Goal: Task Accomplishment & Management: Manage account settings

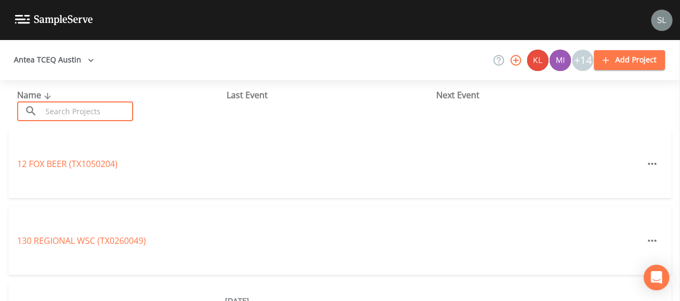
click at [87, 110] on input "text" at bounding box center [87, 112] width 91 height 20
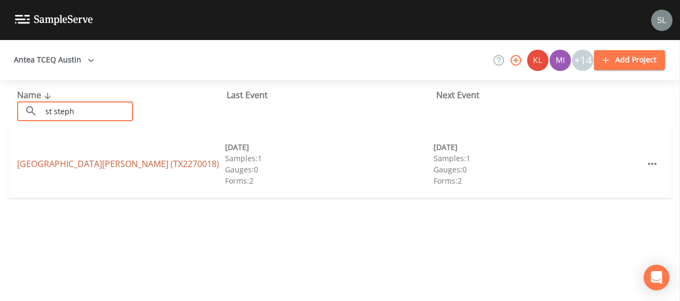
type input "st steph"
click at [110, 166] on link "ST STEPHENS EPISCOPAL SCHOOL (TX2270018)" at bounding box center [118, 164] width 202 height 12
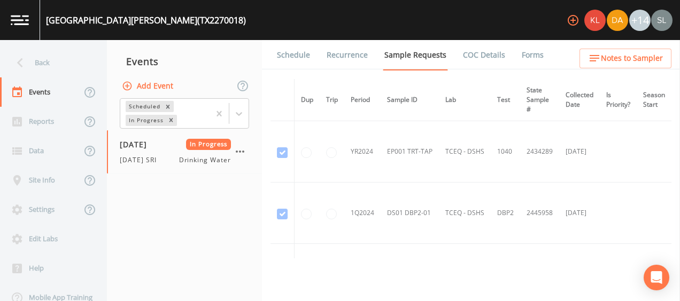
click at [529, 48] on link "Forms" at bounding box center [532, 55] width 25 height 30
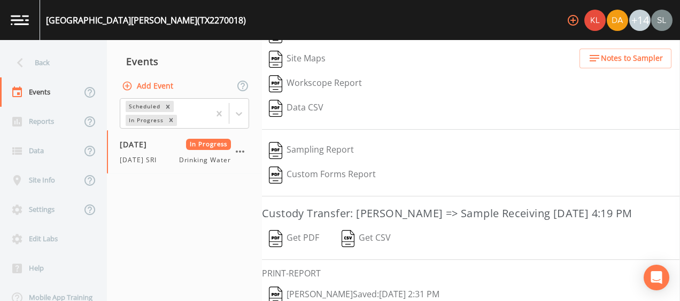
scroll to position [201, 0]
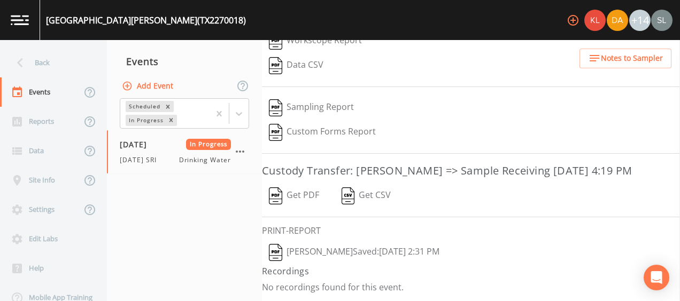
click at [353, 250] on button "Sloan Rigamonti  Saved: October 1, 2025 2:31 PM" at bounding box center [354, 253] width 184 height 25
click at [308, 198] on button "Get PDF" at bounding box center [294, 196] width 64 height 25
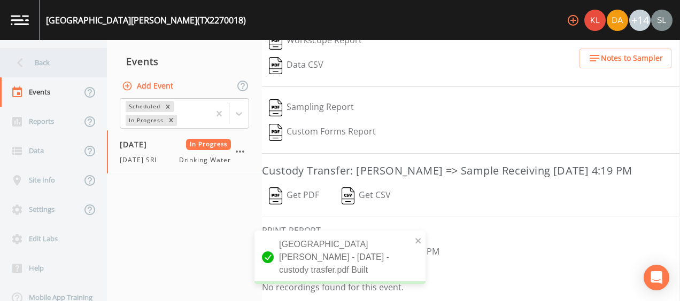
click at [49, 58] on div "Back" at bounding box center [48, 62] width 96 height 29
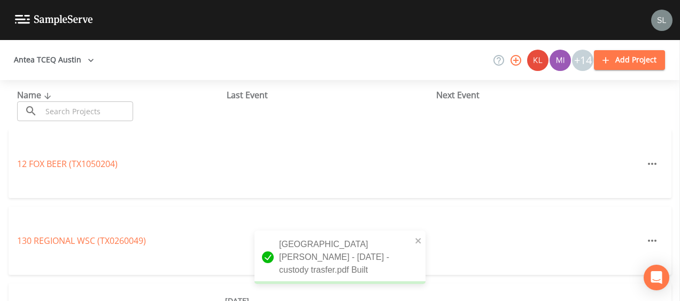
click at [107, 110] on input "text" at bounding box center [87, 112] width 91 height 20
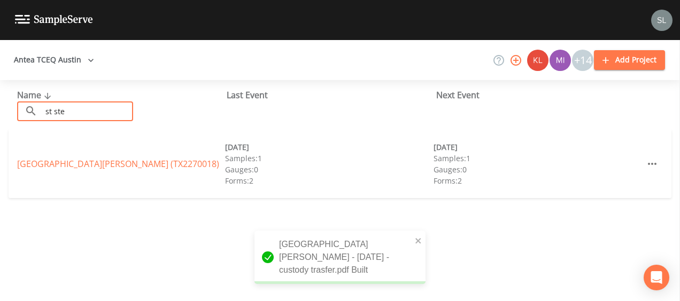
type input "st ste"
click at [145, 171] on div "ST STEPHENS EPISCOPAL SCHOOL (TX2270018) 07/09/2025 Samples: 1 Gauges: 0 Forms:…" at bounding box center [340, 164] width 663 height 68
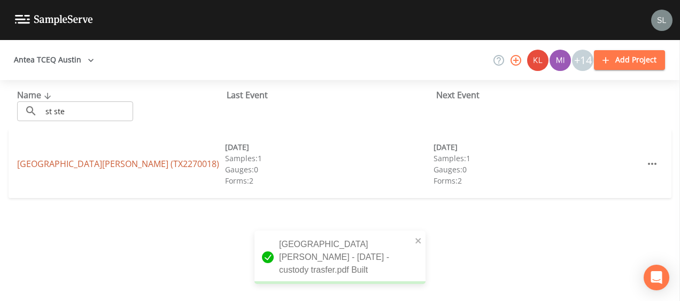
click at [150, 166] on link "ST STEPHENS EPISCOPAL SCHOOL (TX2270018)" at bounding box center [118, 164] width 202 height 12
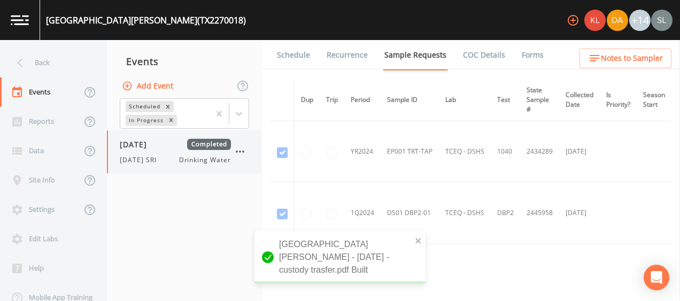
click at [242, 149] on icon "button" at bounding box center [240, 151] width 13 height 13
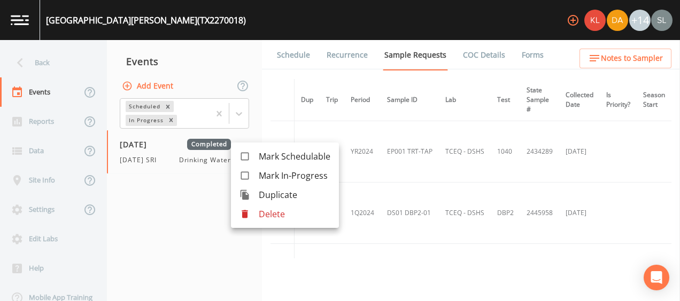
click at [43, 63] on div at bounding box center [340, 150] width 680 height 301
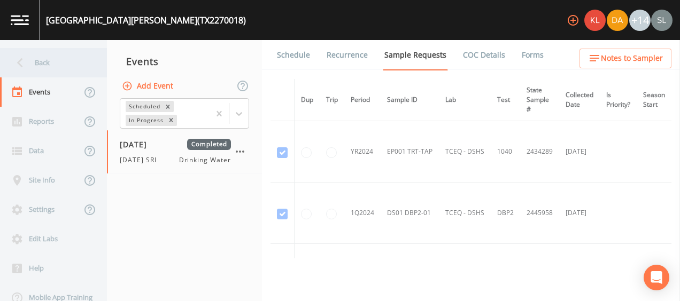
click at [67, 65] on div "Back" at bounding box center [48, 62] width 96 height 29
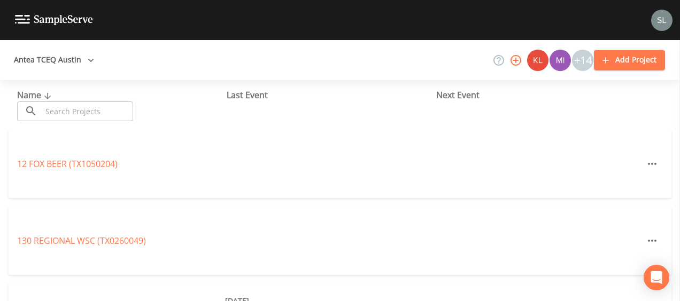
click at [95, 110] on input "text" at bounding box center [87, 112] width 91 height 20
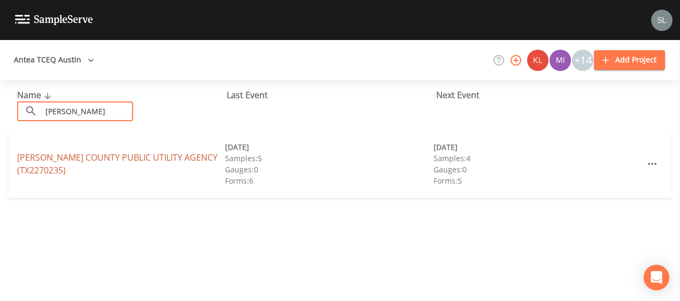
type input "west travis"
click at [121, 159] on link "WEST TRAVIS COUNTY PUBLIC UTILITY AGENCY (TX2270235)" at bounding box center [117, 164] width 200 height 25
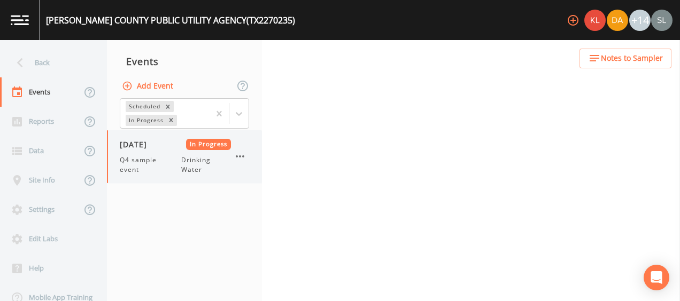
click at [146, 150] on div "10/01/2025 In Progress Q4 sample event Drinking Water" at bounding box center [175, 157] width 111 height 36
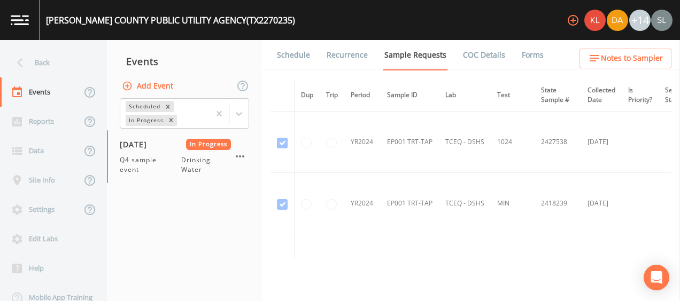
click at [507, 56] on li "Forms" at bounding box center [526, 55] width 38 height 30
click at [520, 61] on link "Forms" at bounding box center [532, 55] width 25 height 30
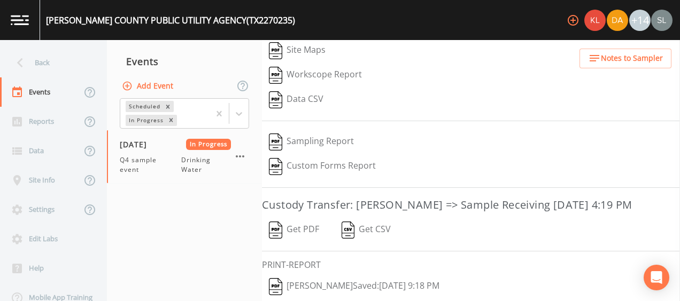
scroll to position [201, 0]
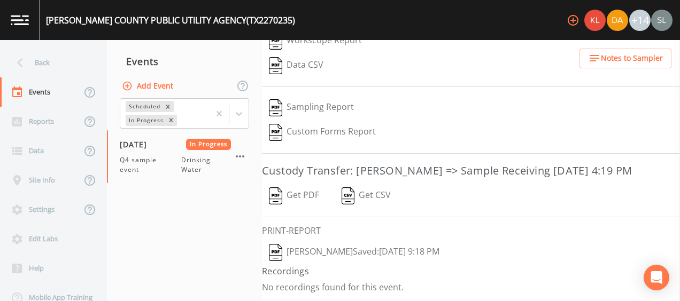
click at [362, 251] on button "Sloan Rigamonti  Saved: October 1, 2025 9:18 PM" at bounding box center [354, 253] width 184 height 25
drag, startPoint x: 305, startPoint y: 197, endPoint x: 280, endPoint y: 204, distance: 26.1
click at [305, 197] on button "Get PDF" at bounding box center [294, 196] width 64 height 25
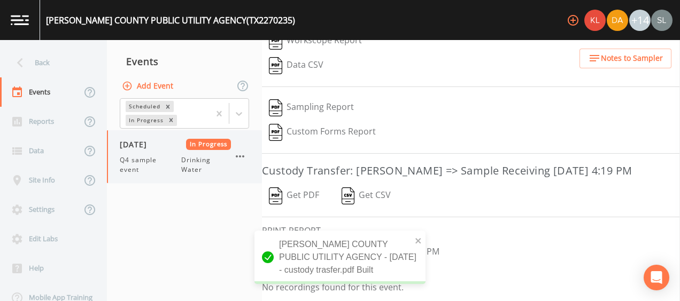
click at [242, 157] on icon "button" at bounding box center [240, 156] width 13 height 13
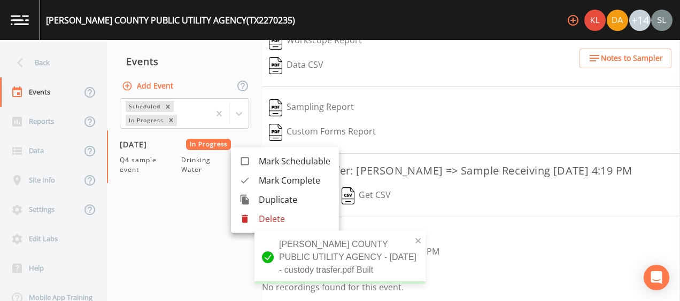
click at [284, 174] on li "Mark Complete" at bounding box center [285, 180] width 108 height 19
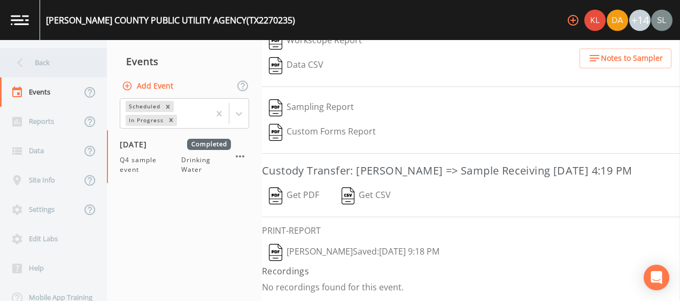
click at [50, 65] on div "Back" at bounding box center [48, 62] width 96 height 29
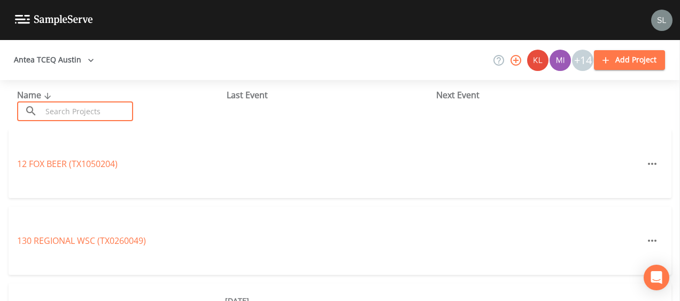
click at [94, 115] on input "text" at bounding box center [87, 112] width 91 height 20
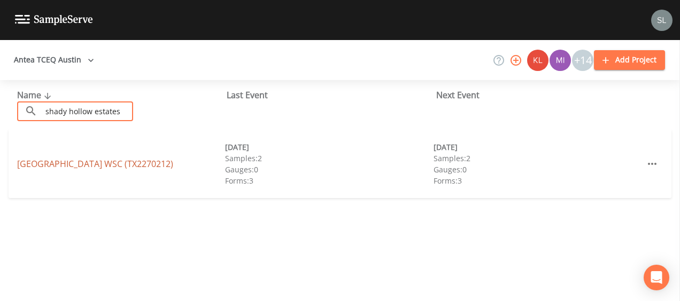
type input "shady hollow estates"
click at [80, 161] on link "SHADY HOLLOW ESTATES WSC (TX2270212)" at bounding box center [95, 164] width 156 height 12
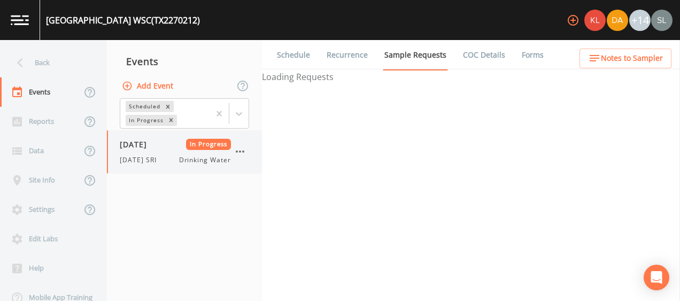
click at [126, 145] on span "10/01/2025" at bounding box center [137, 144] width 35 height 11
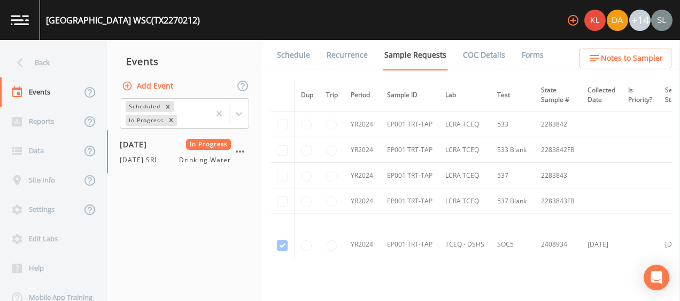
click at [533, 59] on link "Forms" at bounding box center [532, 55] width 25 height 30
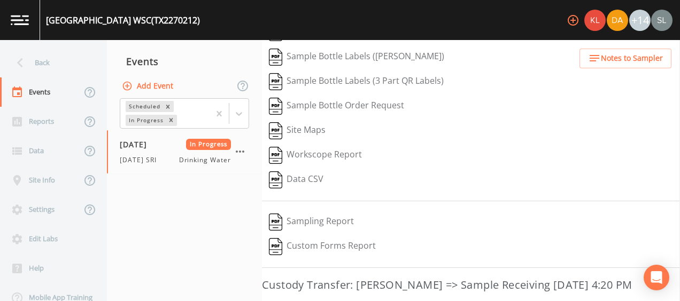
scroll to position [226, 0]
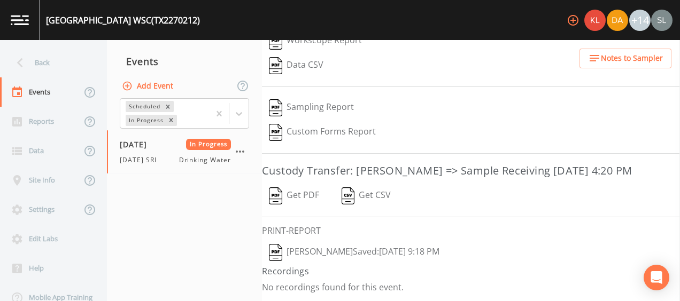
click at [344, 254] on button "Sloan Rigamonti  Saved: October 1, 2025 9:18 PM" at bounding box center [354, 253] width 184 height 25
click at [275, 195] on img "button" at bounding box center [275, 196] width 13 height 17
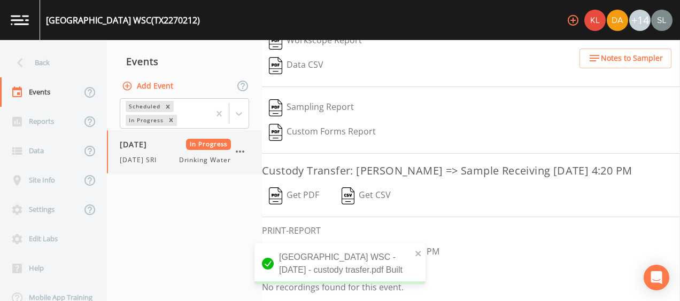
click at [243, 149] on icon "button" at bounding box center [240, 151] width 13 height 13
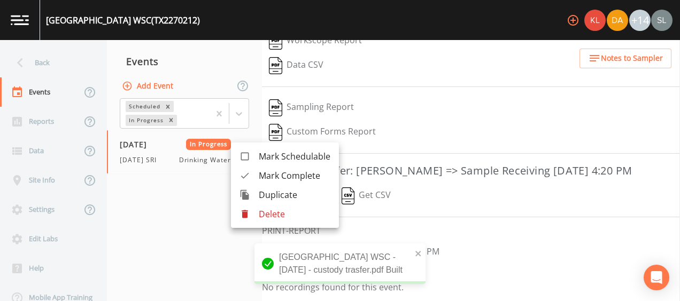
click at [268, 171] on span "Mark Complete" at bounding box center [295, 175] width 72 height 13
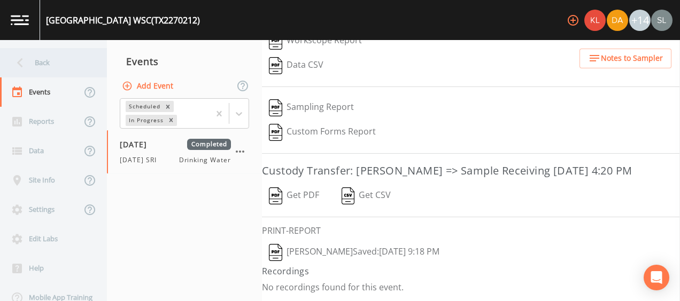
click at [53, 64] on div "Back" at bounding box center [48, 62] width 96 height 29
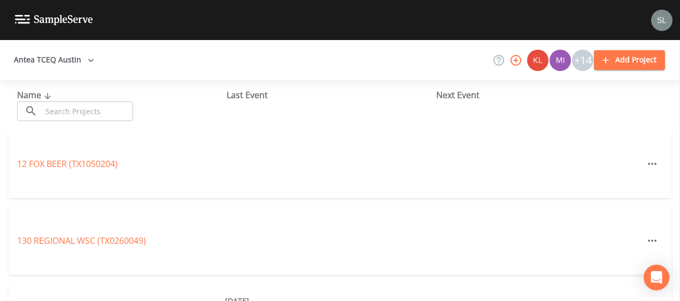
drag, startPoint x: 89, startPoint y: 109, endPoint x: 84, endPoint y: 106, distance: 5.5
click at [89, 109] on input "text" at bounding box center [87, 112] width 91 height 20
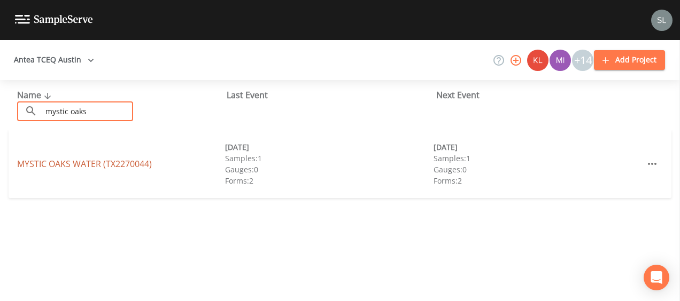
type input "mystic oaks"
click at [90, 164] on link "MYSTIC OAKS WATER (TX2270044)" at bounding box center [84, 164] width 135 height 12
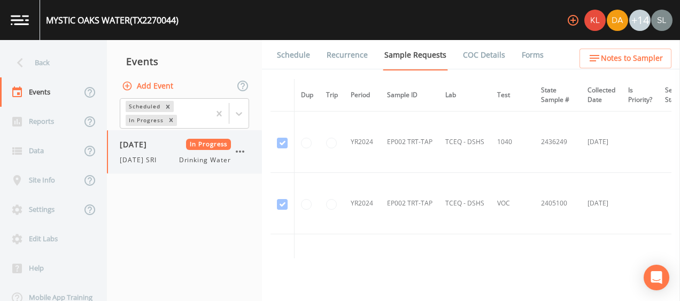
click at [158, 152] on div "10/01/2025 In Progress 10/1/25 SRI Drinking Water" at bounding box center [175, 152] width 111 height 26
click at [526, 58] on link "Forms" at bounding box center [532, 55] width 25 height 30
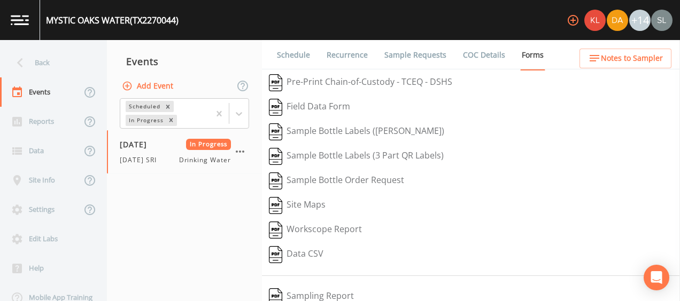
scroll to position [201, 0]
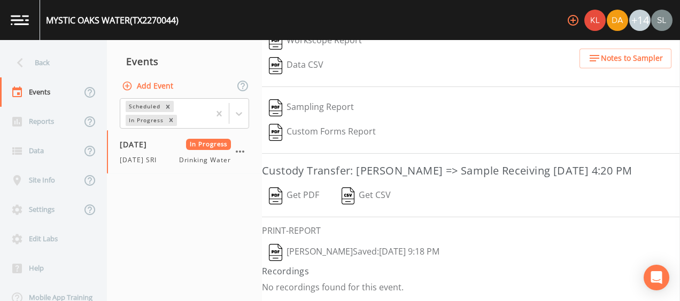
click at [345, 253] on button "Sloan Rigamonti  Saved: October 1, 2025 9:18 PM" at bounding box center [354, 253] width 184 height 25
drag, startPoint x: 312, startPoint y: 191, endPoint x: 299, endPoint y: 184, distance: 15.3
click at [312, 191] on button "Get PDF" at bounding box center [294, 196] width 64 height 25
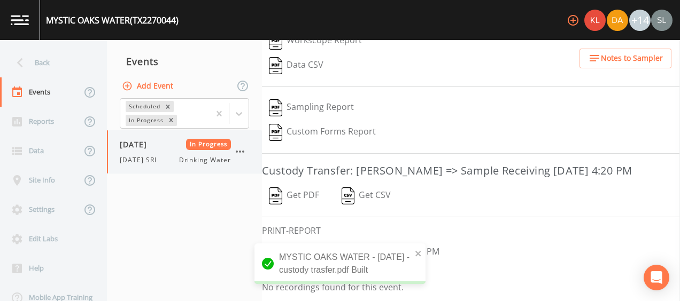
click at [239, 151] on icon "button" at bounding box center [240, 152] width 9 height 2
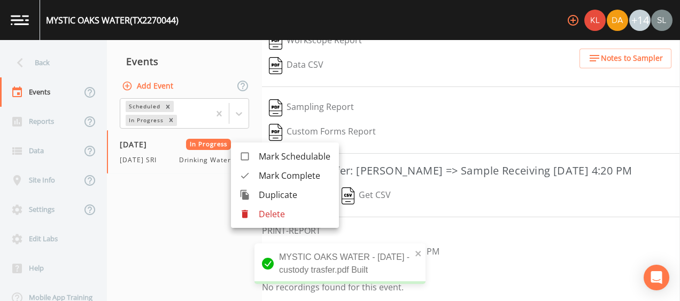
click at [278, 172] on span "Mark Complete" at bounding box center [295, 175] width 72 height 13
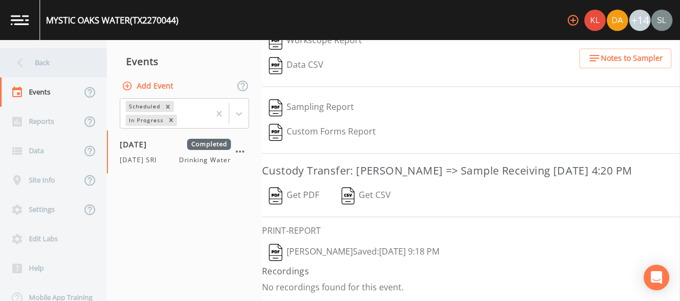
click at [59, 69] on div "Back" at bounding box center [48, 62] width 96 height 29
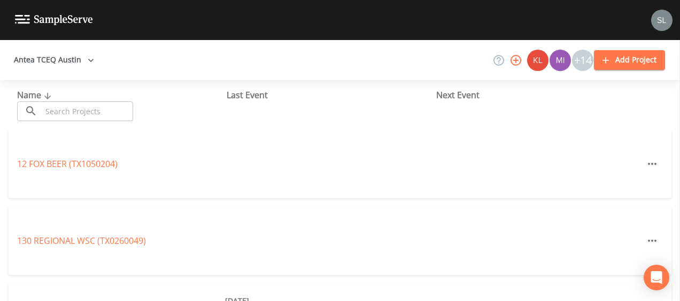
click at [102, 110] on input "text" at bounding box center [87, 112] width 91 height 20
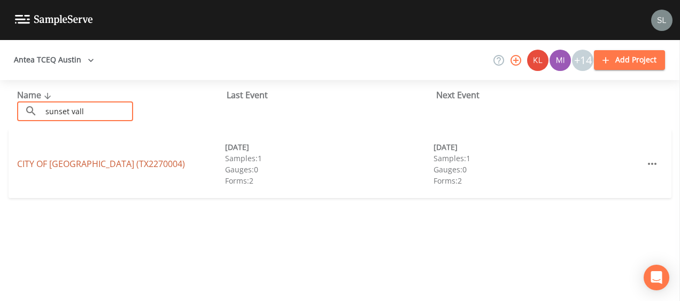
type input "sunset vall"
click at [129, 166] on link "CITY OF SUNSET VALLEY (TX2270004)" at bounding box center [101, 164] width 168 height 12
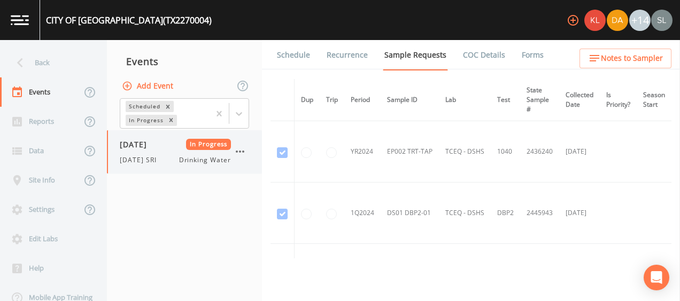
click at [173, 141] on div "10/01/2025 In Progress" at bounding box center [175, 144] width 111 height 11
click at [531, 57] on link "Forms" at bounding box center [532, 55] width 25 height 30
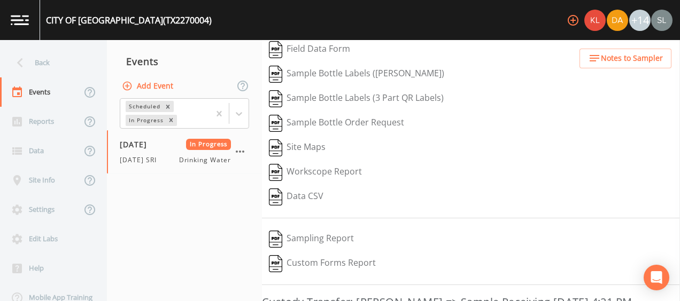
scroll to position [201, 0]
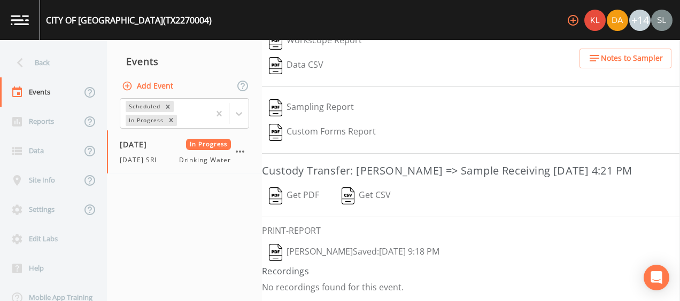
click at [367, 250] on button "Sloan Rigamonti  Saved: October 1, 2025 9:18 PM" at bounding box center [354, 253] width 184 height 25
click at [296, 200] on button "Get PDF" at bounding box center [294, 196] width 64 height 25
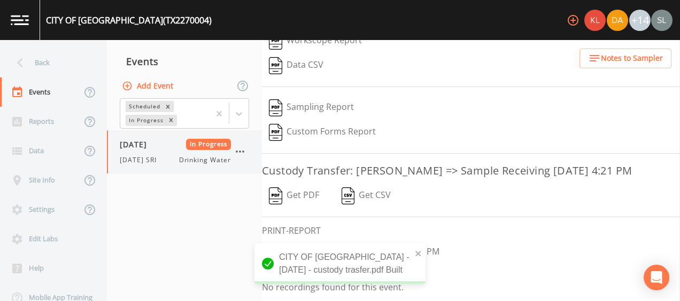
click at [242, 150] on icon "button" at bounding box center [240, 151] width 13 height 13
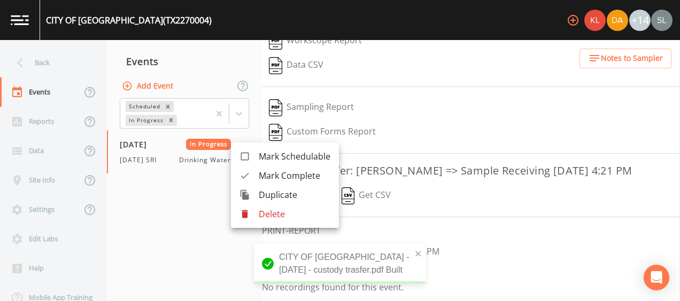
click at [278, 171] on span "Mark Complete" at bounding box center [295, 175] width 72 height 13
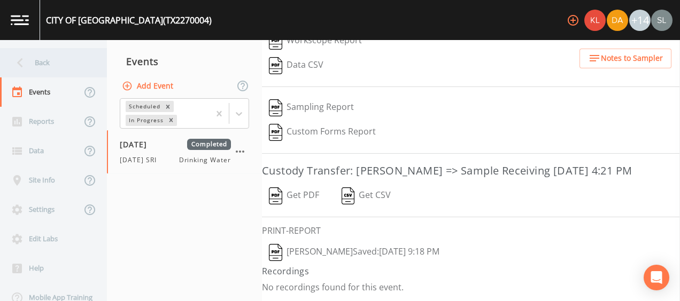
click at [80, 61] on div "Back" at bounding box center [48, 62] width 96 height 29
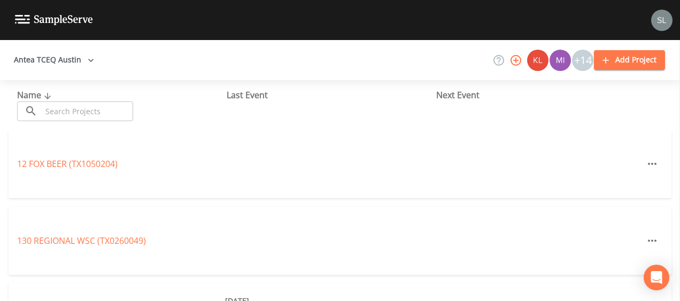
click at [106, 108] on input "text" at bounding box center [87, 112] width 91 height 20
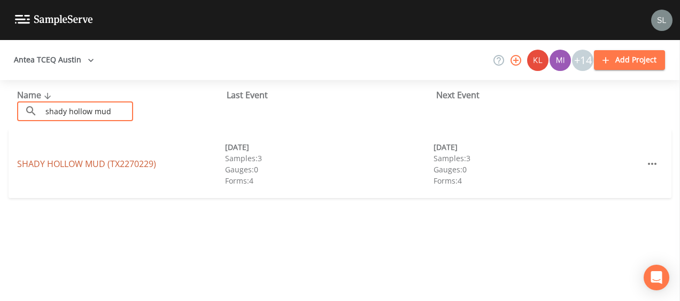
type input "shady hollow mud"
click at [109, 167] on link "SHADY HOLLOW MUD (TX2270229)" at bounding box center [86, 164] width 139 height 12
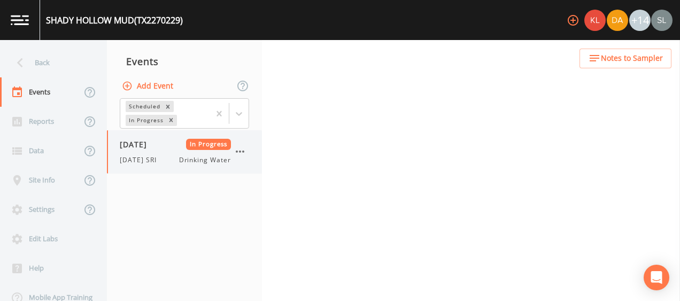
click at [146, 149] on span "10/01/2025" at bounding box center [137, 144] width 35 height 11
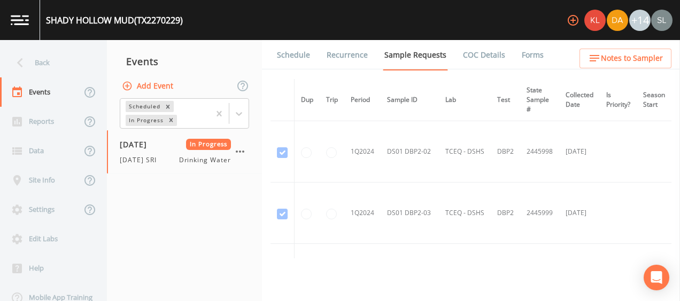
click at [520, 53] on link "Forms" at bounding box center [532, 55] width 25 height 30
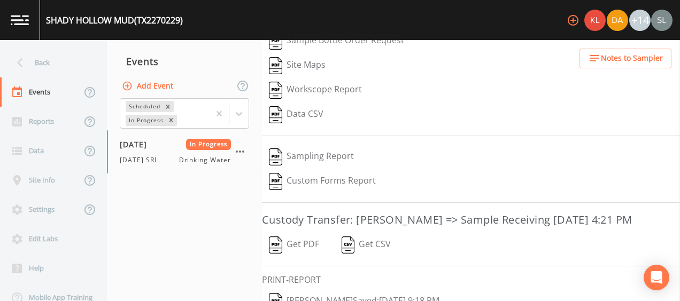
scroll to position [201, 0]
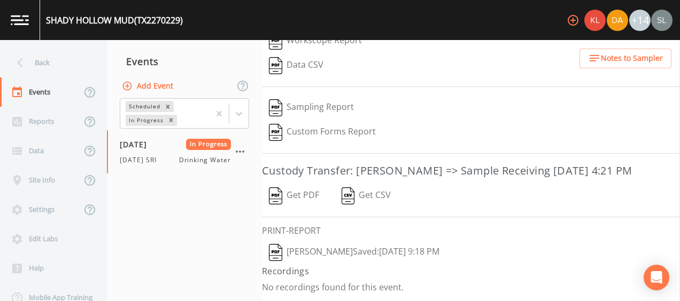
click at [381, 252] on button "Sloan Rigamonti  Saved: October 1, 2025 9:18 PM" at bounding box center [354, 253] width 184 height 25
click at [303, 193] on button "Get PDF" at bounding box center [294, 196] width 64 height 25
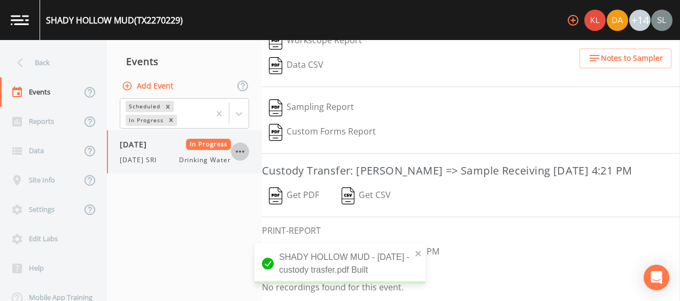
click at [243, 151] on icon "button" at bounding box center [240, 152] width 9 height 2
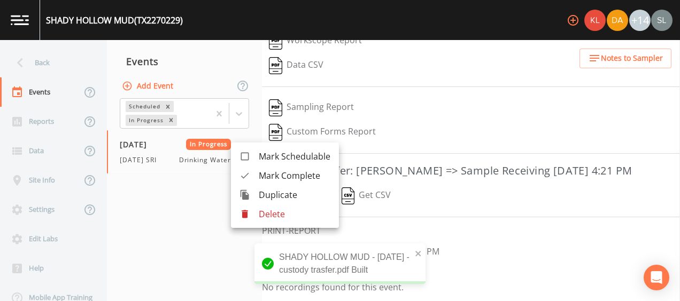
click at [290, 177] on span "Mark Complete" at bounding box center [295, 175] width 72 height 13
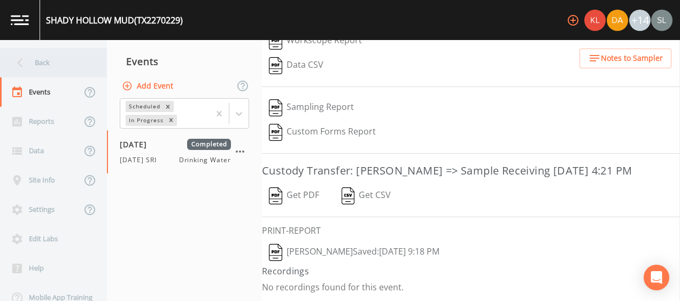
click at [74, 70] on div "Back" at bounding box center [48, 62] width 96 height 29
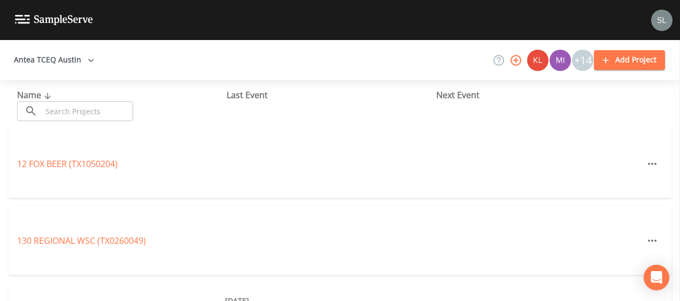
click at [98, 111] on input "text" at bounding box center [87, 112] width 91 height 20
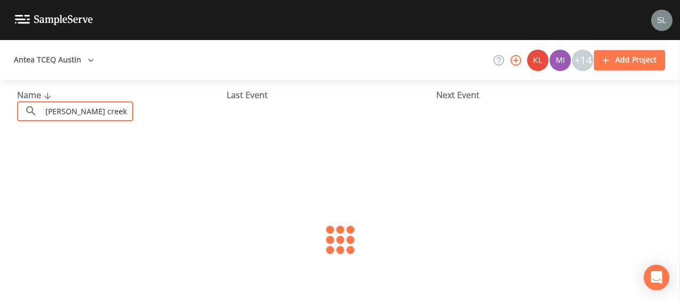
type input "barton creek west"
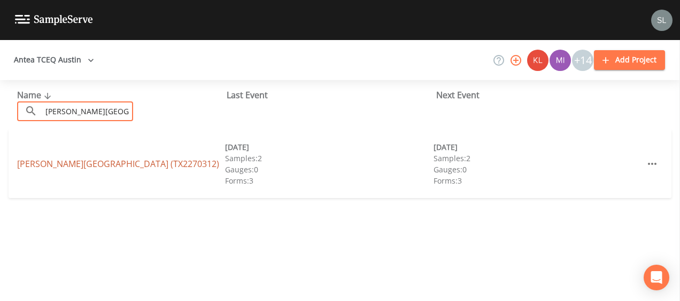
click at [134, 166] on link "BARTON CREEK WEST WSC (TX2270312)" at bounding box center [118, 164] width 202 height 12
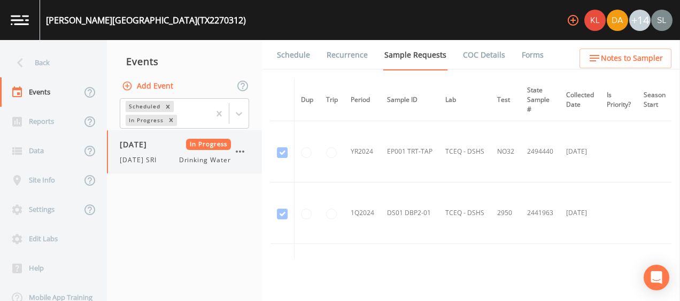
click at [164, 153] on div "10/01/2025 In Progress 10/1/25 SRI Drinking Water" at bounding box center [175, 152] width 111 height 26
click at [529, 59] on link "Forms" at bounding box center [532, 55] width 25 height 30
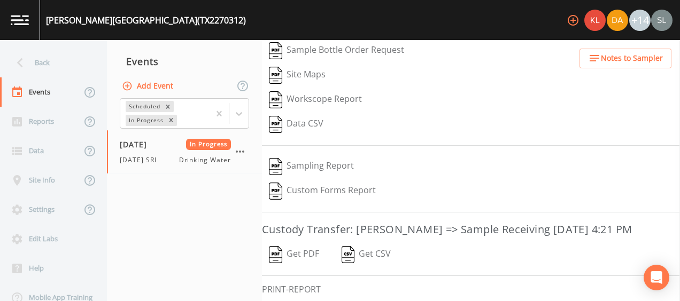
scroll to position [201, 0]
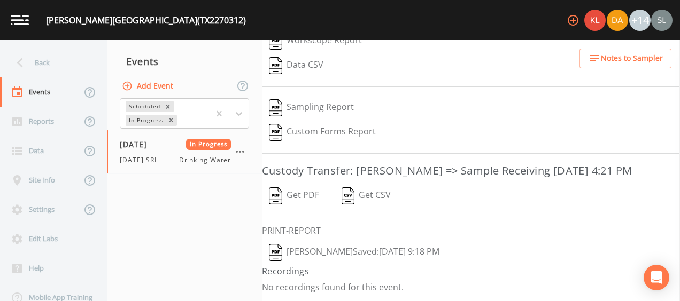
click at [348, 246] on button "Sloan Rigamonti  Saved: October 1, 2025 9:18 PM" at bounding box center [354, 253] width 184 height 25
drag, startPoint x: 306, startPoint y: 193, endPoint x: 314, endPoint y: 199, distance: 9.5
click at [306, 193] on button "Get PDF" at bounding box center [294, 196] width 64 height 25
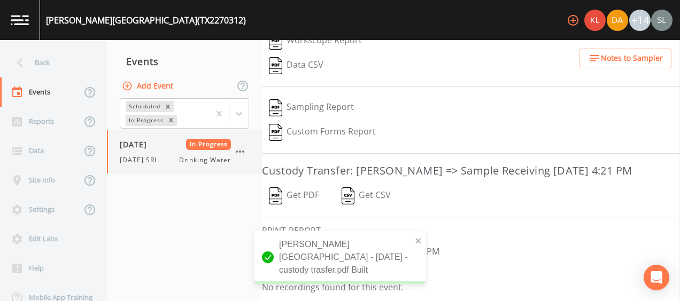
click at [239, 152] on icon "button" at bounding box center [240, 152] width 9 height 2
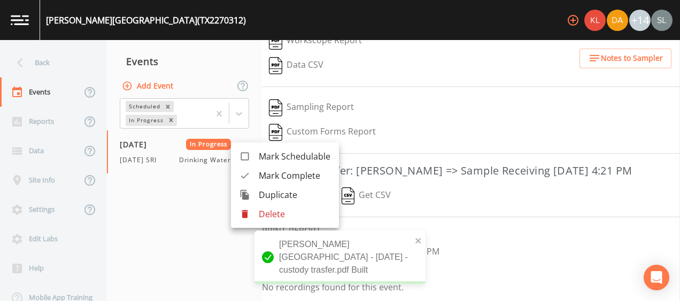
click at [274, 172] on span "Mark Complete" at bounding box center [295, 175] width 72 height 13
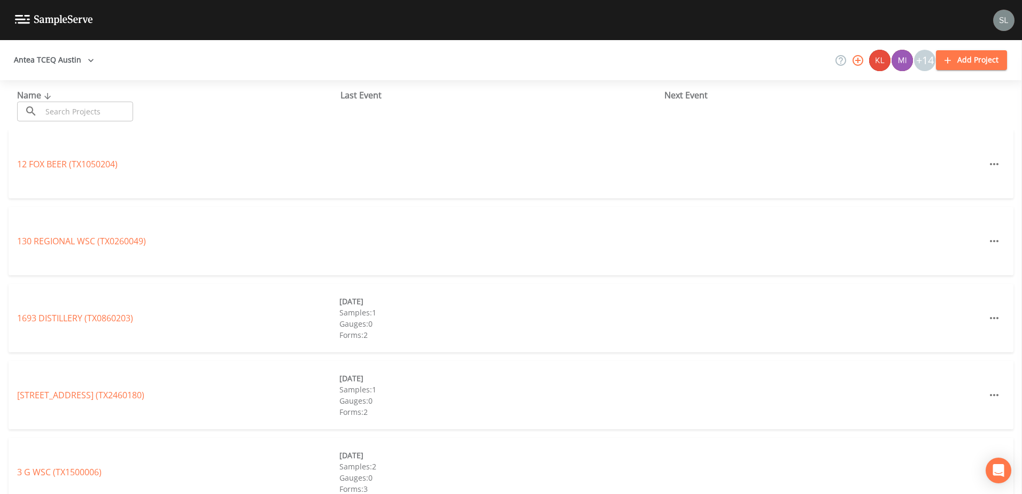
drag, startPoint x: 110, startPoint y: 120, endPoint x: 127, endPoint y: 130, distance: 20.2
click at [110, 120] on input "text" at bounding box center [87, 112] width 91 height 20
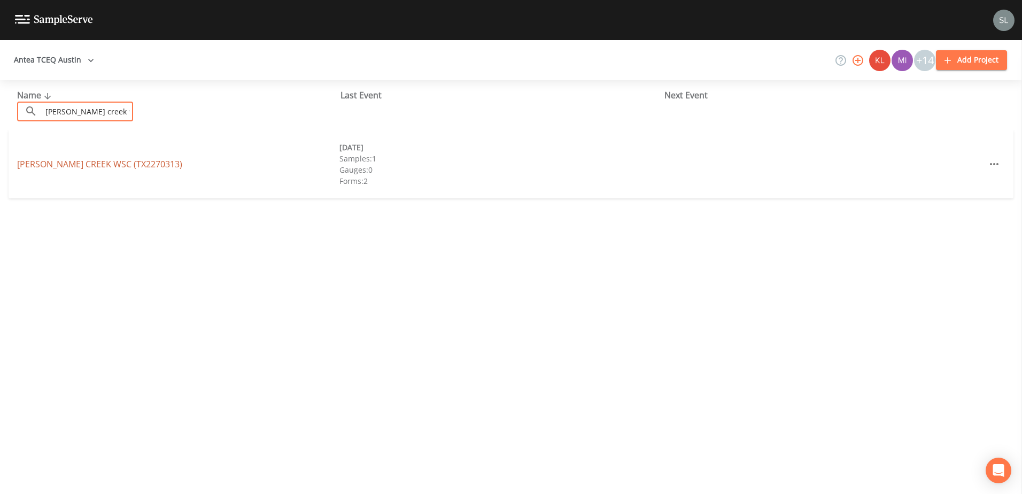
type input "[PERSON_NAME] creek wsc"
click at [143, 162] on link "[PERSON_NAME][GEOGRAPHIC_DATA] (TX2270313)" at bounding box center [99, 164] width 165 height 12
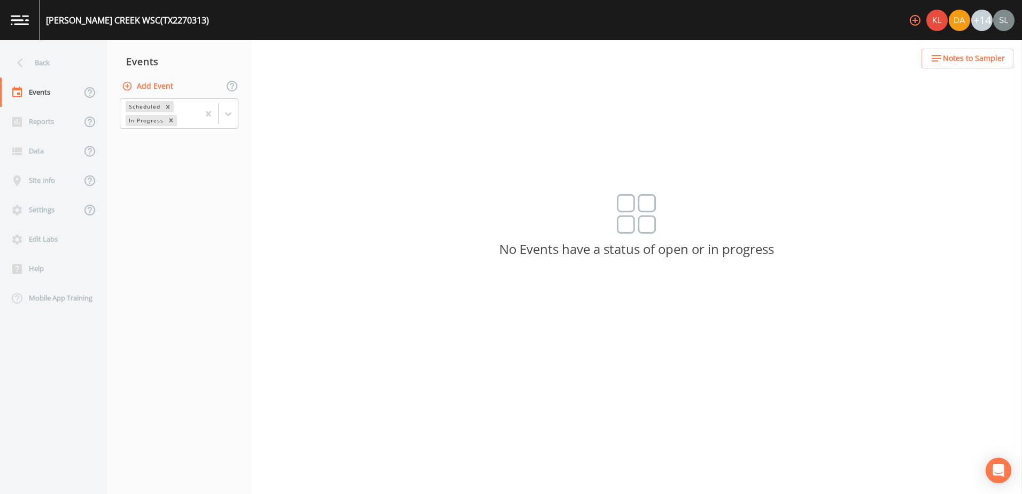
click at [164, 87] on button "Add Event" at bounding box center [149, 86] width 58 height 20
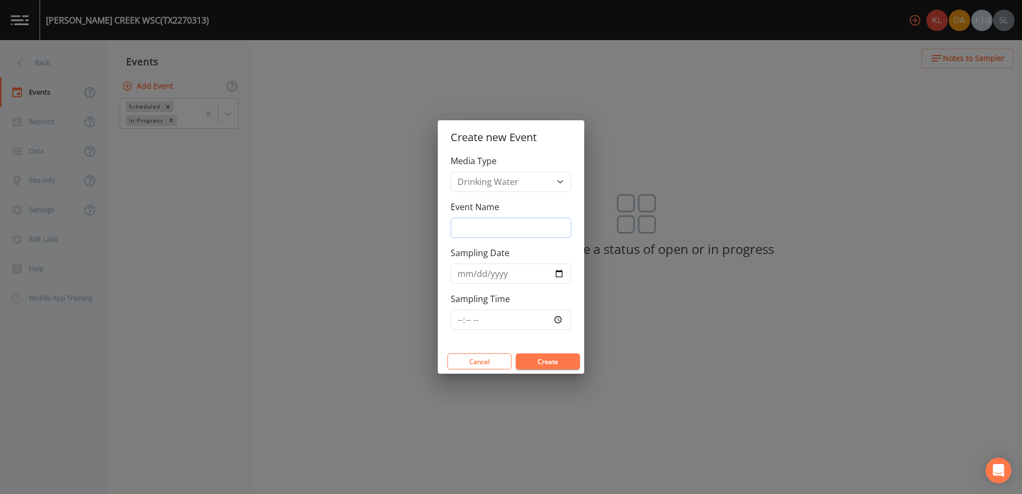
click at [490, 220] on input "Event Name" at bounding box center [511, 228] width 121 height 20
drag, startPoint x: 454, startPoint y: 220, endPoint x: 443, endPoint y: 217, distance: 12.2
click at [443, 217] on div "Media Type Drinking Water Event Name 10/2/25 SRI Sampling Date Sampling Time" at bounding box center [511, 251] width 146 height 195
type input "10/2/25 SRI"
click at [559, 273] on input "Sampling Date" at bounding box center [511, 274] width 121 height 20
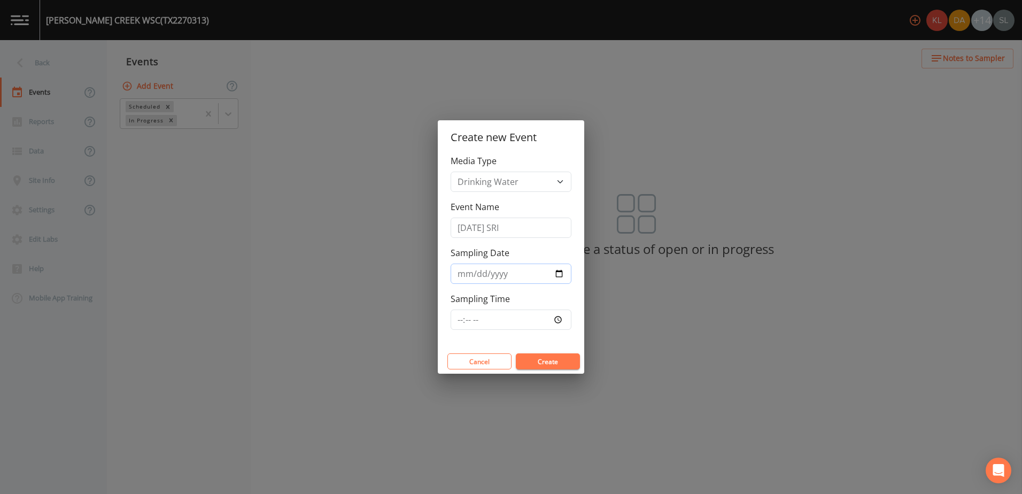
type input "2025-10-02"
click at [567, 360] on button "Create" at bounding box center [548, 361] width 64 height 16
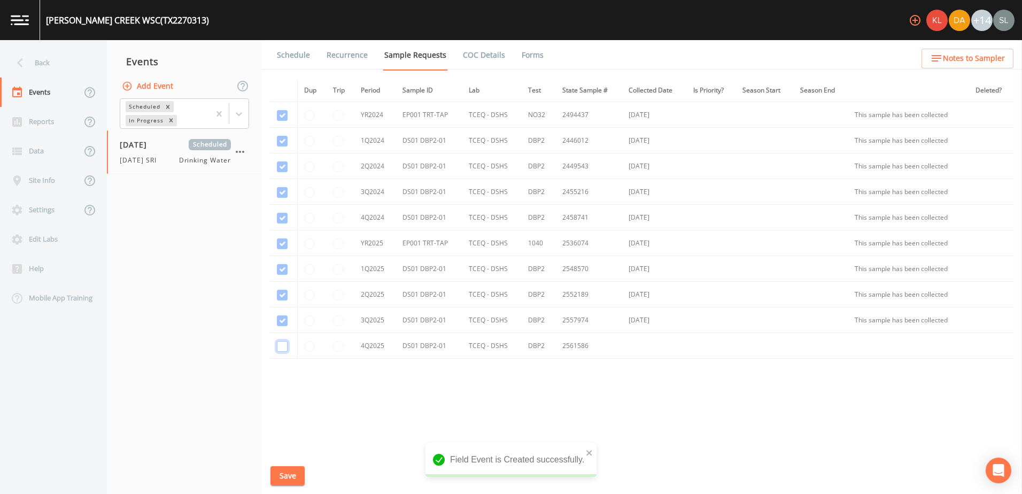
click at [283, 343] on input "checkbox" at bounding box center [282, 346] width 11 height 11
checkbox input "true"
click at [296, 59] on link "Schedule" at bounding box center [293, 55] width 36 height 30
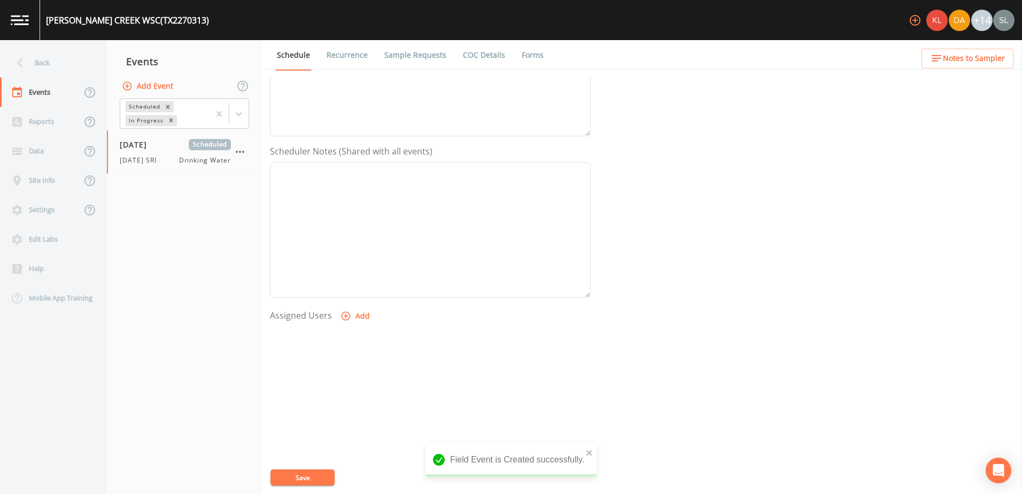
scroll to position [260, 0]
click at [361, 289] on button "Add" at bounding box center [356, 286] width 36 height 20
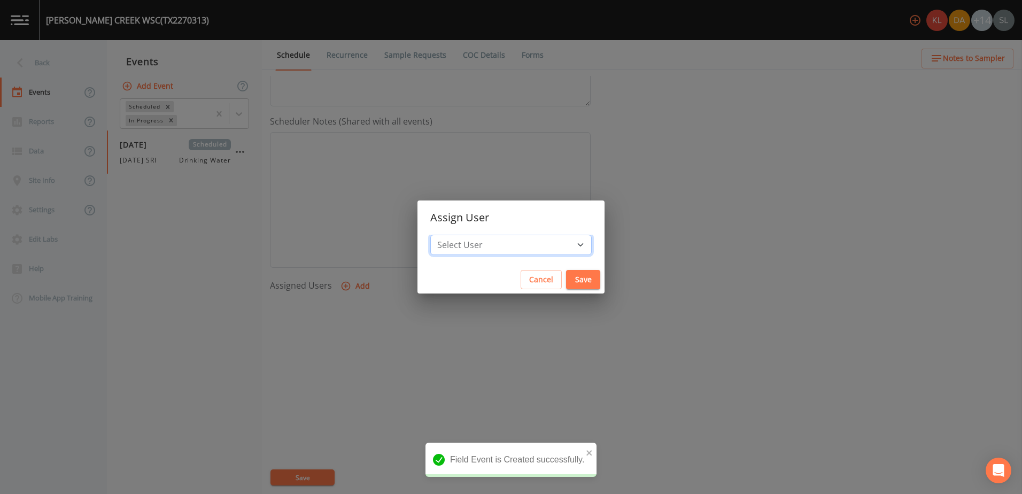
click at [490, 246] on select "Select User Kler Teran David Weber Joshua gere Paul Mike Franklin Rodolfo Ramir…" at bounding box center [510, 245] width 161 height 20
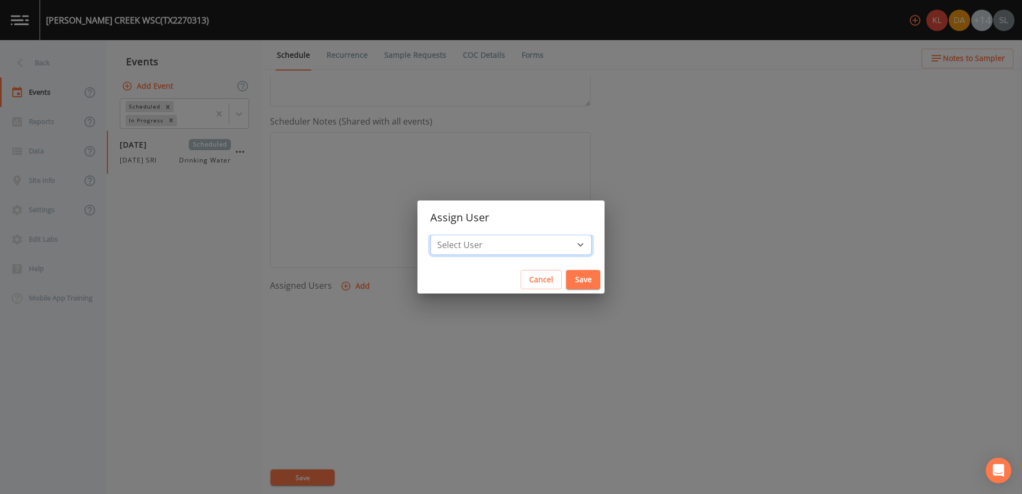
select select "ec903c3e-23b8-4790-bf81-d04851916195"
click at [459, 235] on select "Select User Kler Teran David Weber Joshua gere Paul Mike Franklin Rodolfo Ramir…" at bounding box center [510, 245] width 161 height 20
click at [566, 280] on button "Save" at bounding box center [583, 280] width 34 height 20
select select
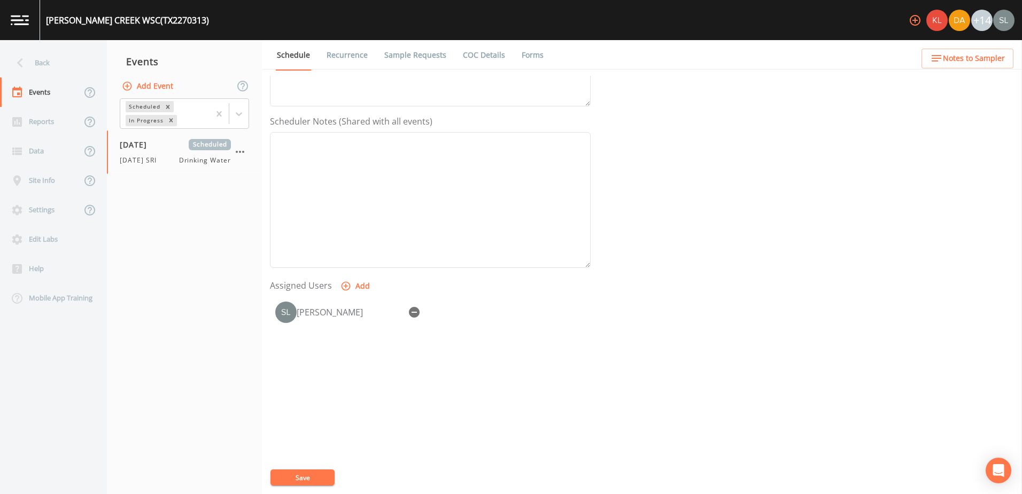
click at [327, 481] on button "Save" at bounding box center [302, 477] width 64 height 16
click at [77, 61] on div "Back" at bounding box center [48, 62] width 96 height 29
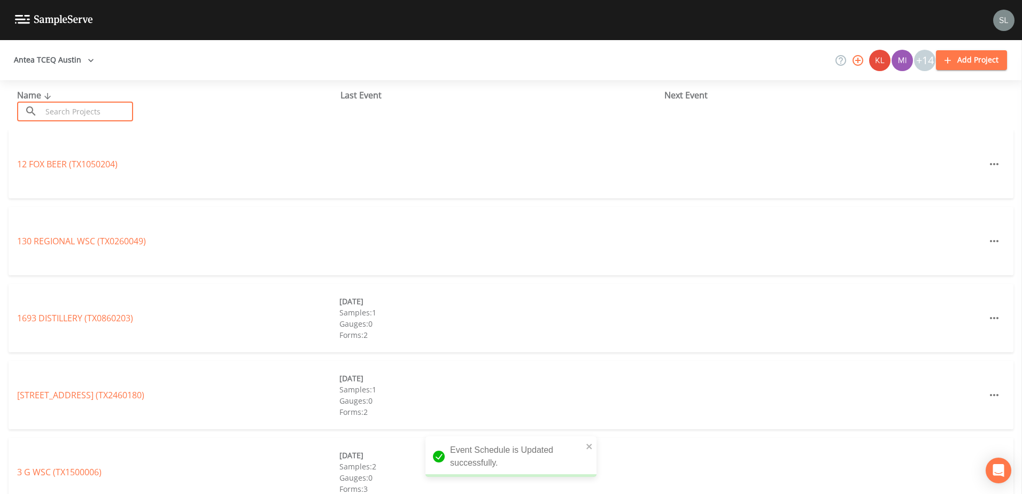
click at [94, 113] on input "text" at bounding box center [87, 112] width 91 height 20
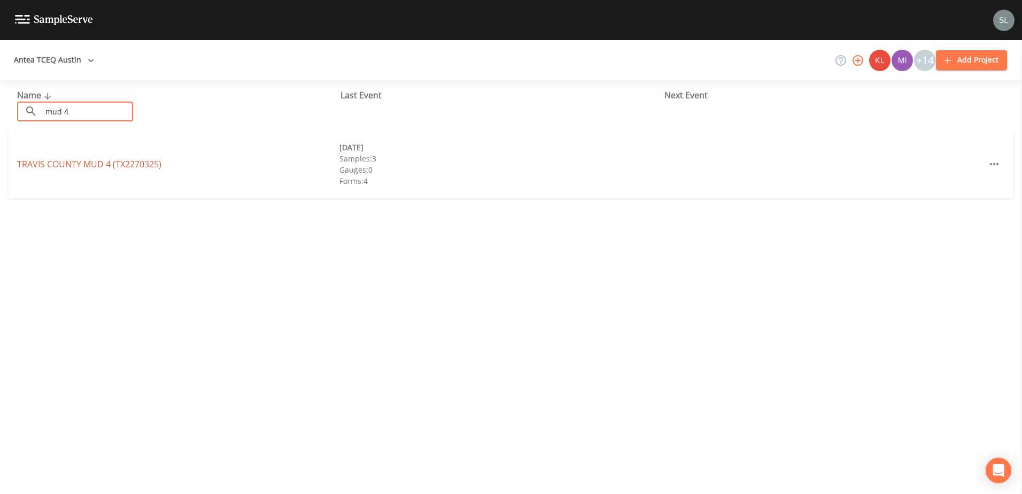
type input "mud 4"
click at [121, 163] on link "TRAVIS COUNTY MUD 4 (TX2270325)" at bounding box center [89, 164] width 144 height 12
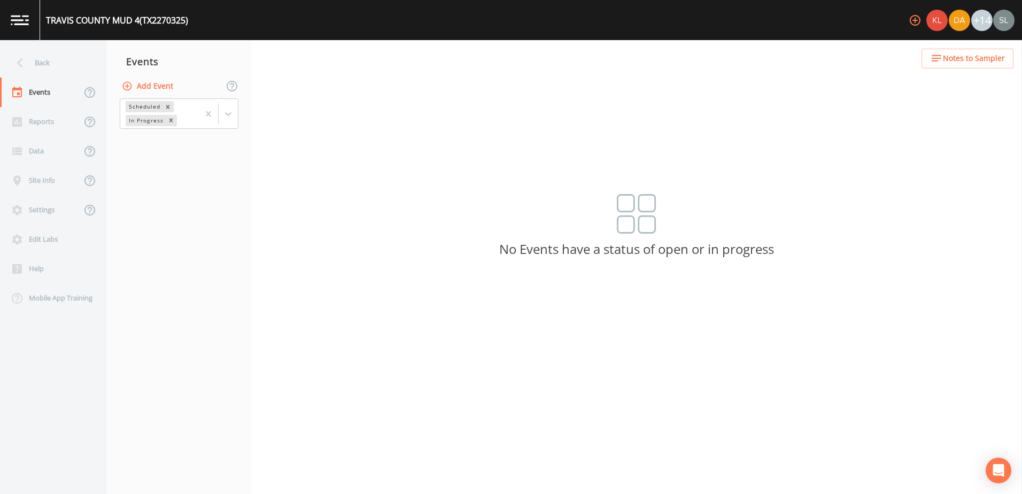
click at [145, 84] on button "Add Event" at bounding box center [149, 86] width 58 height 20
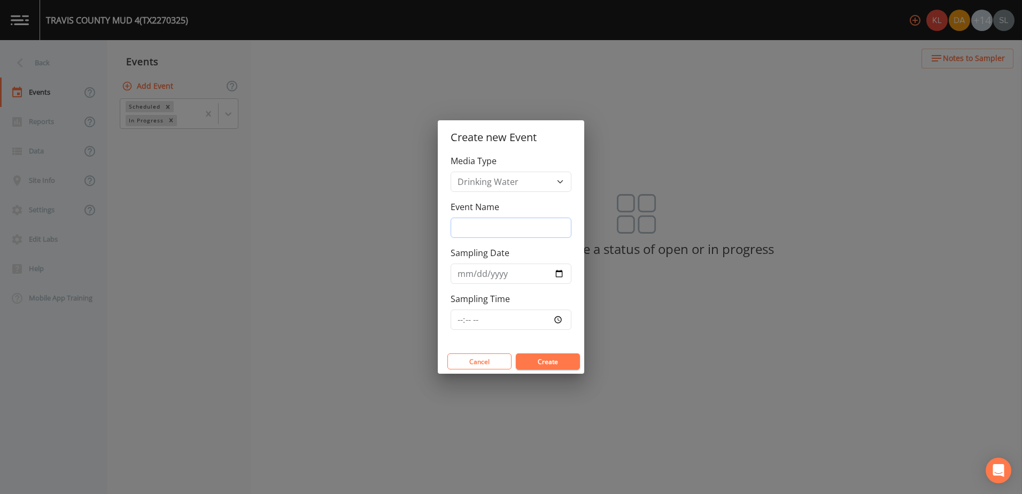
click at [545, 223] on input "Event Name" at bounding box center [511, 228] width 121 height 20
paste input "10/2/25 SRI"
type input "10/2/25 SRI"
click at [556, 272] on input "Sampling Date" at bounding box center [511, 274] width 121 height 20
type input "2025-10-02"
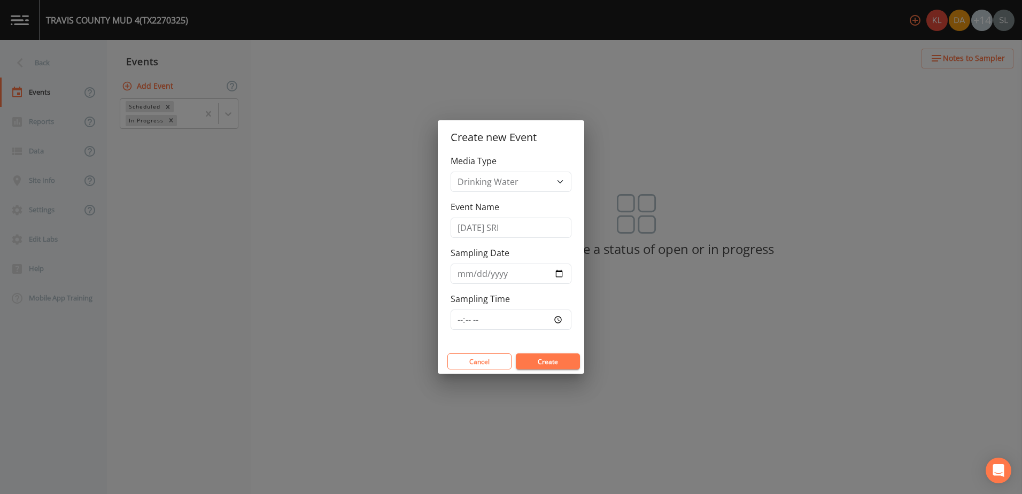
click at [559, 360] on button "Create" at bounding box center [548, 361] width 64 height 16
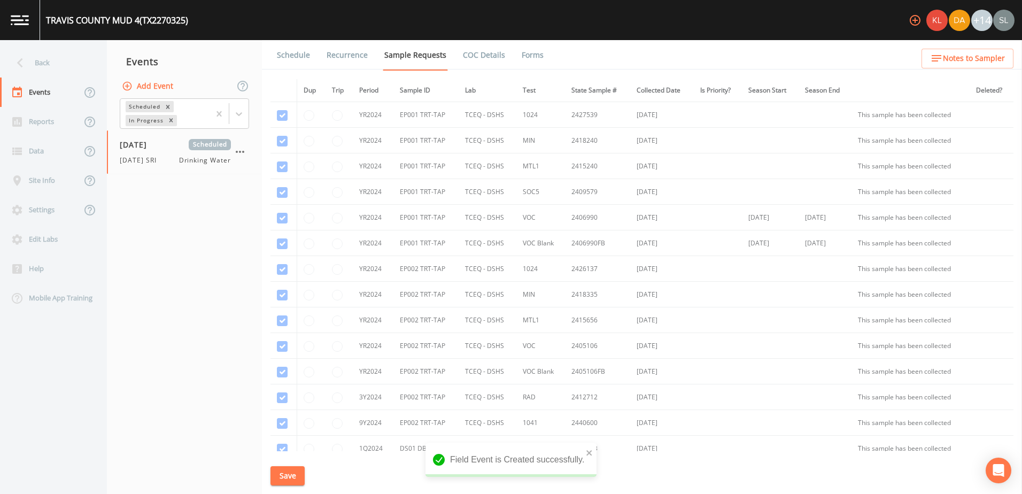
click at [307, 60] on link "Schedule" at bounding box center [293, 55] width 36 height 30
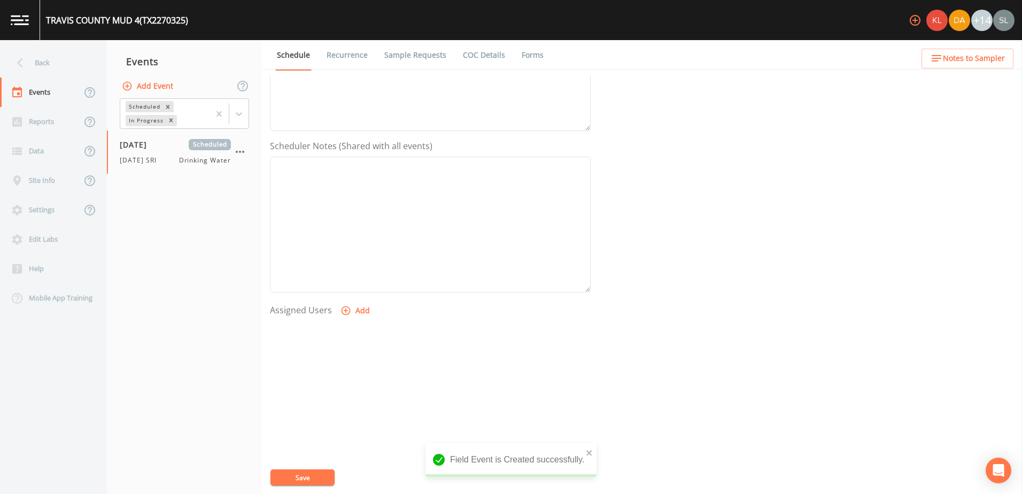
scroll to position [260, 0]
click at [363, 289] on button "Add" at bounding box center [356, 286] width 36 height 20
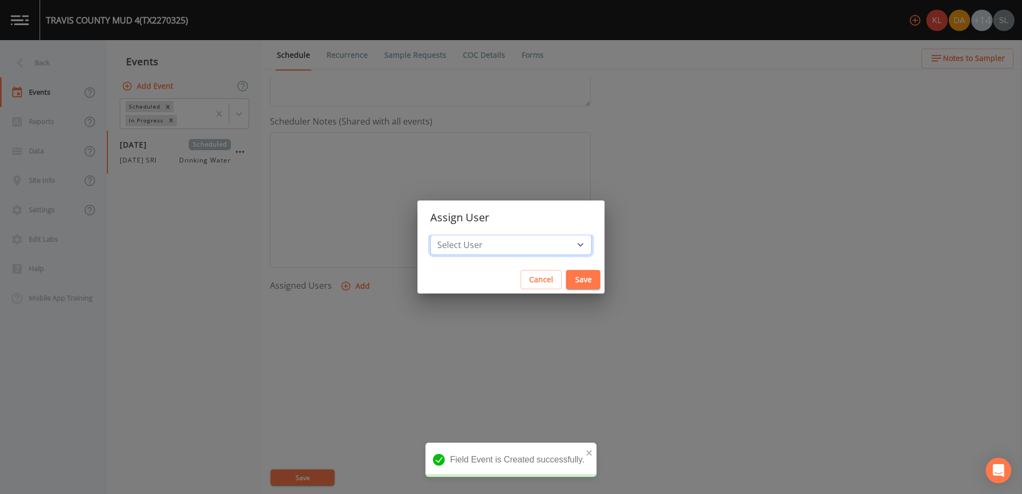
click at [487, 247] on select "Select User Kler Teran David Weber Joshua gere Paul Mike Franklin Rodolfo Ramir…" at bounding box center [510, 245] width 161 height 20
select select "ec903c3e-23b8-4790-bf81-d04851916195"
click at [459, 235] on select "Select User Kler Teran David Weber Joshua gere Paul Mike Franklin Rodolfo Ramir…" at bounding box center [510, 245] width 161 height 20
click at [566, 274] on button "Save" at bounding box center [583, 280] width 34 height 20
select select
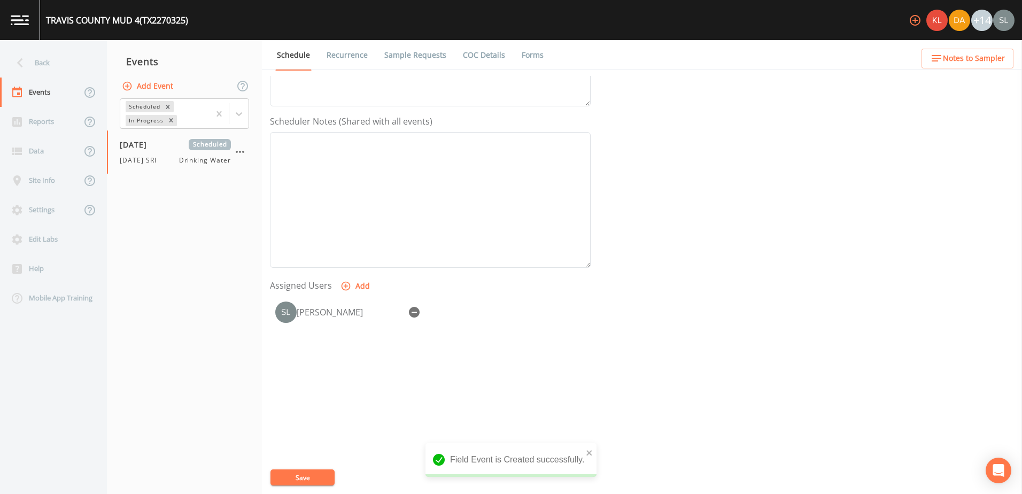
click at [416, 60] on link "Sample Requests" at bounding box center [415, 55] width 65 height 30
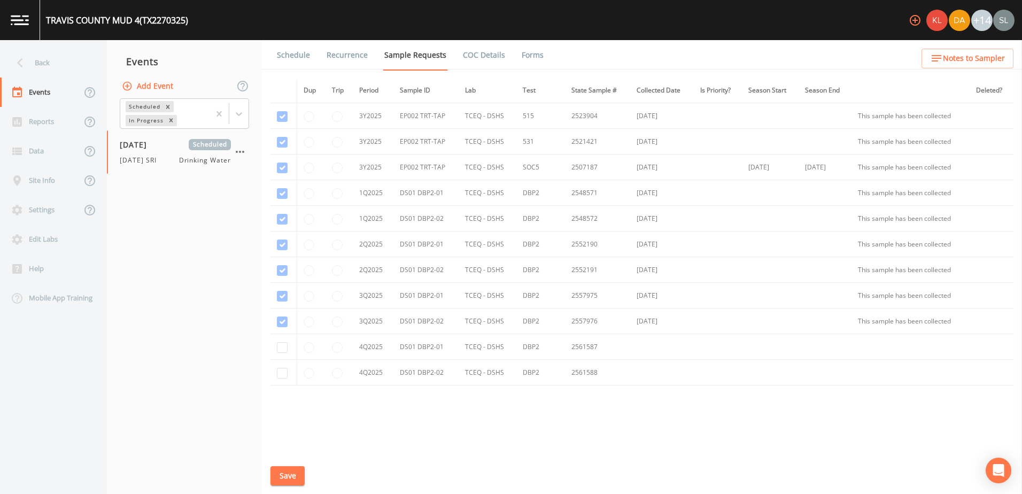
scroll to position [994, 0]
drag, startPoint x: 282, startPoint y: 330, endPoint x: 283, endPoint y: 342, distance: 12.3
click at [282, 330] on input "checkbox" at bounding box center [282, 327] width 11 height 11
checkbox input "true"
drag, startPoint x: 283, startPoint y: 351, endPoint x: 284, endPoint y: 359, distance: 8.2
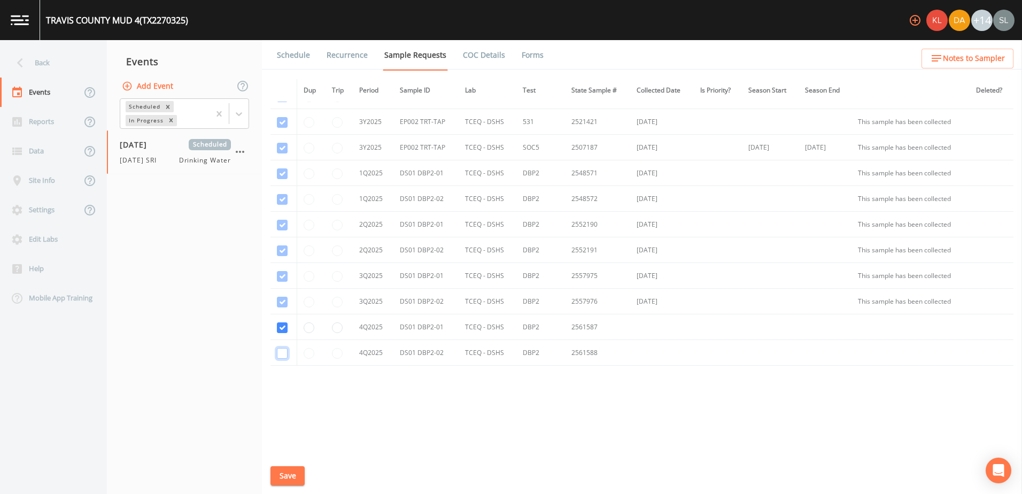
click at [283, 351] on input "checkbox" at bounding box center [282, 353] width 11 height 11
checkbox input "true"
click at [288, 474] on button "Save" at bounding box center [287, 476] width 34 height 20
click at [40, 56] on div "Back" at bounding box center [48, 62] width 96 height 29
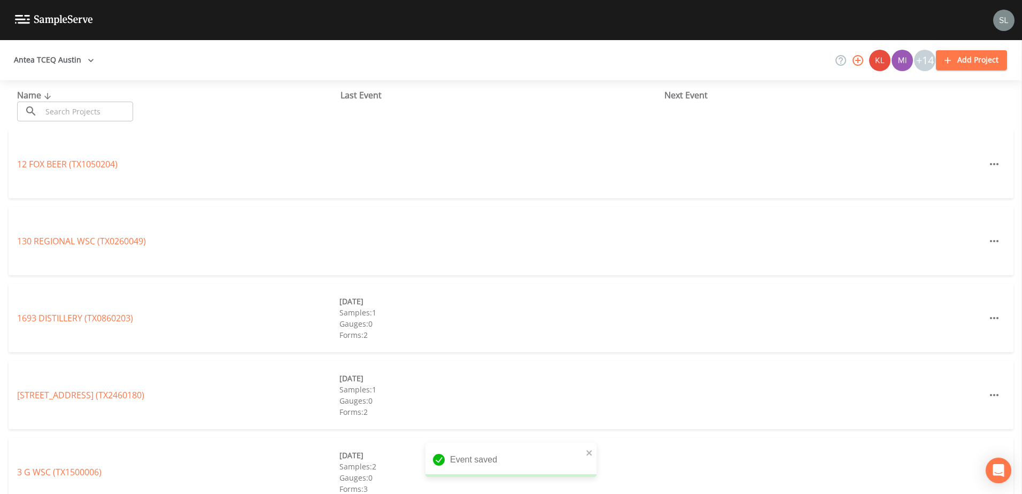
click at [92, 110] on input "text" at bounding box center [87, 112] width 91 height 20
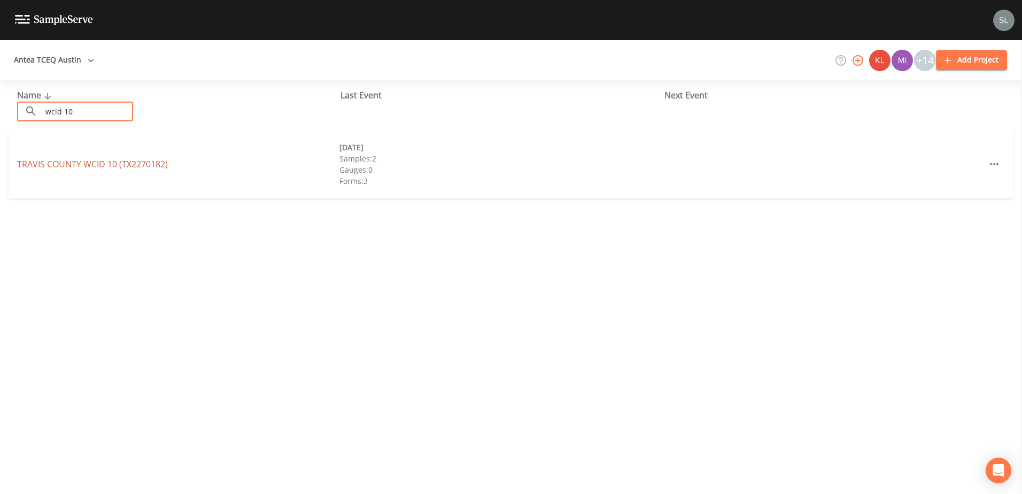
type input "wcid 10"
click at [112, 162] on link "TRAVIS COUNTY WCID 10 (TX2270182)" at bounding box center [92, 164] width 151 height 12
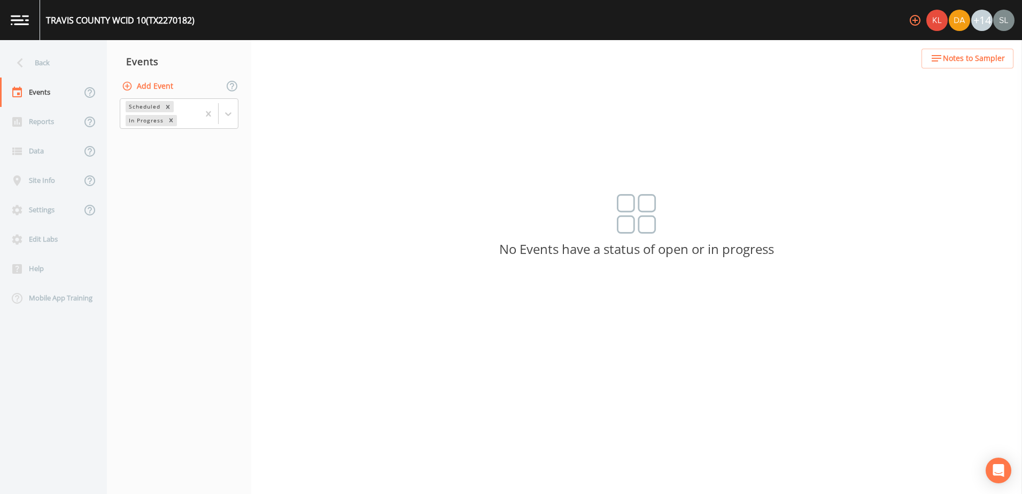
click at [167, 86] on button "Add Event" at bounding box center [149, 86] width 58 height 20
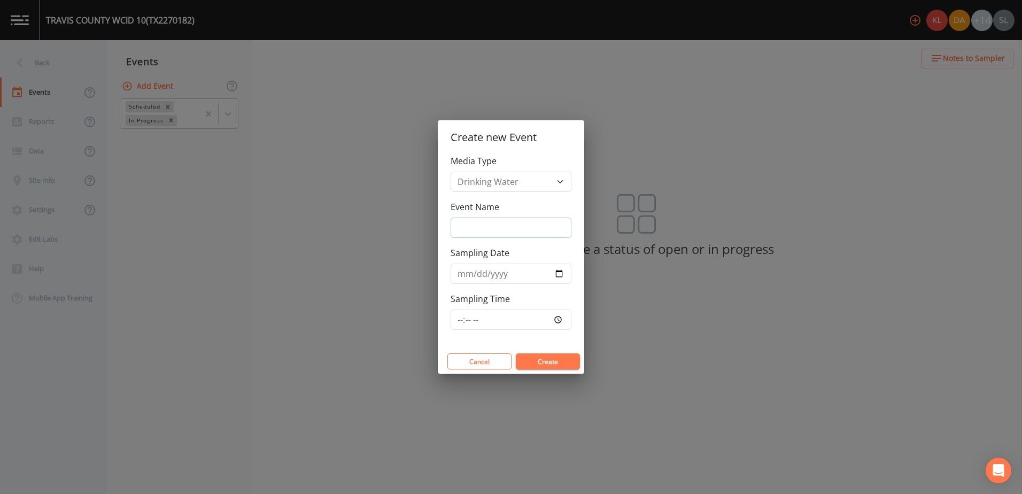
click at [507, 229] on input "Event Name" at bounding box center [511, 228] width 121 height 20
paste input "10/2/25 SRI"
type input "10/2/25 SRI"
click at [560, 274] on input "Sampling Date" at bounding box center [511, 274] width 121 height 20
type input "2025-10-02"
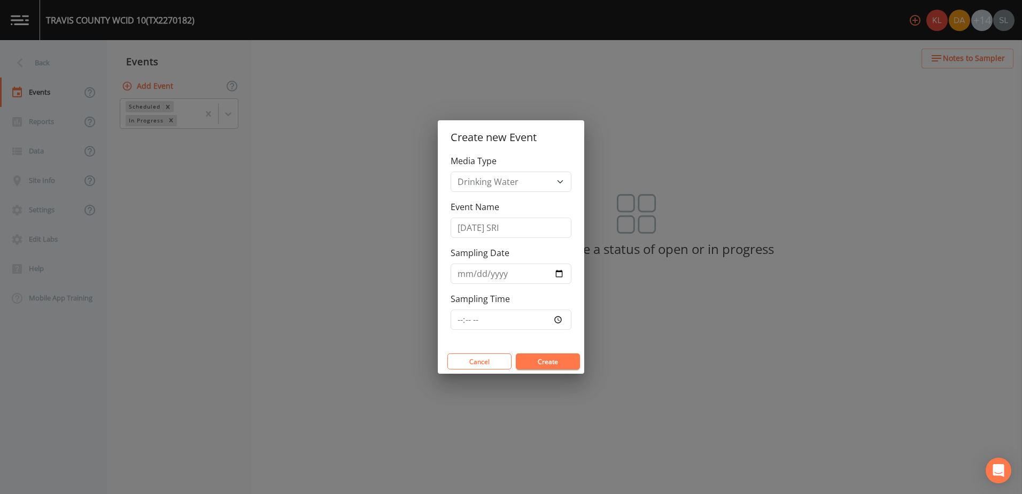
click at [547, 357] on button "Create" at bounding box center [548, 361] width 64 height 16
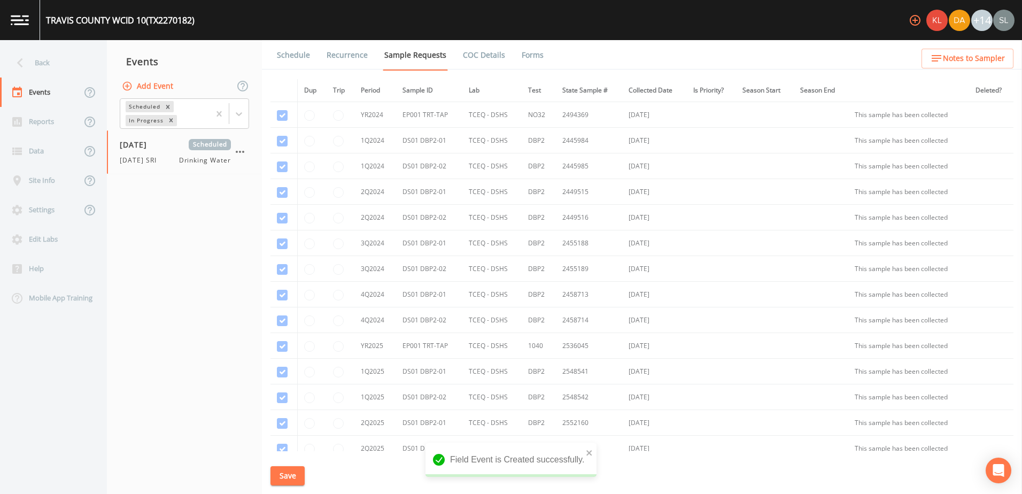
click at [305, 56] on link "Schedule" at bounding box center [293, 55] width 36 height 30
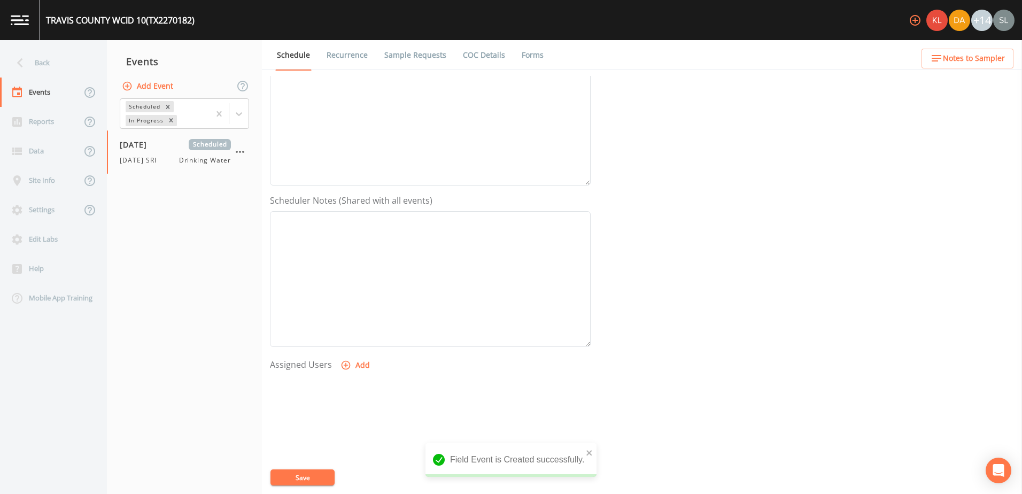
scroll to position [260, 0]
click at [362, 289] on button "Add" at bounding box center [356, 286] width 36 height 20
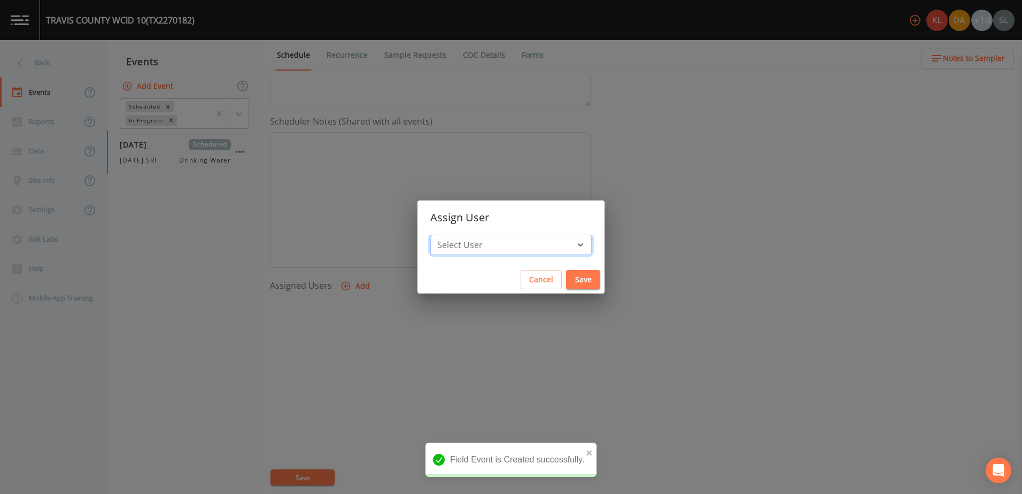
click at [484, 235] on select "Select User Kler Teran David Weber Joshua gere Paul Mike Franklin Rodolfo Ramir…" at bounding box center [510, 245] width 161 height 20
select select "ec903c3e-23b8-4790-bf81-d04851916195"
click at [459, 235] on select "Select User Kler Teran David Weber Joshua gere Paul Mike Franklin Rodolfo Ramir…" at bounding box center [510, 245] width 161 height 20
click at [566, 274] on button "Save" at bounding box center [583, 280] width 34 height 20
select select
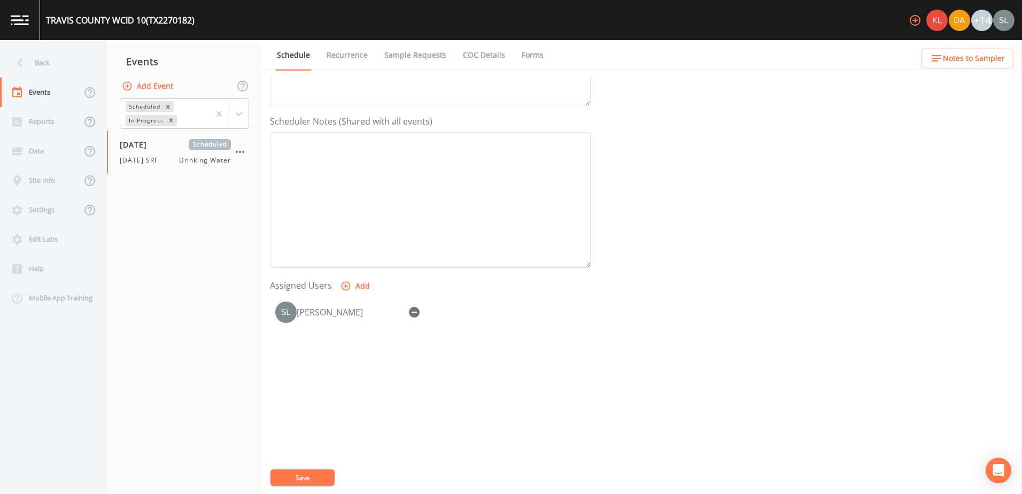
click at [424, 55] on link "Sample Requests" at bounding box center [415, 55] width 65 height 30
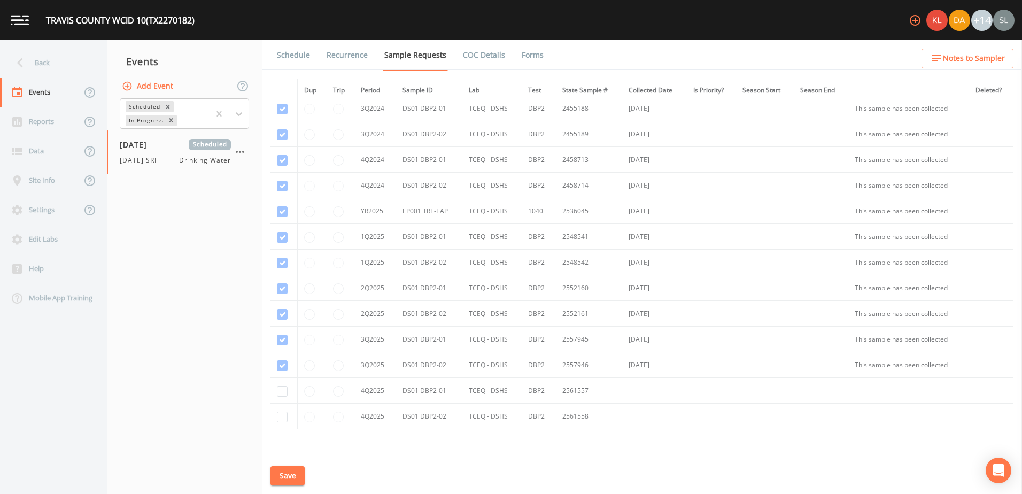
scroll to position [198, 0]
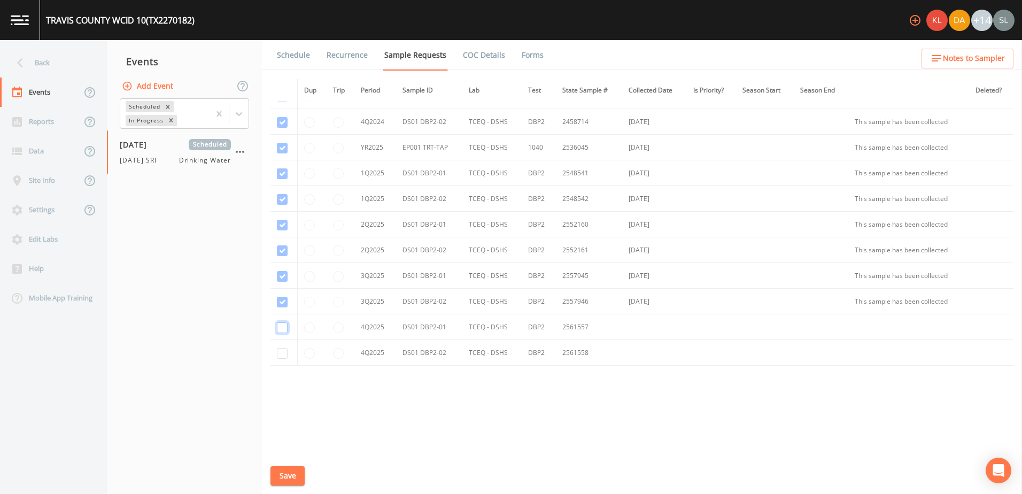
click at [280, 327] on input "checkbox" at bounding box center [282, 327] width 11 height 11
checkbox input "true"
click at [278, 354] on input "checkbox" at bounding box center [282, 353] width 11 height 11
checkbox input "true"
click at [287, 476] on button "Save" at bounding box center [287, 476] width 34 height 20
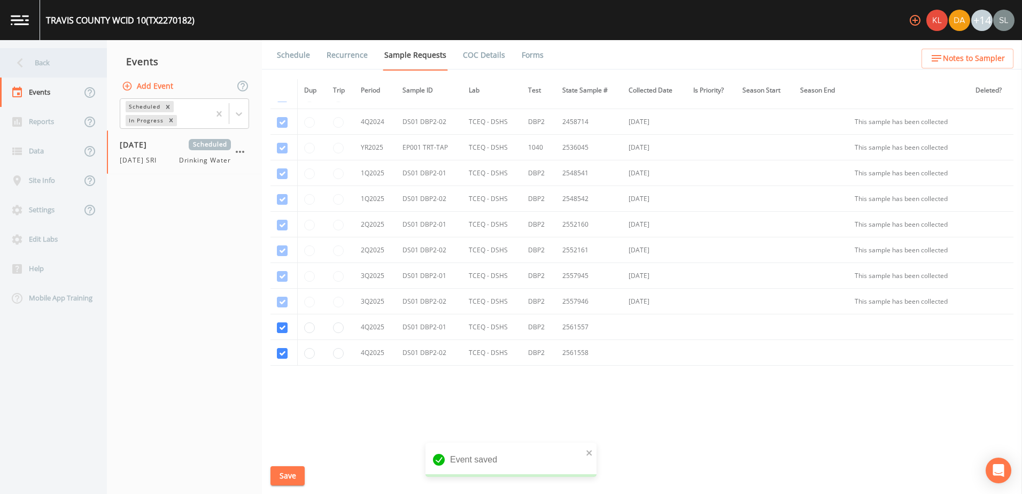
click at [56, 72] on div "Back" at bounding box center [48, 62] width 96 height 29
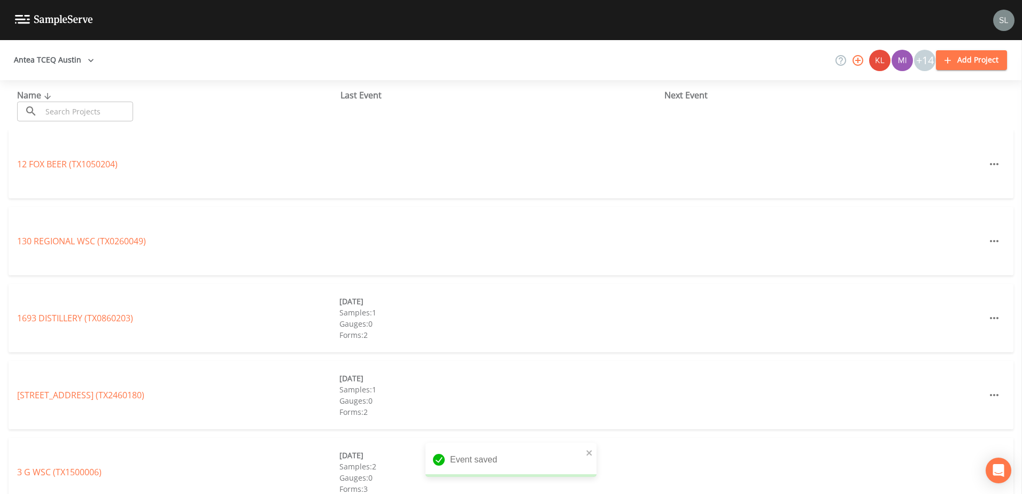
click at [95, 110] on input "text" at bounding box center [87, 112] width 91 height 20
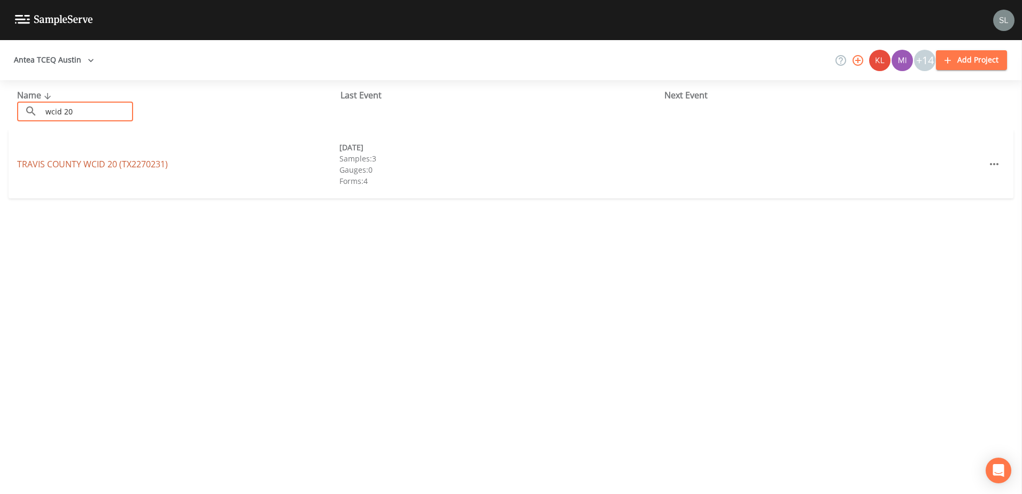
type input "wcid 20"
click at [98, 161] on link "TRAVIS COUNTY WCID 20 (TX2270231)" at bounding box center [92, 164] width 151 height 12
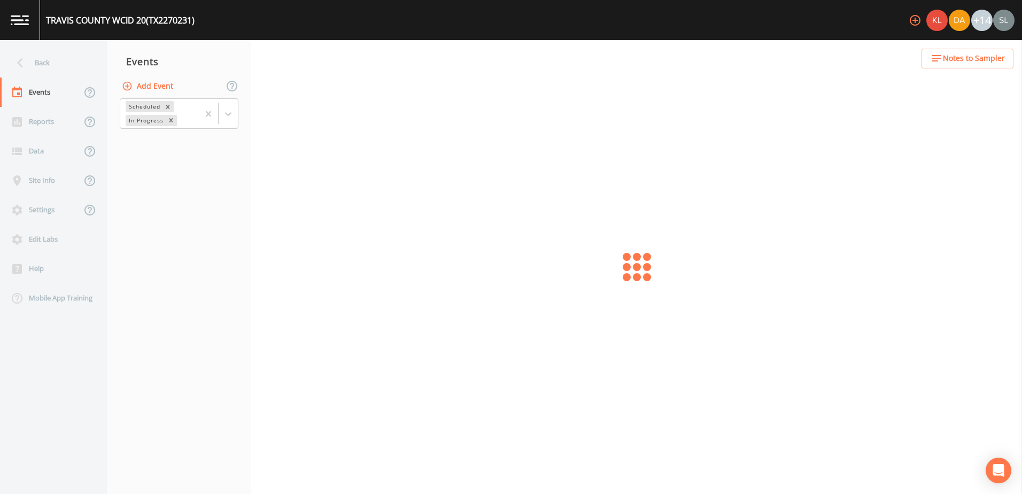
click at [146, 80] on button "Add Event" at bounding box center [149, 86] width 58 height 20
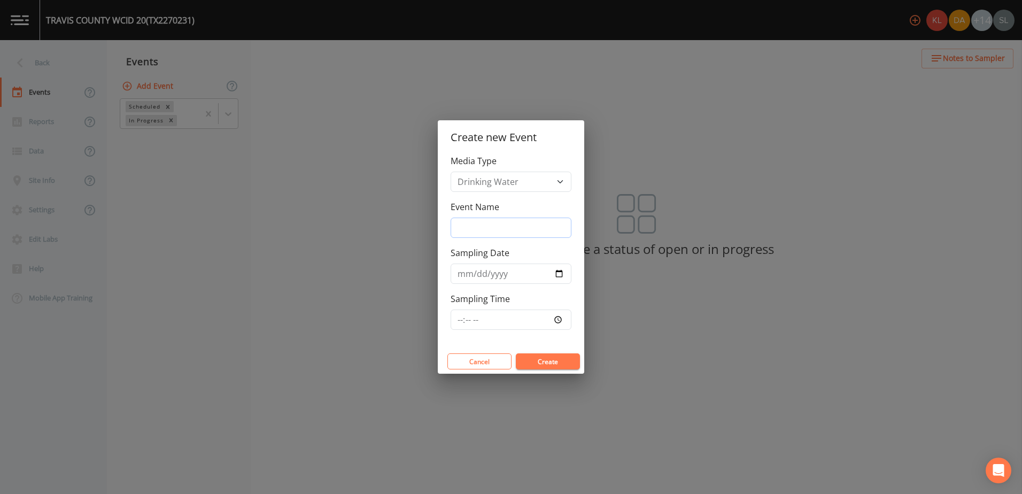
click at [485, 229] on input "Event Name" at bounding box center [511, 228] width 121 height 20
paste input "10/2/25 SRI"
type input "10/2/25 SRI"
click at [556, 273] on input "Sampling Date" at bounding box center [511, 274] width 121 height 20
type input "2025-10-02"
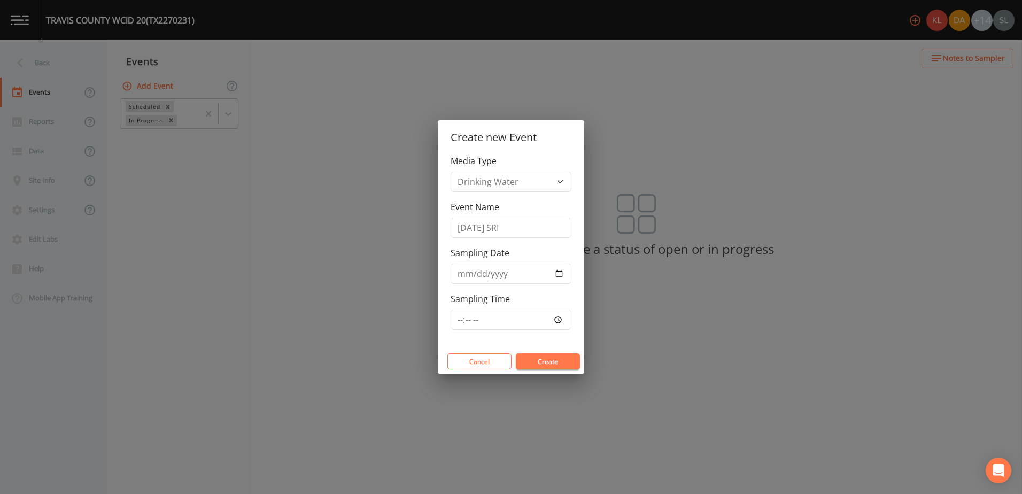
click at [548, 355] on button "Create" at bounding box center [548, 361] width 64 height 16
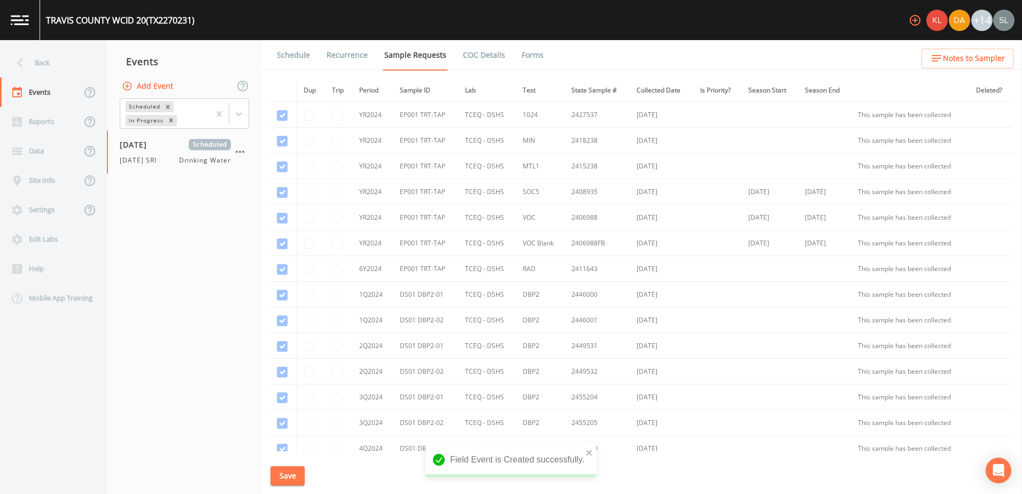
click at [295, 58] on link "Schedule" at bounding box center [293, 55] width 36 height 30
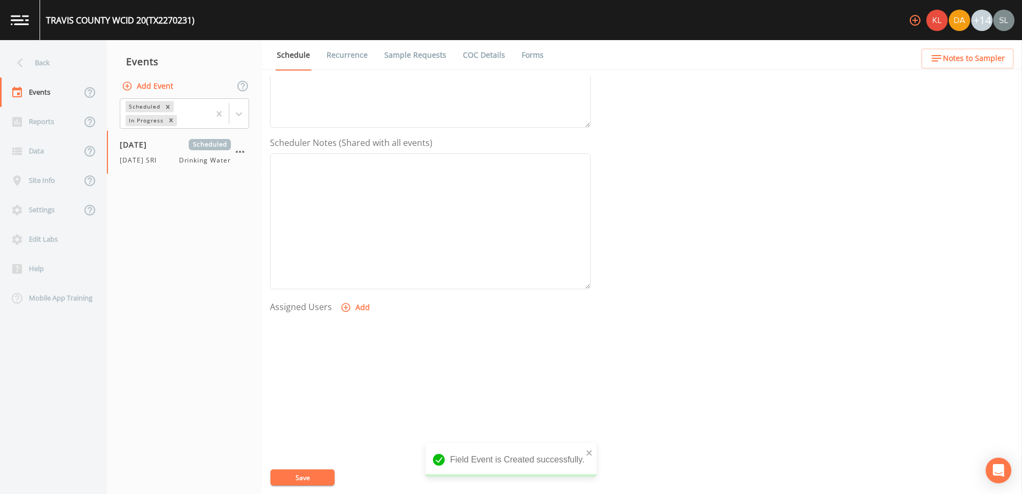
scroll to position [260, 0]
click at [369, 288] on button "Add" at bounding box center [356, 286] width 36 height 20
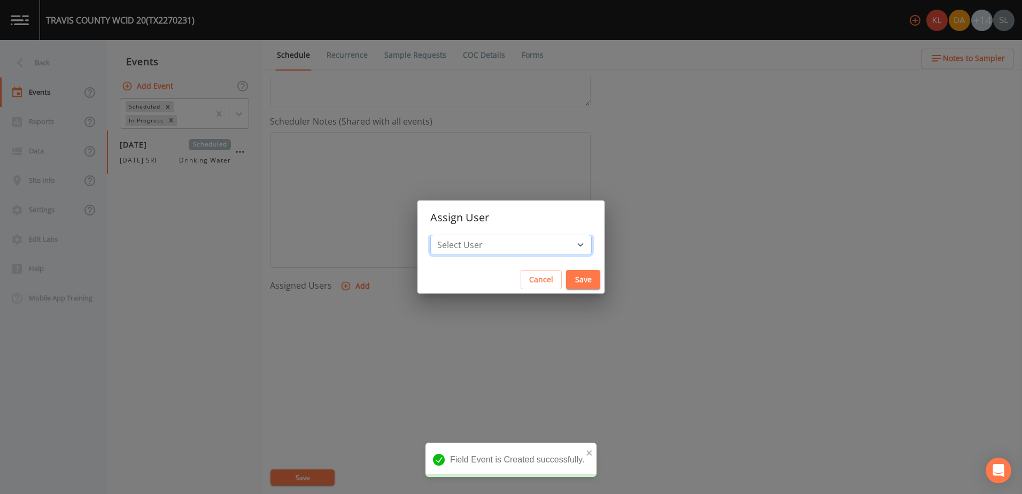
click at [485, 246] on select "Select User Kler Teran David Weber Joshua gere Paul Mike Franklin Rodolfo Ramir…" at bounding box center [510, 245] width 161 height 20
select select "ec903c3e-23b8-4790-bf81-d04851916195"
click at [459, 235] on select "Select User Kler Teran David Weber Joshua gere Paul Mike Franklin Rodolfo Ramir…" at bounding box center [510, 245] width 161 height 20
click at [566, 277] on button "Save" at bounding box center [583, 280] width 34 height 20
select select
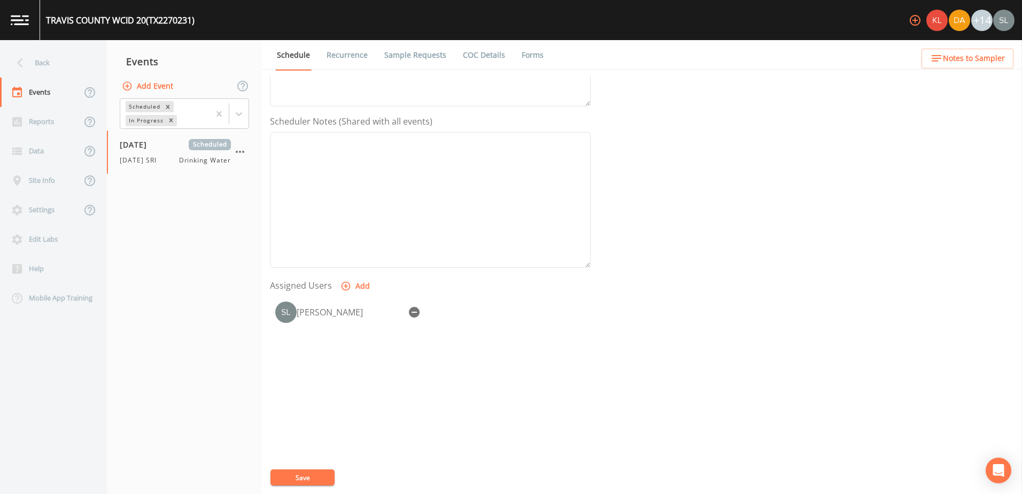
click at [426, 56] on link "Sample Requests" at bounding box center [415, 55] width 65 height 30
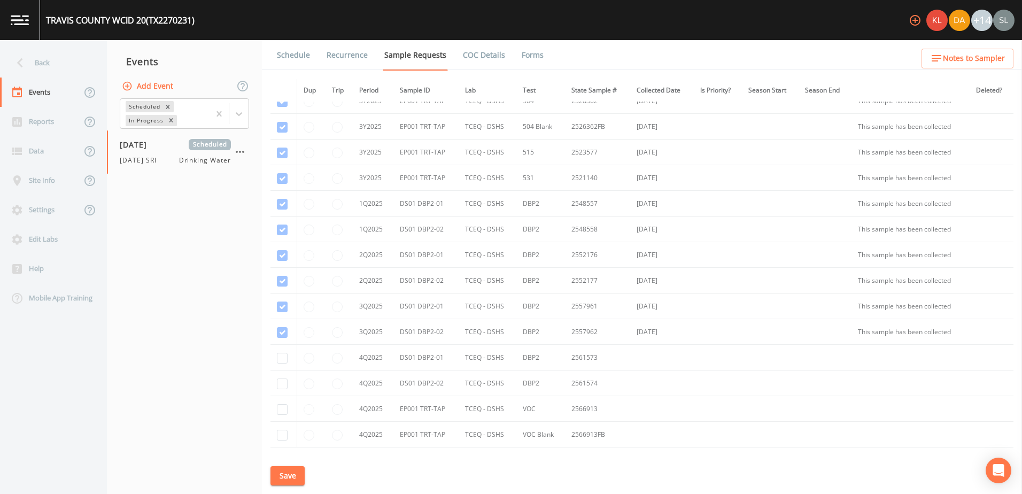
scroll to position [634, 0]
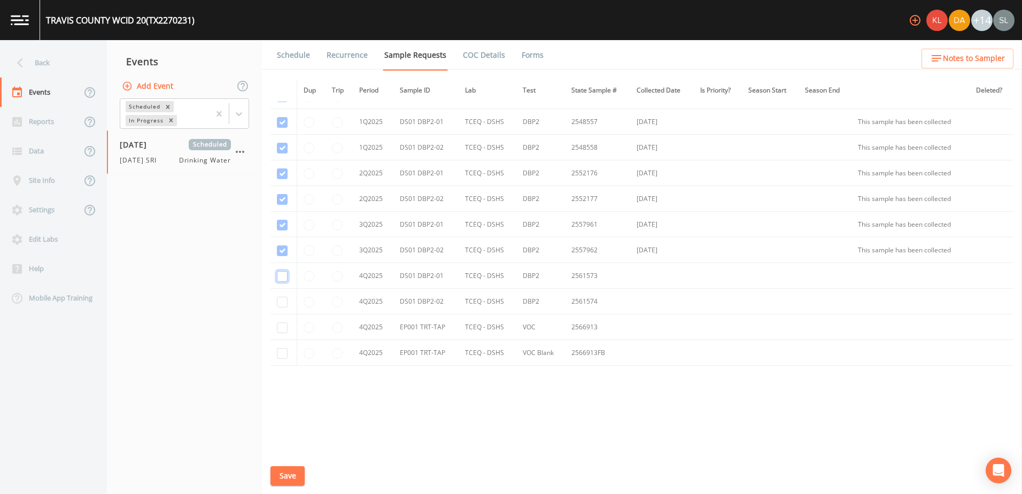
drag, startPoint x: 283, startPoint y: 277, endPoint x: 285, endPoint y: 283, distance: 6.3
click at [283, 277] on input "checkbox" at bounding box center [282, 276] width 11 height 11
checkbox input "true"
click at [283, 298] on input "checkbox" at bounding box center [282, 302] width 11 height 11
checkbox input "true"
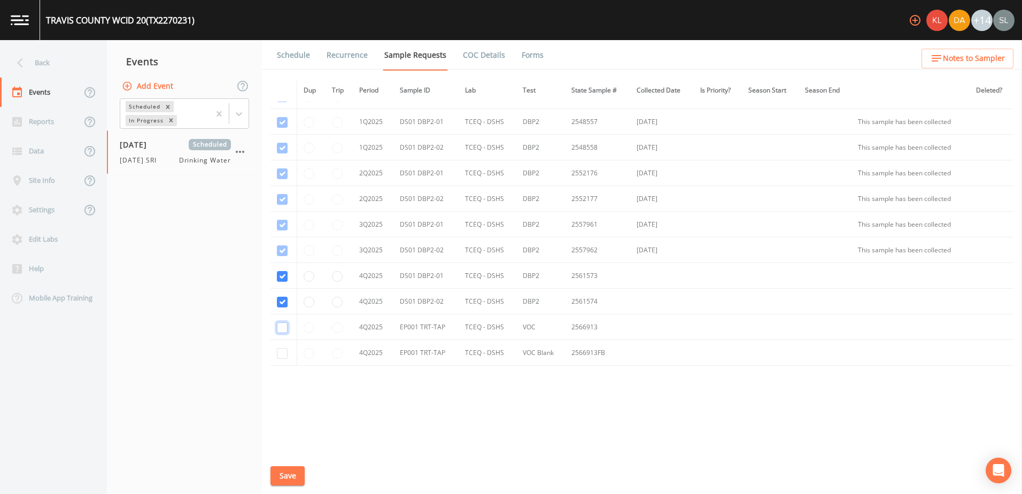
click at [280, 330] on input "checkbox" at bounding box center [282, 327] width 11 height 11
checkbox input "true"
click at [281, 357] on input "checkbox" at bounding box center [282, 353] width 11 height 11
checkbox input "true"
click at [303, 63] on link "Schedule" at bounding box center [293, 55] width 36 height 30
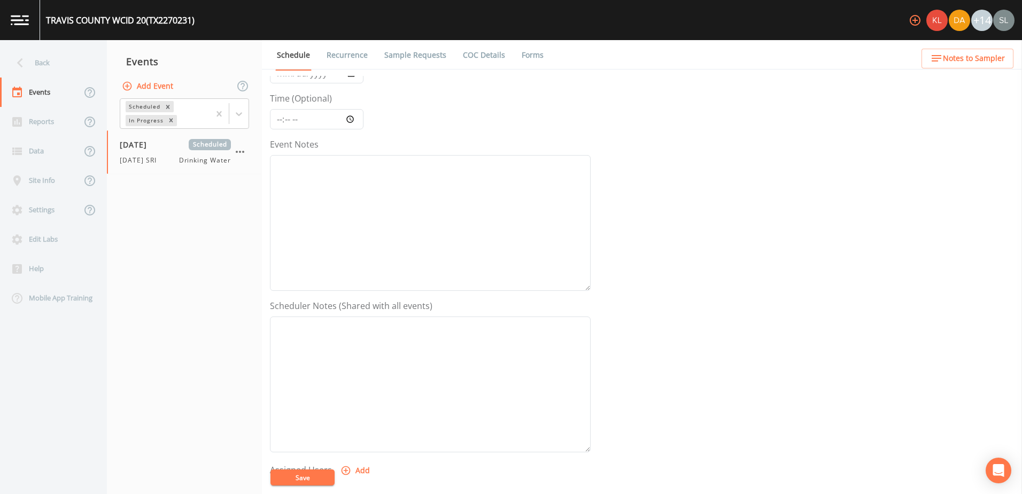
scroll to position [260, 0]
click at [353, 288] on button "Add" at bounding box center [356, 286] width 36 height 20
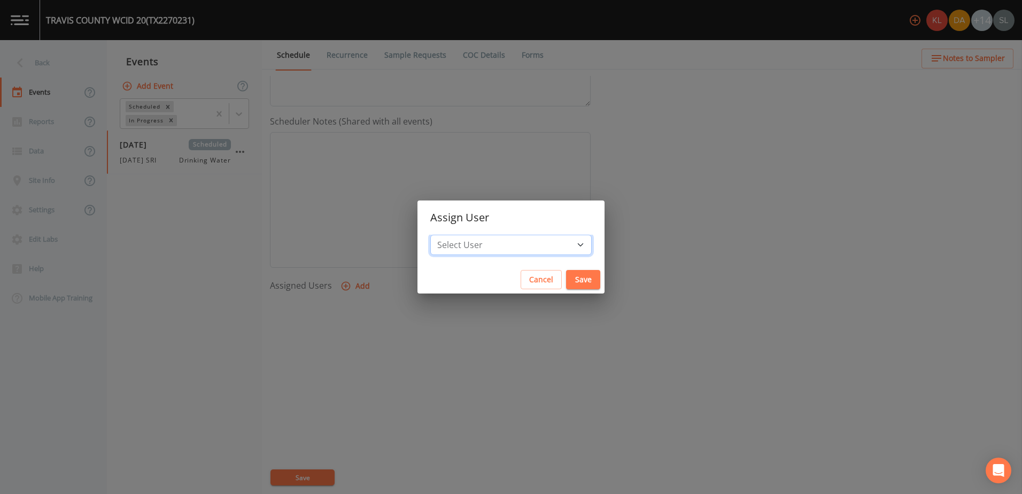
click at [492, 249] on select "Select User Kler Teran David Weber Joshua gere Paul Mike Franklin Rodolfo Ramir…" at bounding box center [510, 245] width 161 height 20
click at [507, 243] on select "Select User Kler Teran David Weber Joshua gere Paul Mike Franklin Rodolfo Ramir…" at bounding box center [510, 245] width 161 height 20
select select "ec903c3e-23b8-4790-bf81-d04851916195"
click at [459, 235] on select "Select User Kler Teran David Weber Joshua gere Paul Mike Franklin Rodolfo Ramir…" at bounding box center [510, 245] width 161 height 20
click at [566, 276] on button "Save" at bounding box center [583, 280] width 34 height 20
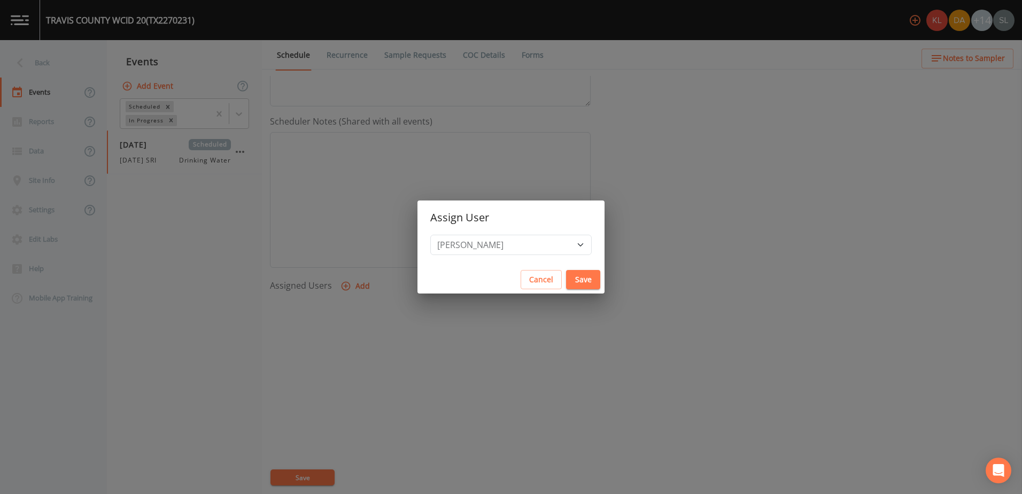
select select
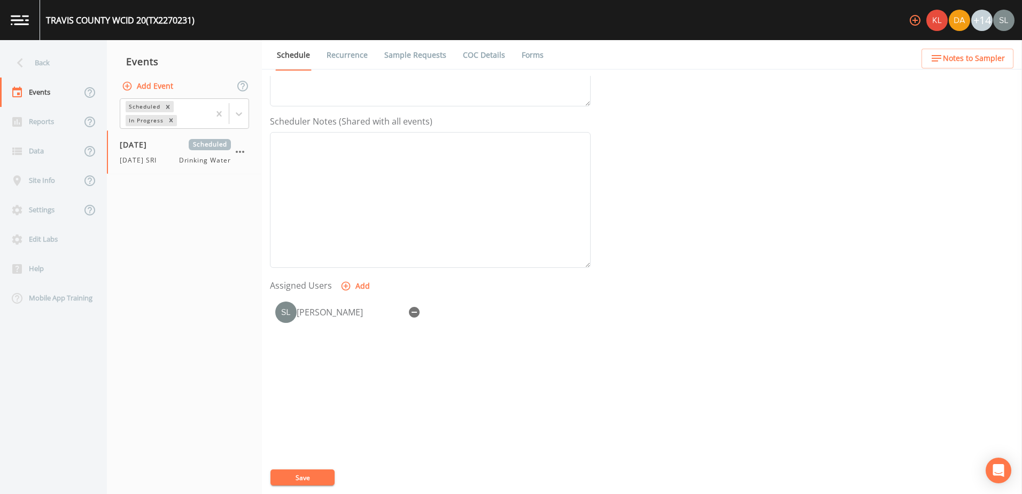
click at [435, 63] on link "Sample Requests" at bounding box center [415, 55] width 65 height 30
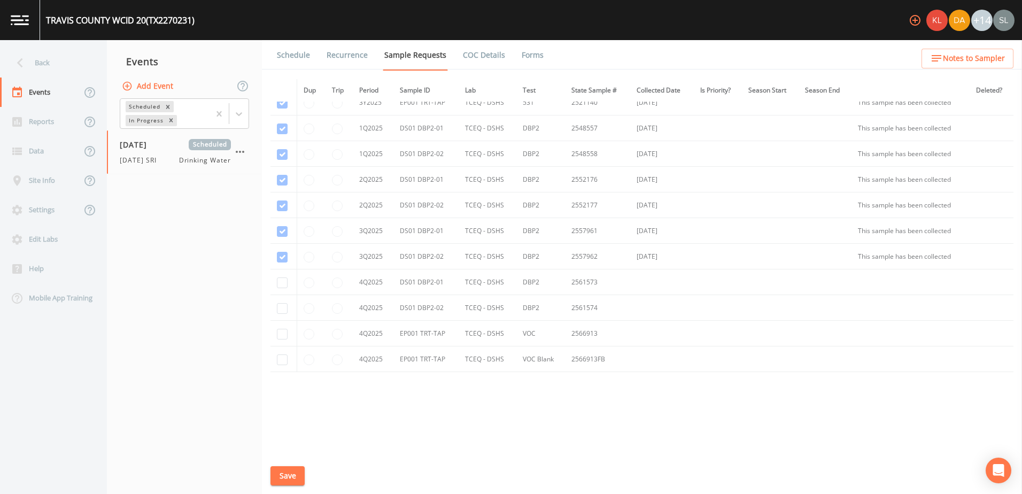
scroll to position [634, 0]
click at [278, 277] on input "checkbox" at bounding box center [282, 276] width 11 height 11
checkbox input "true"
drag, startPoint x: 283, startPoint y: 299, endPoint x: 281, endPoint y: 315, distance: 15.6
click at [283, 300] on input "checkbox" at bounding box center [282, 302] width 11 height 11
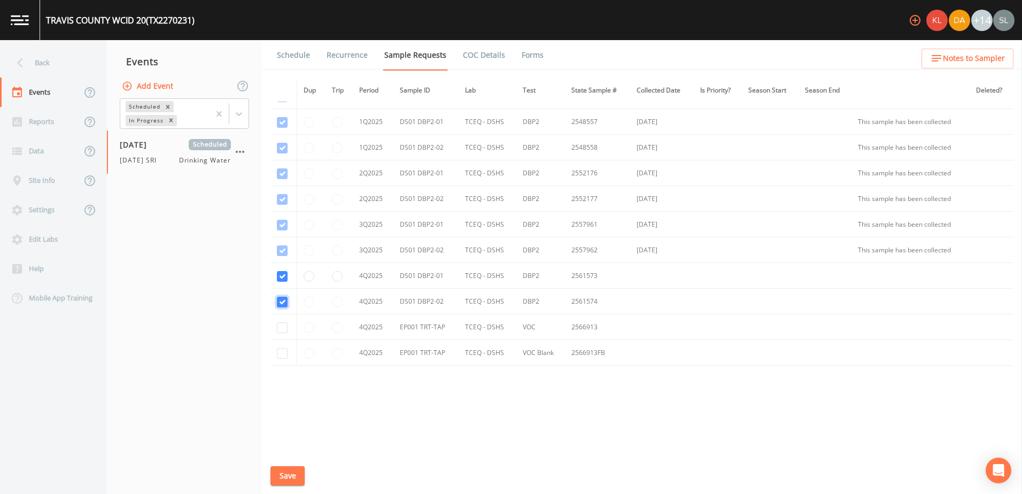
checkbox input "true"
click at [281, 324] on input "checkbox" at bounding box center [282, 327] width 11 height 11
checkbox input "true"
click at [282, 350] on input "checkbox" at bounding box center [282, 353] width 11 height 11
checkbox input "true"
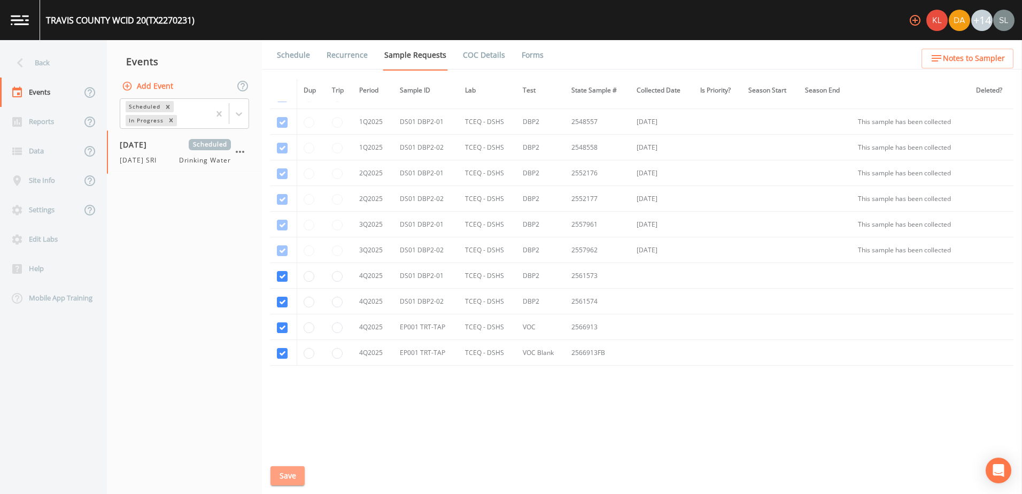
click at [304, 477] on button "Save" at bounding box center [287, 476] width 34 height 20
click at [74, 61] on div "Back" at bounding box center [48, 62] width 96 height 29
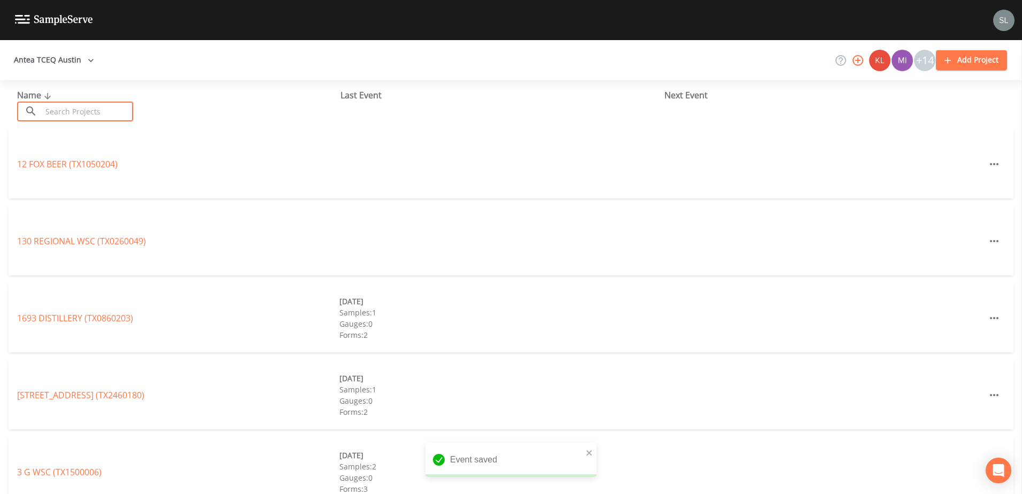
click at [122, 107] on input "text" at bounding box center [87, 112] width 91 height 20
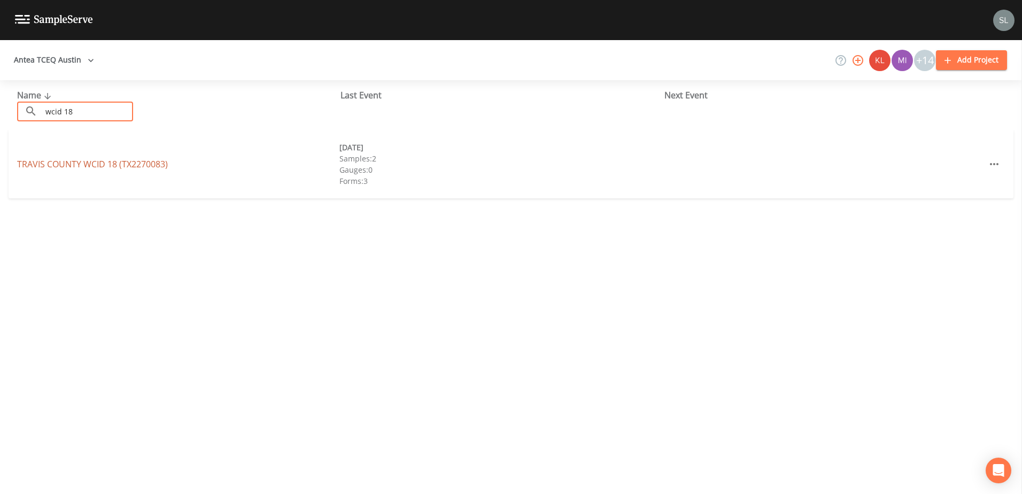
type input "wcid 18"
click at [105, 159] on link "TRAVIS COUNTY WCID 18 (TX2270083)" at bounding box center [92, 164] width 151 height 12
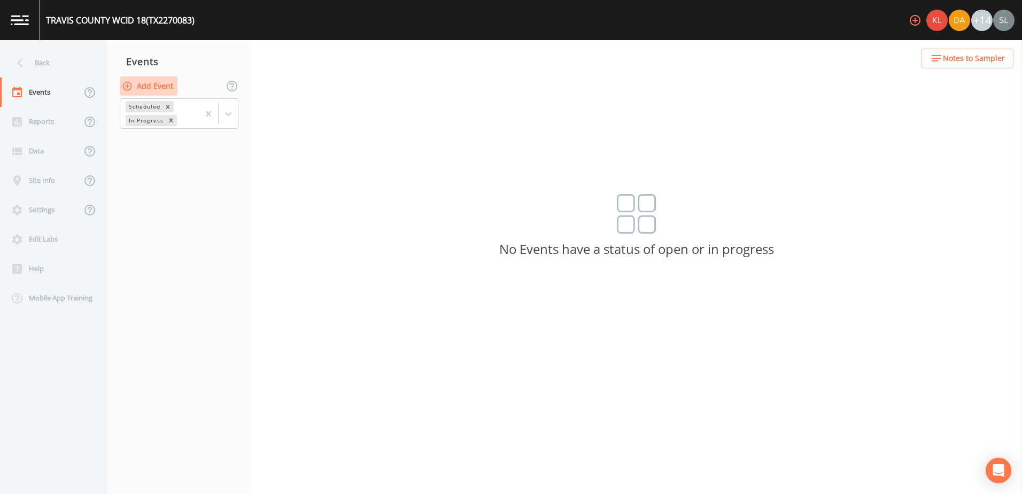
click at [171, 87] on button "Add Event" at bounding box center [149, 86] width 58 height 20
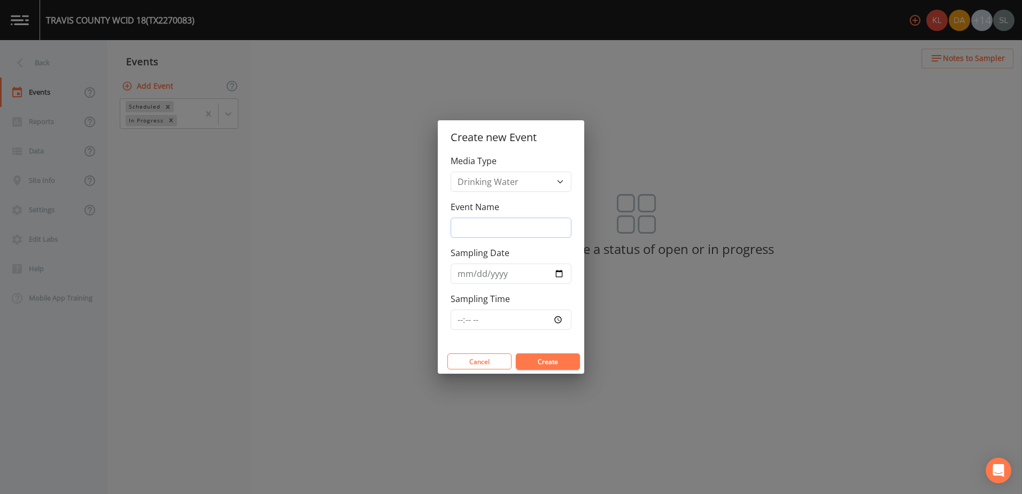
click at [478, 236] on input "Event Name" at bounding box center [511, 228] width 121 height 20
paste input "10/2/25 SRI"
type input "10/2/25 SRI"
click at [556, 274] on input "Sampling Date" at bounding box center [511, 274] width 121 height 20
type input "2025-10-02"
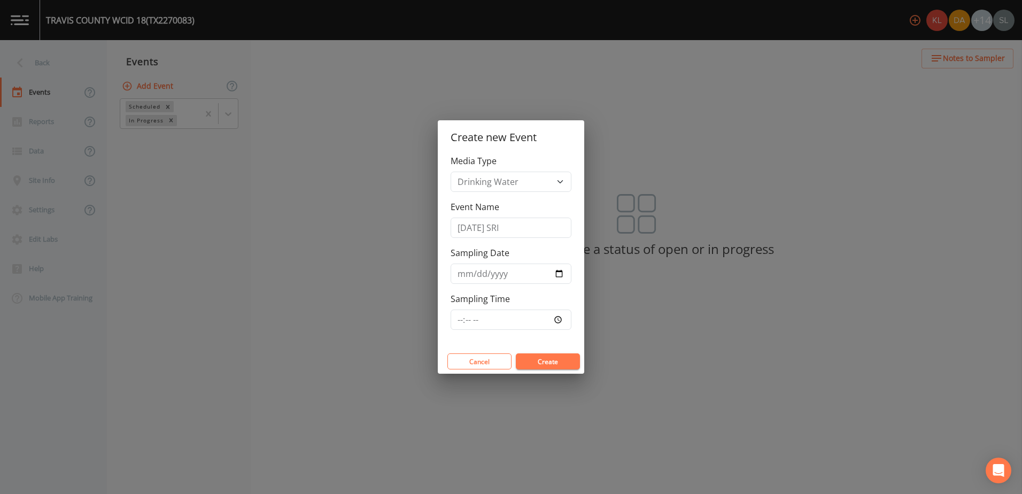
click at [562, 365] on button "Create" at bounding box center [548, 361] width 64 height 16
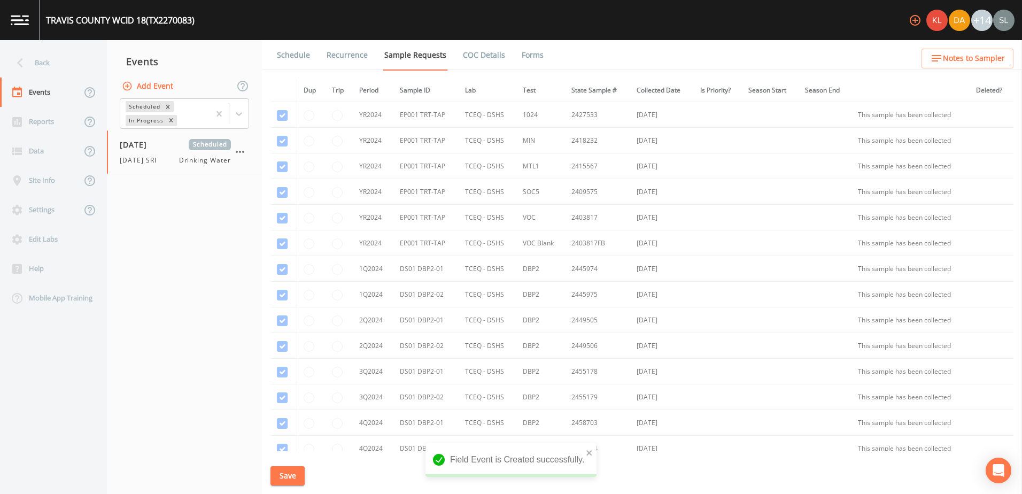
click at [283, 50] on link "Schedule" at bounding box center [293, 55] width 36 height 30
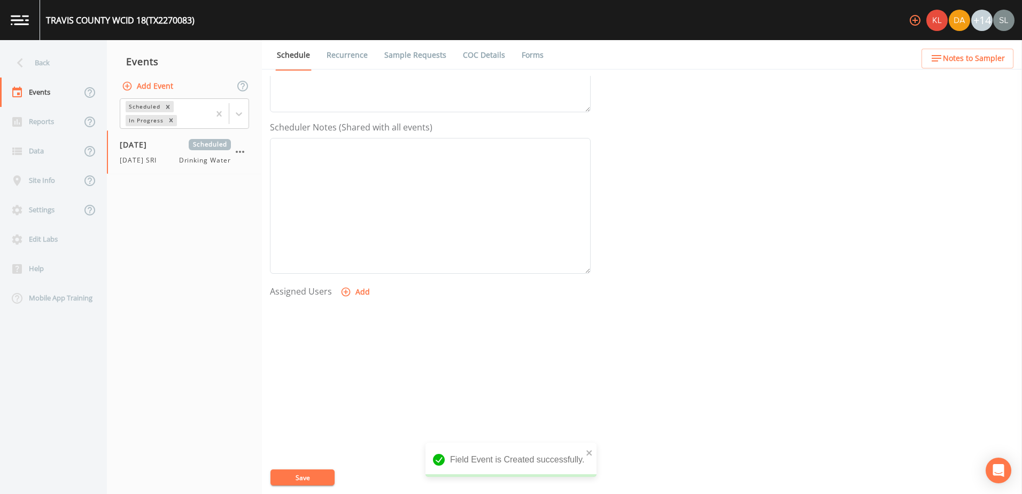
scroll to position [260, 0]
click at [351, 279] on button "Add" at bounding box center [356, 286] width 36 height 20
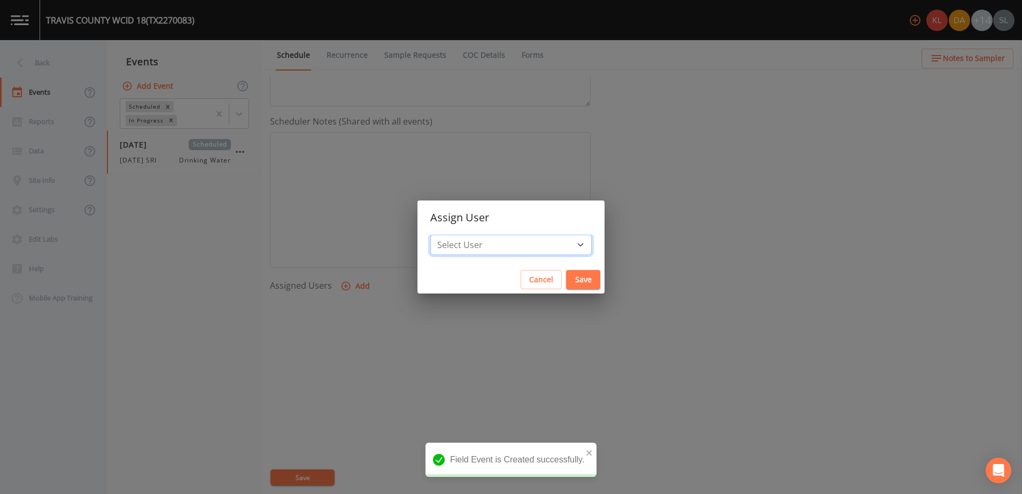
click at [469, 250] on select "Select User Kler Teran David Weber Joshua gere Paul Mike Franklin Rodolfo Ramir…" at bounding box center [510, 245] width 161 height 20
select select "ec903c3e-23b8-4790-bf81-d04851916195"
click at [459, 235] on select "Select User Kler Teran David Weber Joshua gere Paul Mike Franklin Rodolfo Ramir…" at bounding box center [510, 245] width 161 height 20
click at [566, 277] on button "Save" at bounding box center [583, 280] width 34 height 20
select select
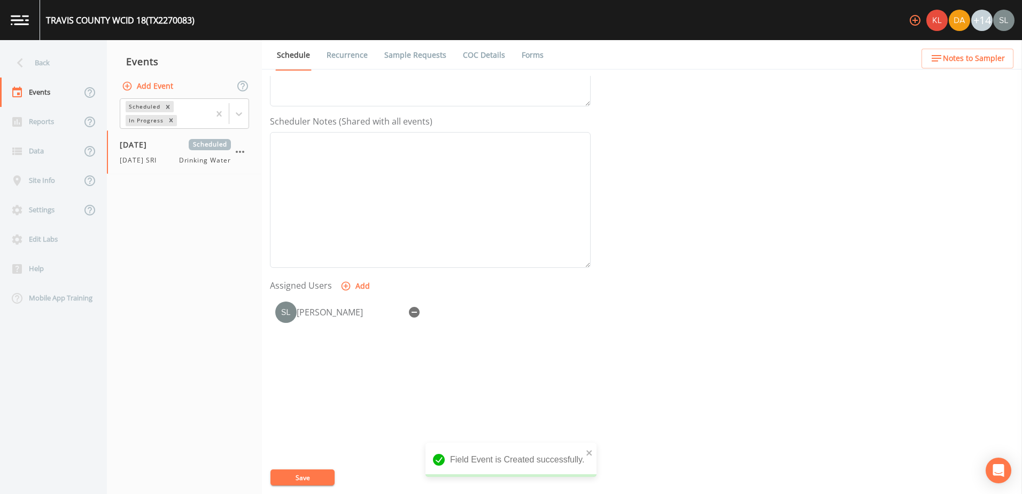
click at [419, 54] on link "Sample Requests" at bounding box center [415, 55] width 65 height 30
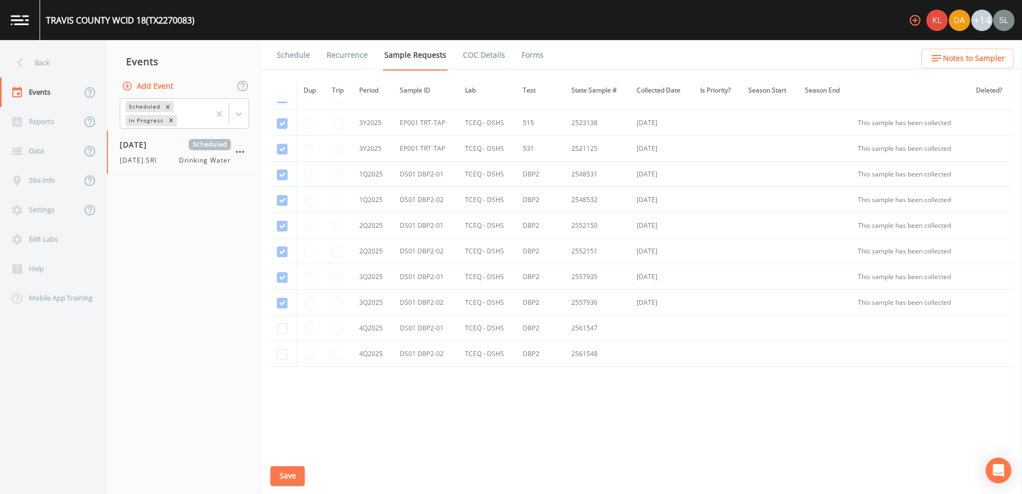
scroll to position [557, 0]
click at [278, 326] on input "checkbox" at bounding box center [282, 327] width 11 height 11
checkbox input "true"
click at [281, 354] on input "checkbox" at bounding box center [282, 353] width 11 height 11
checkbox input "true"
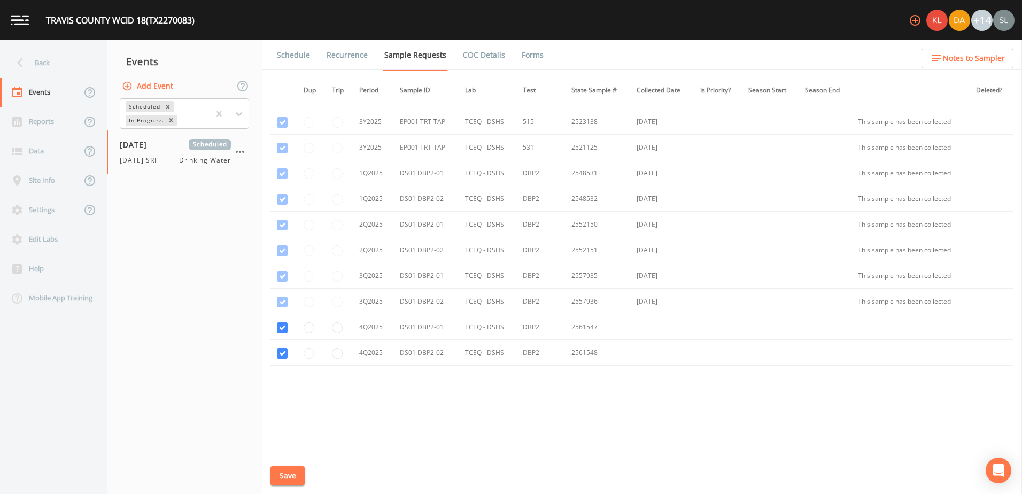
click at [295, 477] on button "Save" at bounding box center [287, 476] width 34 height 20
click at [48, 52] on div "Back" at bounding box center [48, 62] width 96 height 29
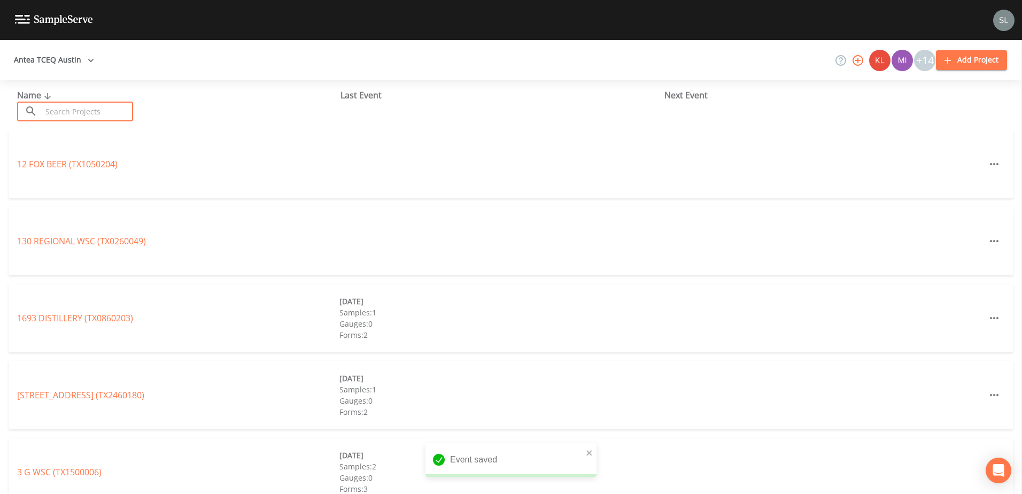
click at [113, 115] on input "text" at bounding box center [87, 112] width 91 height 20
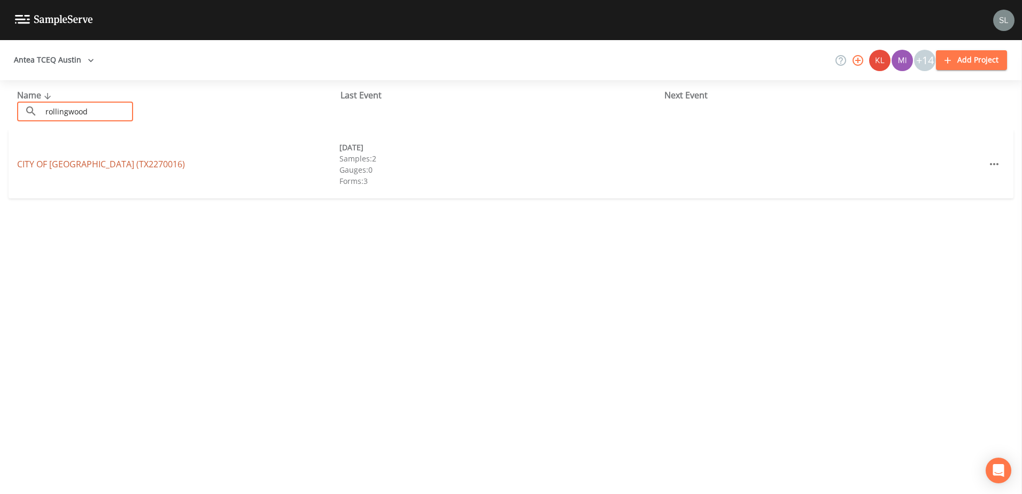
type input "rollingwood"
click at [118, 168] on link "CITY OF ROLLINGWOOD (TX2270016)" at bounding box center [101, 164] width 168 height 12
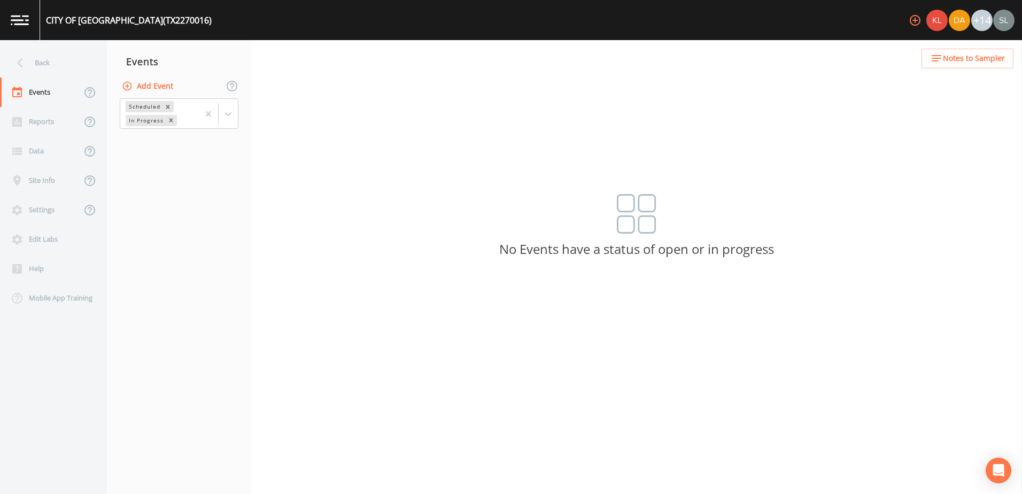
click at [167, 85] on button "Add Event" at bounding box center [149, 86] width 58 height 20
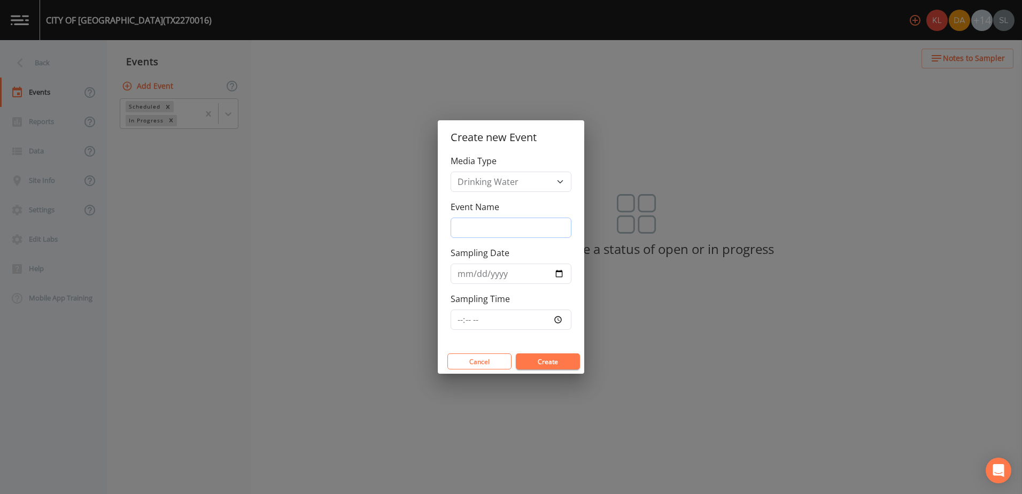
click at [500, 227] on input "Event Name" at bounding box center [511, 228] width 121 height 20
paste input "10/2/25 SRI"
type input "10/2/25 SRI"
click at [561, 270] on input "Sampling Date" at bounding box center [511, 274] width 121 height 20
type input "2025-10-02"
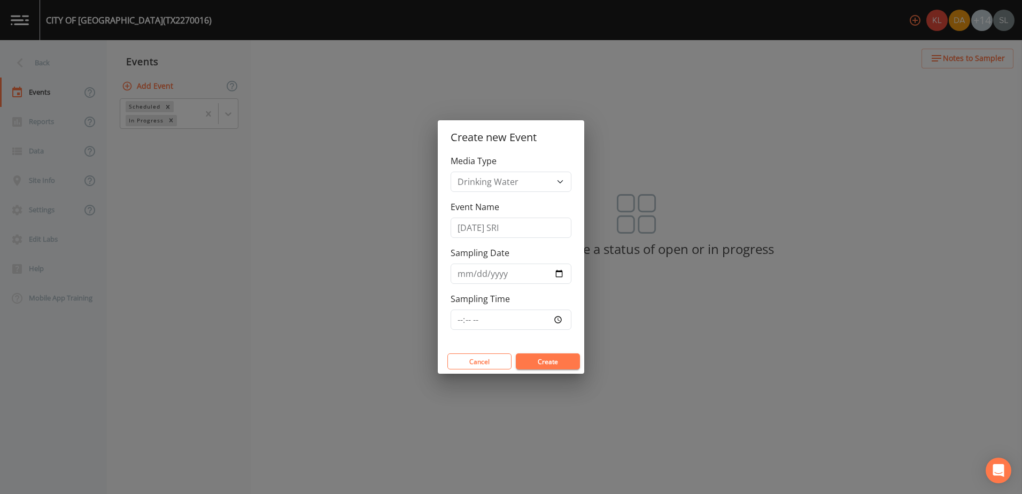
click at [552, 357] on button "Create" at bounding box center [548, 361] width 64 height 16
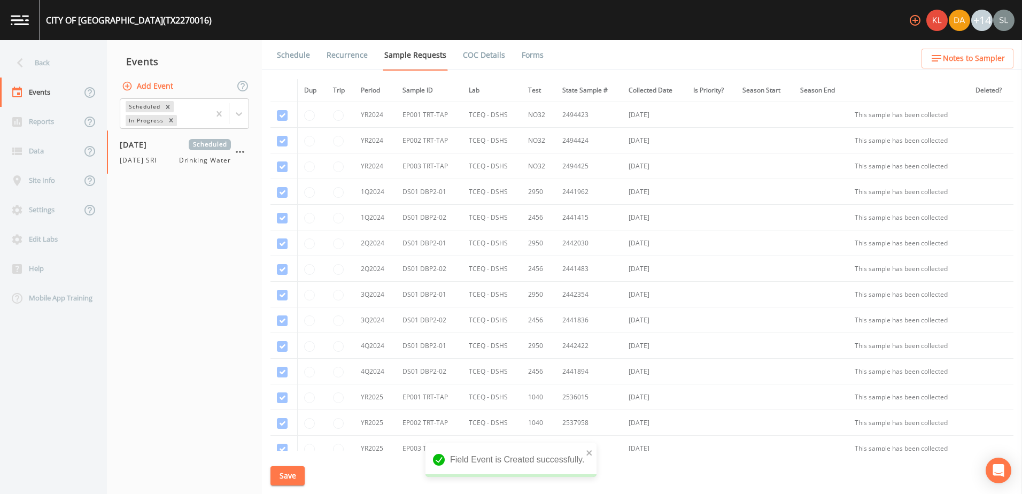
click at [300, 60] on link "Schedule" at bounding box center [293, 55] width 36 height 30
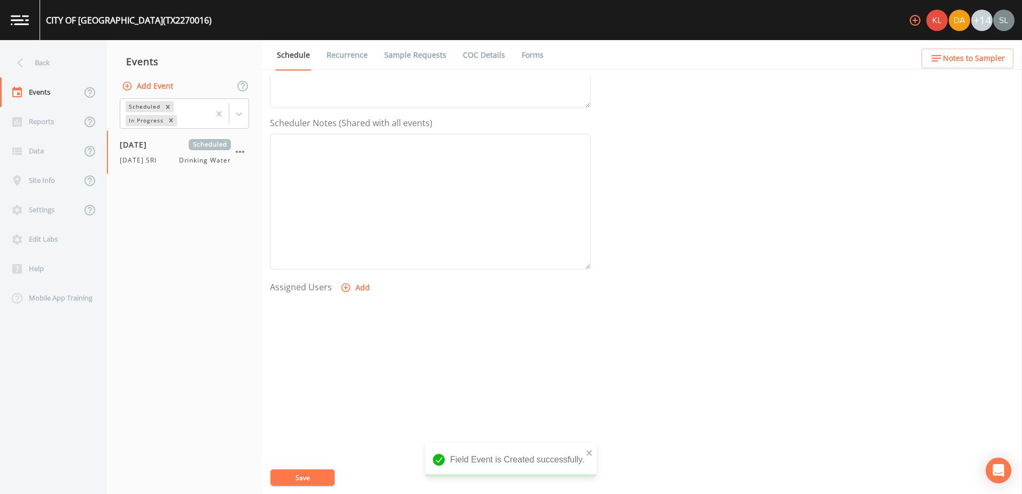
scroll to position [260, 0]
click at [346, 289] on icon "button" at bounding box center [345, 286] width 11 height 11
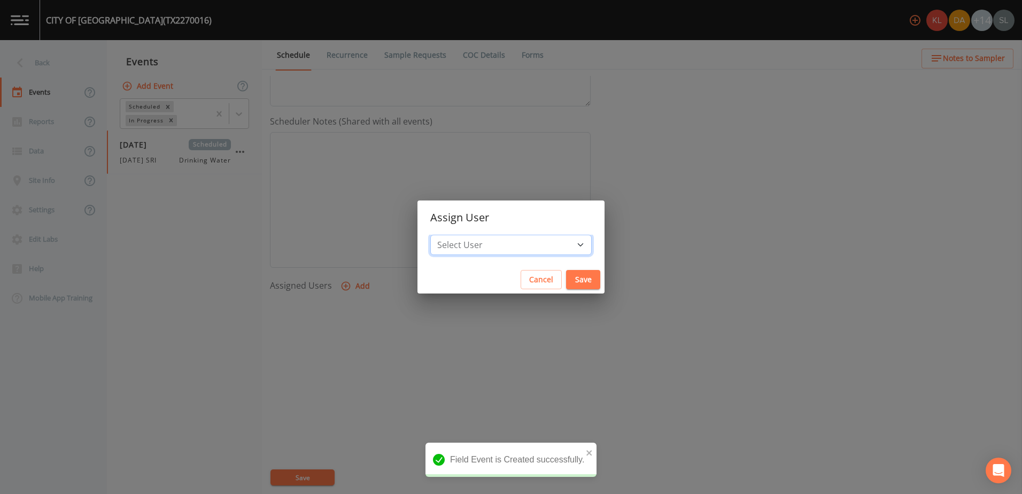
click at [477, 251] on select "Select User Kler Teran David Weber Joshua gere Paul Mike Franklin Rodolfo Ramir…" at bounding box center [510, 245] width 161 height 20
click at [503, 255] on div "Select User Kler Teran David Weber Joshua gere Paul Mike Franklin Rodolfo Ramir…" at bounding box center [510, 250] width 187 height 31
click at [504, 250] on select "Select User Kler Teran David Weber Joshua gere Paul Mike Franklin Rodolfo Ramir…" at bounding box center [510, 245] width 161 height 20
select select "ec903c3e-23b8-4790-bf81-d04851916195"
click at [459, 235] on select "Select User Kler Teran David Weber Joshua gere Paul Mike Franklin Rodolfo Ramir…" at bounding box center [510, 245] width 161 height 20
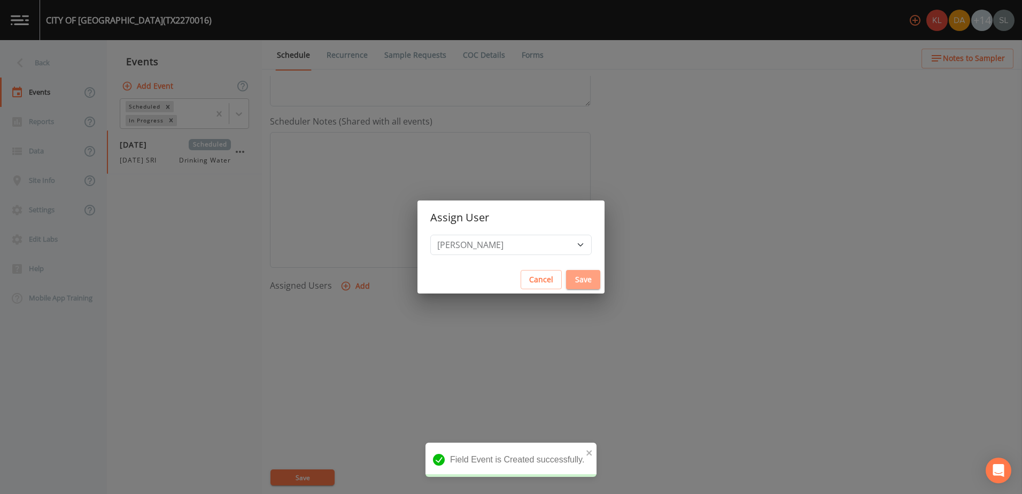
click at [566, 277] on button "Save" at bounding box center [583, 280] width 34 height 20
select select
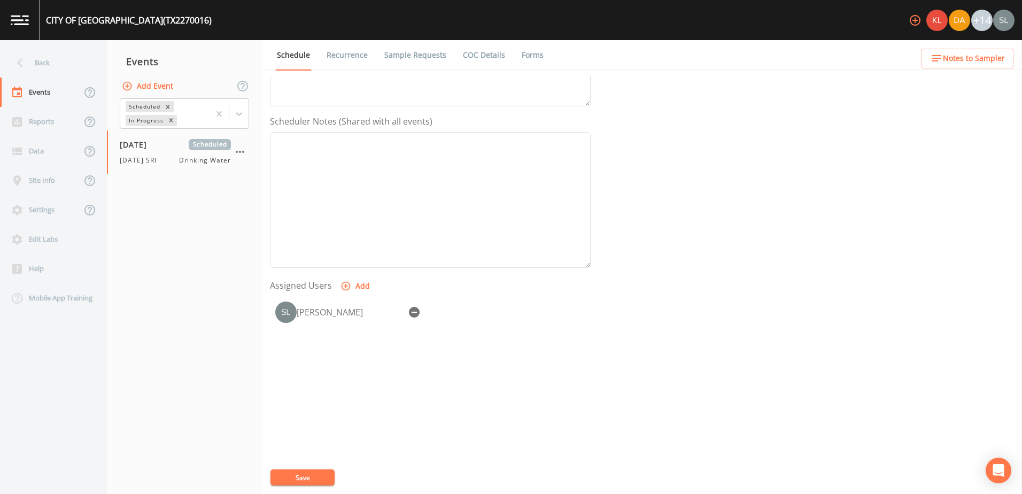
click at [419, 51] on link "Sample Requests" at bounding box center [415, 55] width 65 height 30
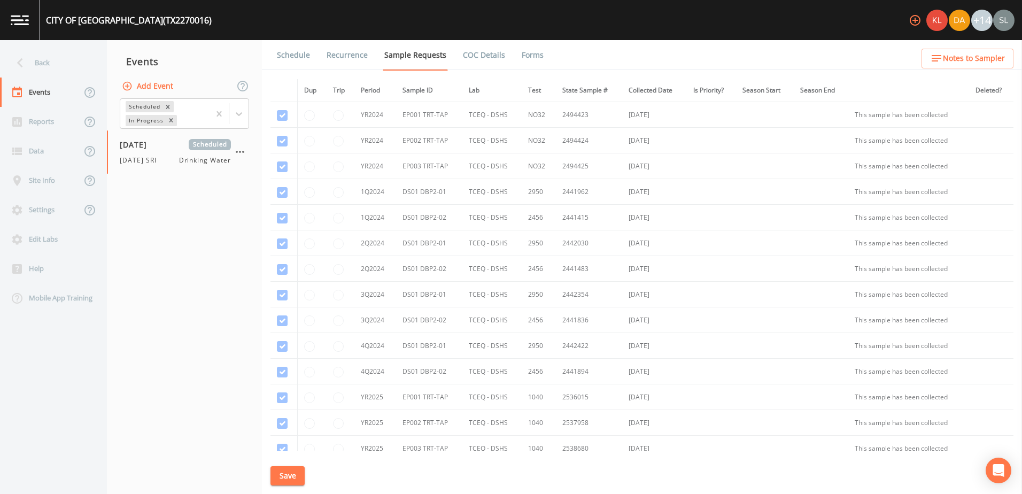
click at [461, 50] on link "COC Details" at bounding box center [483, 55] width 45 height 30
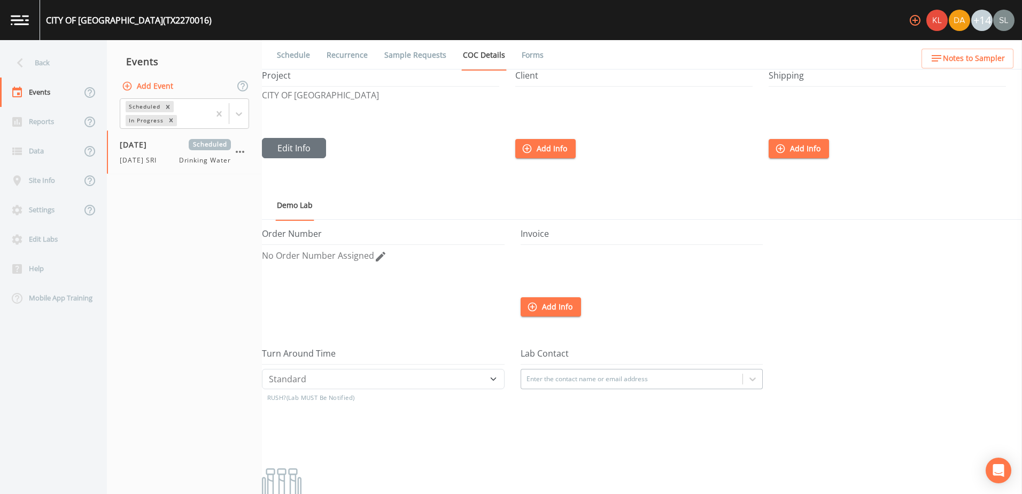
click at [425, 49] on link "Sample Requests" at bounding box center [415, 55] width 65 height 30
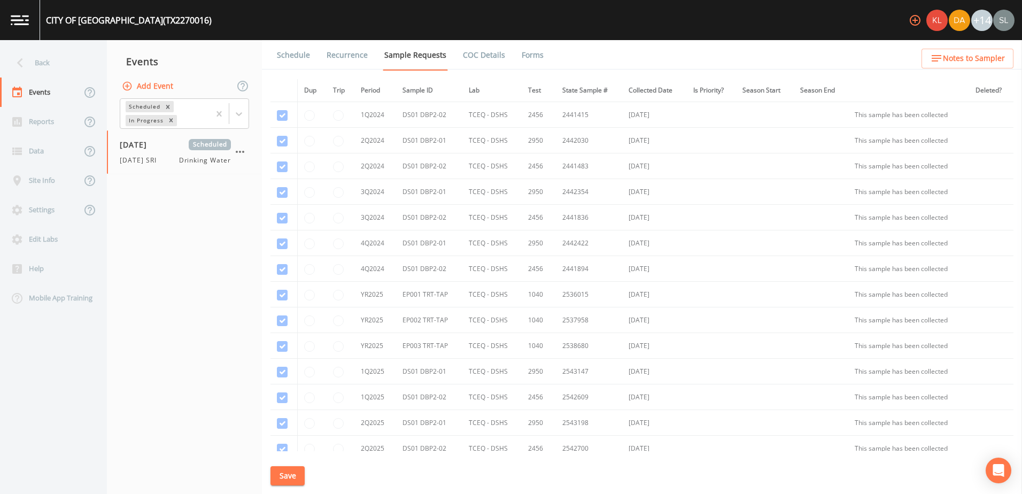
scroll to position [301, 0]
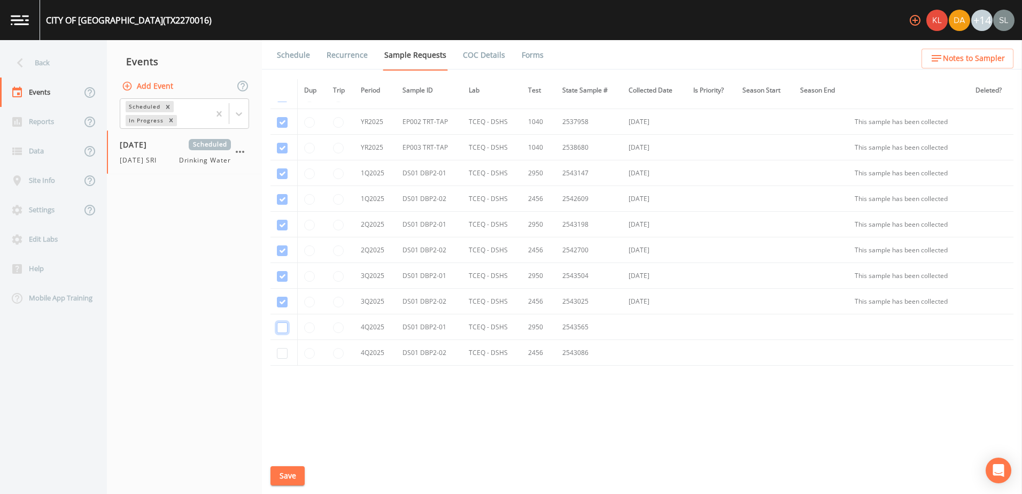
click at [278, 328] on input "checkbox" at bounding box center [282, 327] width 11 height 11
checkbox input "true"
click at [283, 352] on input "checkbox" at bounding box center [282, 353] width 11 height 11
checkbox input "true"
drag, startPoint x: 293, startPoint y: 474, endPoint x: 289, endPoint y: 452, distance: 22.8
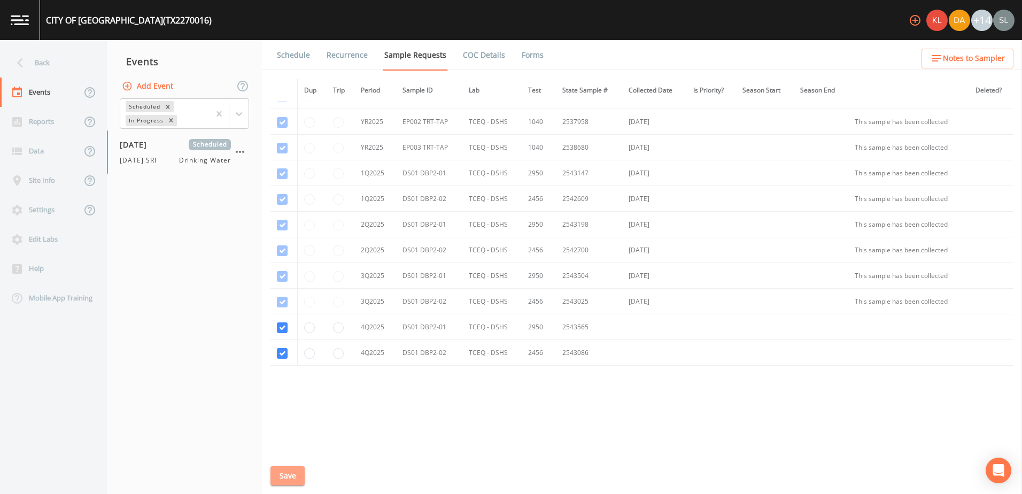
click at [293, 474] on button "Save" at bounding box center [287, 476] width 34 height 20
click at [72, 68] on div "Back" at bounding box center [48, 62] width 96 height 29
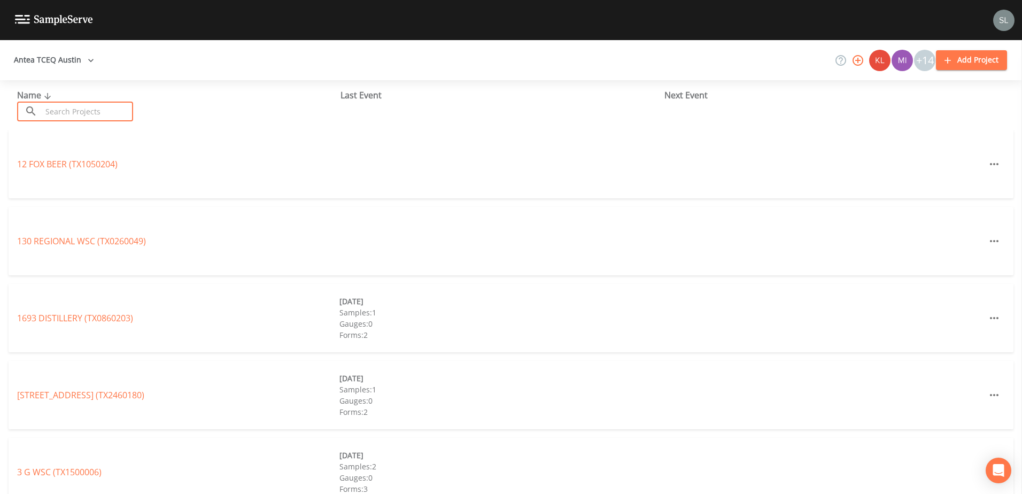
click at [101, 113] on input "text" at bounding box center [87, 112] width 91 height 20
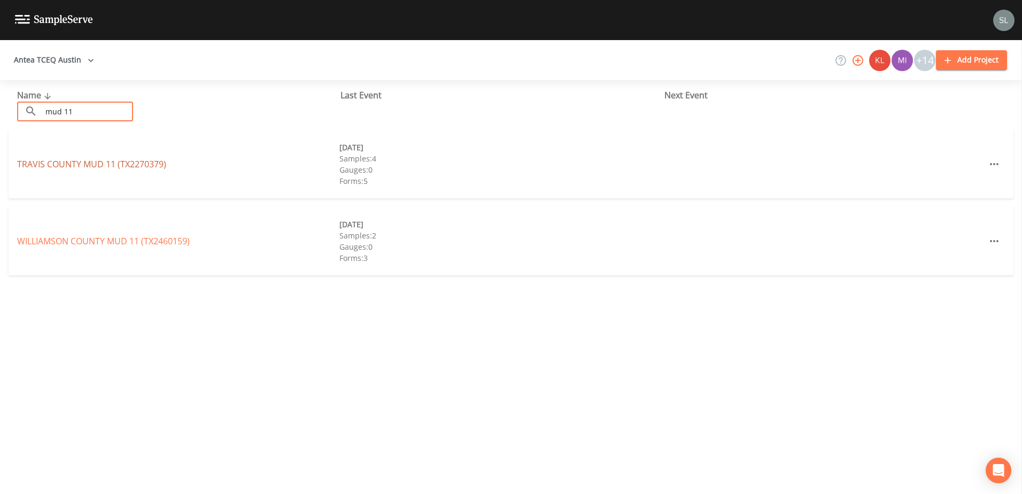
type input "mud 11"
click at [107, 164] on link "TRAVIS COUNTY MUD 11 (TX2270379)" at bounding box center [91, 164] width 149 height 12
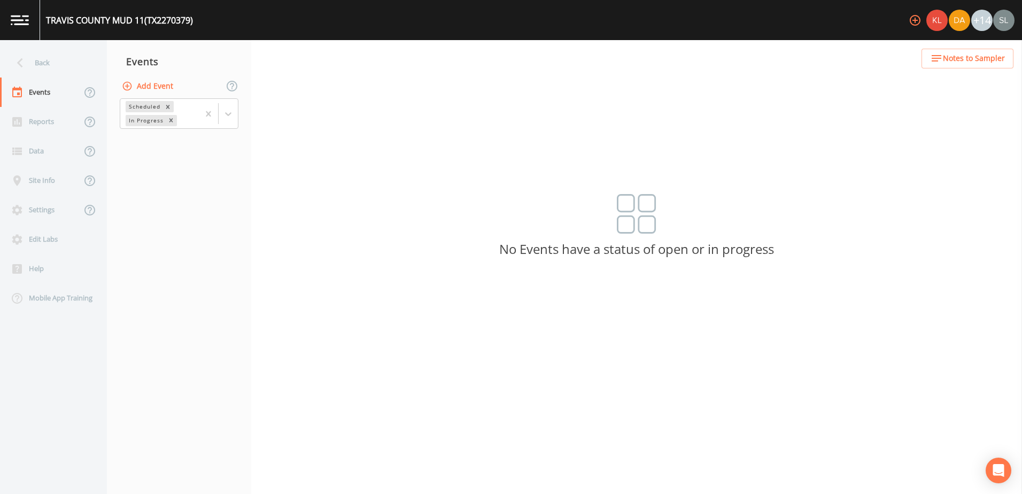
click at [166, 84] on button "Add Event" at bounding box center [149, 86] width 58 height 20
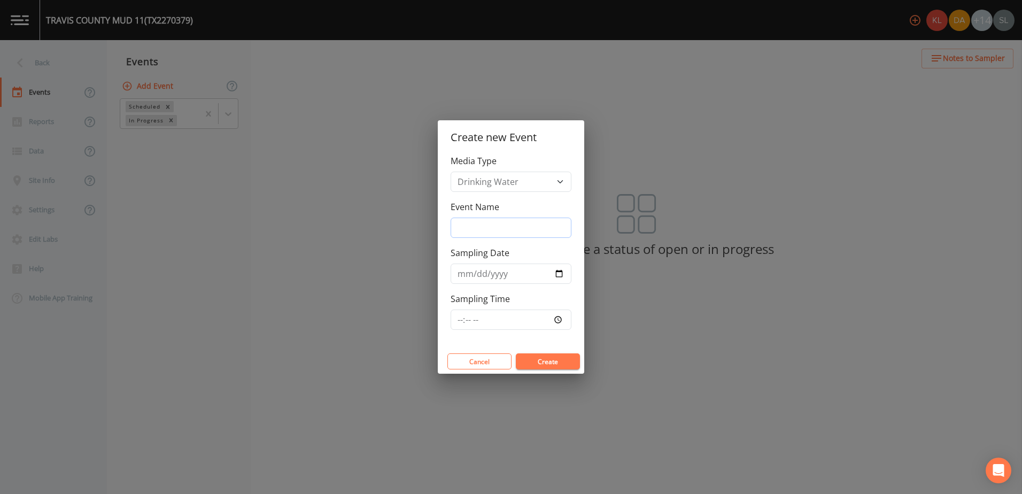
click at [481, 223] on input "Event Name" at bounding box center [511, 228] width 121 height 20
paste input "10/2/25 SRI"
type input "10/2/25 SRI"
click at [560, 273] on input "Sampling Date" at bounding box center [511, 274] width 121 height 20
type input "2025-10-02"
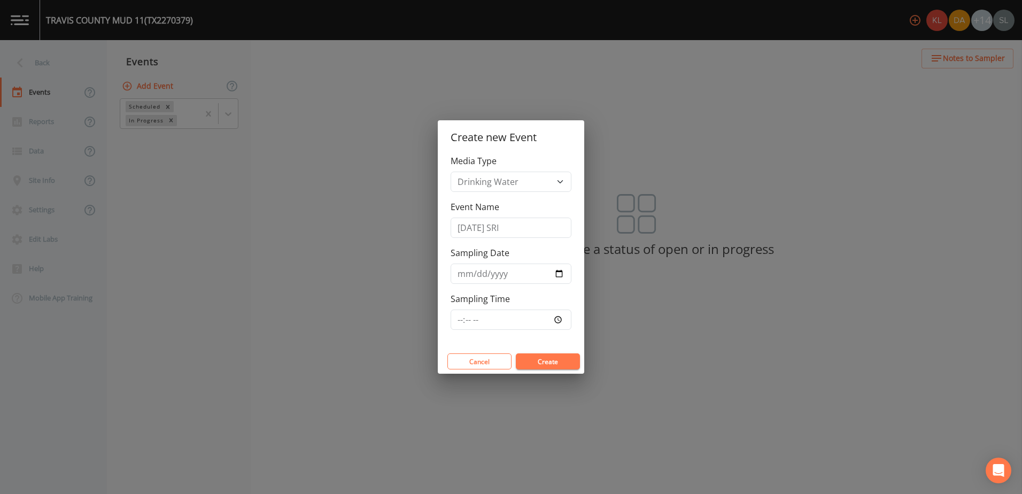
click at [548, 363] on button "Create" at bounding box center [548, 361] width 64 height 16
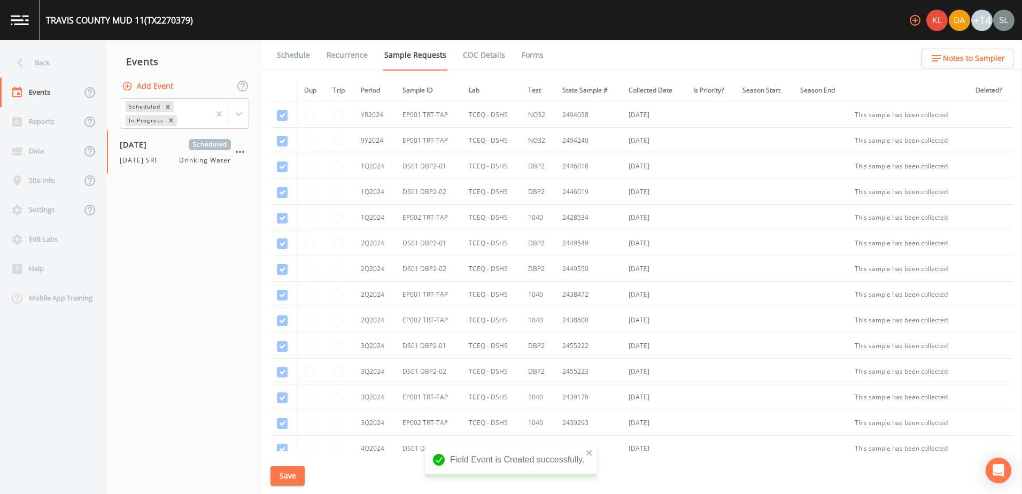
click at [304, 61] on link "Schedule" at bounding box center [293, 55] width 36 height 30
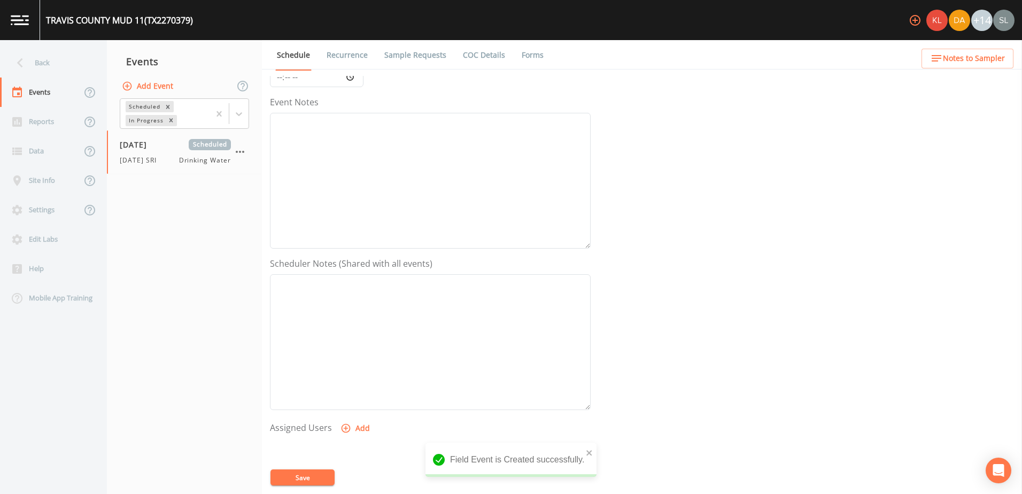
scroll to position [260, 0]
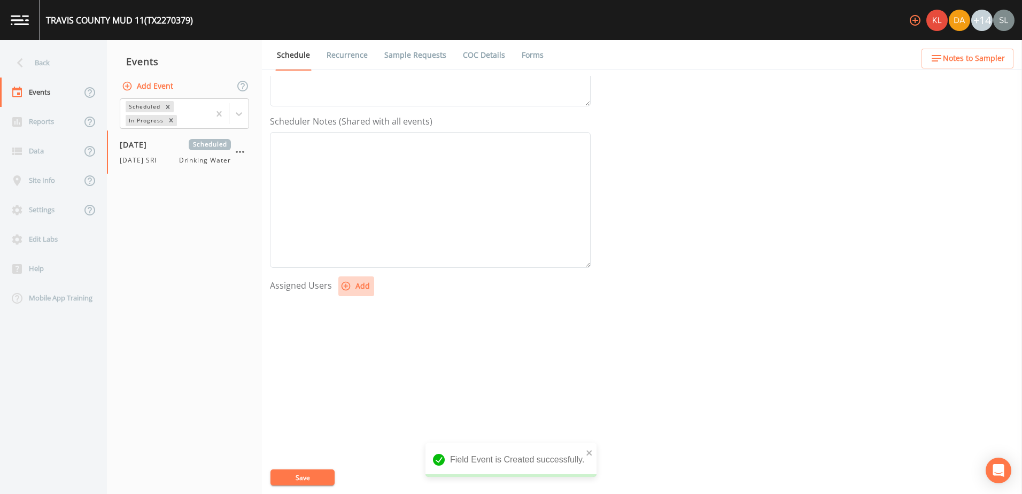
click at [367, 288] on button "Add" at bounding box center [356, 286] width 36 height 20
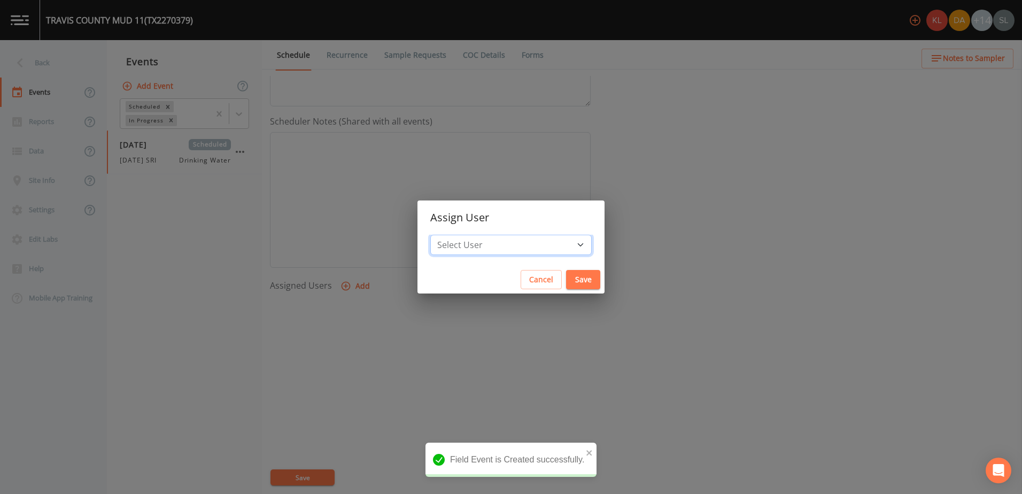
click at [481, 238] on select "Select User Kler Teran David Weber Joshua gere Paul Mike Franklin Rodolfo Ramir…" at bounding box center [510, 245] width 161 height 20
click at [498, 251] on select "Select User Kler Teran David Weber Joshua gere Paul Mike Franklin Rodolfo Ramir…" at bounding box center [510, 245] width 161 height 20
select select "ec903c3e-23b8-4790-bf81-d04851916195"
click at [459, 235] on select "Select User Kler Teran David Weber Joshua gere Paul Mike Franklin Rodolfo Ramir…" at bounding box center [510, 245] width 161 height 20
click at [566, 278] on button "Save" at bounding box center [583, 280] width 34 height 20
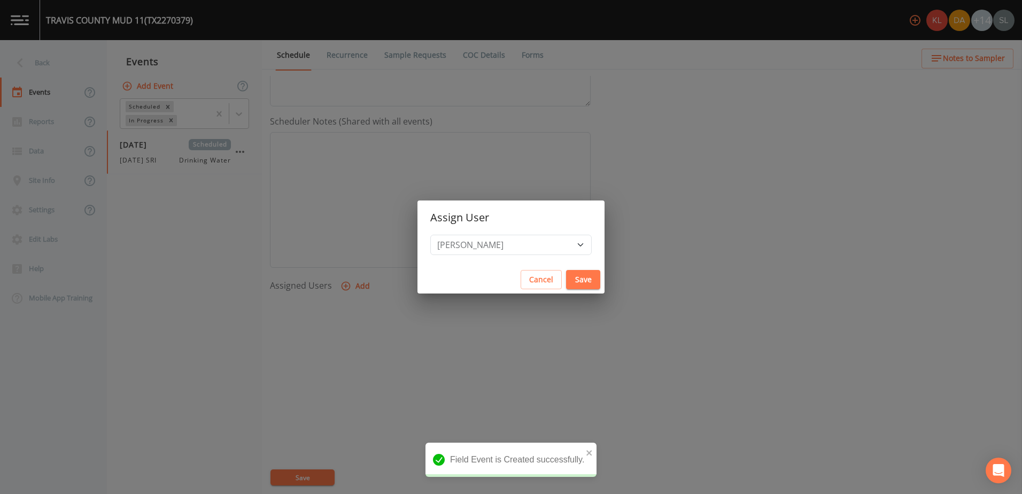
select select
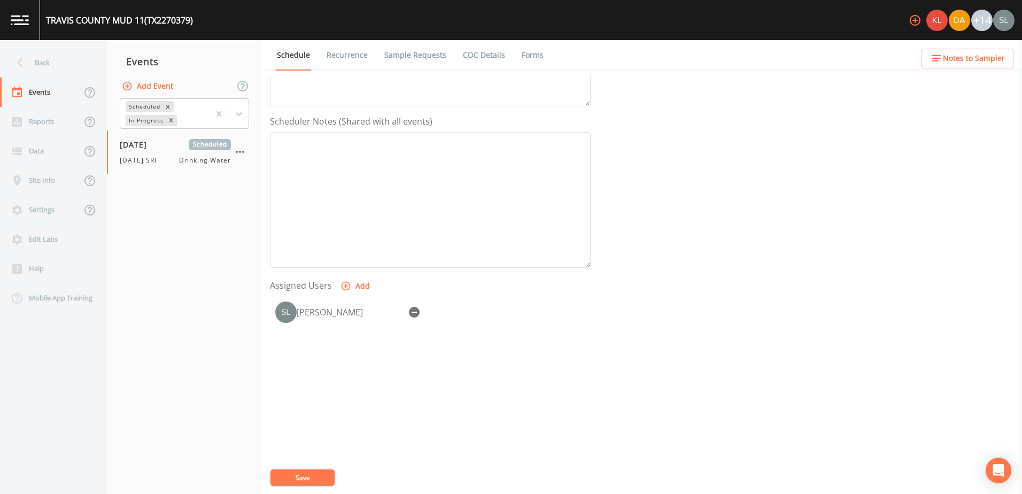
click at [416, 56] on link "Sample Requests" at bounding box center [415, 55] width 65 height 30
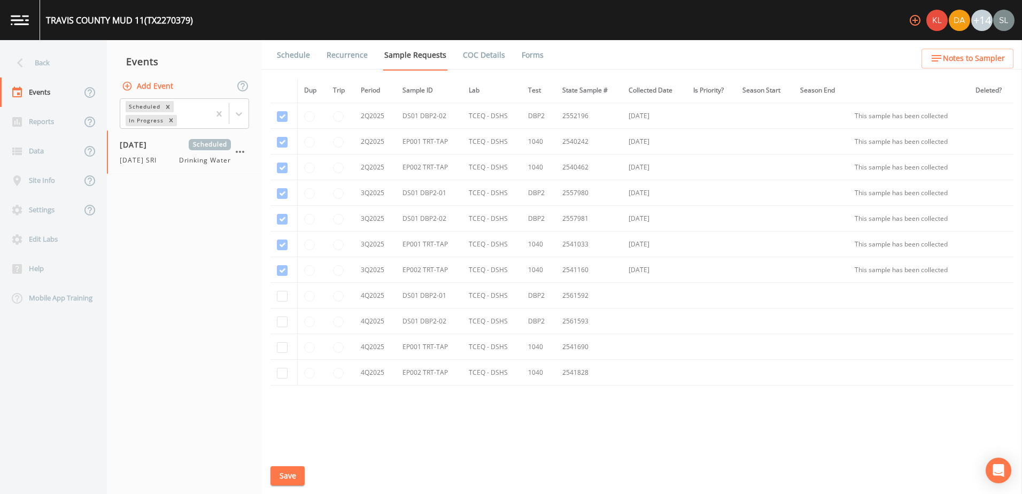
scroll to position [583, 0]
click at [277, 278] on input "checkbox" at bounding box center [282, 276] width 11 height 11
checkbox input "true"
click at [282, 302] on input "checkbox" at bounding box center [282, 302] width 11 height 11
checkbox input "true"
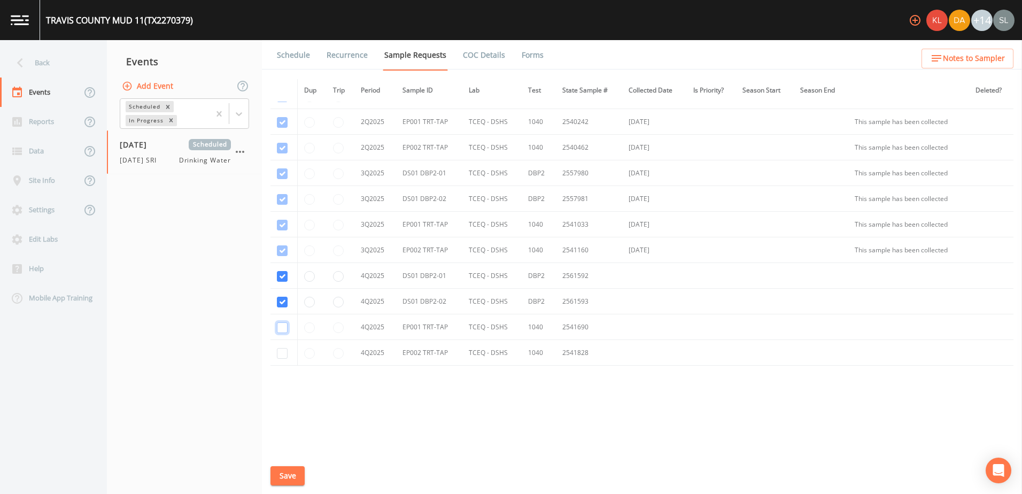
click at [280, 329] on input "checkbox" at bounding box center [282, 327] width 11 height 11
checkbox input "true"
click at [283, 353] on input "checkbox" at bounding box center [282, 353] width 11 height 11
checkbox input "true"
click at [289, 475] on button "Save" at bounding box center [287, 476] width 34 height 20
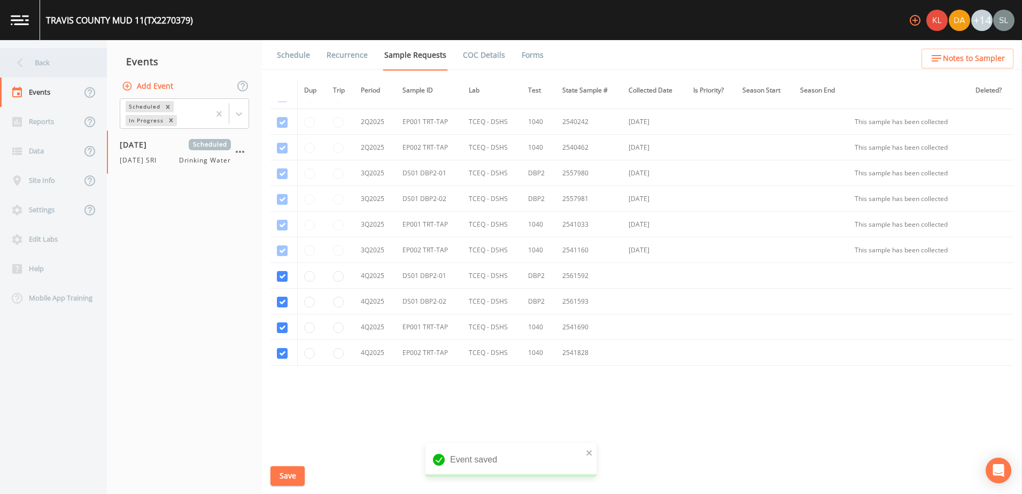
click at [79, 68] on div "Back" at bounding box center [48, 62] width 96 height 29
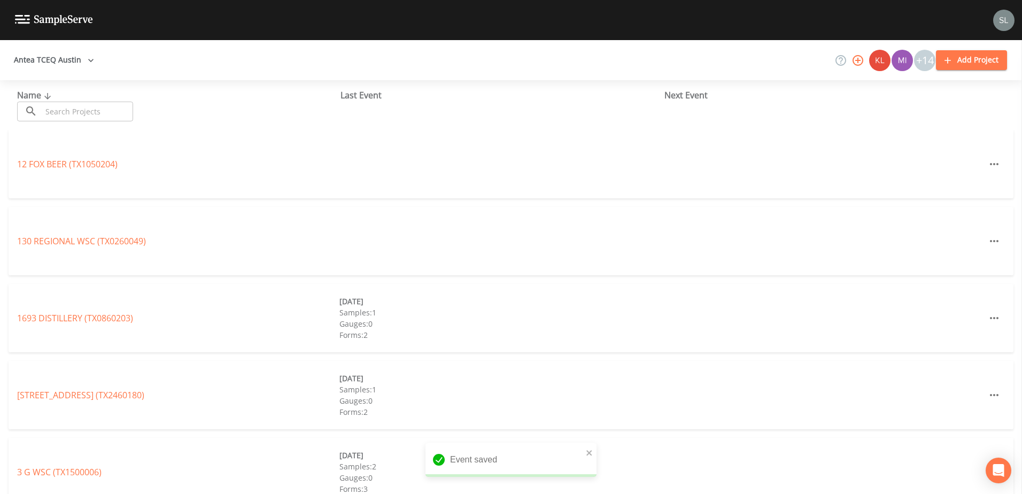
click at [104, 109] on input "text" at bounding box center [87, 112] width 91 height 20
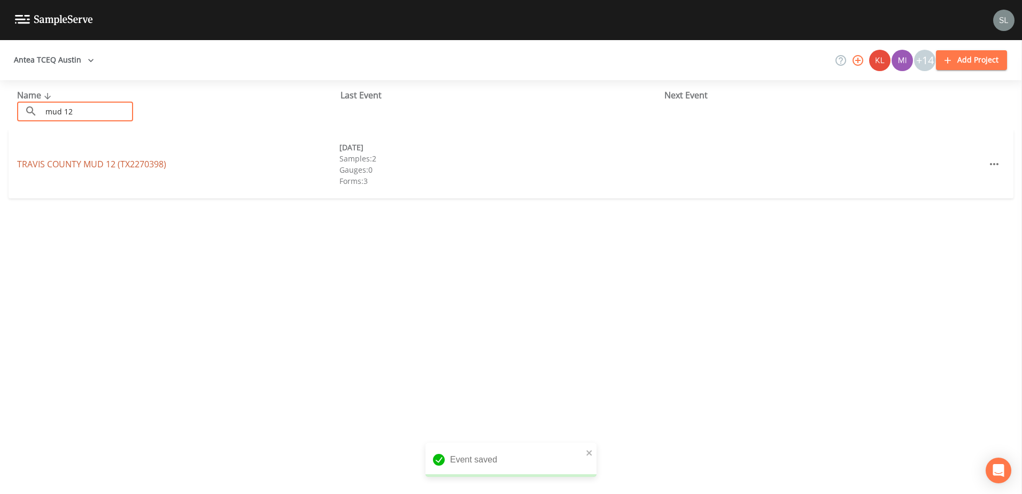
type input "mud 12"
click at [102, 160] on link "TRAVIS COUNTY MUD 12 (TX2270398)" at bounding box center [91, 164] width 149 height 12
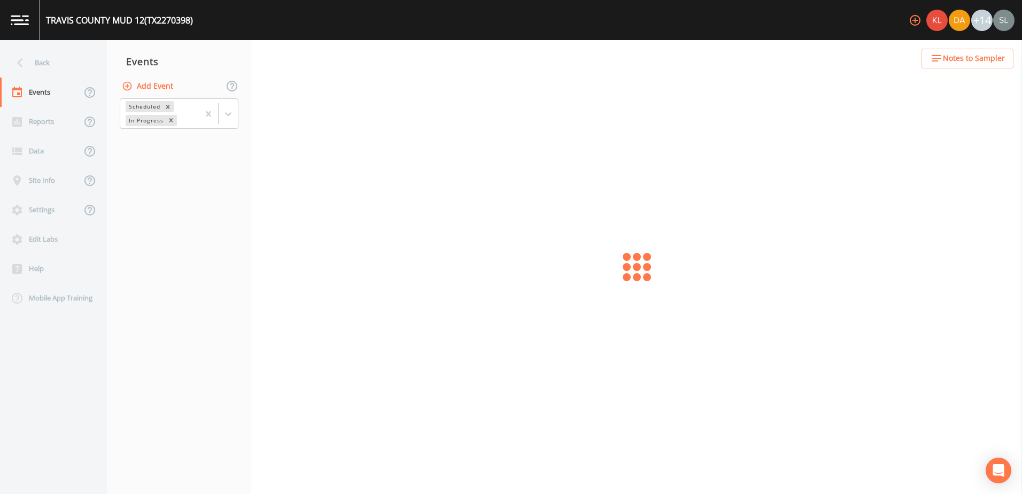
click at [136, 83] on button "Add Event" at bounding box center [149, 86] width 58 height 20
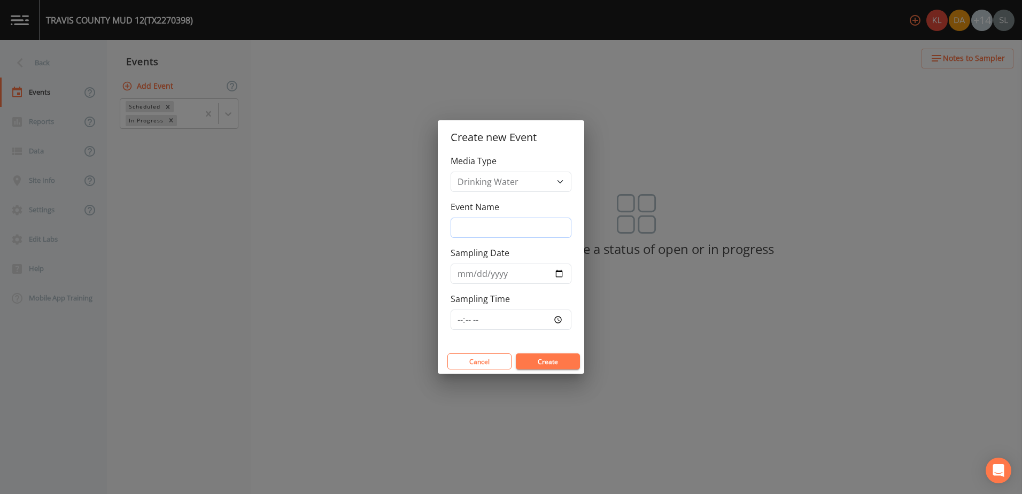
click at [453, 228] on input "Event Name" at bounding box center [511, 228] width 121 height 20
paste input "10/2/25 SRI"
type input "10/2/25 SRI"
click at [561, 269] on input "Sampling Date" at bounding box center [511, 274] width 121 height 20
type input "2025-10-02"
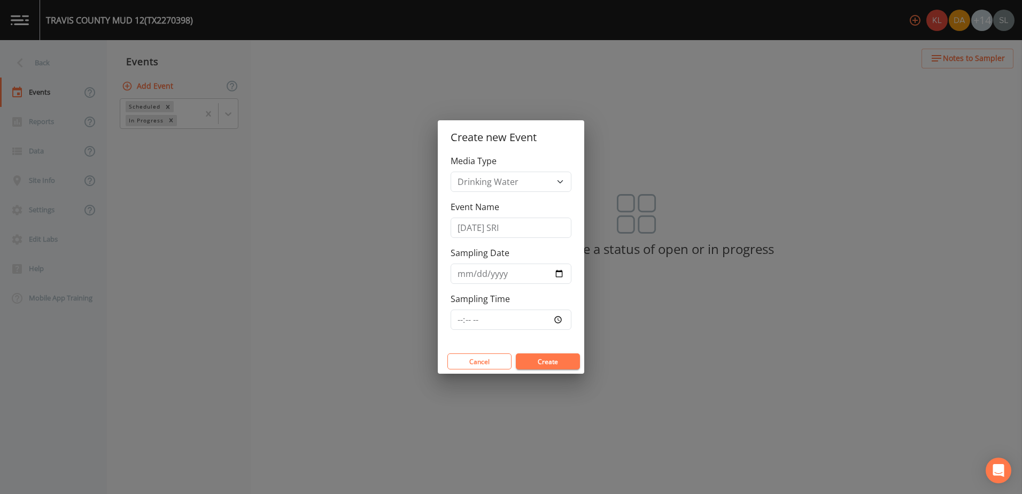
click at [553, 362] on button "Create" at bounding box center [548, 361] width 64 height 16
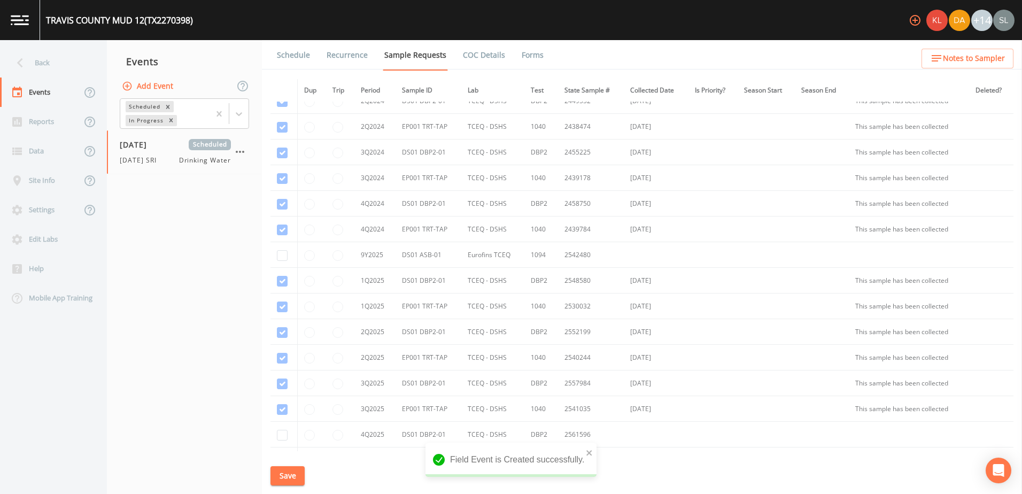
scroll to position [173, 0]
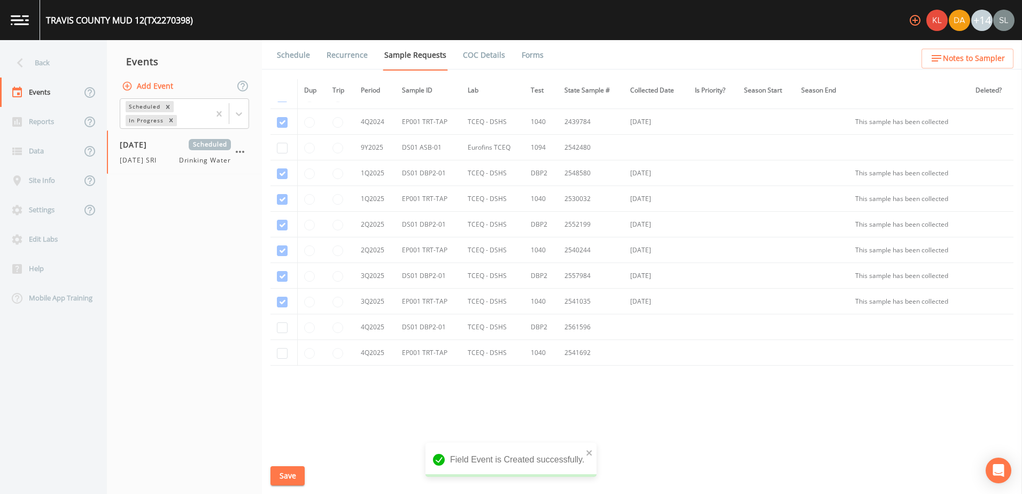
click at [293, 53] on link "Schedule" at bounding box center [293, 55] width 36 height 30
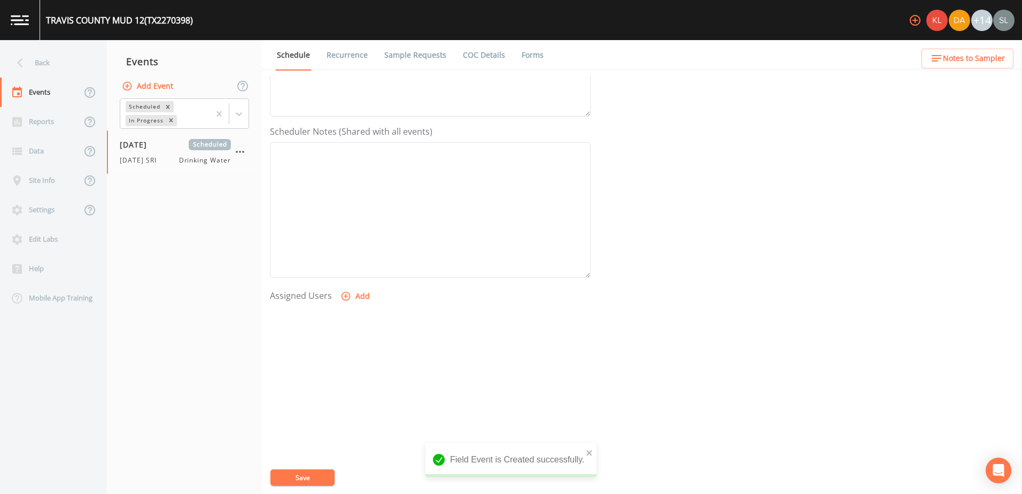
scroll to position [260, 0]
click at [366, 288] on button "Add" at bounding box center [356, 286] width 36 height 20
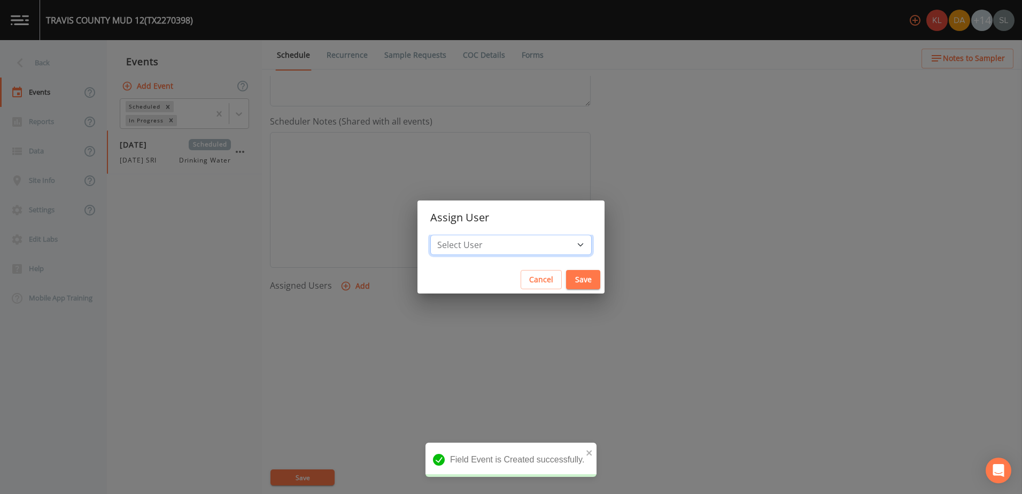
drag, startPoint x: 538, startPoint y: 247, endPoint x: 527, endPoint y: 253, distance: 12.7
click at [538, 247] on select "Select User Kler Teran David Weber Joshua gere Paul Mike Franklin Rodolfo Ramir…" at bounding box center [510, 245] width 161 height 20
select select "ec903c3e-23b8-4790-bf81-d04851916195"
click at [459, 235] on select "Select User Kler Teran David Weber Joshua gere Paul Mike Franklin Rodolfo Ramir…" at bounding box center [510, 245] width 161 height 20
click at [566, 279] on button "Save" at bounding box center [583, 280] width 34 height 20
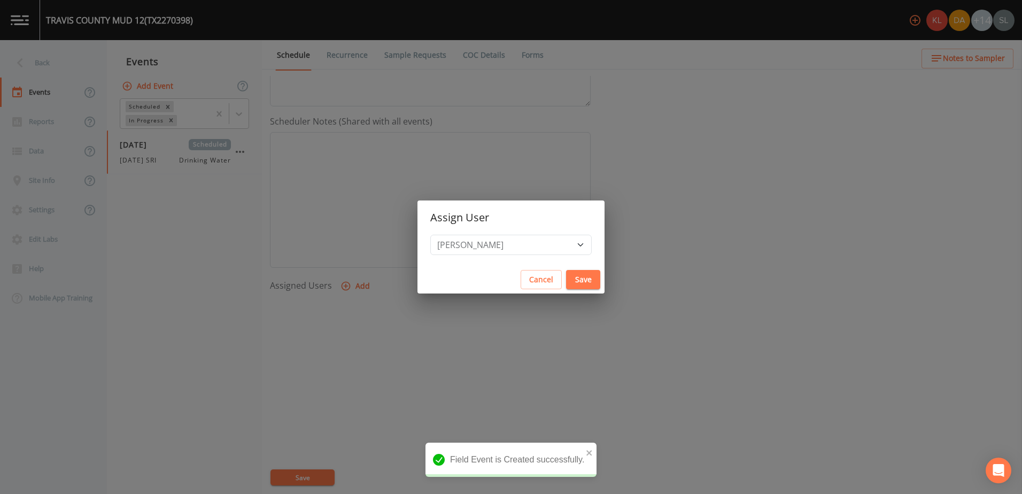
select select
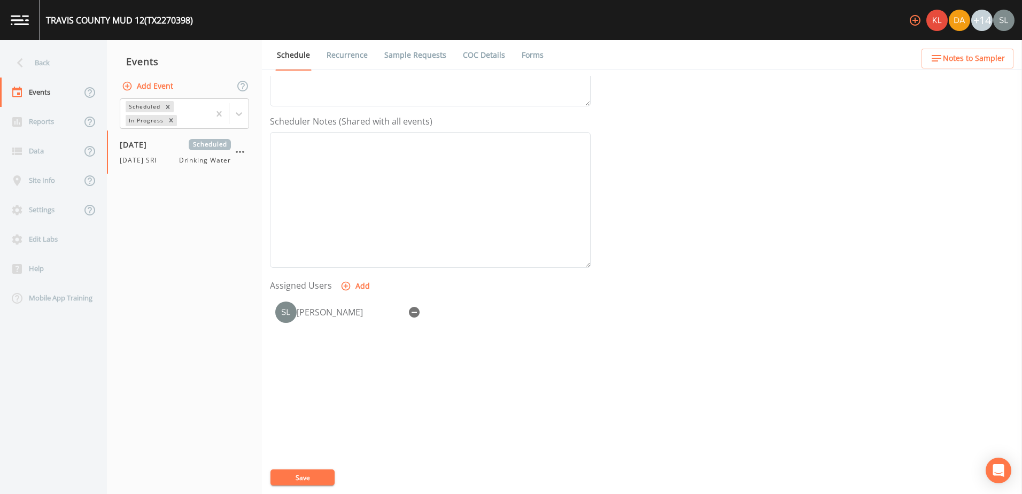
drag, startPoint x: 410, startPoint y: 53, endPoint x: 415, endPoint y: 72, distance: 19.5
click at [410, 53] on link "Sample Requests" at bounding box center [415, 55] width 65 height 30
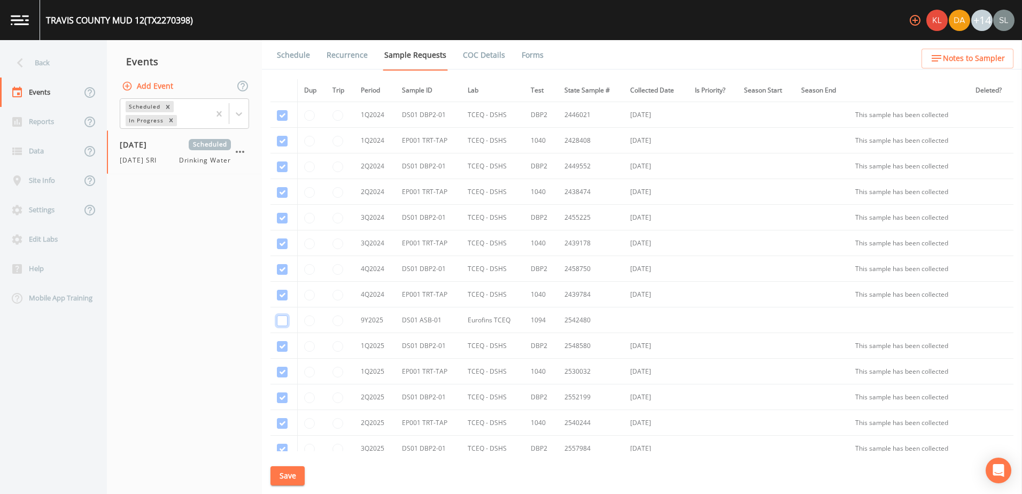
click at [283, 321] on input "checkbox" at bounding box center [282, 320] width 11 height 11
checkbox input "true"
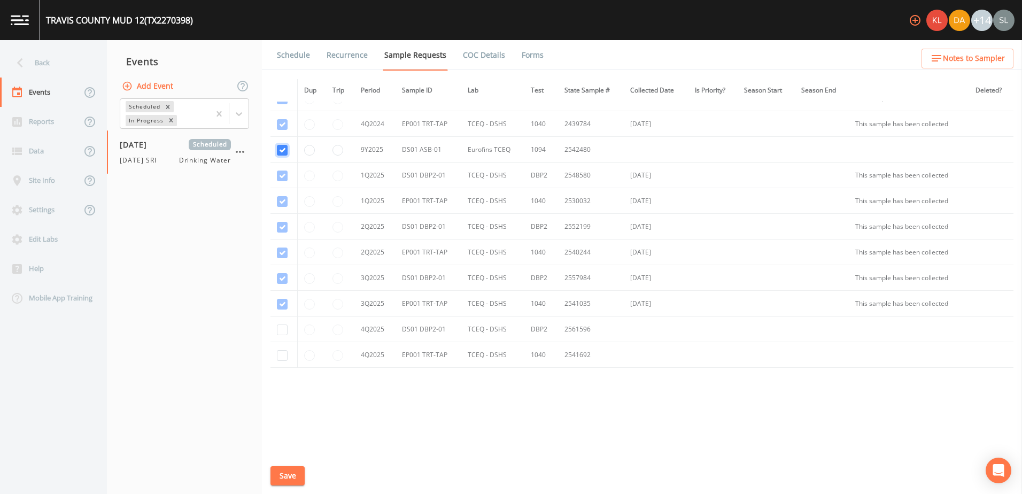
scroll to position [173, 0]
click at [281, 327] on input "checkbox" at bounding box center [282, 327] width 11 height 11
checkbox input "true"
click at [284, 352] on input "checkbox" at bounding box center [282, 353] width 11 height 11
checkbox input "true"
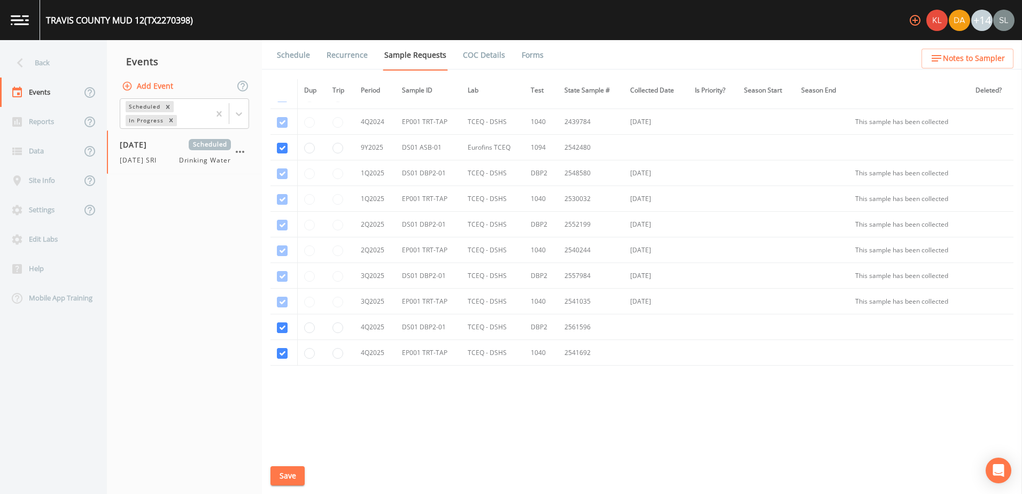
click at [291, 468] on button "Save" at bounding box center [287, 476] width 34 height 20
click at [72, 56] on div "Back" at bounding box center [48, 62] width 96 height 29
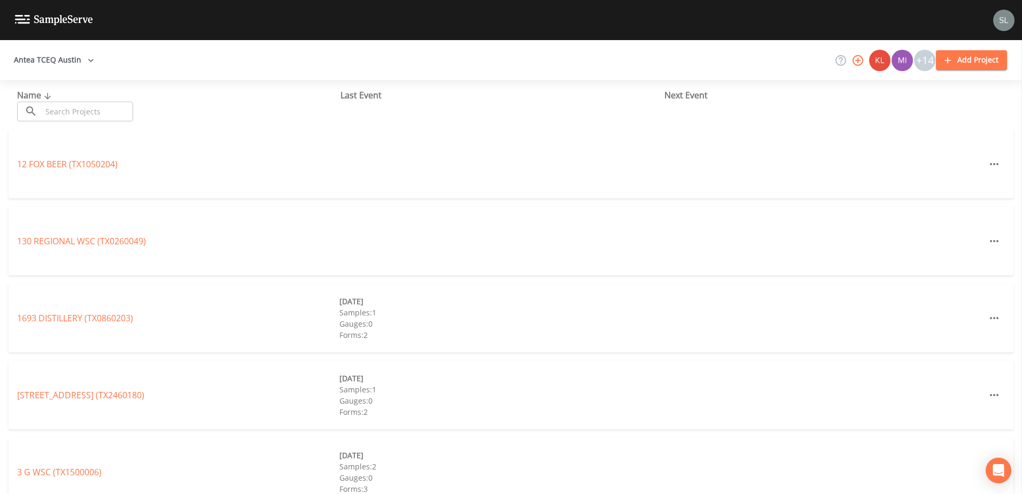
click at [119, 106] on input "text" at bounding box center [87, 112] width 91 height 20
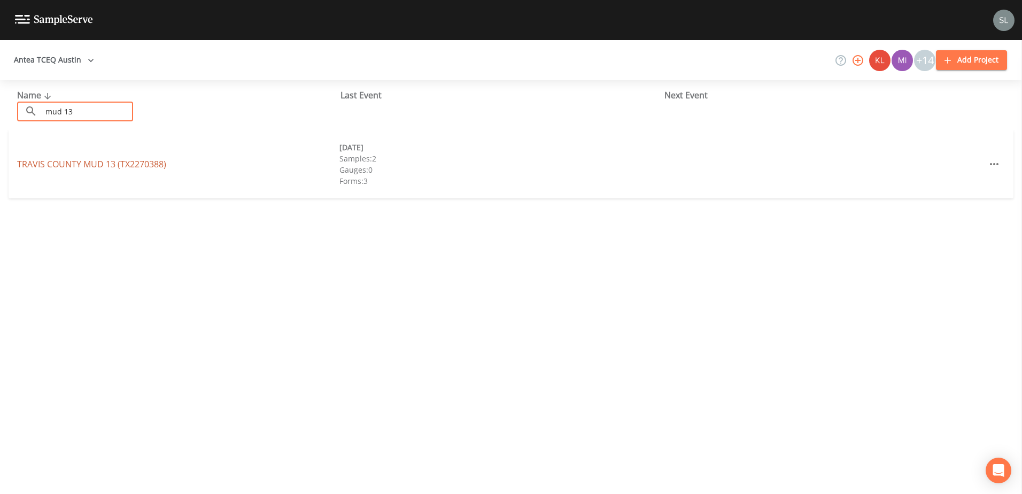
type input "mud 13"
click at [105, 159] on link "TRAVIS COUNTY MUD 13 (TX2270388)" at bounding box center [91, 164] width 149 height 12
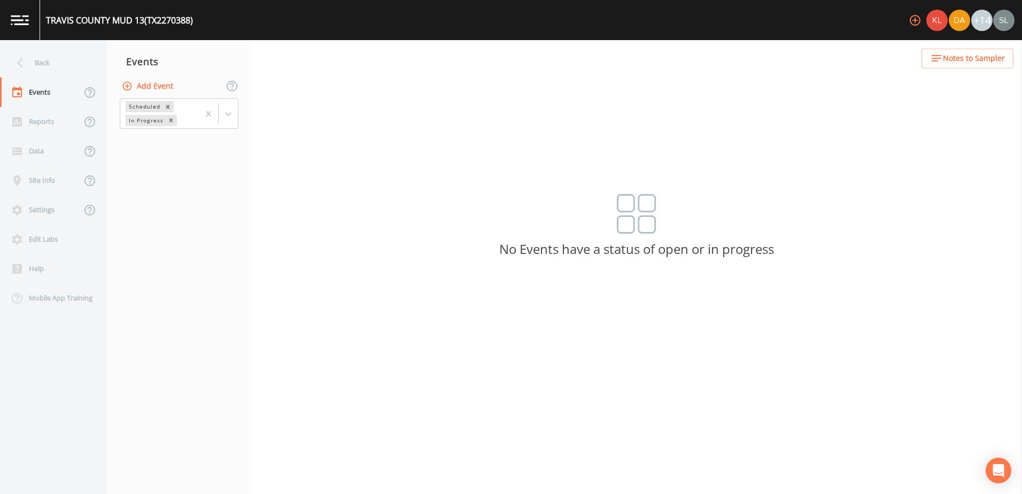
click at [145, 86] on button "Add Event" at bounding box center [149, 86] width 58 height 20
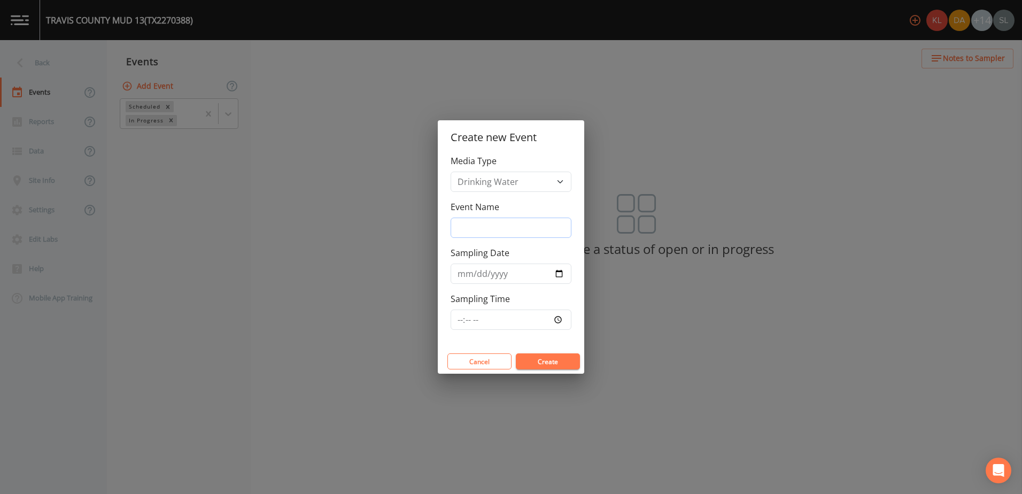
click at [475, 229] on input "Event Name" at bounding box center [511, 228] width 121 height 20
paste input "10/2/25 SRI"
type input "10/2/25 SRI"
click at [562, 273] on input "Sampling Date" at bounding box center [511, 274] width 121 height 20
type input "2025-10-02"
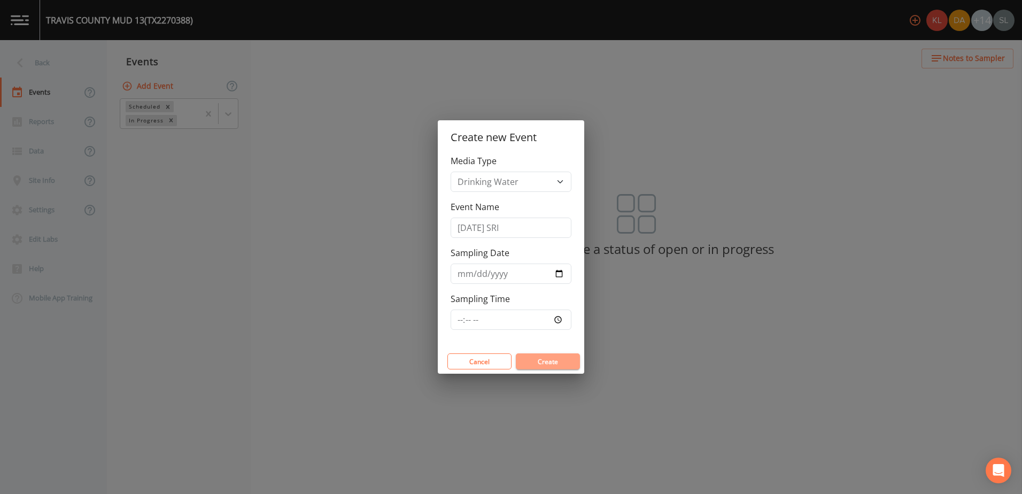
click at [552, 357] on button "Create" at bounding box center [548, 361] width 64 height 16
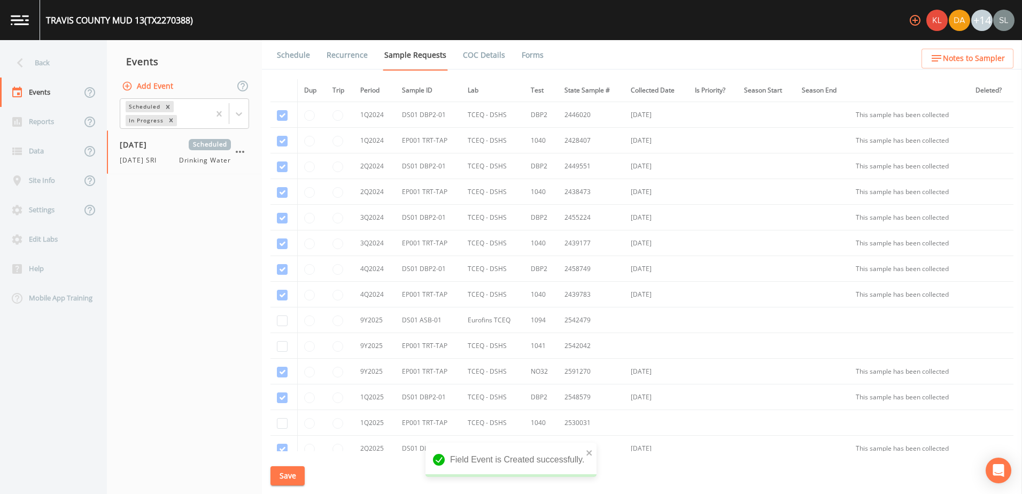
click at [295, 58] on link "Schedule" at bounding box center [293, 55] width 36 height 30
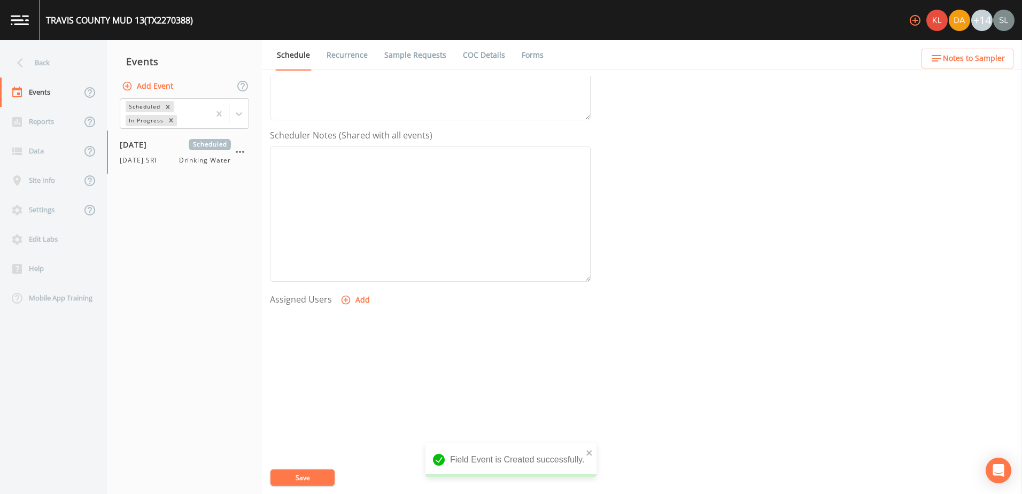
scroll to position [260, 0]
click at [368, 292] on button "Add" at bounding box center [356, 286] width 36 height 20
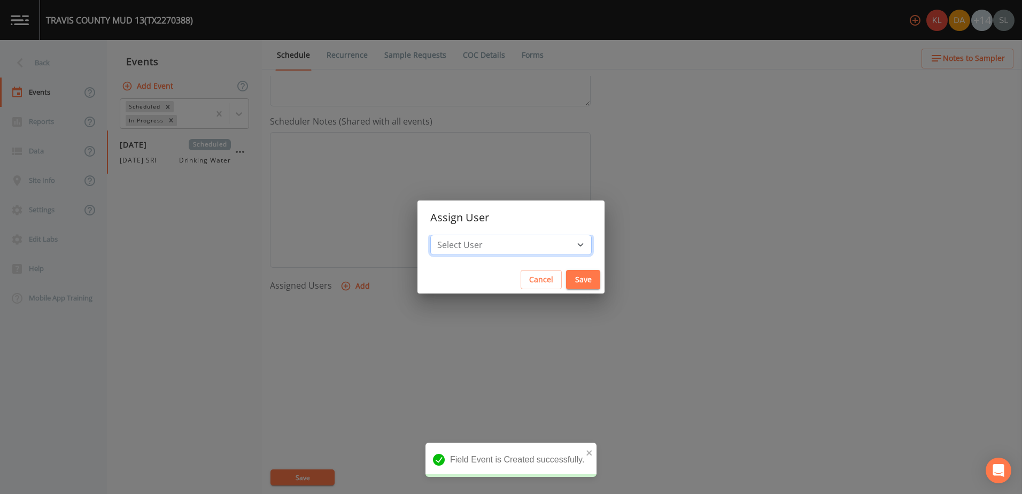
click at [503, 247] on select "Select User Kler Teran David Weber Joshua gere Paul Mike Franklin Rodolfo Ramir…" at bounding box center [510, 245] width 161 height 20
select select "ec903c3e-23b8-4790-bf81-d04851916195"
click at [459, 235] on select "Select User Kler Teran David Weber Joshua gere Paul Mike Franklin Rodolfo Ramir…" at bounding box center [510, 245] width 161 height 20
click at [566, 278] on button "Save" at bounding box center [583, 280] width 34 height 20
select select
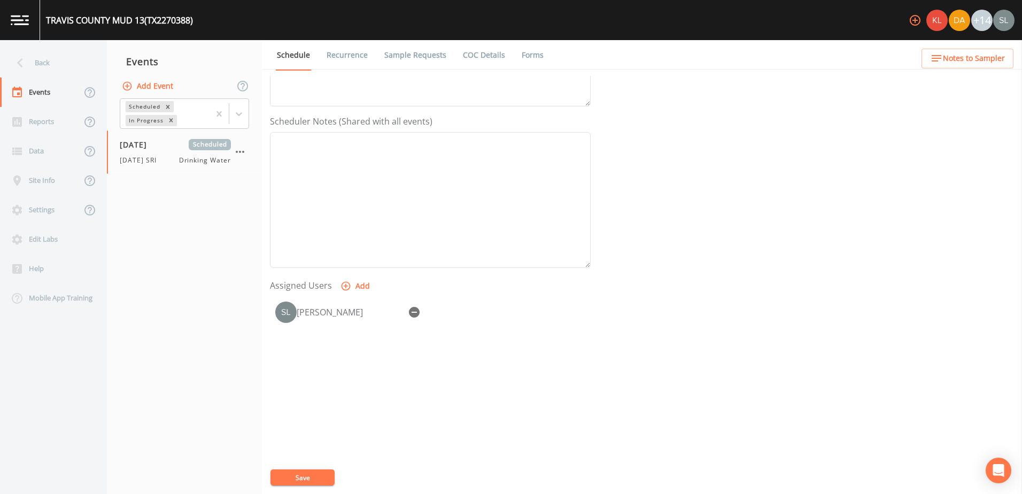
click at [434, 60] on link "Sample Requests" at bounding box center [415, 55] width 65 height 30
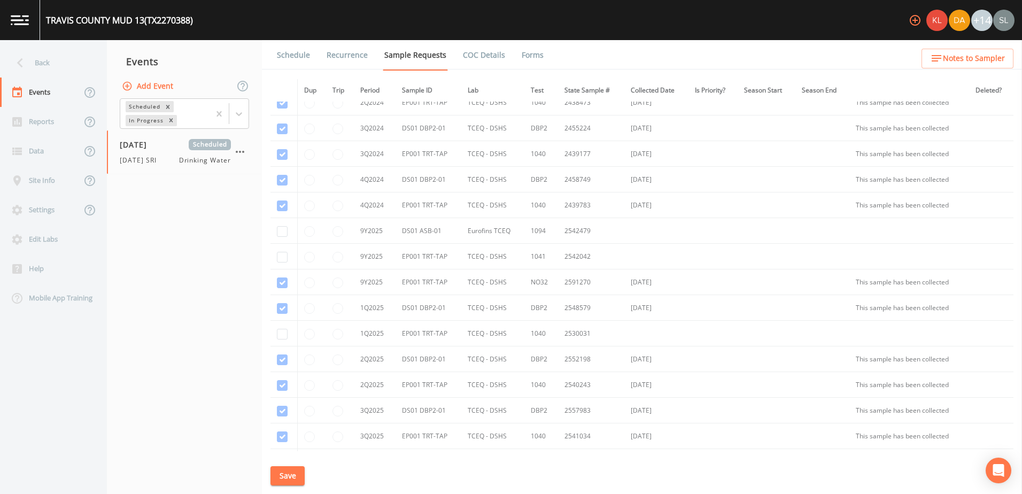
scroll to position [224, 0]
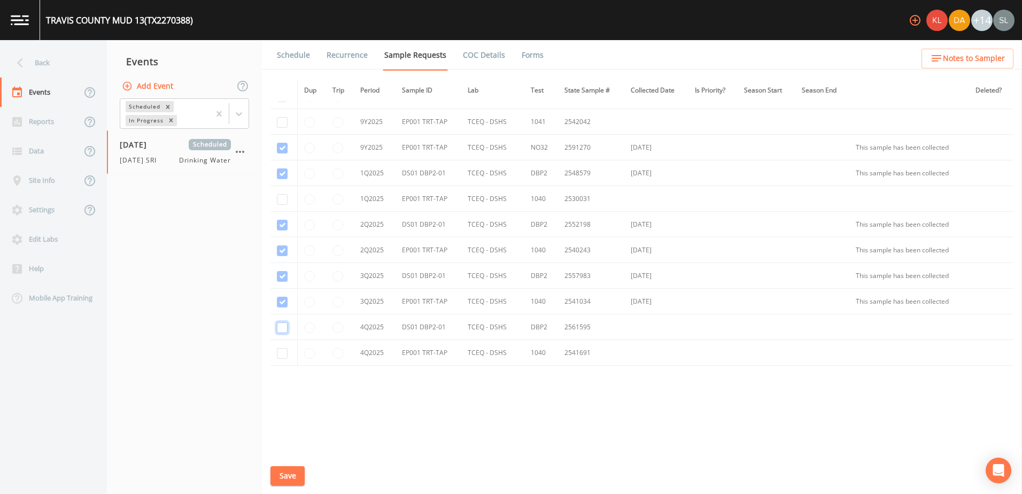
click at [280, 327] on input "checkbox" at bounding box center [282, 327] width 11 height 11
checkbox input "true"
click at [284, 352] on input "checkbox" at bounding box center [282, 353] width 11 height 11
checkbox input "true"
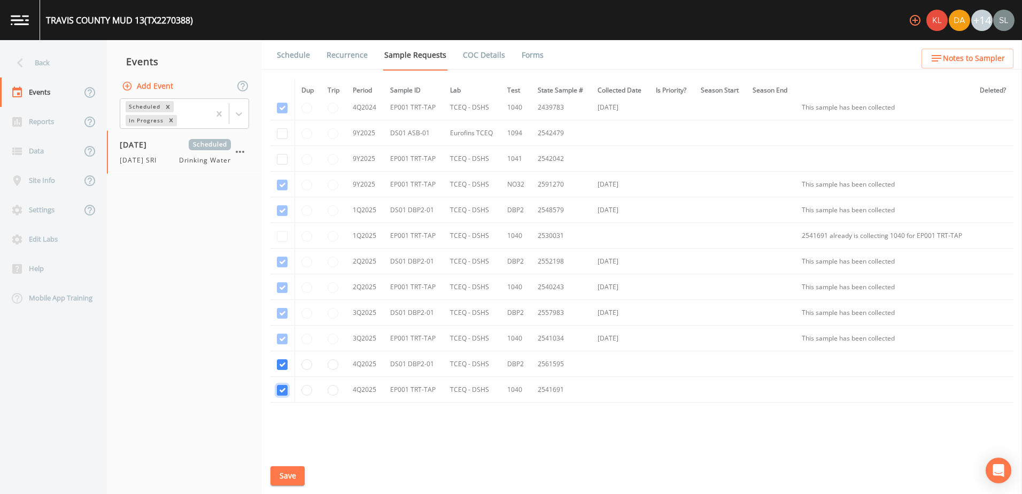
scroll to position [171, 0]
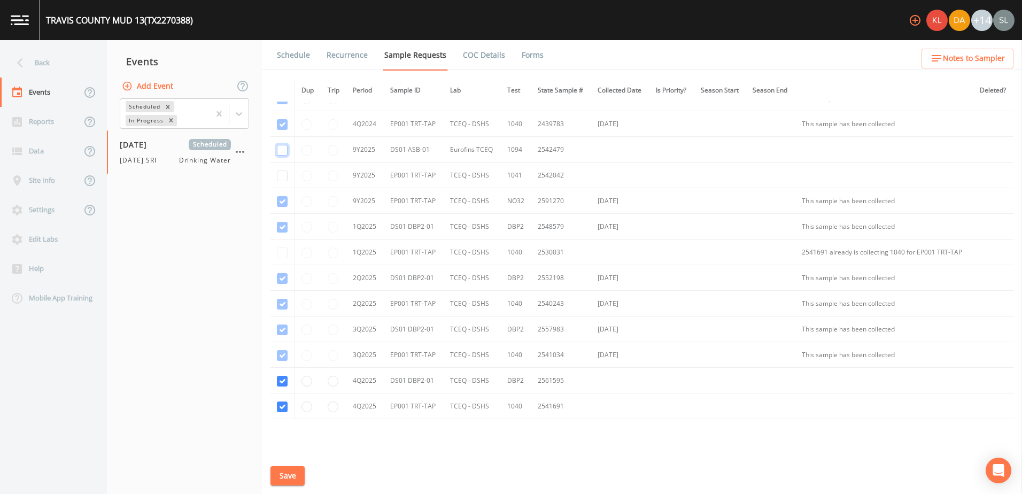
click at [279, 149] on input "checkbox" at bounding box center [282, 150] width 11 height 11
checkbox input "true"
click at [281, 477] on button "Save" at bounding box center [287, 476] width 34 height 20
click at [81, 63] on div "Back" at bounding box center [48, 62] width 96 height 29
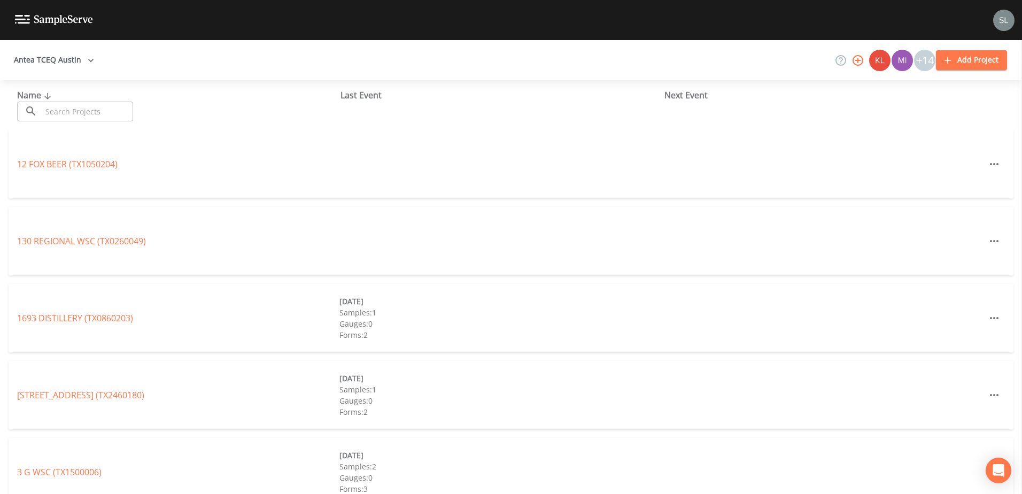
click at [106, 112] on input "text" at bounding box center [87, 112] width 91 height 20
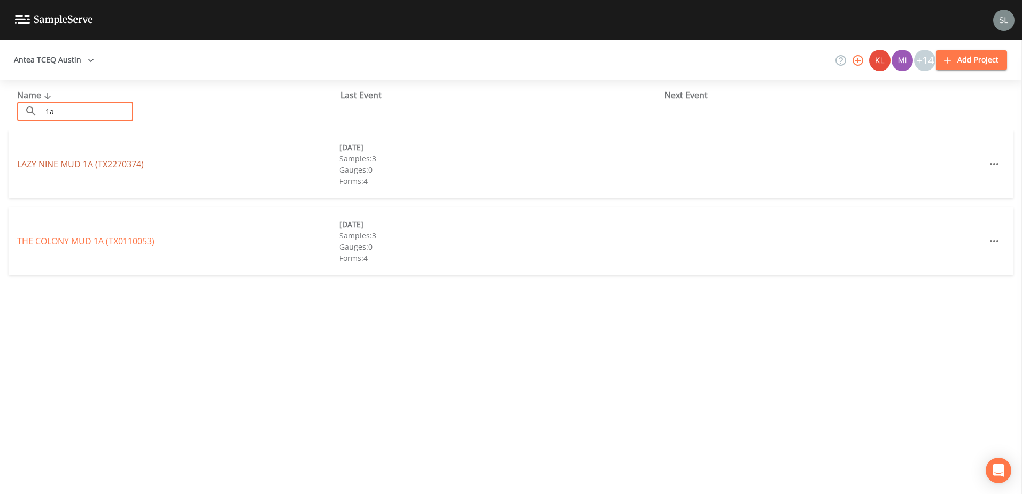
type input "1a"
click at [109, 159] on link "LAZY NINE MUD 1A (TX2270374)" at bounding box center [80, 164] width 127 height 12
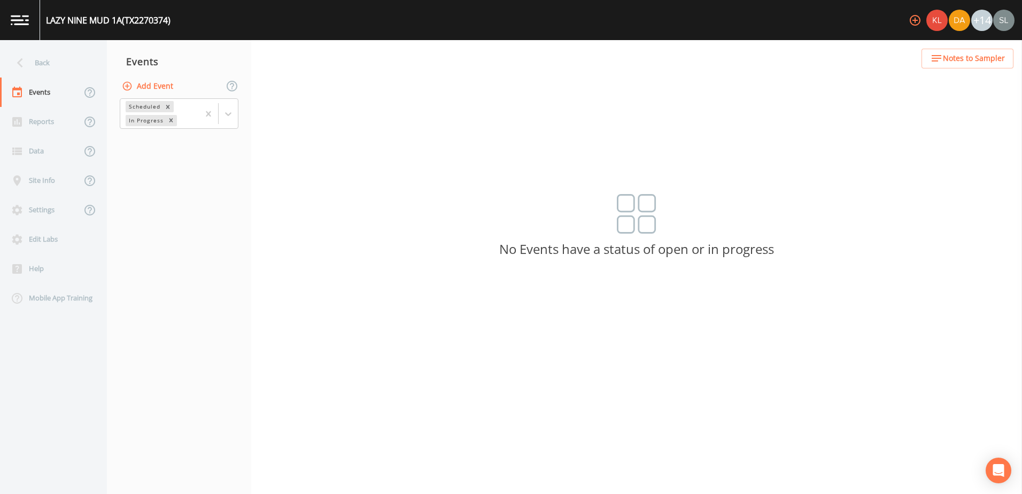
click at [154, 93] on button "Add Event" at bounding box center [149, 86] width 58 height 20
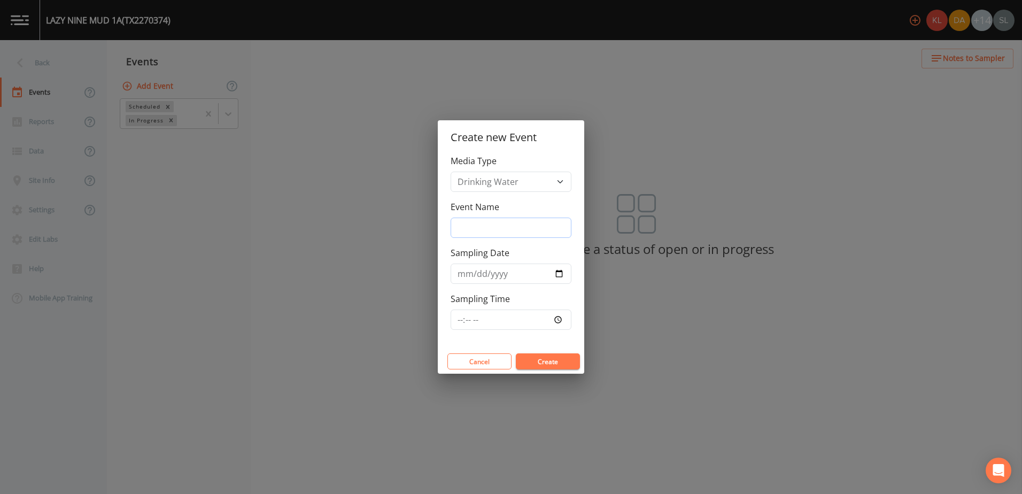
click at [471, 229] on input "Event Name" at bounding box center [511, 228] width 121 height 20
paste input "10/2/25 SRI"
type input "10/2/25 SRI"
click at [560, 273] on input "Sampling Date" at bounding box center [511, 274] width 121 height 20
type input "2025-10-02"
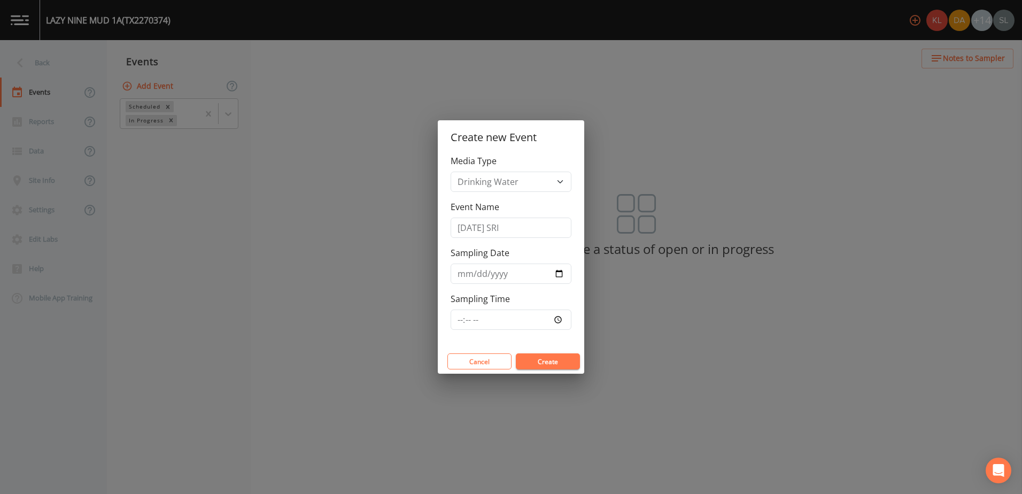
click at [552, 368] on button "Create" at bounding box center [548, 361] width 64 height 16
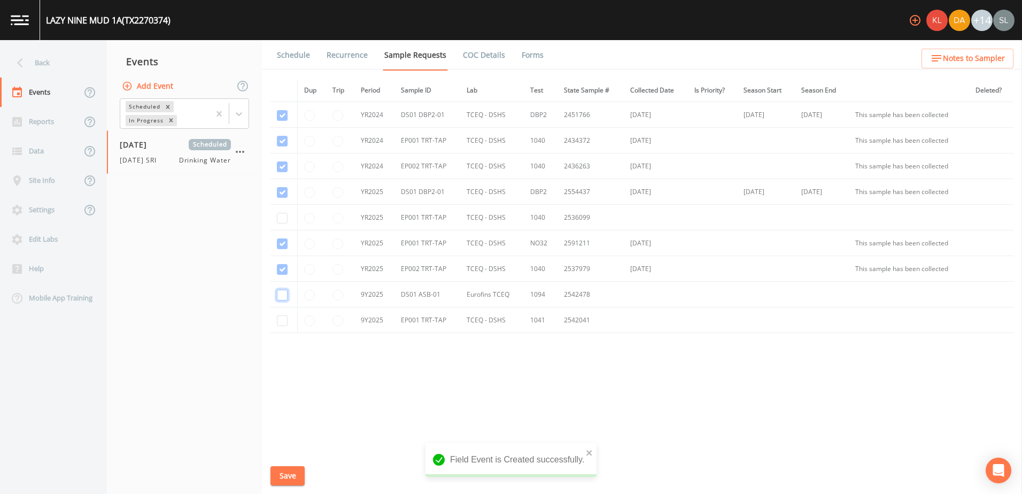
click at [281, 295] on input "checkbox" at bounding box center [282, 295] width 11 height 11
checkbox input "true"
click at [293, 477] on button "Save" at bounding box center [287, 476] width 34 height 20
click at [301, 57] on link "Schedule" at bounding box center [293, 55] width 36 height 30
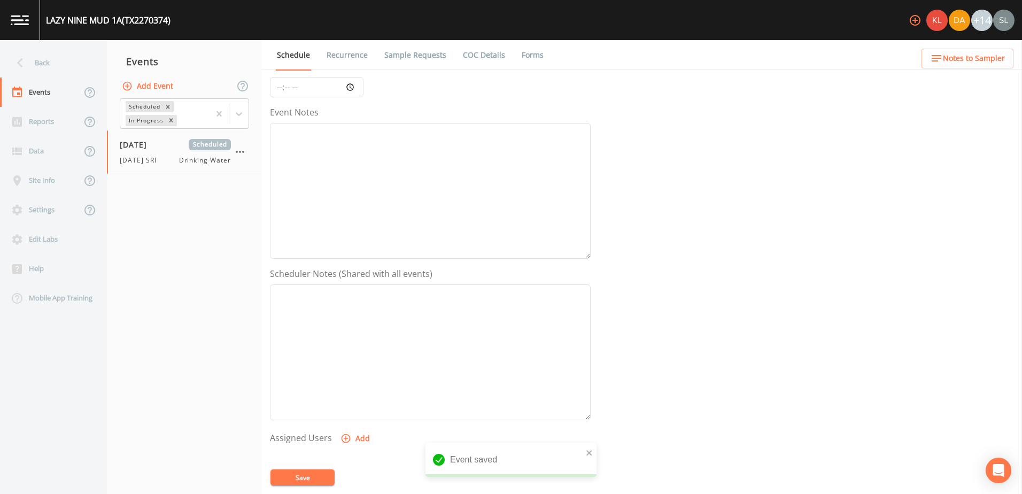
scroll to position [260, 0]
click at [355, 286] on button "Add" at bounding box center [356, 286] width 36 height 20
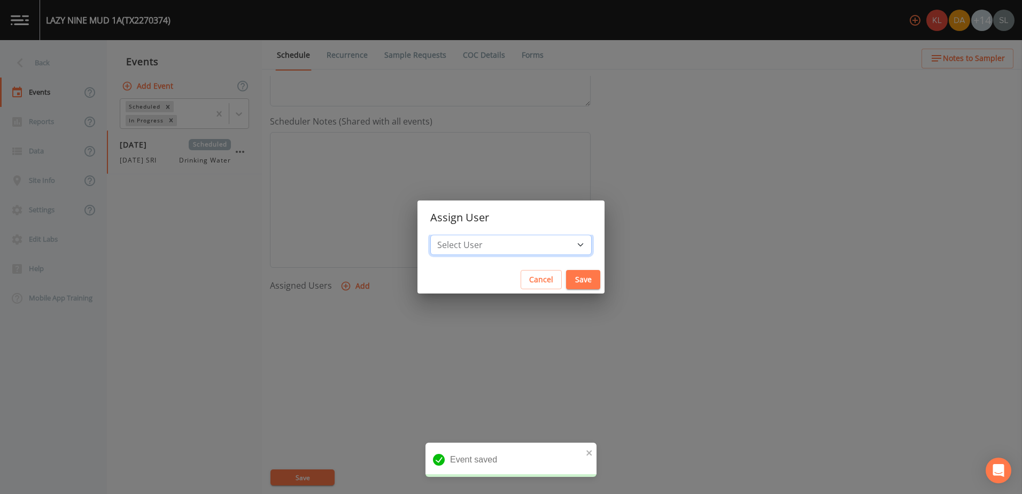
click at [483, 245] on select "Select User Kler Teran David Weber Joshua gere Paul Mike Franklin Rodolfo Ramir…" at bounding box center [510, 245] width 161 height 20
select select "ec903c3e-23b8-4790-bf81-d04851916195"
click at [459, 235] on select "Select User Kler Teran David Weber Joshua gere Paul Mike Franklin Rodolfo Ramir…" at bounding box center [510, 245] width 161 height 20
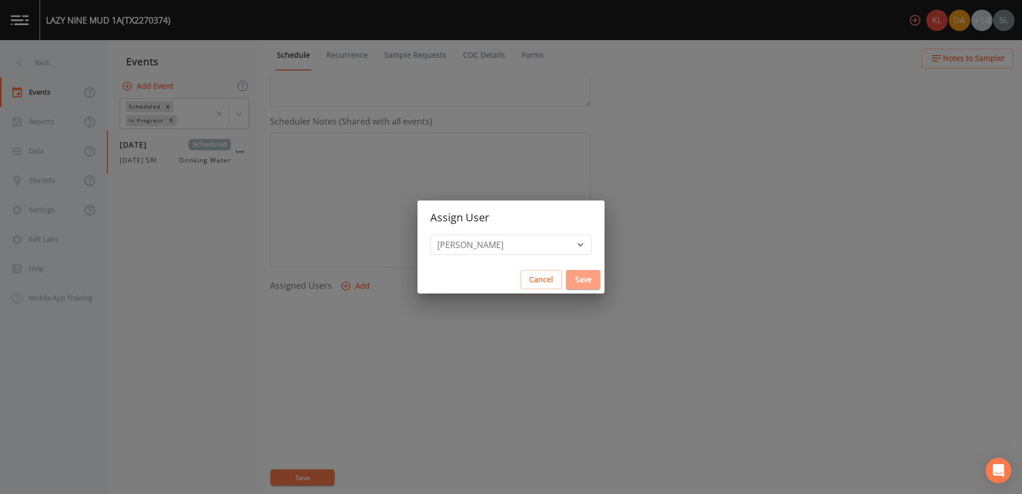
click at [566, 274] on button "Save" at bounding box center [583, 280] width 34 height 20
select select
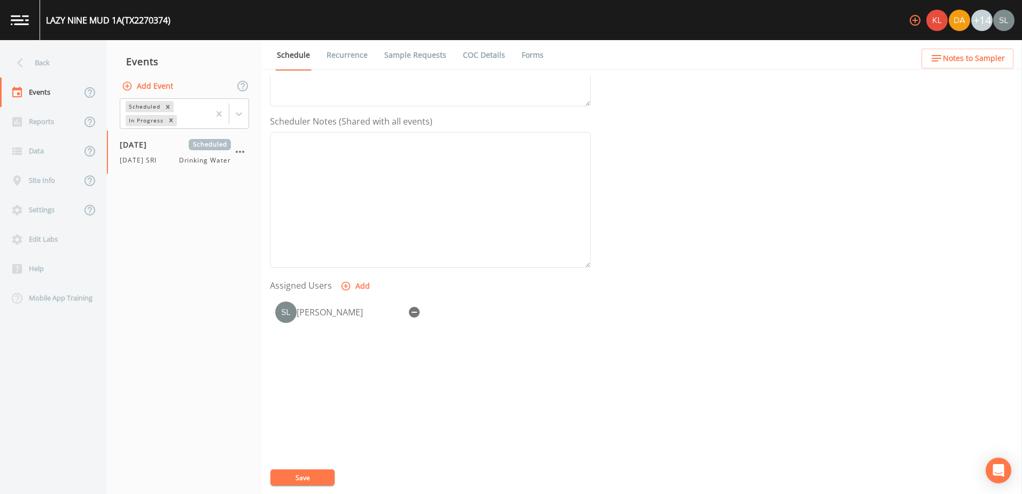
click at [312, 469] on div "Event Name 10/2/25 SRI Target Sampling Date 2025-10-02 Time (Optional) Event No…" at bounding box center [646, 285] width 752 height 418
click at [314, 475] on button "Save" at bounding box center [302, 477] width 64 height 16
click at [82, 65] on div "Back" at bounding box center [48, 62] width 96 height 29
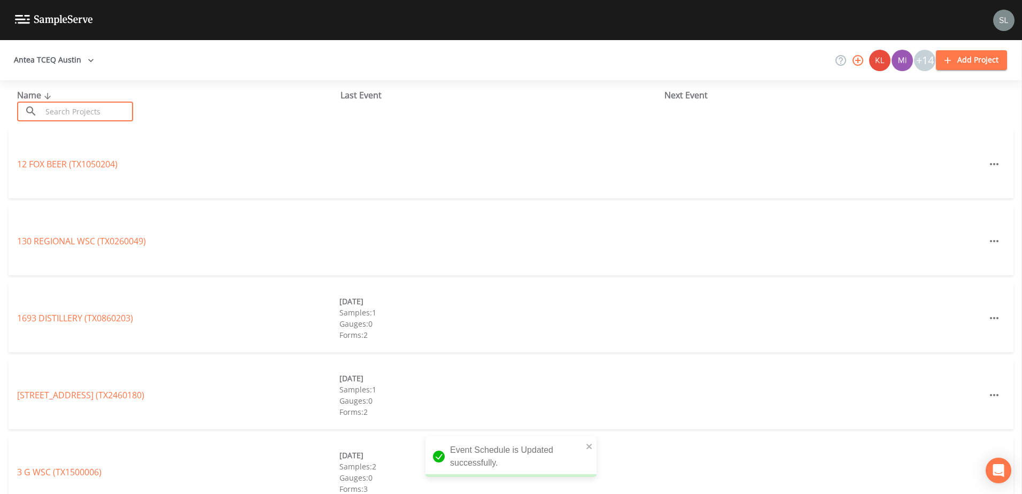
drag, startPoint x: 105, startPoint y: 106, endPoint x: 73, endPoint y: 126, distance: 37.5
click at [105, 106] on input "text" at bounding box center [87, 112] width 91 height 20
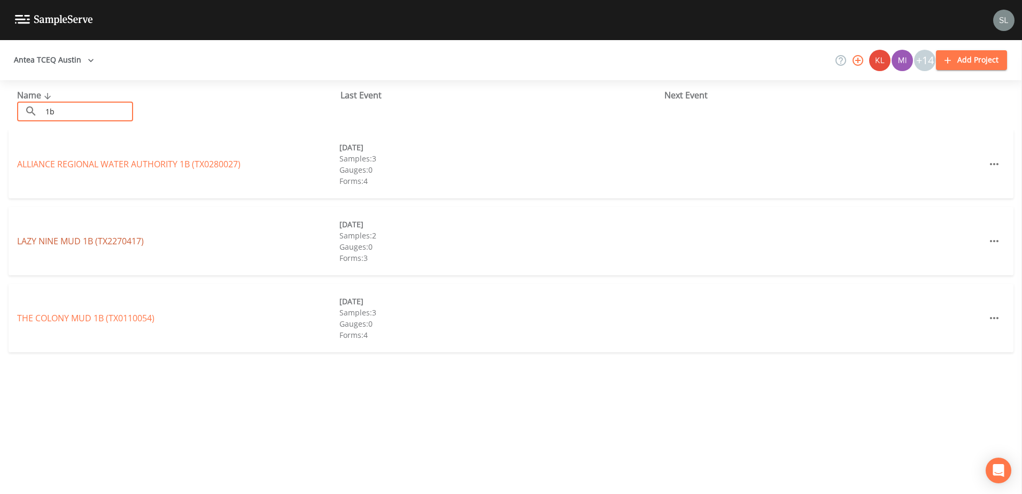
type input "1b"
click at [127, 246] on link "LAZY NINE MUD 1B (TX2270417)" at bounding box center [80, 241] width 127 height 12
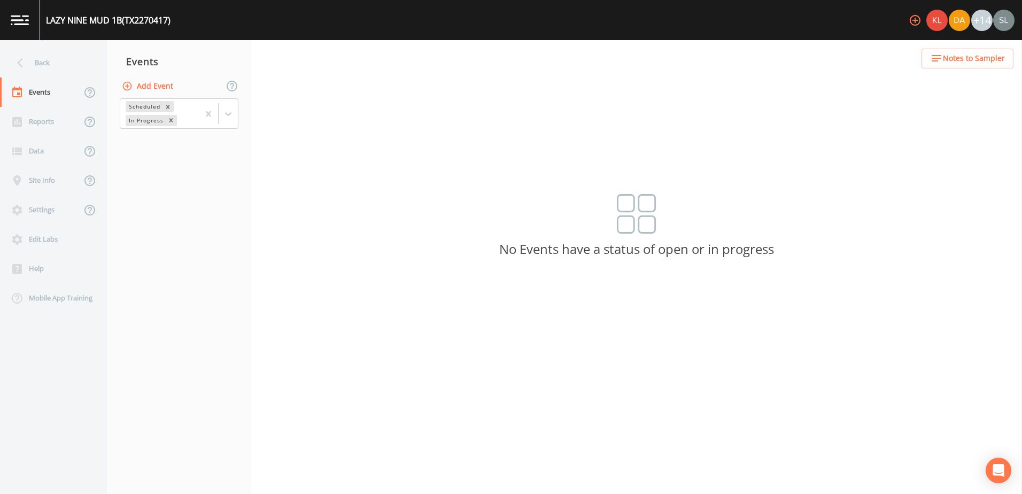
click at [157, 88] on button "Add Event" at bounding box center [149, 86] width 58 height 20
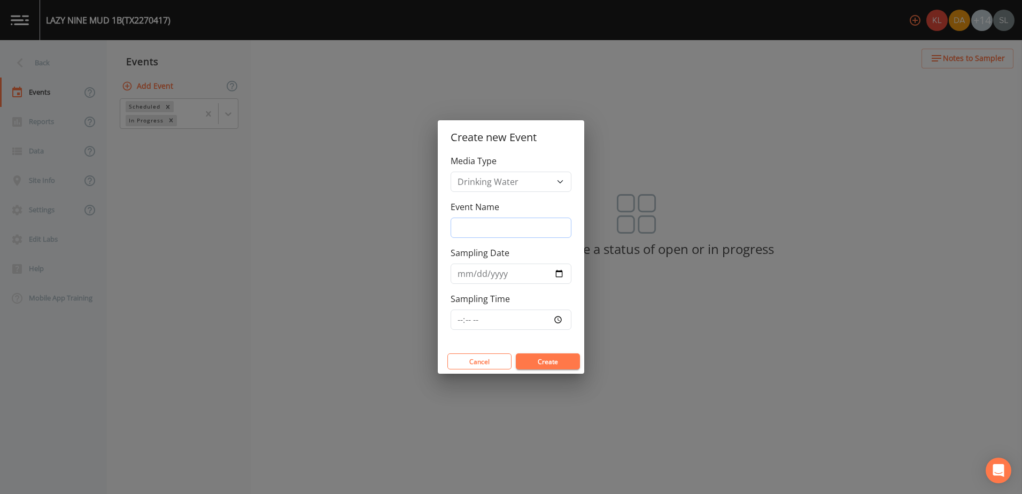
click at [501, 231] on input "Event Name" at bounding box center [511, 228] width 121 height 20
paste input "10/2/25 SRI"
type input "10/2/25 SRI"
click at [559, 274] on input "Sampling Date" at bounding box center [511, 274] width 121 height 20
type input "2025-10-02"
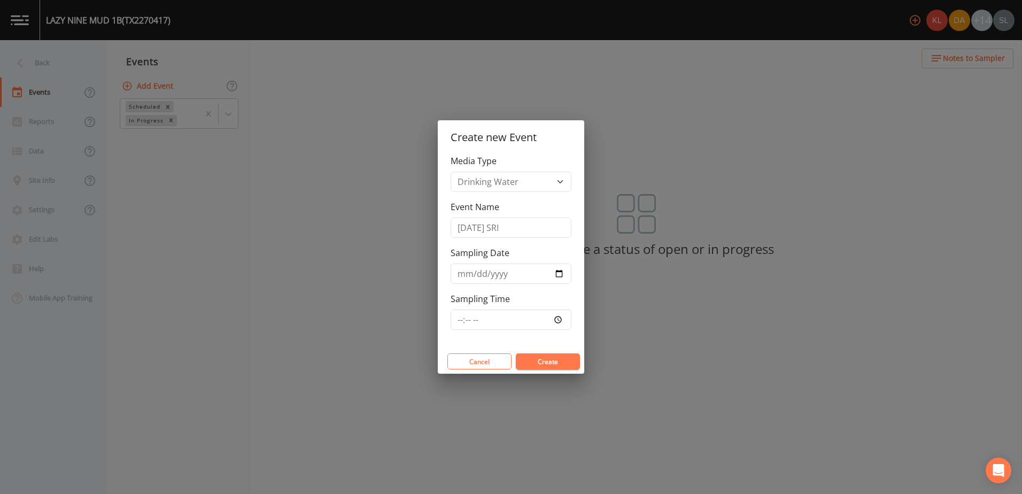
click at [556, 357] on button "Create" at bounding box center [548, 361] width 64 height 16
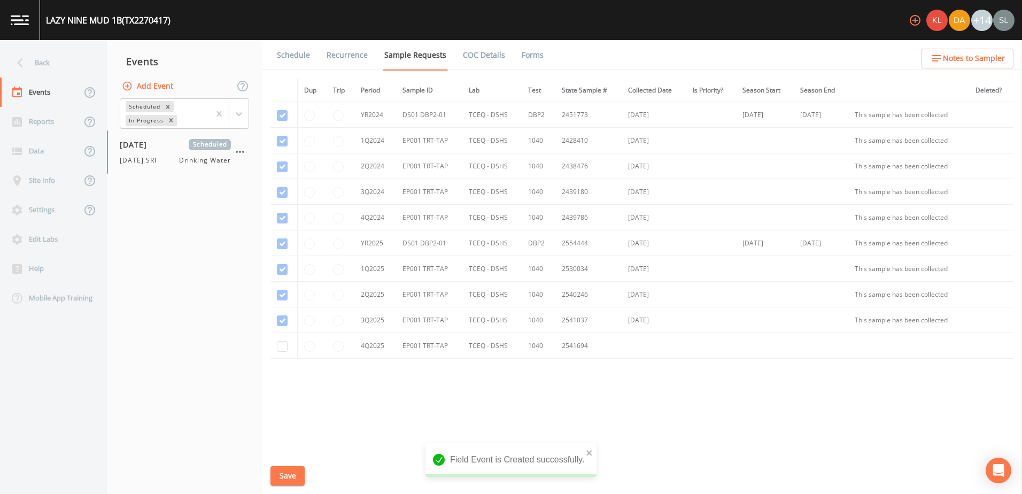
click at [294, 59] on link "Schedule" at bounding box center [293, 55] width 36 height 30
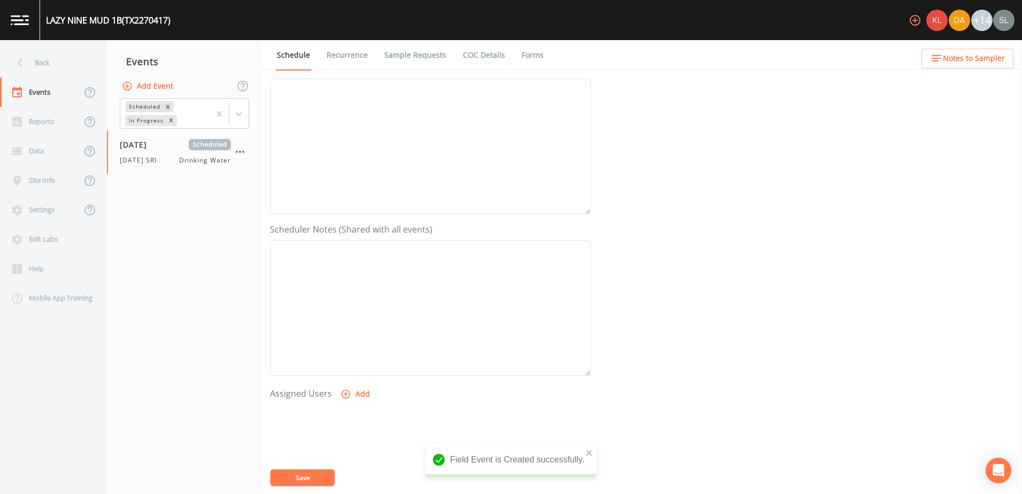
scroll to position [260, 0]
click at [361, 292] on button "Add" at bounding box center [356, 286] width 36 height 20
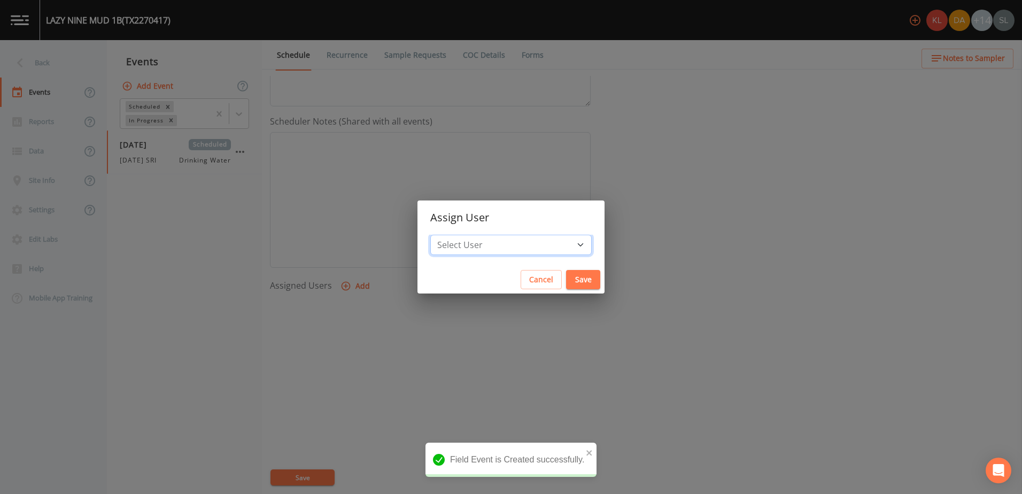
click at [494, 245] on select "Select User Kler Teran David Weber Joshua gere Paul Mike Franklin Rodolfo Ramir…" at bounding box center [510, 245] width 161 height 20
drag, startPoint x: 503, startPoint y: 246, endPoint x: 503, endPoint y: 235, distance: 11.2
click at [503, 246] on select "Select User Kler Teran David Weber Joshua gere Paul Mike Franklin Rodolfo Ramir…" at bounding box center [510, 245] width 161 height 20
select select "ec903c3e-23b8-4790-bf81-d04851916195"
click at [459, 235] on select "Select User Kler Teran David Weber Joshua gere Paul Mike Franklin Rodolfo Ramir…" at bounding box center [510, 245] width 161 height 20
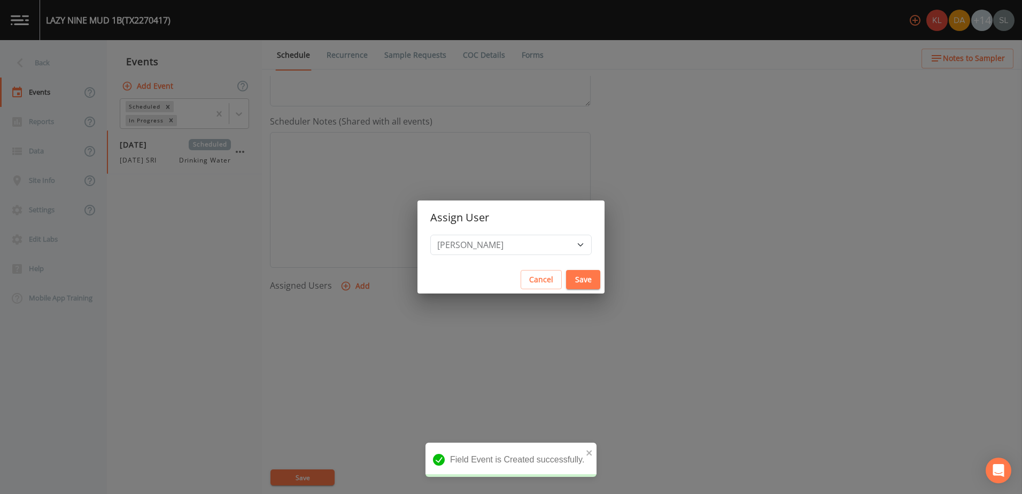
click at [566, 282] on button "Save" at bounding box center [583, 280] width 34 height 20
select select
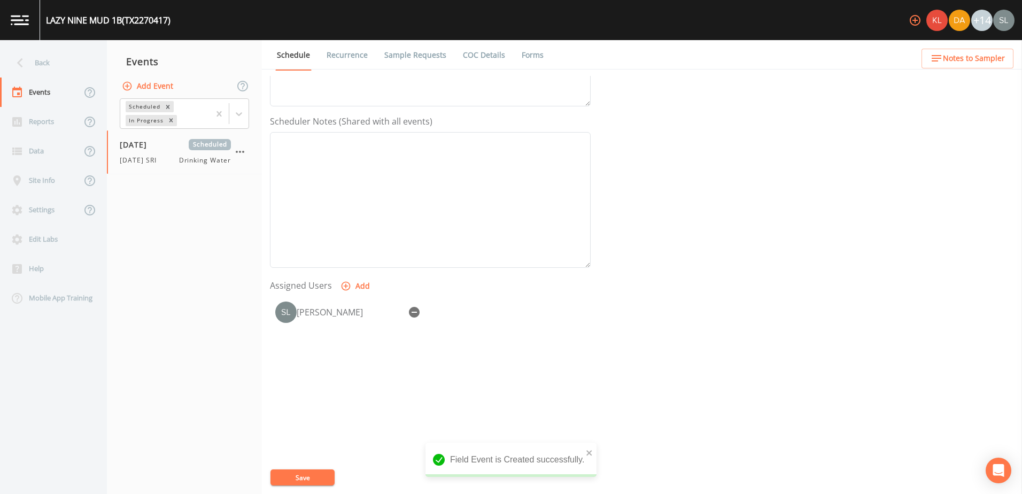
click at [438, 61] on link "Sample Requests" at bounding box center [415, 55] width 65 height 30
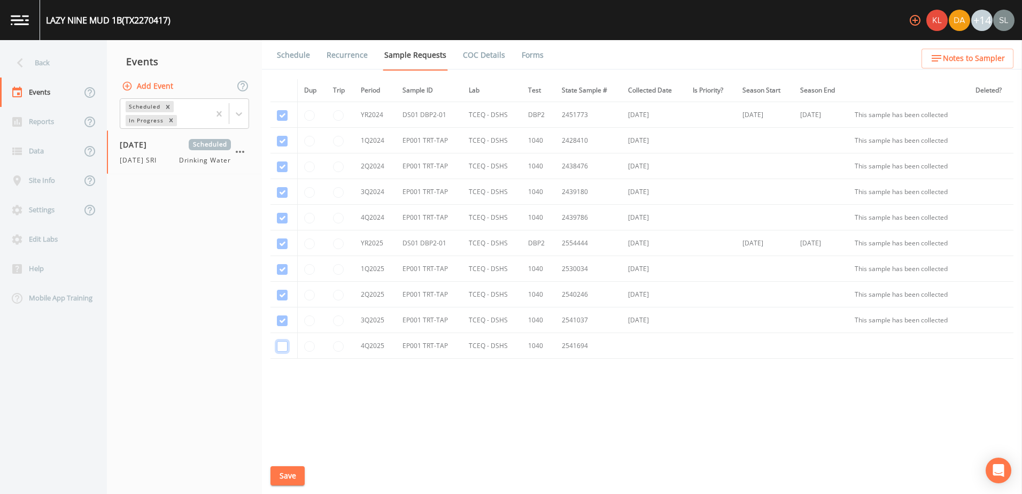
click at [281, 345] on input "checkbox" at bounding box center [282, 346] width 11 height 11
checkbox input "true"
click at [292, 472] on button "Save" at bounding box center [287, 476] width 34 height 20
click at [53, 53] on div "Back" at bounding box center [48, 62] width 96 height 29
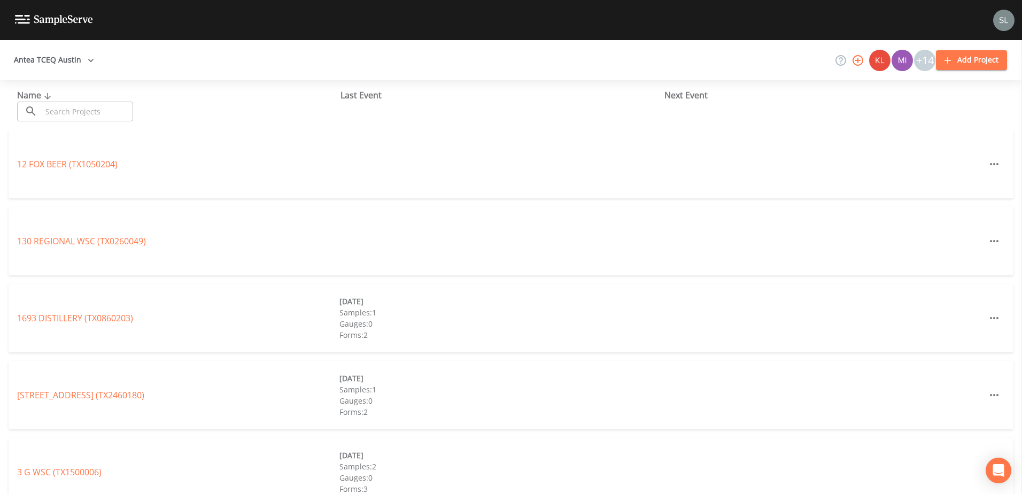
click at [98, 115] on input "text" at bounding box center [87, 112] width 91 height 20
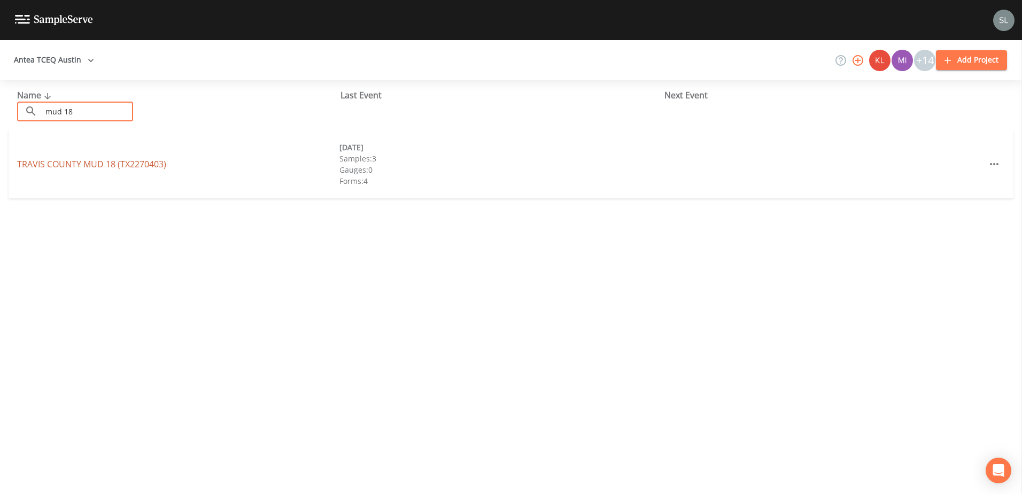
type input "mud 18"
click at [120, 167] on link "TRAVIS COUNTY MUD 18 (TX2270403)" at bounding box center [91, 164] width 149 height 12
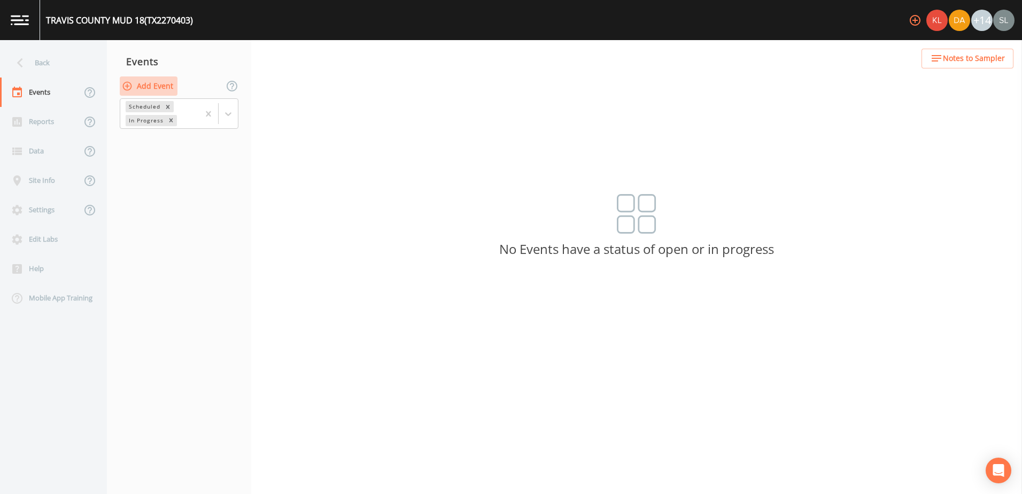
click at [146, 82] on button "Add Event" at bounding box center [149, 86] width 58 height 20
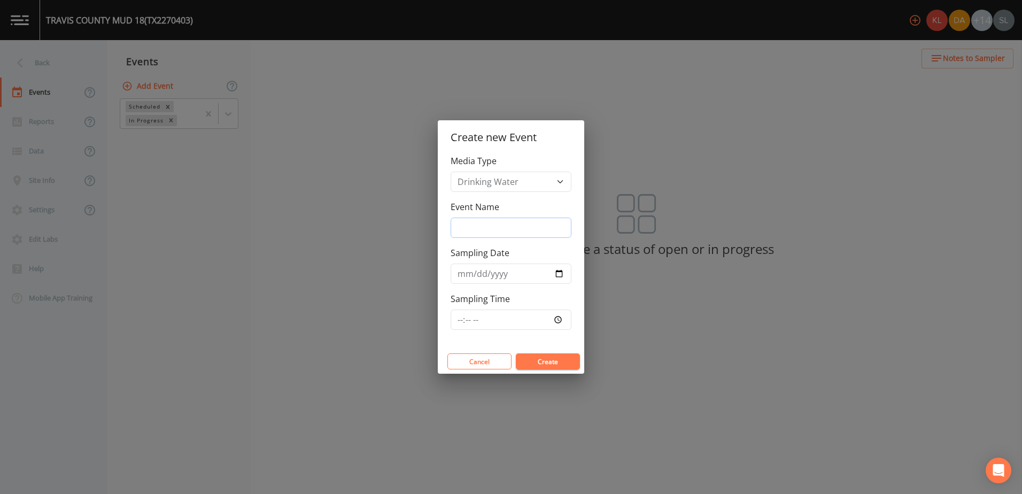
click at [549, 233] on input "Event Name" at bounding box center [511, 228] width 121 height 20
paste input "10/2/25 SRI"
type input "10/2/25 SRI"
click at [561, 269] on input "Sampling Date" at bounding box center [511, 274] width 121 height 20
type input "2025-10-02"
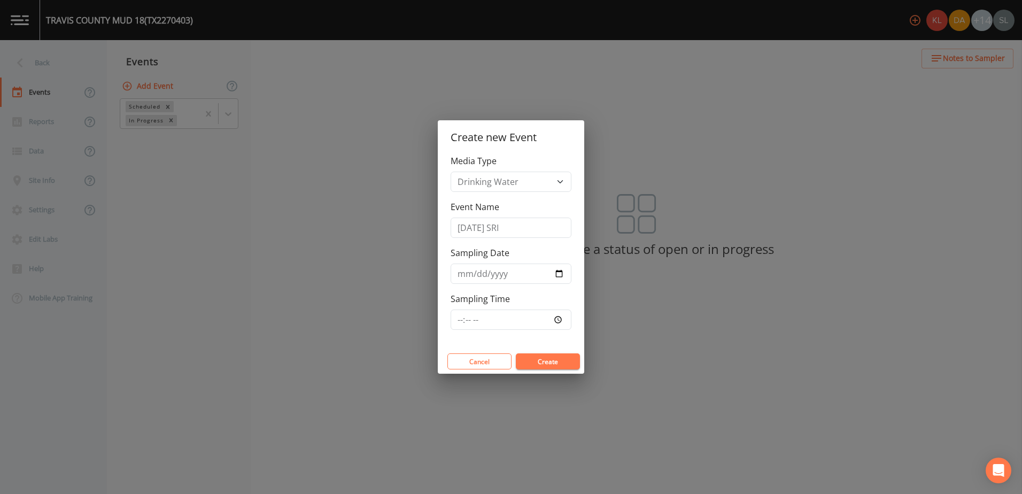
click at [539, 355] on button "Create" at bounding box center [548, 361] width 64 height 16
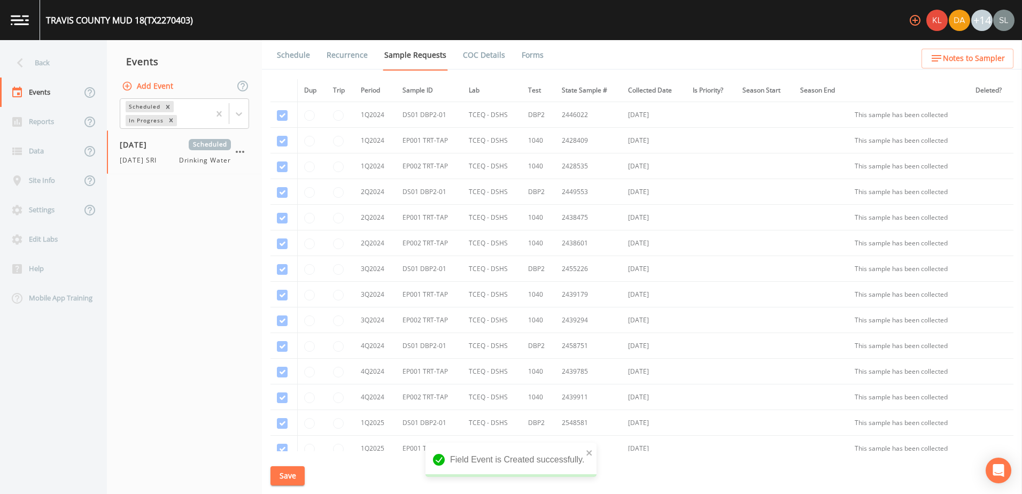
click at [300, 55] on link "Schedule" at bounding box center [293, 55] width 36 height 30
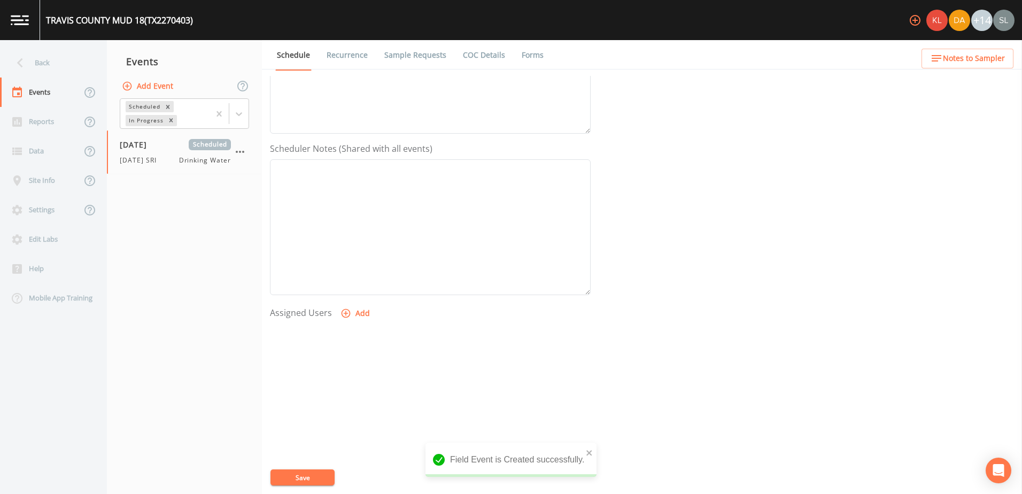
scroll to position [260, 0]
click at [362, 289] on button "Add" at bounding box center [356, 286] width 36 height 20
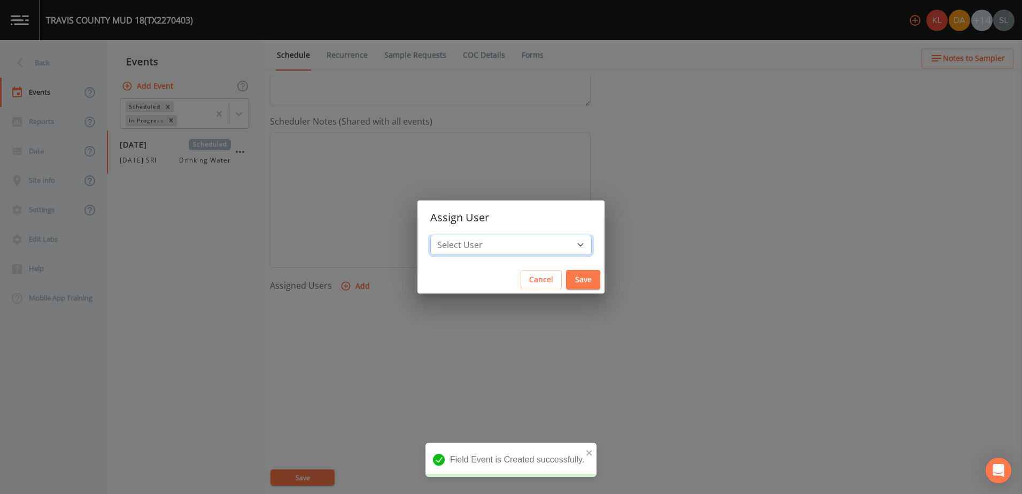
click at [487, 244] on select "Select User Kler Teran David Weber Joshua gere Paul Mike Franklin Rodolfo Ramir…" at bounding box center [510, 245] width 161 height 20
click at [506, 238] on select "Select User Kler Teran David Weber Joshua gere Paul Mike Franklin Rodolfo Ramir…" at bounding box center [510, 245] width 161 height 20
select select "ec903c3e-23b8-4790-bf81-d04851916195"
click at [459, 235] on select "Select User Kler Teran David Weber Joshua gere Paul Mike Franklin Rodolfo Ramir…" at bounding box center [510, 245] width 161 height 20
click at [566, 281] on button "Save" at bounding box center [583, 280] width 34 height 20
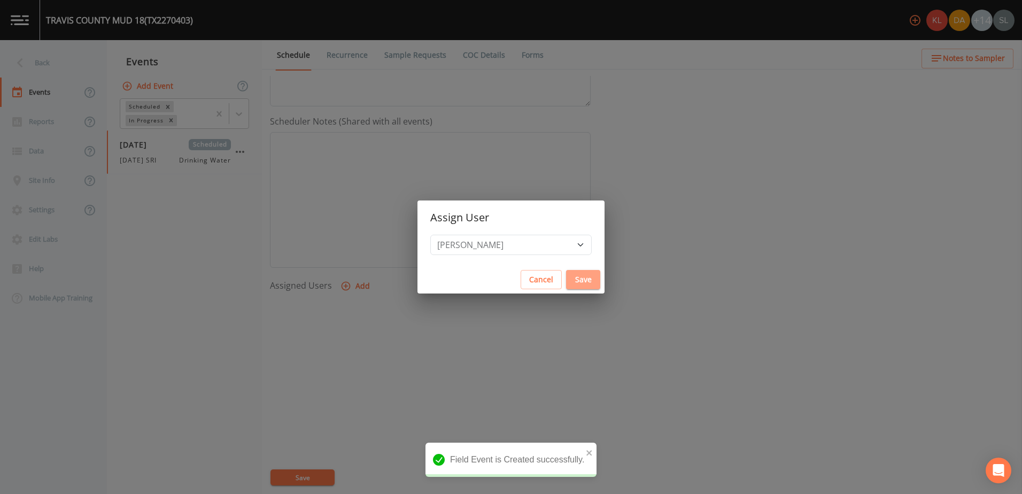
select select
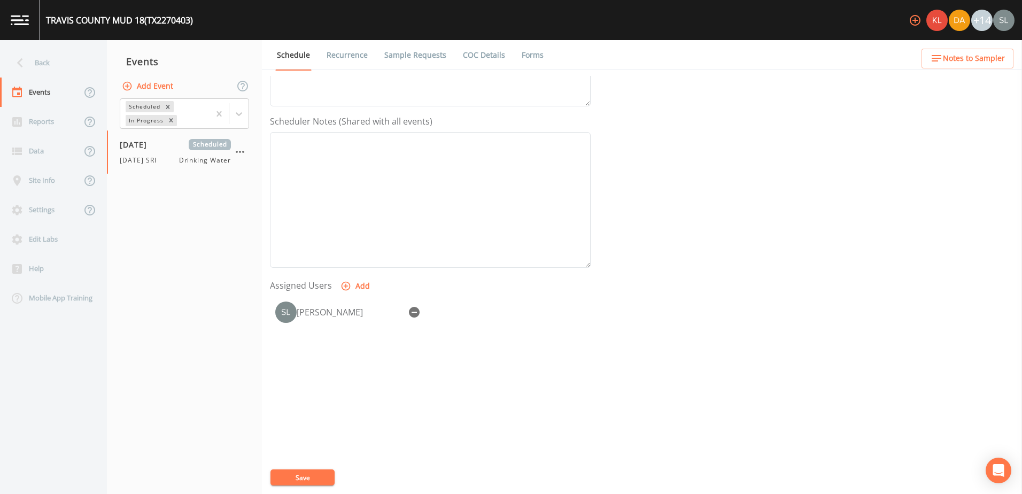
click at [431, 56] on link "Sample Requests" at bounding box center [415, 55] width 65 height 30
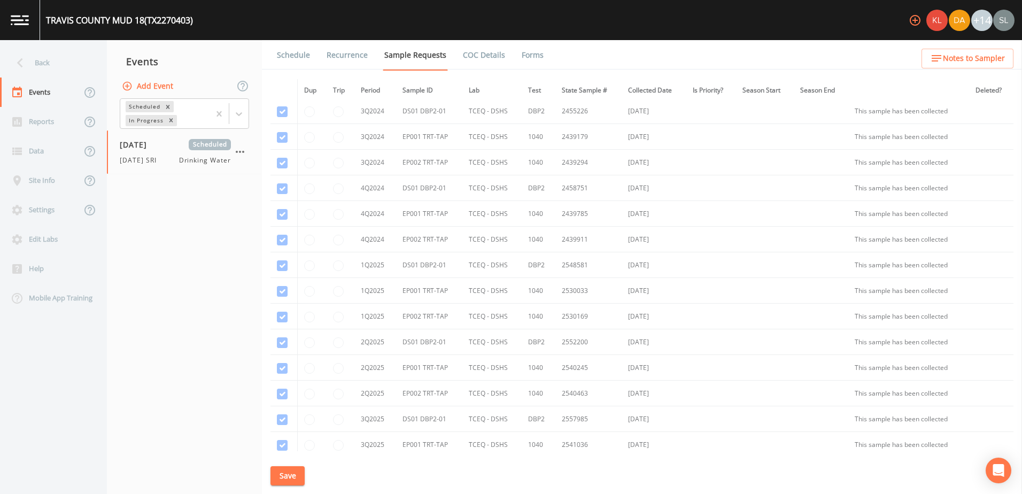
scroll to position [352, 0]
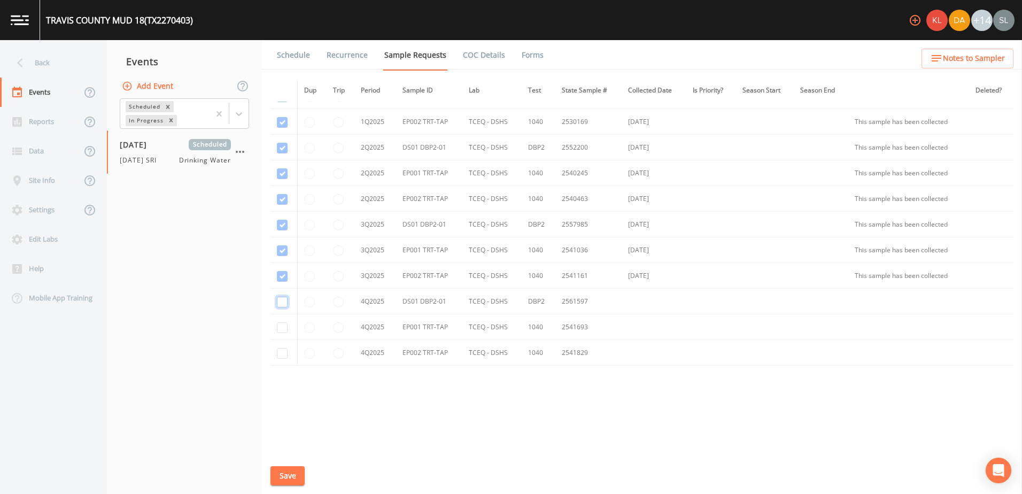
click at [281, 303] on input "checkbox" at bounding box center [282, 302] width 11 height 11
checkbox input "true"
click at [282, 327] on input "checkbox" at bounding box center [282, 327] width 11 height 11
checkbox input "true"
click at [278, 352] on input "checkbox" at bounding box center [282, 353] width 11 height 11
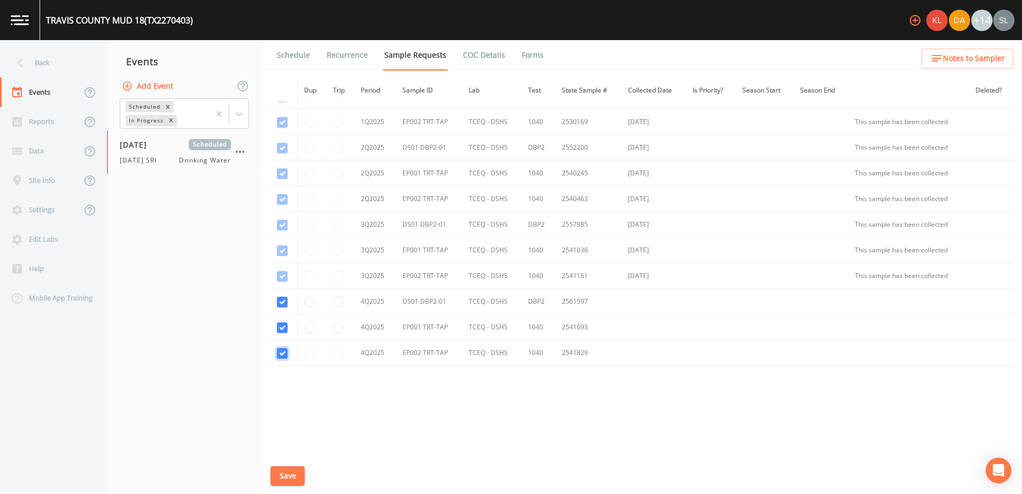
checkbox input "true"
click at [295, 471] on button "Save" at bounding box center [287, 476] width 34 height 20
click at [57, 49] on div "Back" at bounding box center [48, 62] width 96 height 29
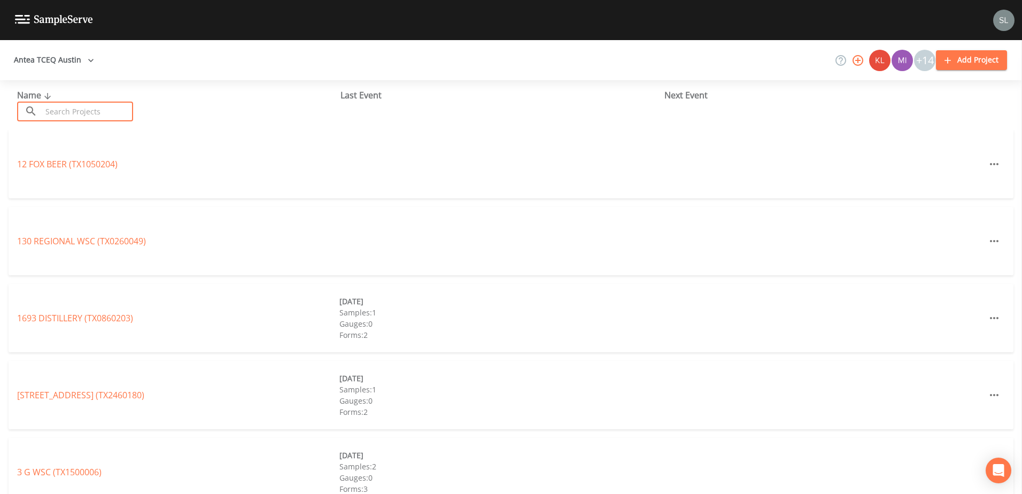
click at [105, 107] on input "text" at bounding box center [87, 112] width 91 height 20
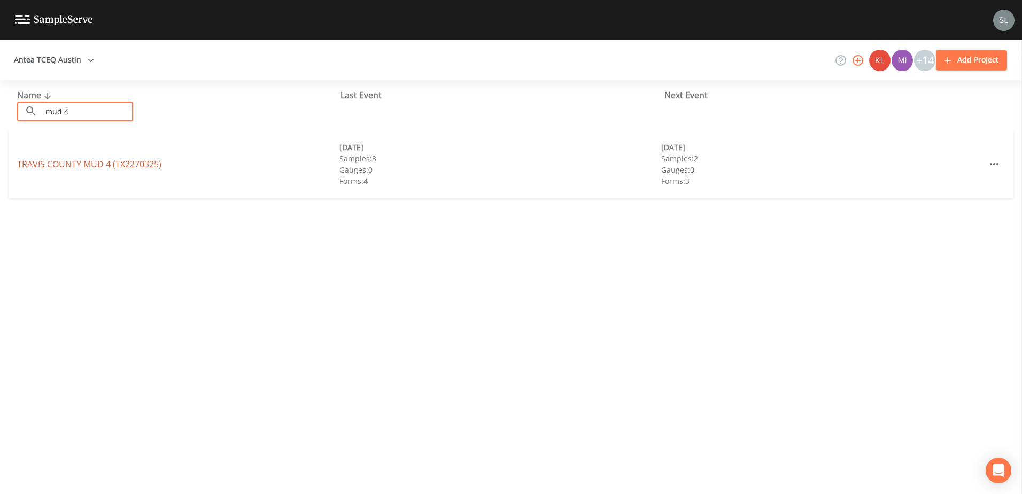
type input "mud 4"
click at [127, 162] on link "TRAVIS COUNTY MUD 4 (TX2270325)" at bounding box center [89, 164] width 144 height 12
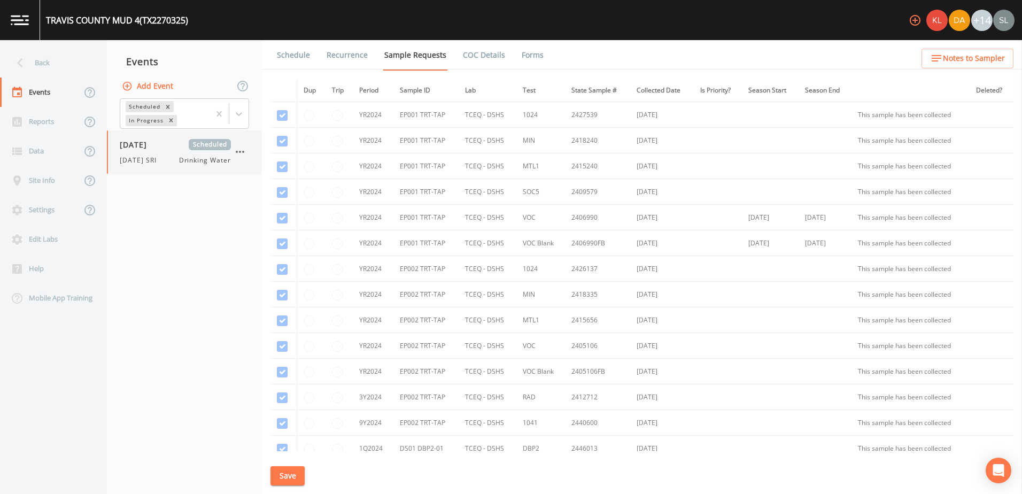
click at [182, 161] on span "Drinking Water" at bounding box center [205, 161] width 52 height 10
click at [288, 50] on link "Schedule" at bounding box center [293, 55] width 36 height 30
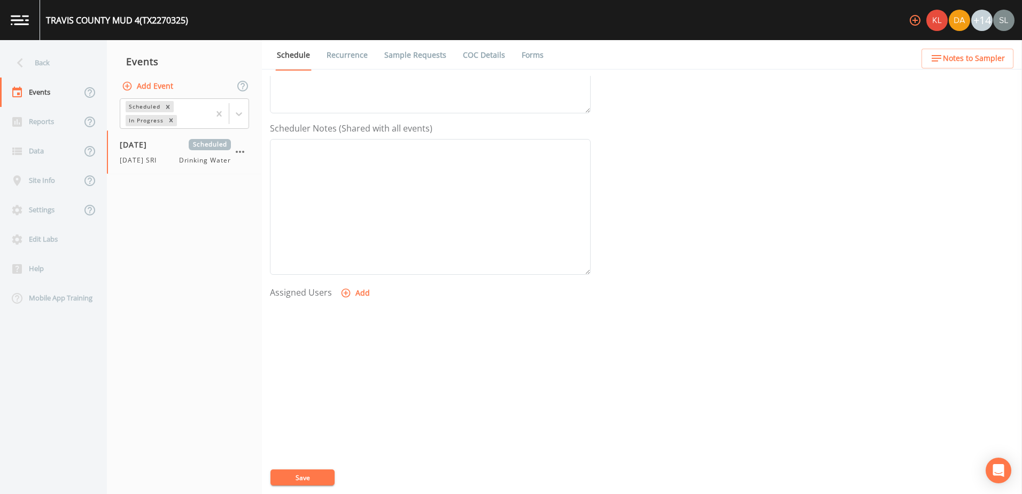
scroll to position [260, 0]
click at [359, 287] on button "Add" at bounding box center [356, 286] width 36 height 20
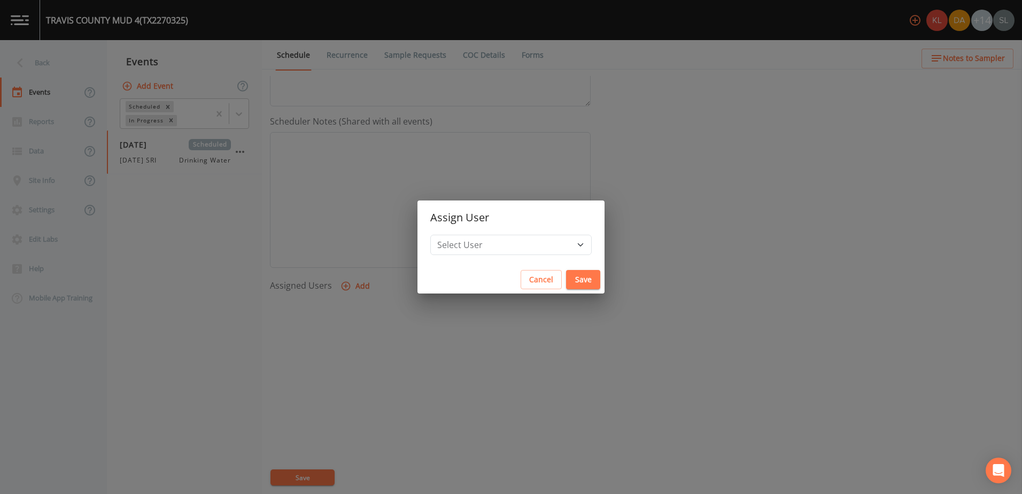
click at [521, 283] on button "Cancel" at bounding box center [541, 280] width 41 height 20
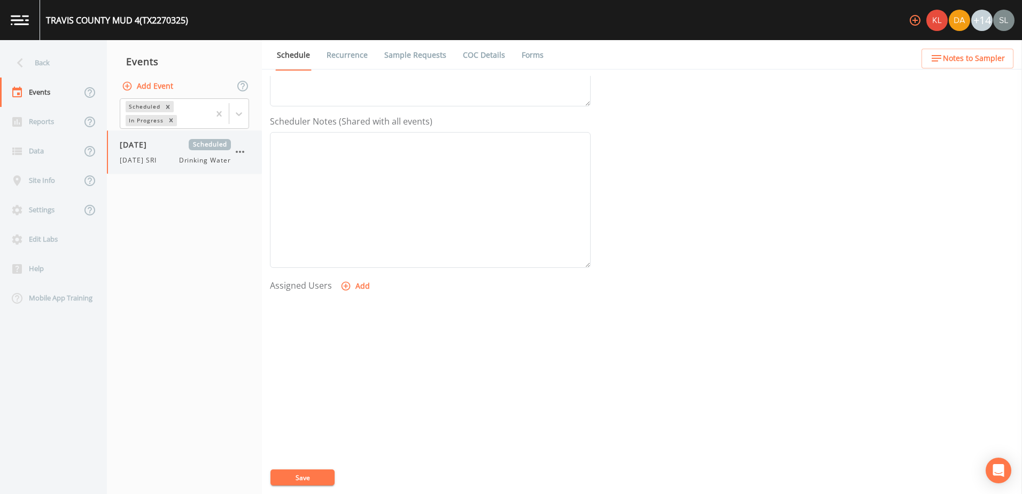
click at [172, 165] on div "10/2/25 SRI Drinking Water" at bounding box center [175, 161] width 111 height 10
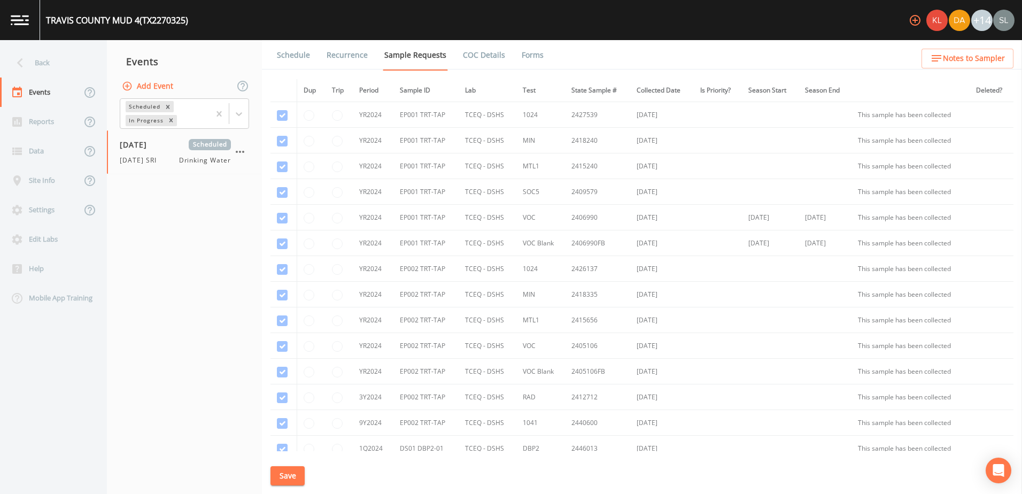
click at [293, 61] on link "Schedule" at bounding box center [293, 55] width 36 height 30
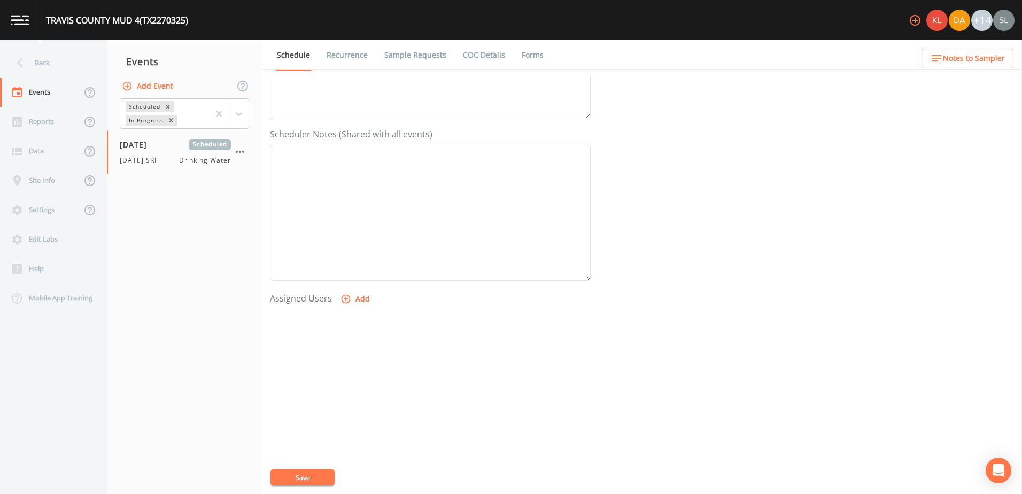
scroll to position [260, 0]
click at [350, 286] on icon "button" at bounding box center [345, 286] width 11 height 11
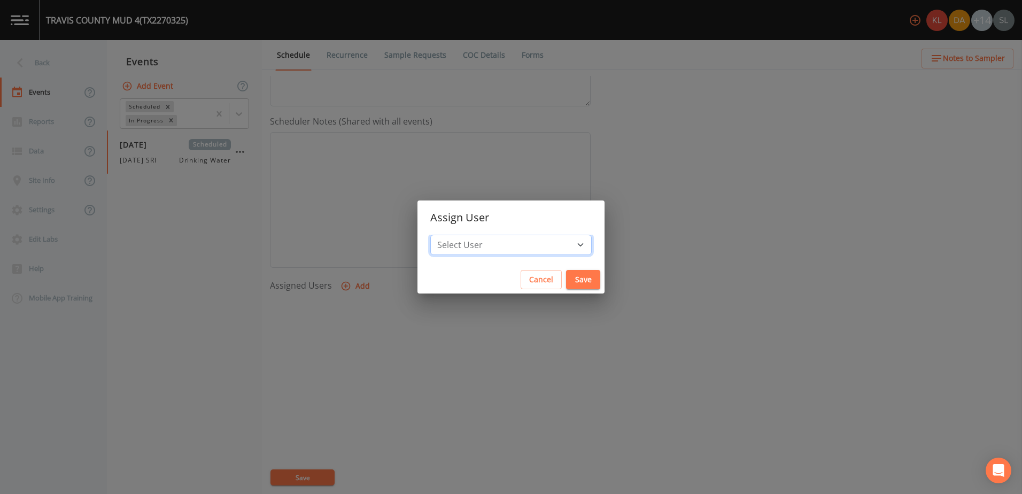
click at [499, 247] on select "Select User Kler Teran David Weber Joshua gere Paul Mike Franklin Rodolfo Ramir…" at bounding box center [510, 245] width 161 height 20
click at [517, 245] on select "Select User Kler Teran David Weber Joshua gere Paul Mike Franklin Rodolfo Ramir…" at bounding box center [510, 245] width 161 height 20
click at [552, 246] on select "Select User Kler Teran David Weber Joshua gere Paul Mike Franklin Rodolfo Ramir…" at bounding box center [510, 245] width 161 height 20
click at [549, 246] on select "Select User Kler Teran David Weber Joshua gere Paul Mike Franklin Rodolfo Ramir…" at bounding box center [510, 245] width 161 height 20
select select "ec903c3e-23b8-4790-bf81-d04851916195"
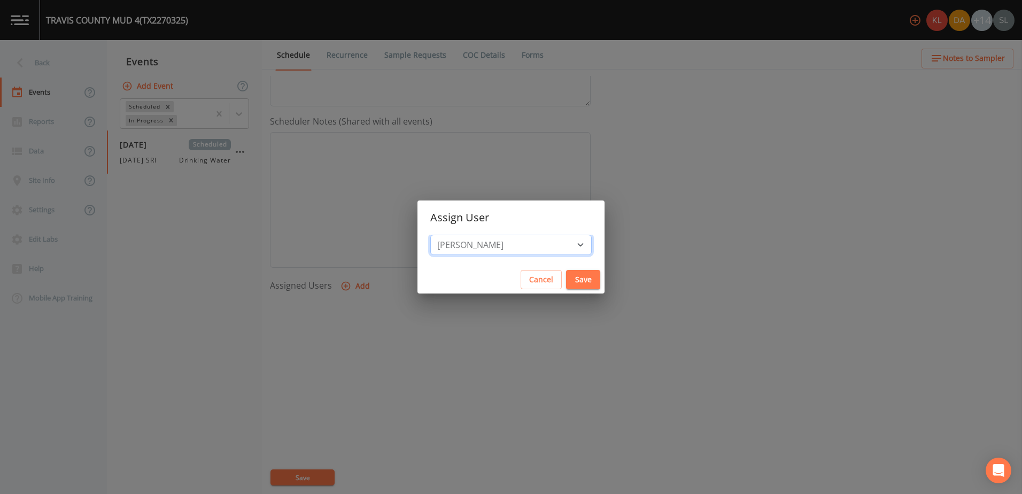
click at [459, 235] on select "Select User Kler Teran David Weber Joshua gere Paul Mike Franklin Rodolfo Ramir…" at bounding box center [510, 245] width 161 height 20
click at [566, 278] on button "Save" at bounding box center [583, 280] width 34 height 20
select select
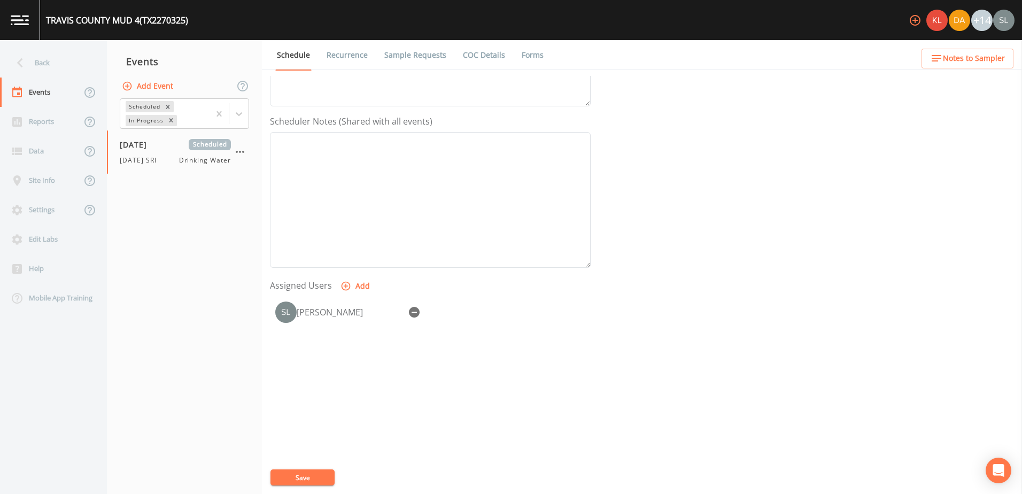
click at [315, 481] on button "Save" at bounding box center [302, 477] width 64 height 16
click at [67, 60] on div "Back" at bounding box center [48, 62] width 96 height 29
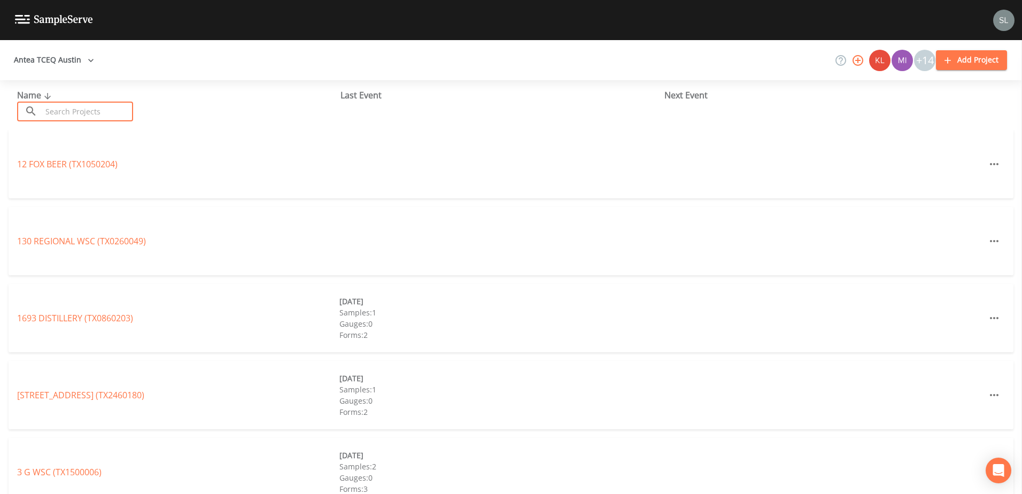
click at [123, 118] on input "text" at bounding box center [87, 112] width 91 height 20
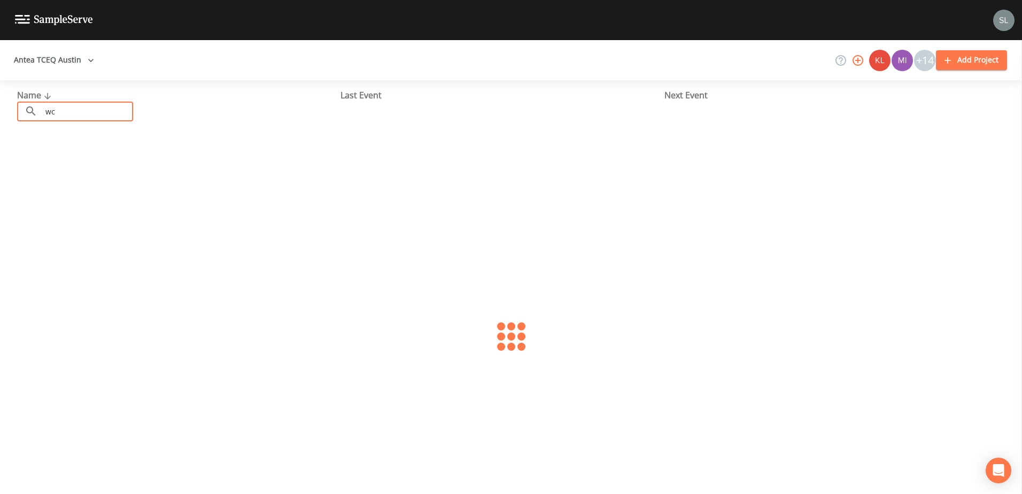
type input "w"
type input "mud 4"
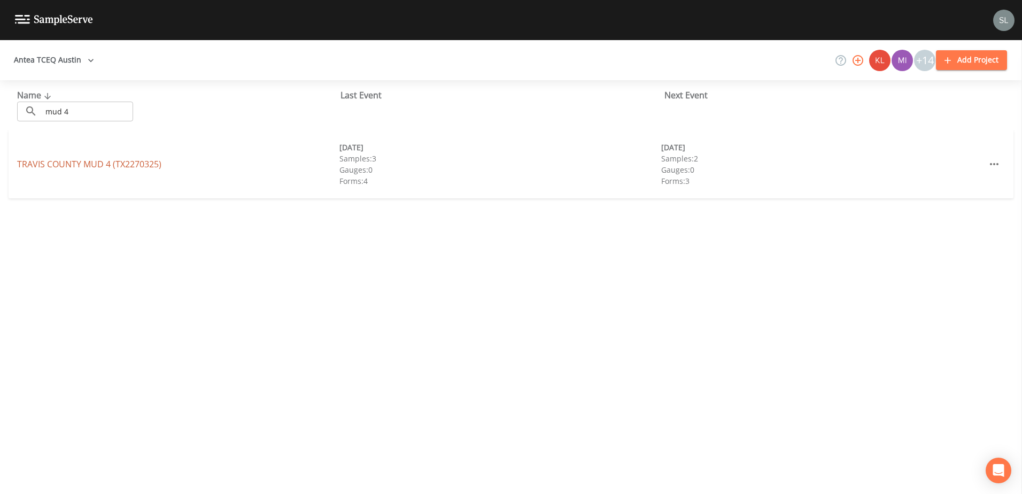
click at [142, 163] on link "TRAVIS COUNTY MUD 4 (TX2270325)" at bounding box center [89, 164] width 144 height 12
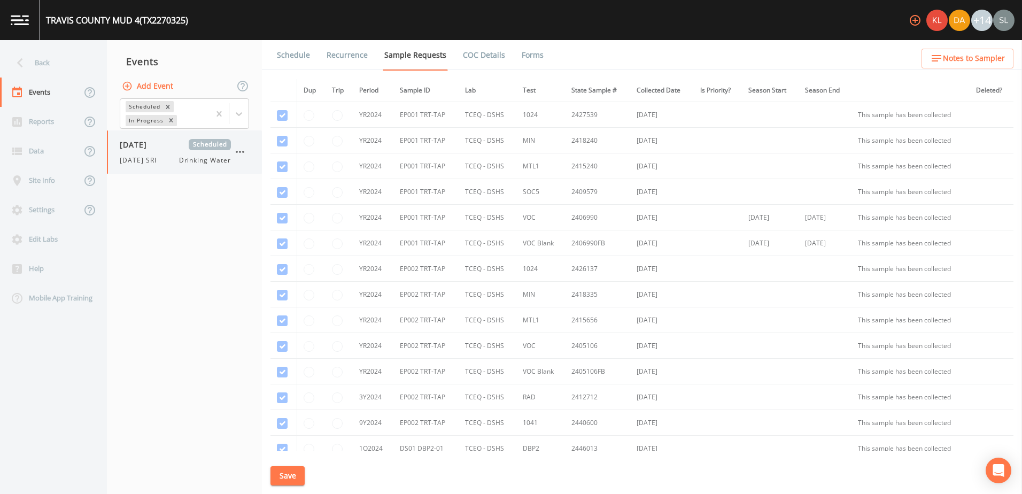
click at [154, 150] on span "10/02/2025" at bounding box center [137, 144] width 35 height 11
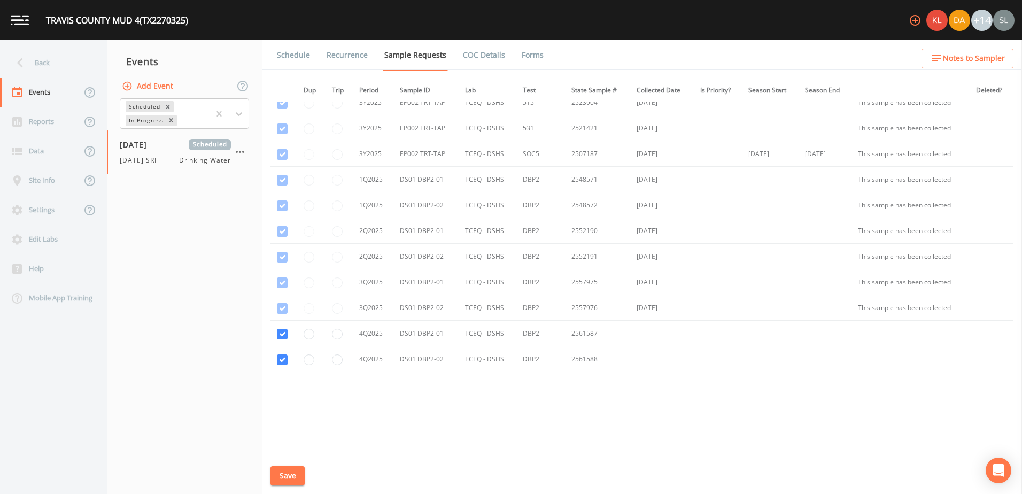
scroll to position [994, 0]
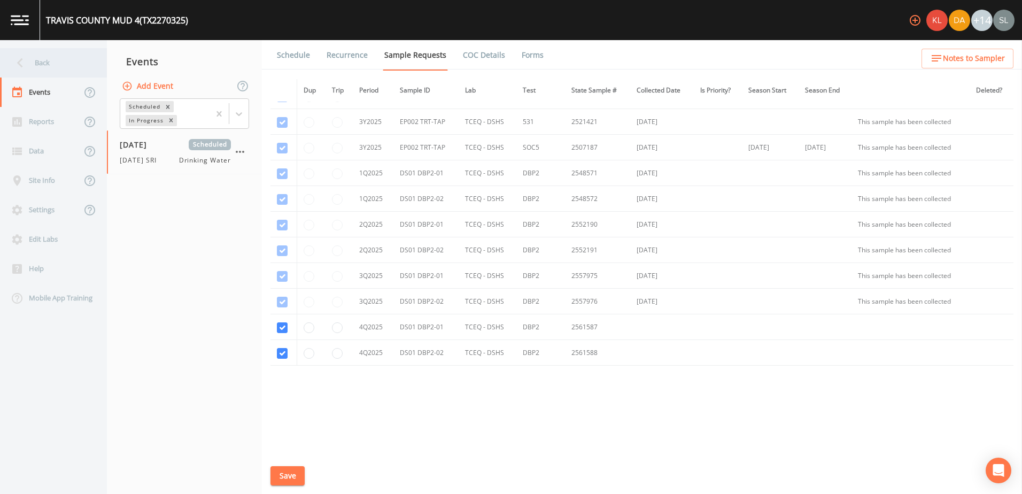
click at [56, 66] on div "Back" at bounding box center [48, 62] width 96 height 29
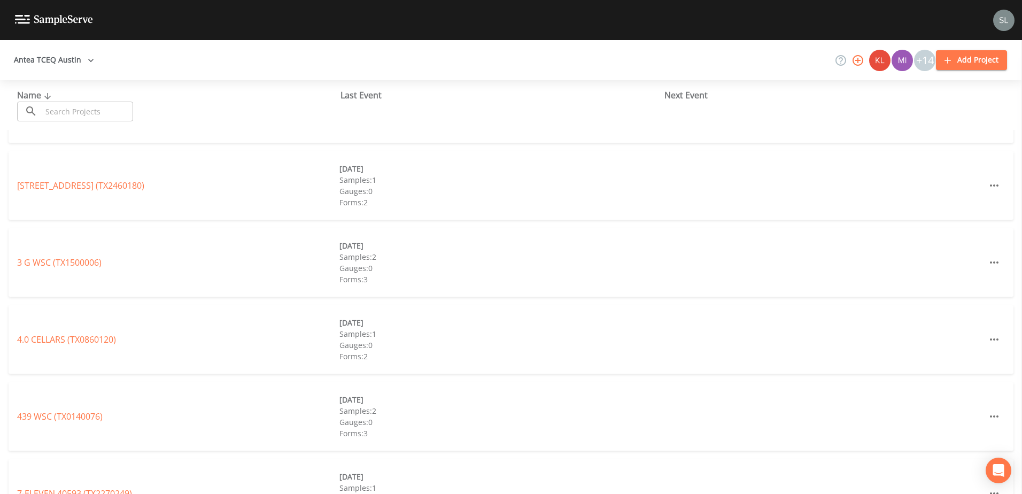
scroll to position [214, 0]
click at [84, 115] on input "text" at bounding box center [87, 112] width 91 height 20
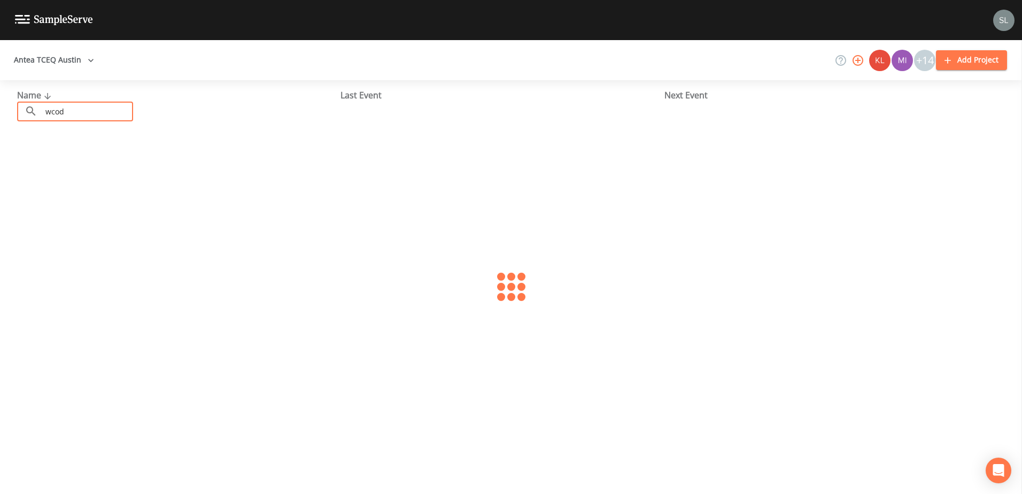
scroll to position [0, 0]
type input "wcid 10"
click at [32, 162] on link "TRAVIS COUNTY WCID 10 (TX2270182)" at bounding box center [92, 164] width 151 height 12
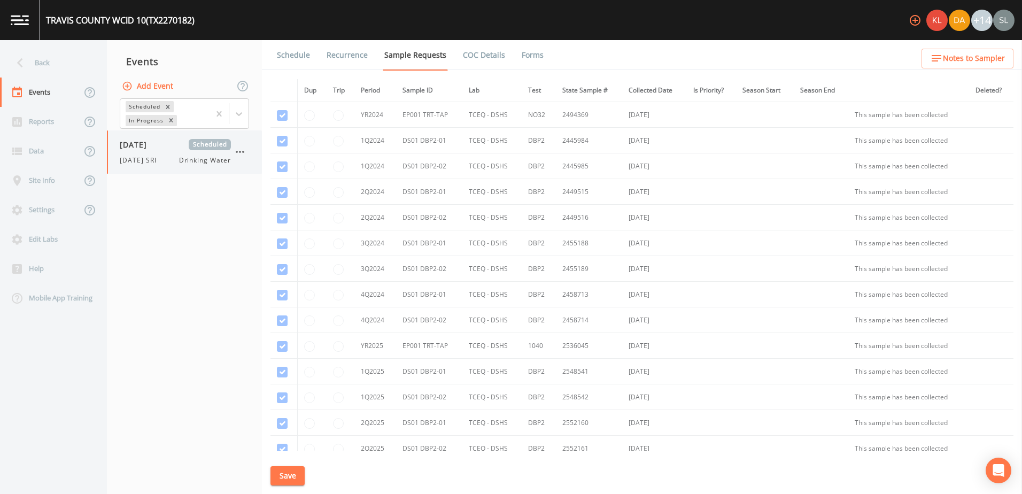
click at [173, 152] on div "10/02/2025 Scheduled 10/2/25 SRI Drinking Water" at bounding box center [175, 152] width 111 height 26
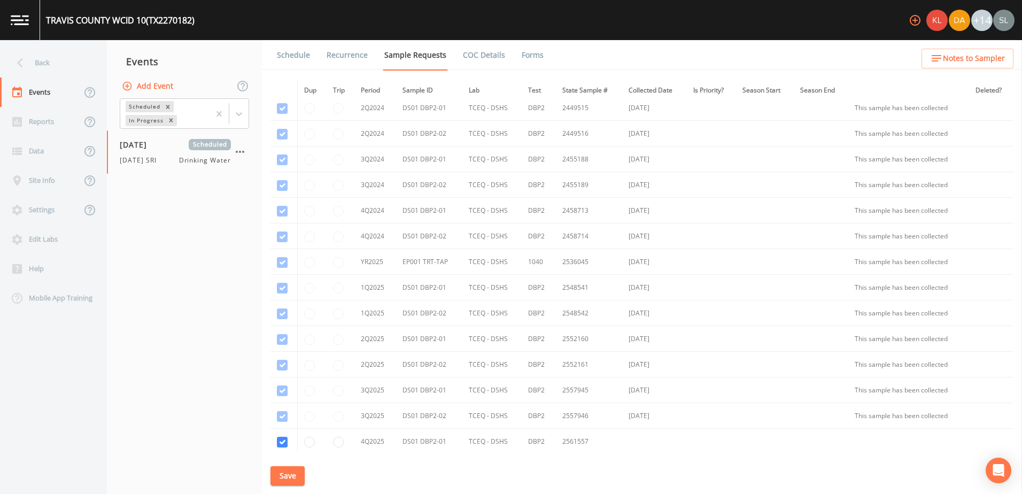
scroll to position [198, 0]
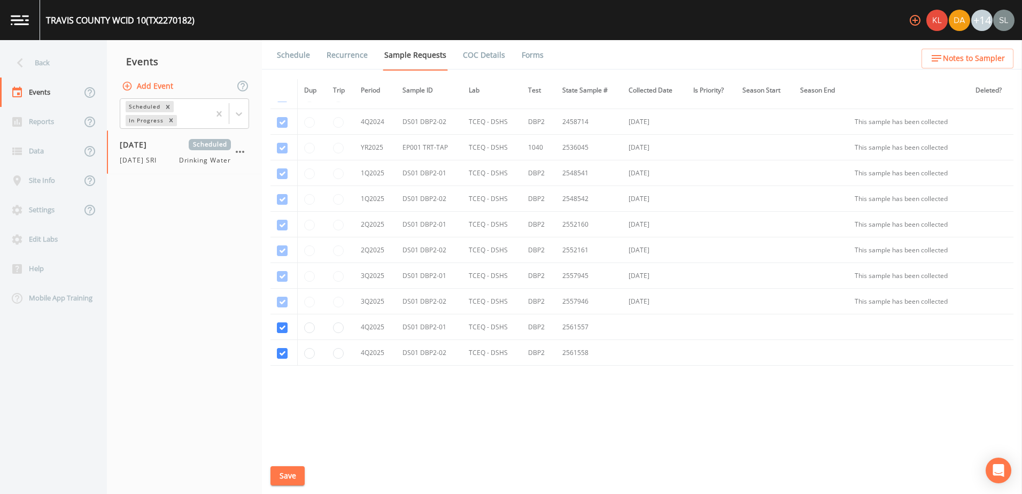
click at [293, 57] on link "Schedule" at bounding box center [293, 55] width 36 height 30
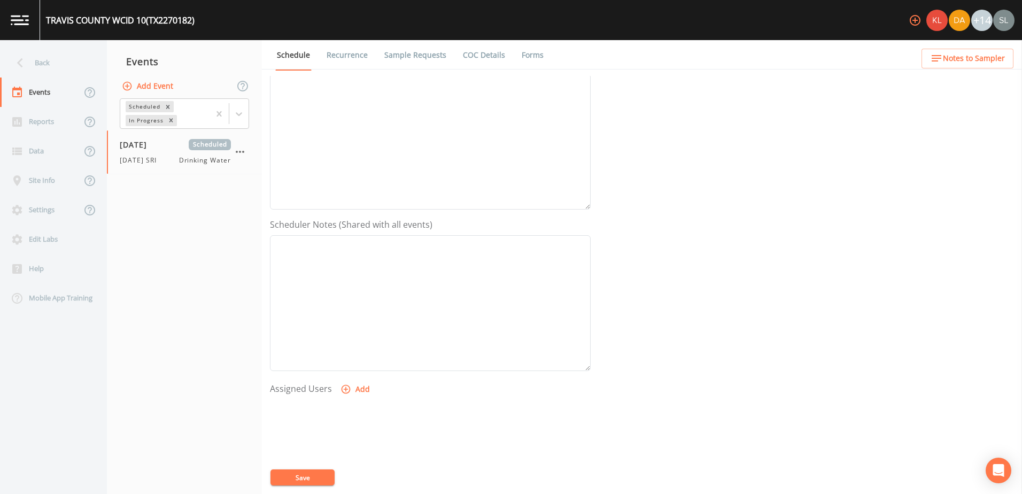
scroll to position [260, 0]
click at [358, 288] on button "Add" at bounding box center [356, 286] width 36 height 20
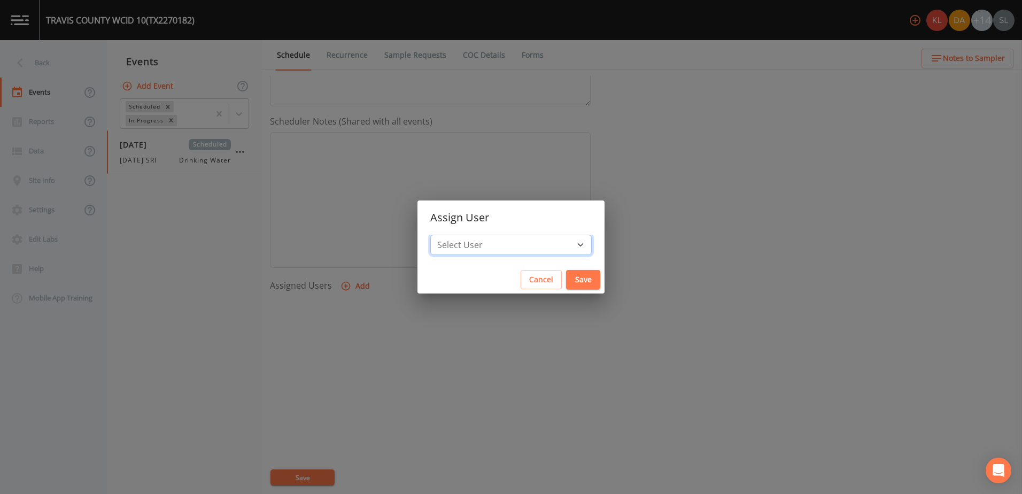
click at [479, 237] on select "Select User Kler Teran David Weber Joshua gere Paul Mike Franklin Rodolfo Ramir…" at bounding box center [510, 245] width 161 height 20
click at [518, 245] on select "Select User Kler Teran David Weber Joshua gere Paul Mike Franklin Rodolfo Ramir…" at bounding box center [510, 245] width 161 height 20
click at [539, 256] on div "Select User Kler Teran David Weber Joshua gere Paul Mike Franklin Rodolfo Ramir…" at bounding box center [510, 250] width 187 height 31
drag, startPoint x: 540, startPoint y: 250, endPoint x: 536, endPoint y: 238, distance: 12.9
click at [540, 250] on select "Select User Kler Teran David Weber Joshua gere Paul Mike Franklin Rodolfo Ramir…" at bounding box center [510, 245] width 161 height 20
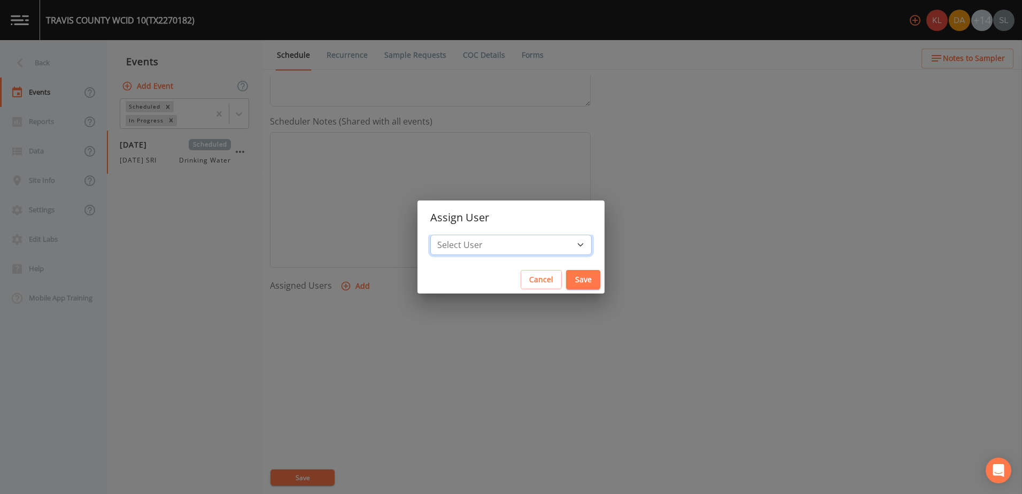
select select "ec903c3e-23b8-4790-bf81-d04851916195"
click at [459, 235] on select "Select User Kler Teran David Weber Joshua gere Paul Mike Franklin Rodolfo Ramir…" at bounding box center [510, 245] width 161 height 20
click at [566, 275] on button "Save" at bounding box center [583, 280] width 34 height 20
select select
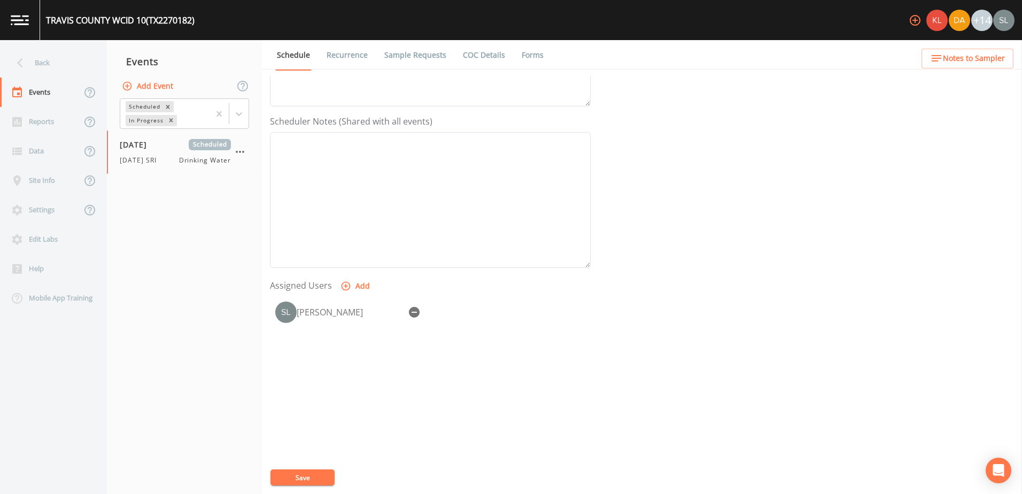
click at [321, 471] on button "Save" at bounding box center [302, 477] width 64 height 16
click at [418, 56] on link "Sample Requests" at bounding box center [415, 55] width 65 height 30
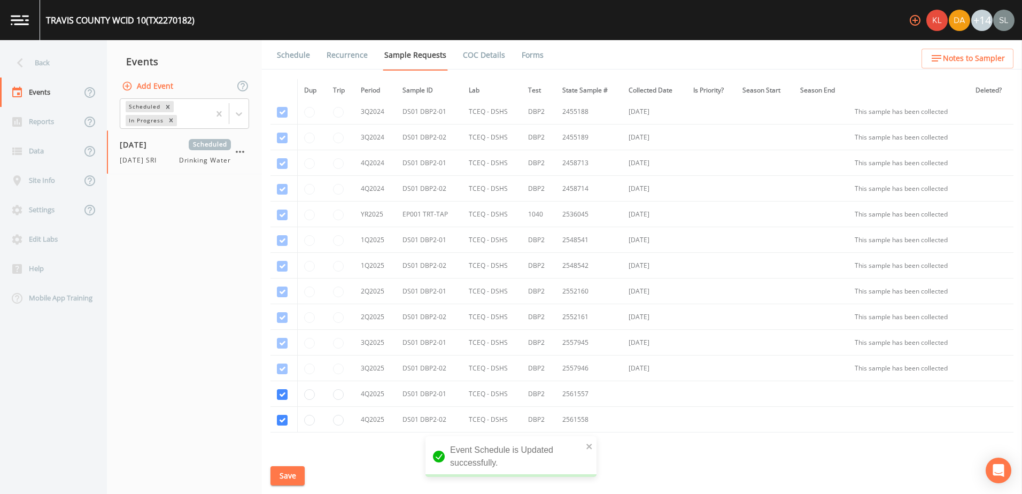
scroll to position [198, 0]
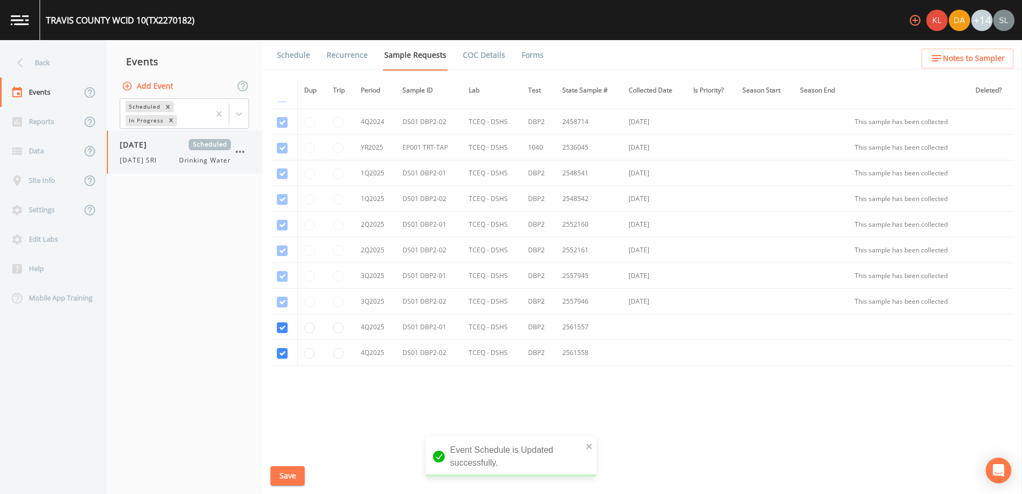
click at [176, 161] on div "10/2/25 SRI Drinking Water" at bounding box center [175, 161] width 111 height 10
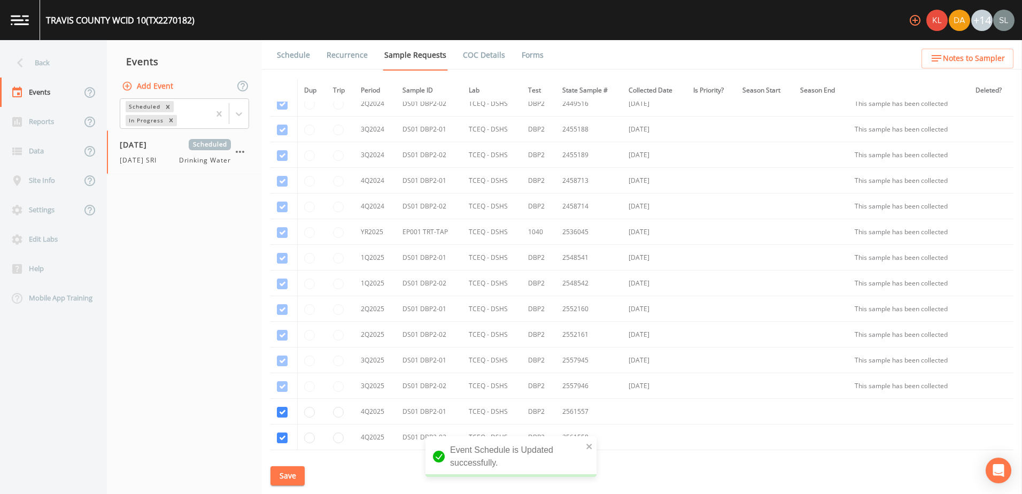
scroll to position [198, 0]
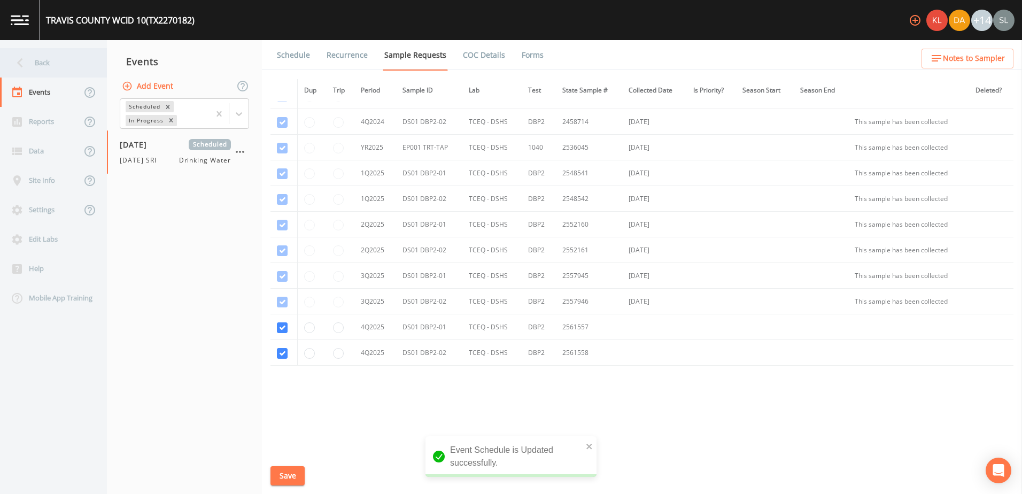
click at [59, 60] on div "Back" at bounding box center [48, 62] width 96 height 29
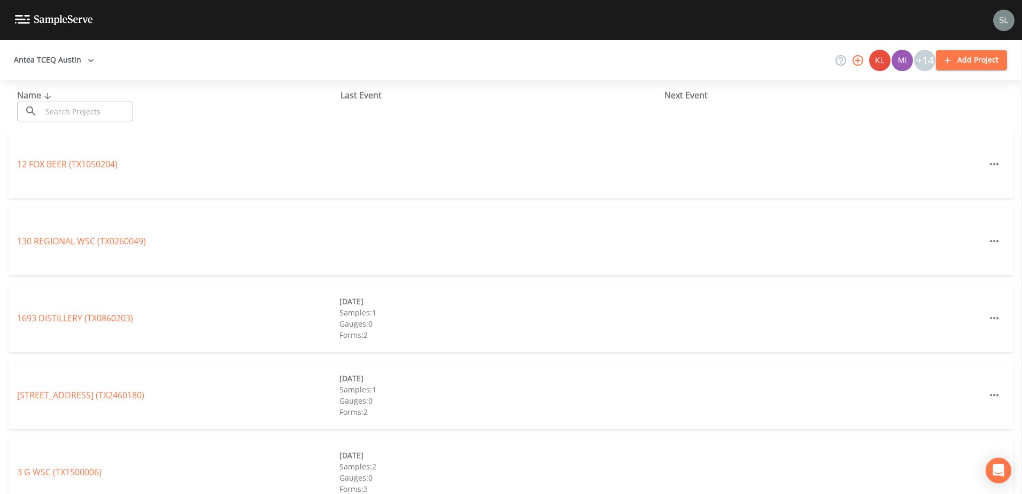
click at [97, 114] on input "text" at bounding box center [87, 112] width 91 height 20
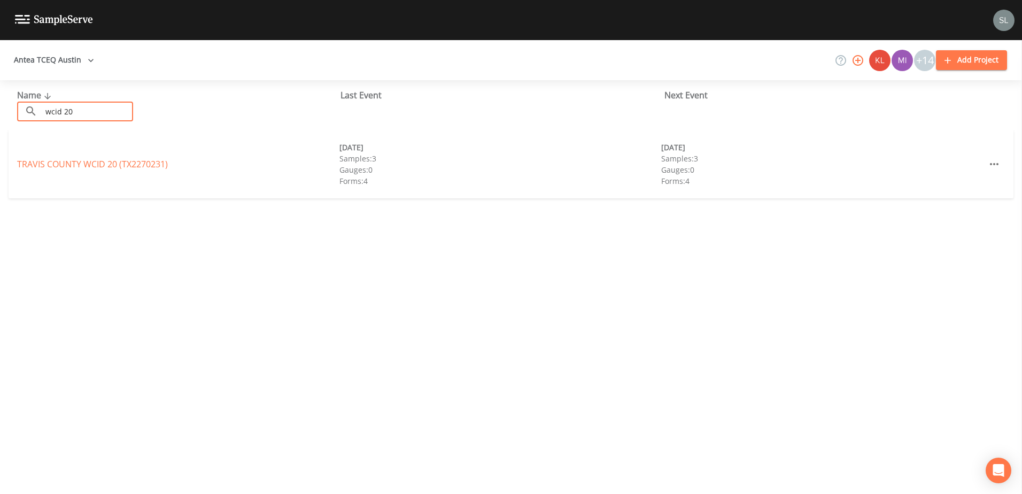
type input "wcid 20"
click at [105, 152] on div "TRAVIS COUNTY WCID 20 (TX2270231) 07/10/2025 Samples: 3 Gauges: 0 Forms: 4 10/0…" at bounding box center [511, 164] width 1005 height 68
click at [109, 162] on link "TRAVIS COUNTY WCID 20 (TX2270231)" at bounding box center [92, 164] width 151 height 12
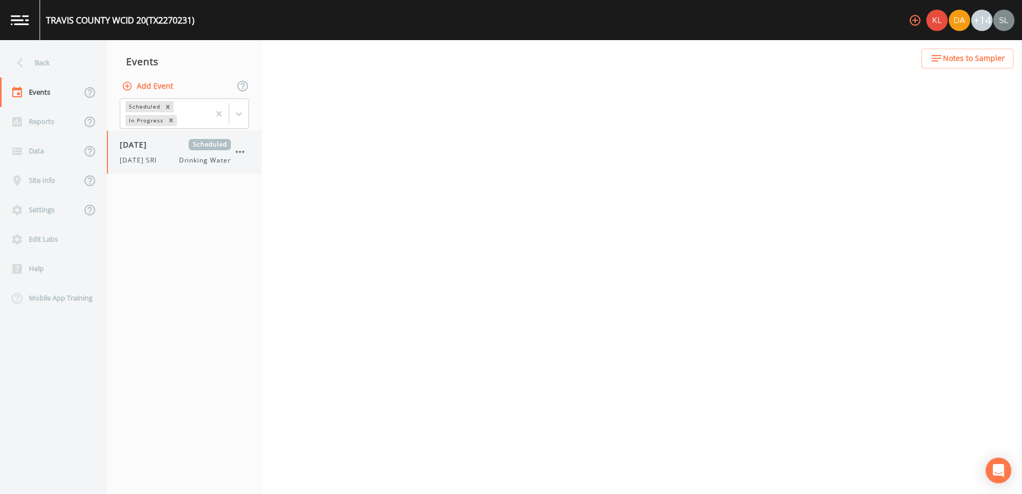
click at [152, 157] on span "10/2/25 SRI" at bounding box center [141, 161] width 43 height 10
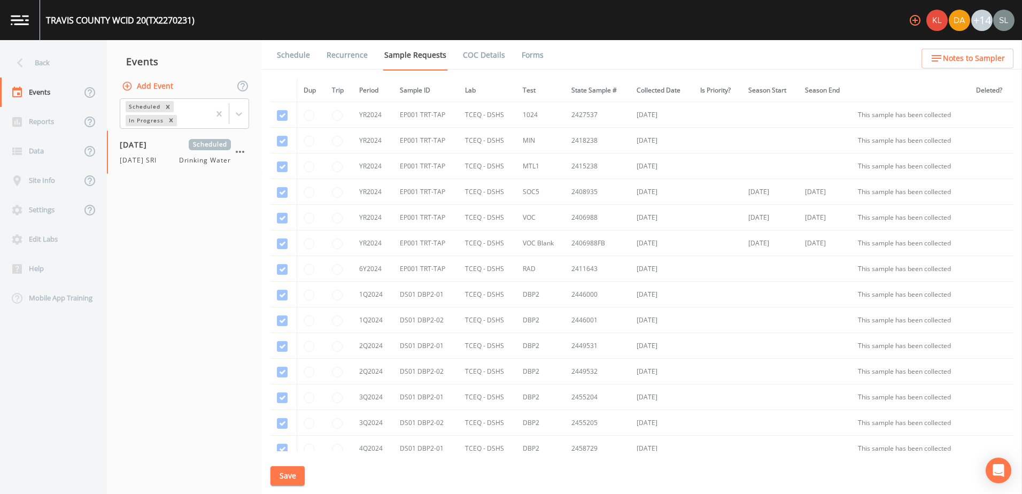
drag, startPoint x: 296, startPoint y: 66, endPoint x: 305, endPoint y: 74, distance: 12.1
click at [297, 66] on link "Schedule" at bounding box center [293, 55] width 36 height 30
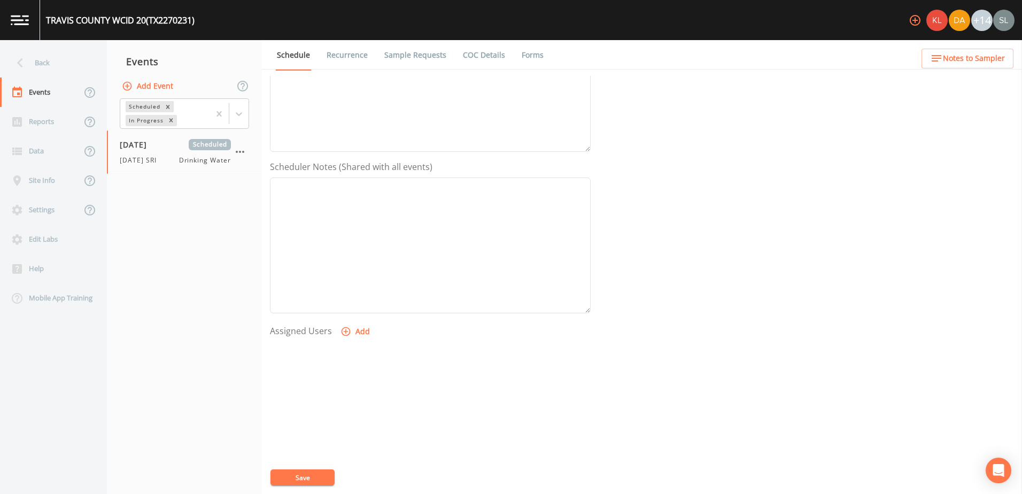
scroll to position [260, 0]
click at [347, 286] on icon "button" at bounding box center [345, 286] width 11 height 11
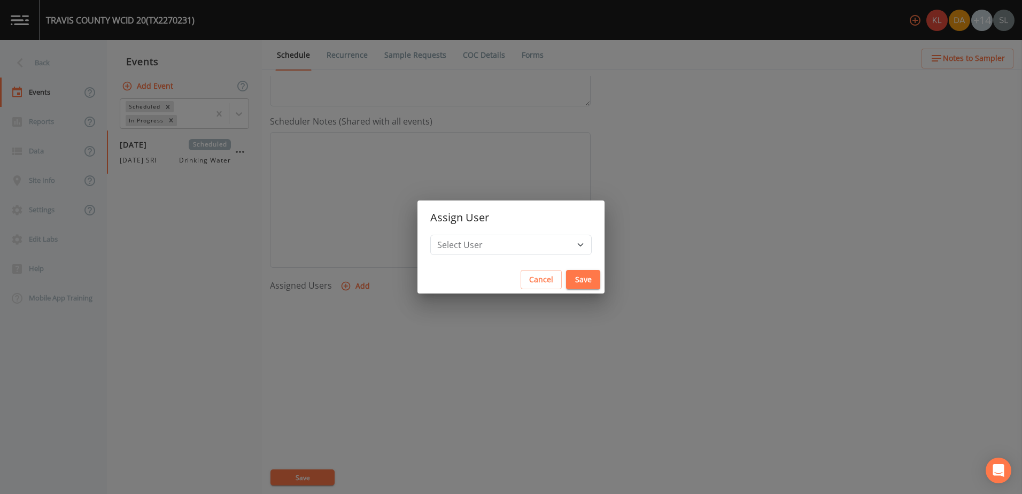
click at [526, 234] on h2 "Assign User" at bounding box center [510, 217] width 187 height 34
click at [532, 243] on select "Select User Kler Teran David Weber Joshua gere Paul Mike Franklin Rodolfo Ramir…" at bounding box center [510, 245] width 161 height 20
click at [528, 174] on div "Assign User Select User Kler Teran David Weber Joshua gere Paul Mike Franklin R…" at bounding box center [511, 247] width 1022 height 494
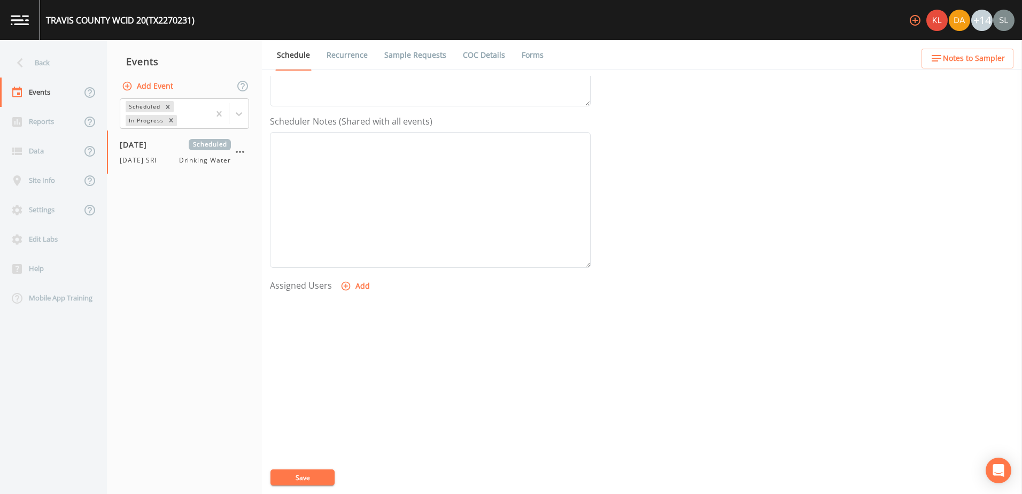
click at [353, 291] on button "Add" at bounding box center [356, 286] width 36 height 20
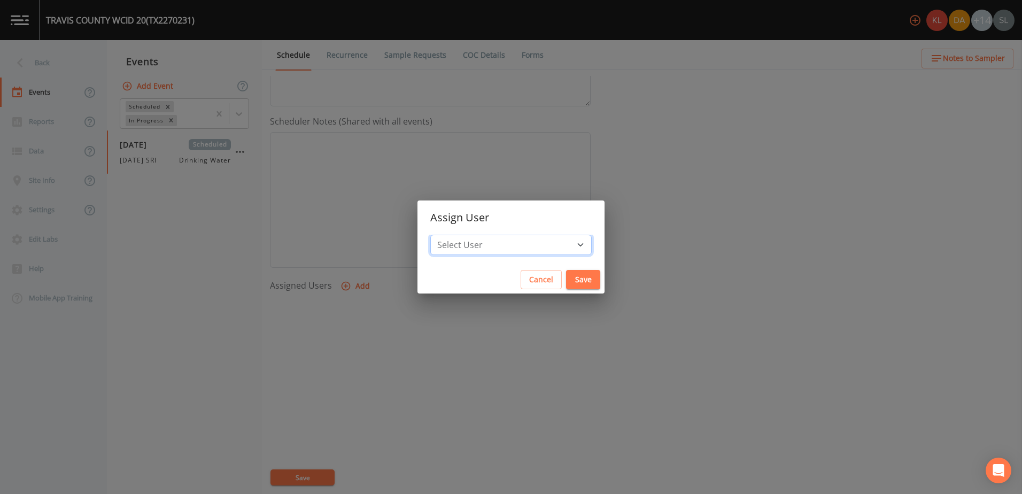
click at [535, 238] on select "Select User Kler Teran David Weber Joshua gere Paul Mike Franklin Rodolfo Ramir…" at bounding box center [510, 245] width 161 height 20
select select "ec903c3e-23b8-4790-bf81-d04851916195"
click at [459, 235] on select "Select User Kler Teran David Weber Joshua gere Paul Mike Franklin Rodolfo Ramir…" at bounding box center [510, 245] width 161 height 20
click at [566, 276] on button "Save" at bounding box center [583, 280] width 34 height 20
select select
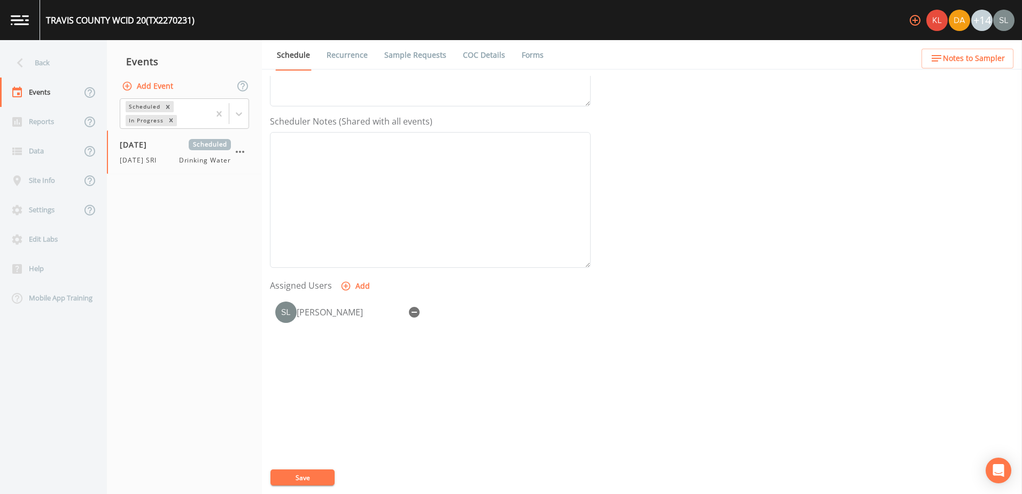
click at [305, 471] on button "Save" at bounding box center [302, 477] width 64 height 16
click at [73, 68] on div "Back" at bounding box center [48, 62] width 96 height 29
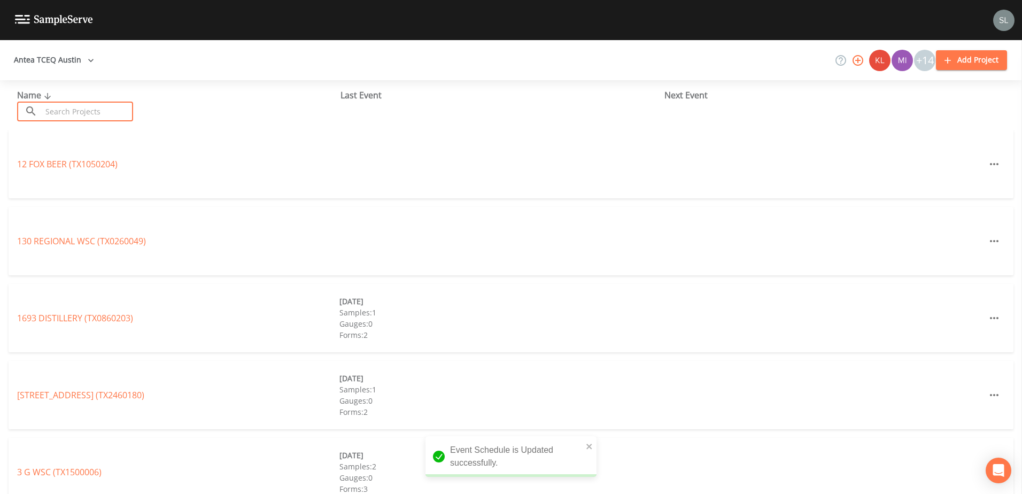
click at [101, 108] on input "text" at bounding box center [87, 112] width 91 height 20
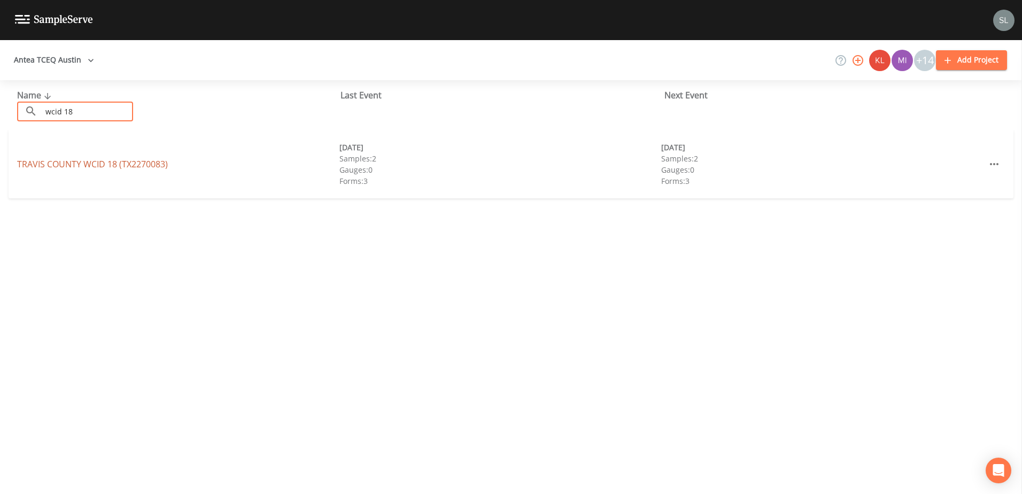
type input "wcid 18"
click at [56, 169] on link "TRAVIS COUNTY WCID 18 (TX2270083)" at bounding box center [92, 164] width 151 height 12
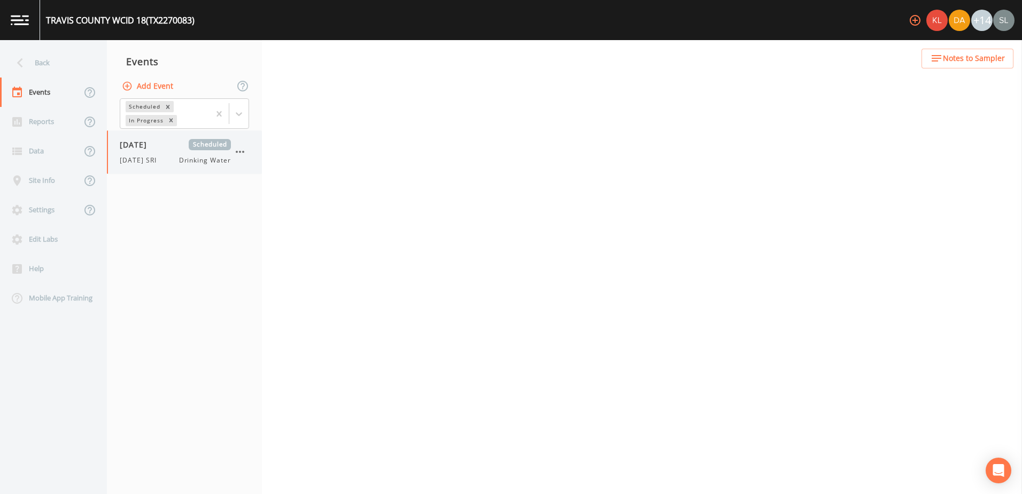
drag, startPoint x: 156, startPoint y: 170, endPoint x: 160, endPoint y: 167, distance: 5.5
click at [156, 169] on div "10/02/2025 Scheduled 10/2/25 SRI Drinking Water" at bounding box center [184, 151] width 155 height 43
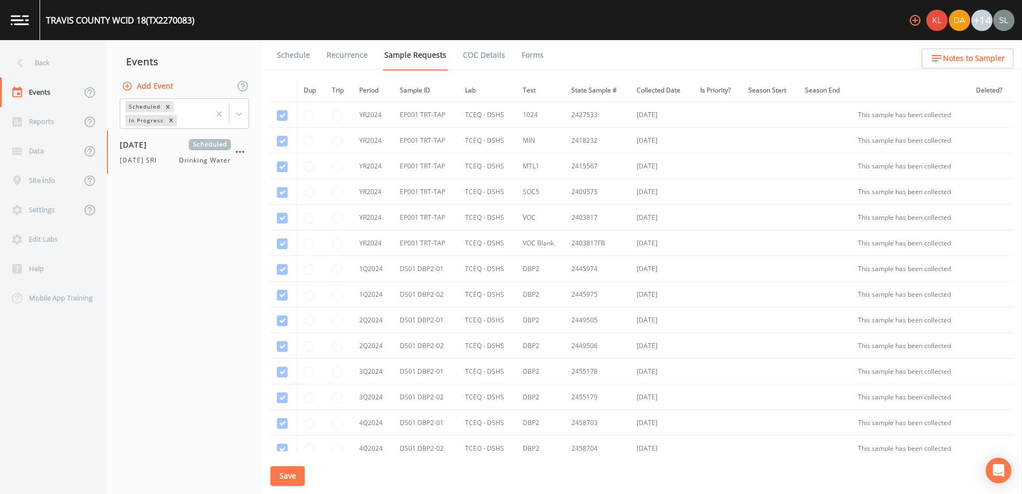
click at [285, 57] on link "Schedule" at bounding box center [293, 55] width 36 height 30
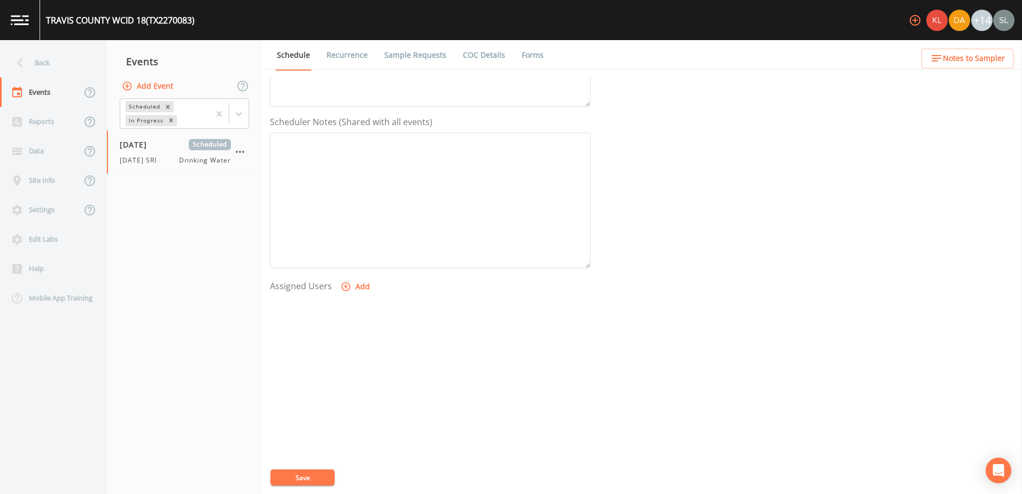
scroll to position [260, 0]
click at [373, 287] on div "Assigned Users Add" at bounding box center [430, 342] width 321 height 132
click at [355, 282] on button "Add" at bounding box center [356, 286] width 36 height 20
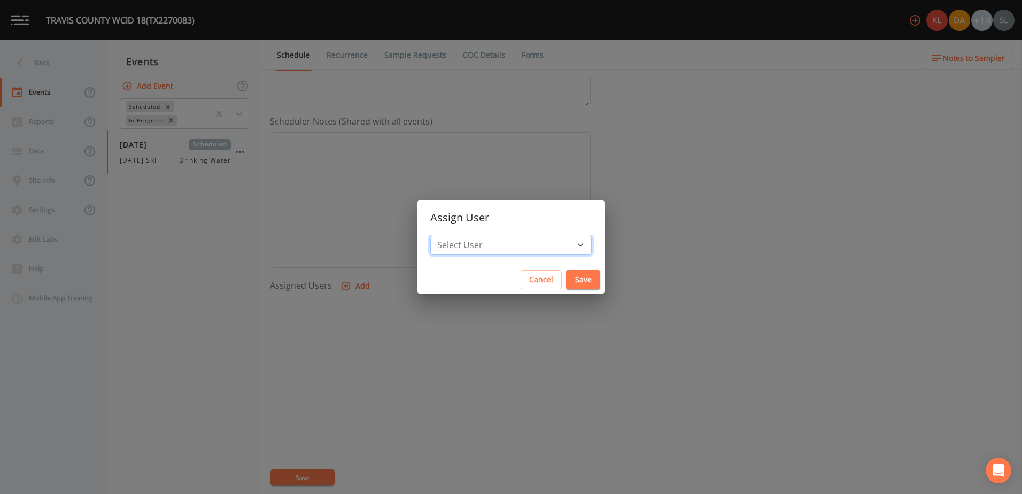
click at [513, 248] on select "Select User Kler Teran David Weber Joshua gere Paul Mike Franklin Rodolfo Ramir…" at bounding box center [510, 245] width 161 height 20
select select "ec903c3e-23b8-4790-bf81-d04851916195"
click at [459, 235] on select "Select User Kler Teran David Weber Joshua gere Paul Mike Franklin Rodolfo Ramir…" at bounding box center [510, 245] width 161 height 20
click at [566, 288] on button "Save" at bounding box center [583, 280] width 34 height 20
select select
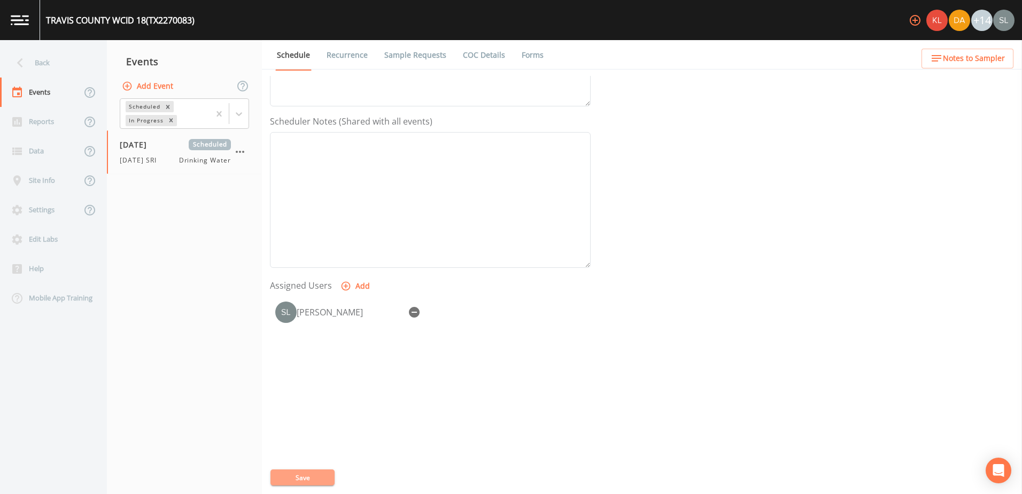
click at [318, 473] on button "Save" at bounding box center [302, 477] width 64 height 16
drag, startPoint x: 330, startPoint y: 474, endPoint x: 233, endPoint y: 351, distance: 156.0
click at [329, 474] on button "Save" at bounding box center [302, 477] width 64 height 16
click at [56, 52] on div "Back" at bounding box center [48, 62] width 96 height 29
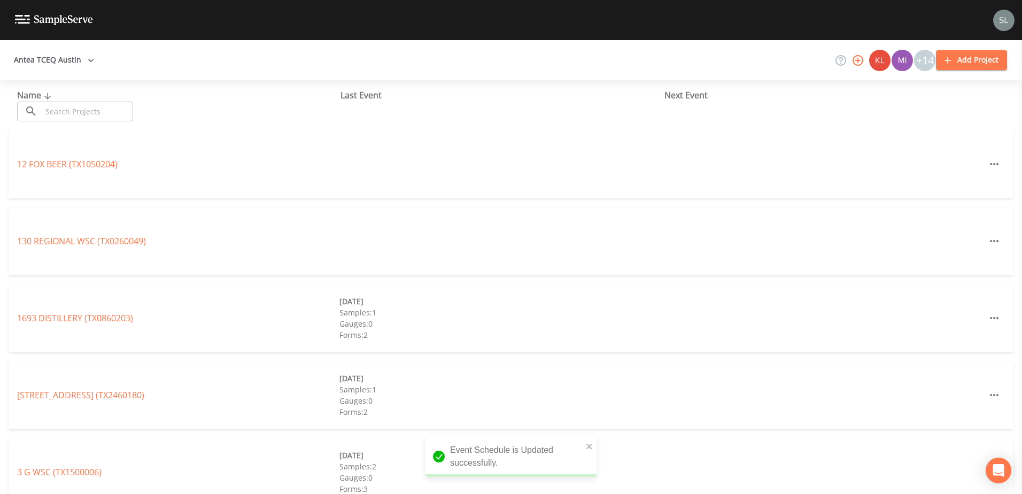
click at [103, 112] on input "text" at bounding box center [87, 112] width 91 height 20
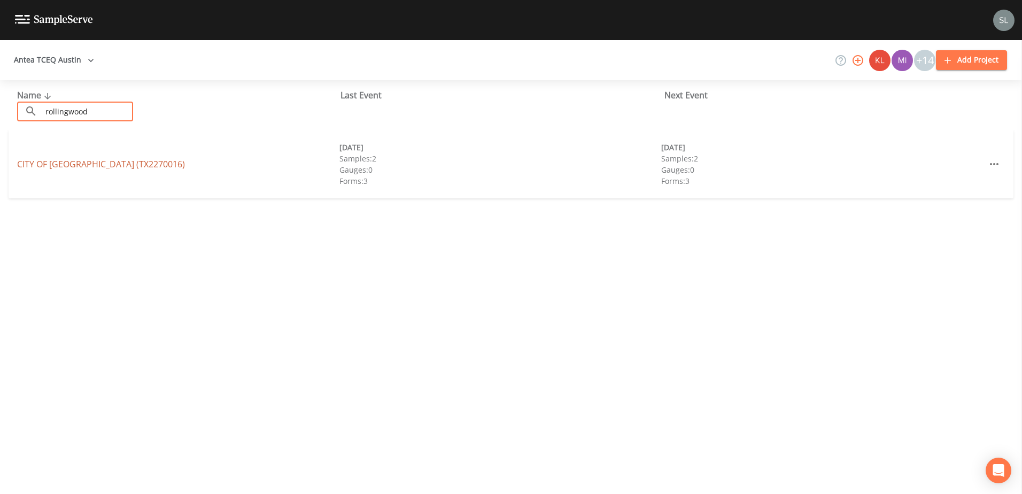
type input "rollingwood"
click at [43, 164] on link "CITY OF ROLLINGWOOD (TX2270016)" at bounding box center [101, 164] width 168 height 12
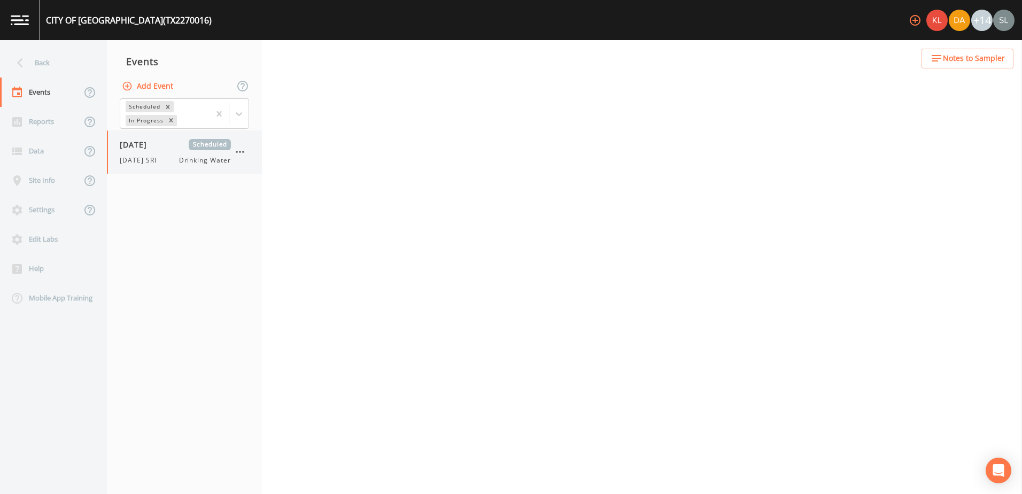
click at [166, 167] on div "10/02/2025 Scheduled 10/2/25 SRI Drinking Water" at bounding box center [184, 151] width 155 height 43
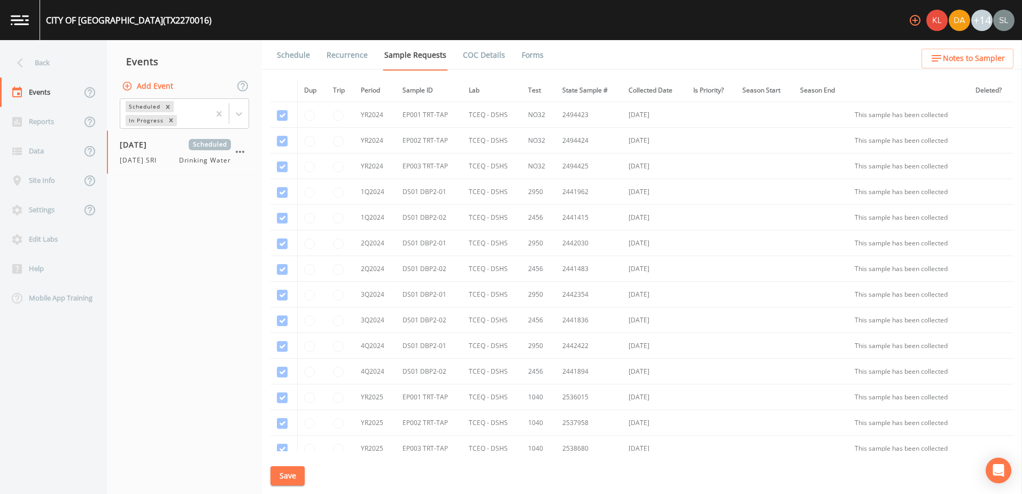
click at [300, 58] on link "Schedule" at bounding box center [293, 55] width 36 height 30
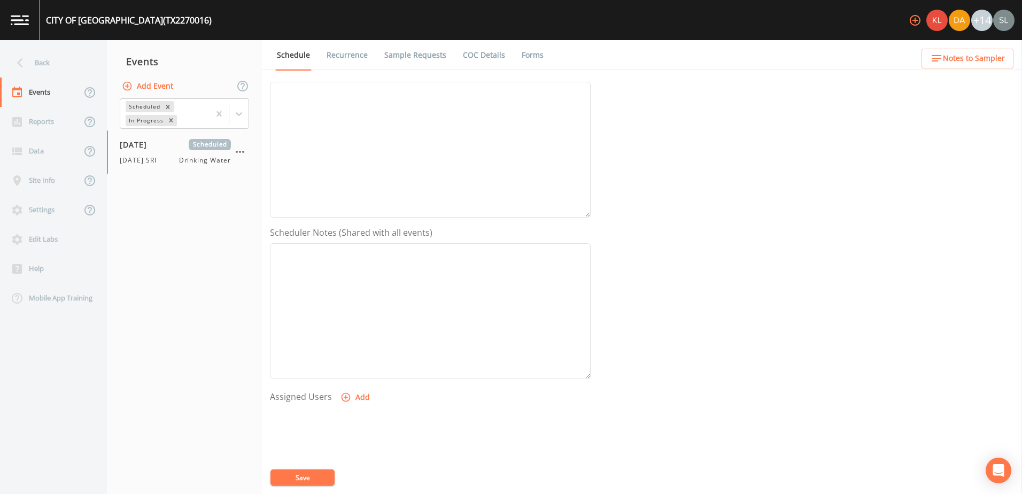
scroll to position [260, 0]
click at [355, 285] on button "Add" at bounding box center [356, 286] width 36 height 20
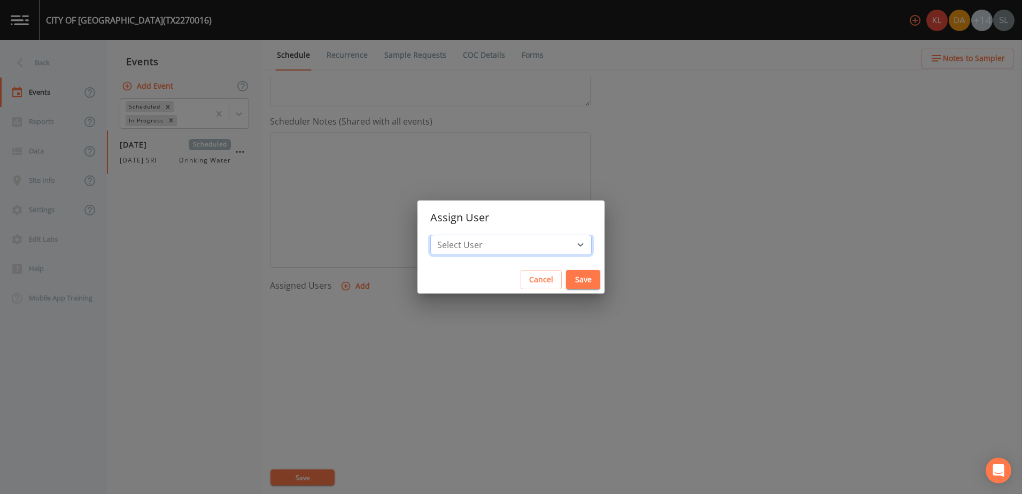
click at [483, 239] on select "Select User Kler Teran David Weber Joshua gere Paul Mike Franklin Rodolfo Ramir…" at bounding box center [510, 245] width 161 height 20
click at [512, 235] on select "Select User Kler Teran David Weber Joshua gere Paul Mike Franklin Rodolfo Ramir…" at bounding box center [510, 245] width 161 height 20
drag, startPoint x: 525, startPoint y: 250, endPoint x: 522, endPoint y: 236, distance: 14.9
click at [525, 250] on select "Select User Kler Teran David Weber Joshua gere Paul Mike Franklin Rodolfo Ramir…" at bounding box center [510, 245] width 161 height 20
select select "ec903c3e-23b8-4790-bf81-d04851916195"
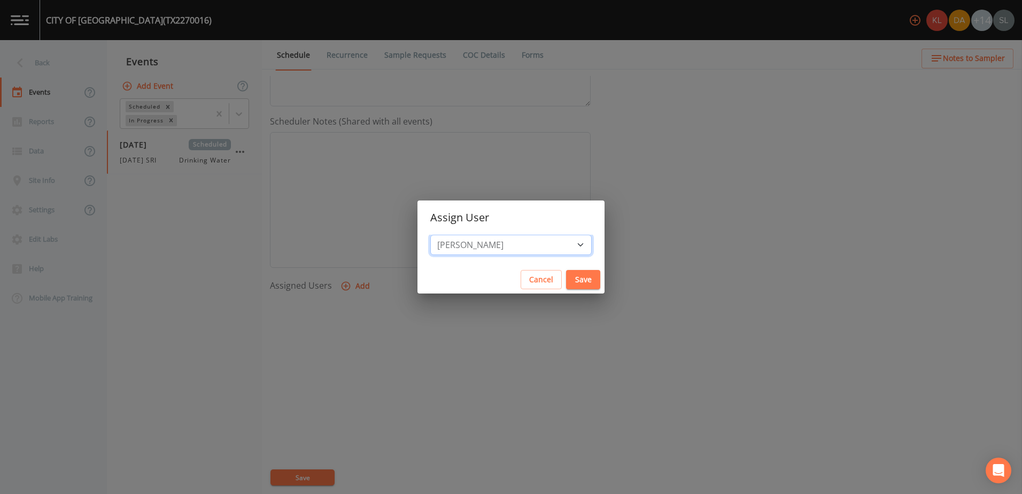
click at [459, 235] on select "Select User Kler Teran David Weber Joshua gere Paul Mike Franklin Rodolfo Ramir…" at bounding box center [510, 245] width 161 height 20
click at [566, 280] on button "Save" at bounding box center [583, 280] width 34 height 20
select select
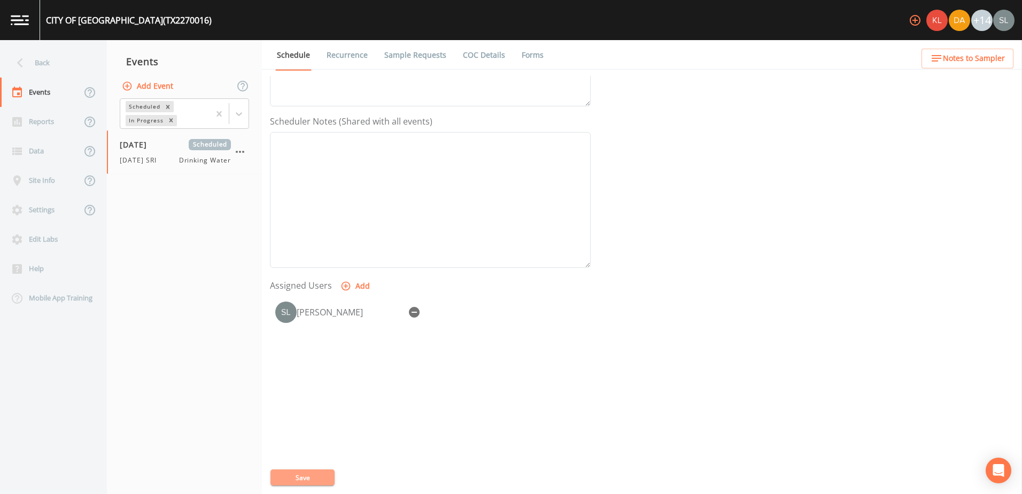
click at [315, 475] on button "Save" at bounding box center [302, 477] width 64 height 16
click at [65, 56] on div "Back" at bounding box center [48, 62] width 96 height 29
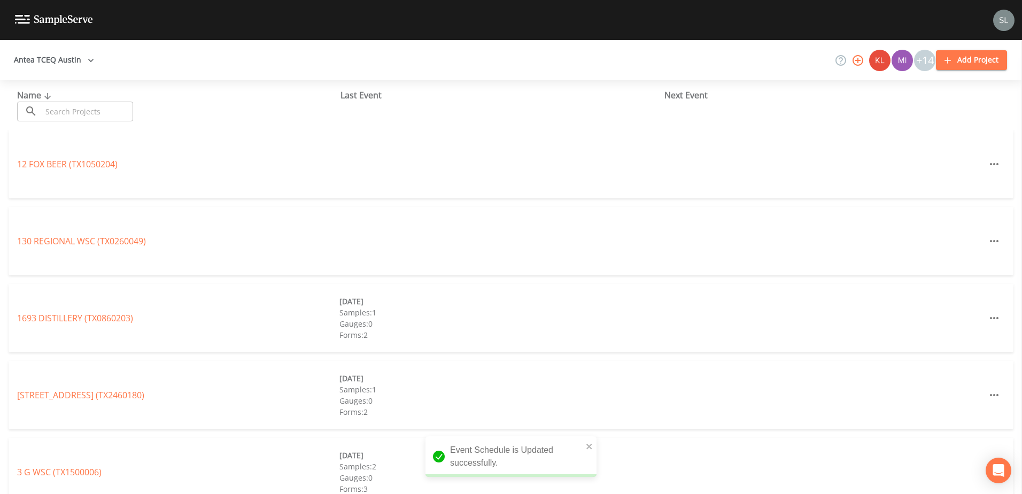
click at [126, 111] on input "text" at bounding box center [87, 112] width 91 height 20
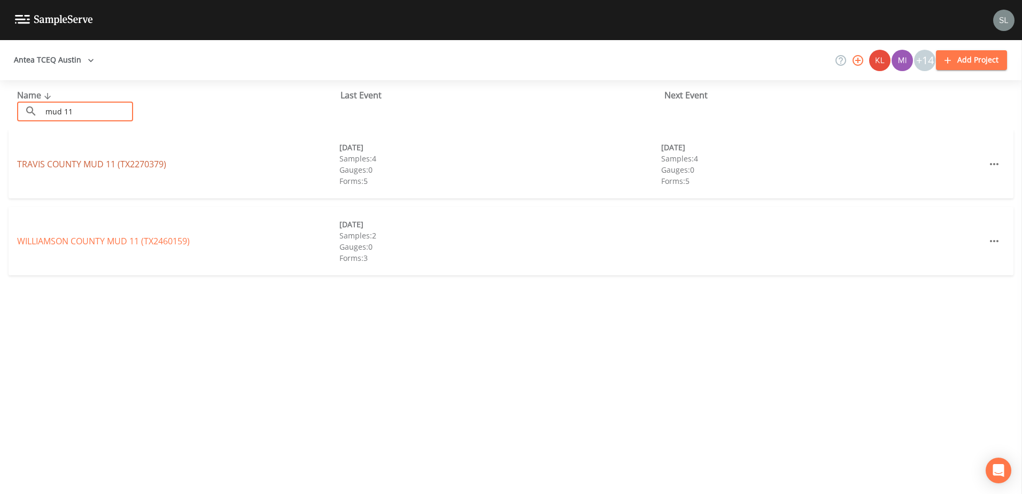
type input "mud 11"
click at [102, 164] on link "TRAVIS COUNTY MUD 11 (TX2270379)" at bounding box center [91, 164] width 149 height 12
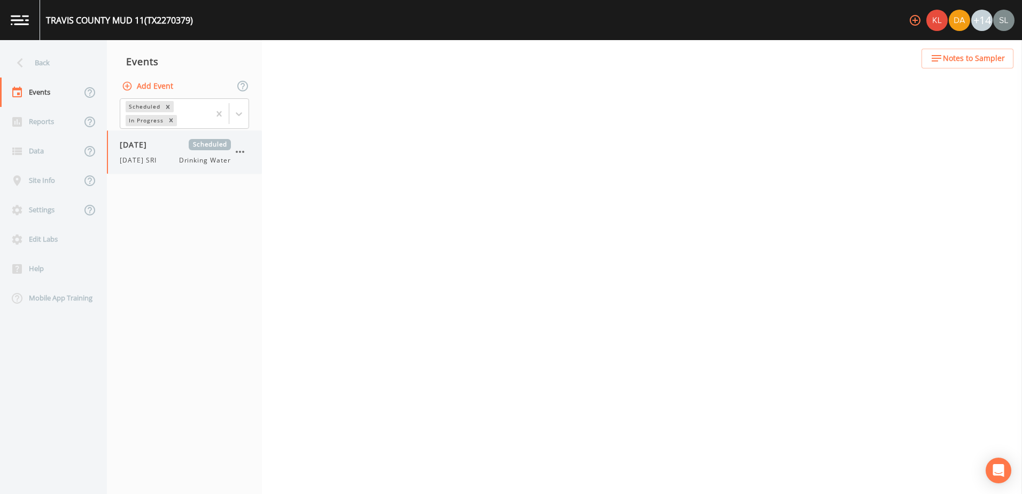
click at [152, 153] on div "10/02/2025 Scheduled 10/2/25 SRI Drinking Water" at bounding box center [175, 152] width 111 height 26
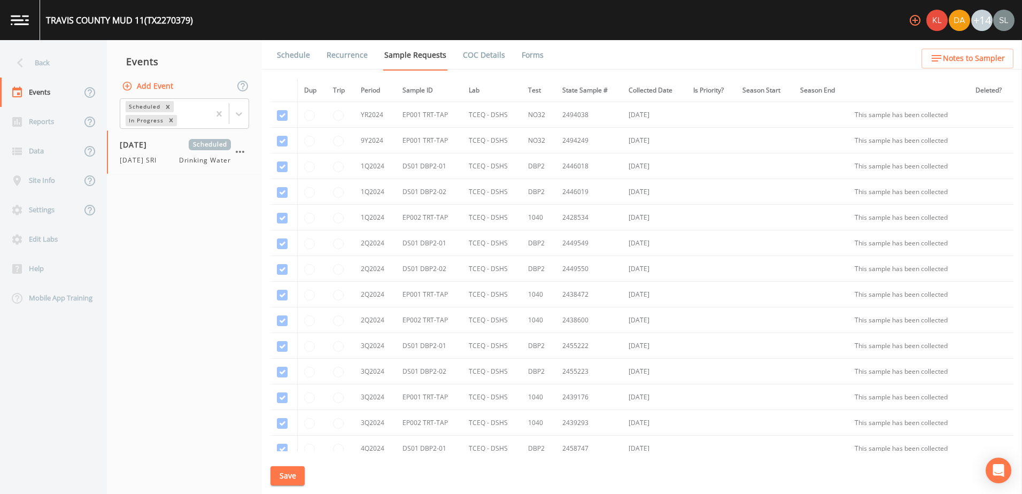
click at [307, 53] on link "Schedule" at bounding box center [293, 55] width 36 height 30
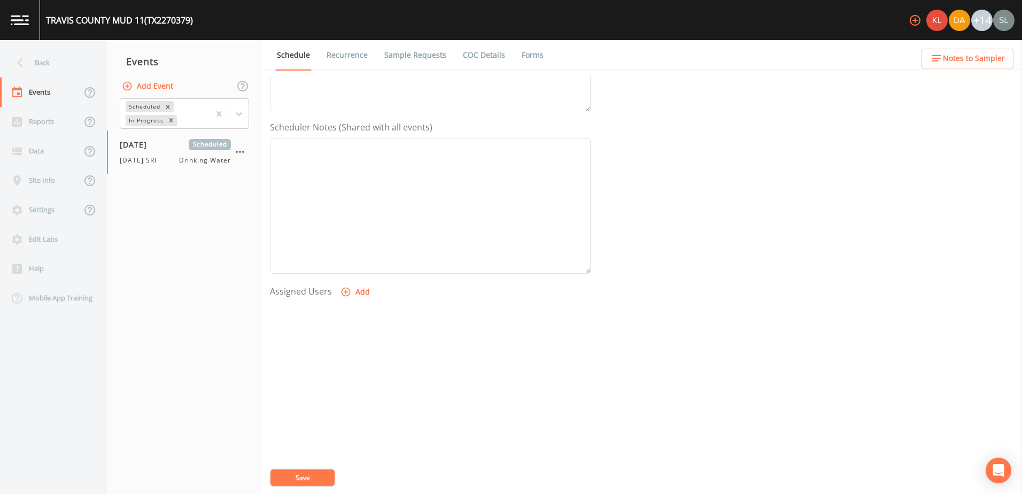
scroll to position [260, 0]
click at [359, 284] on button "Add" at bounding box center [356, 286] width 36 height 20
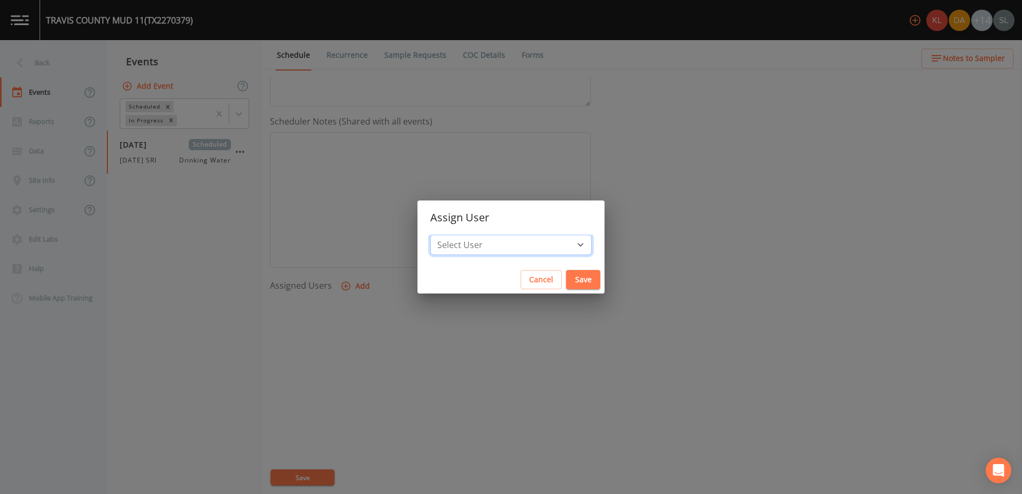
click at [492, 241] on select "Select User Kler Teran David Weber Joshua gere Paul Mike Franklin Rodolfo Ramir…" at bounding box center [510, 245] width 161 height 20
click at [528, 250] on select "Select User Kler Teran David Weber Joshua gere Paul Mike Franklin Rodolfo Ramir…" at bounding box center [510, 245] width 161 height 20
drag, startPoint x: 553, startPoint y: 244, endPoint x: 547, endPoint y: 237, distance: 9.1
click at [553, 244] on select "Select User Kler Teran David Weber Joshua gere Paul Mike Franklin Rodolfo Ramir…" at bounding box center [510, 245] width 161 height 20
select select "ec903c3e-23b8-4790-bf81-d04851916195"
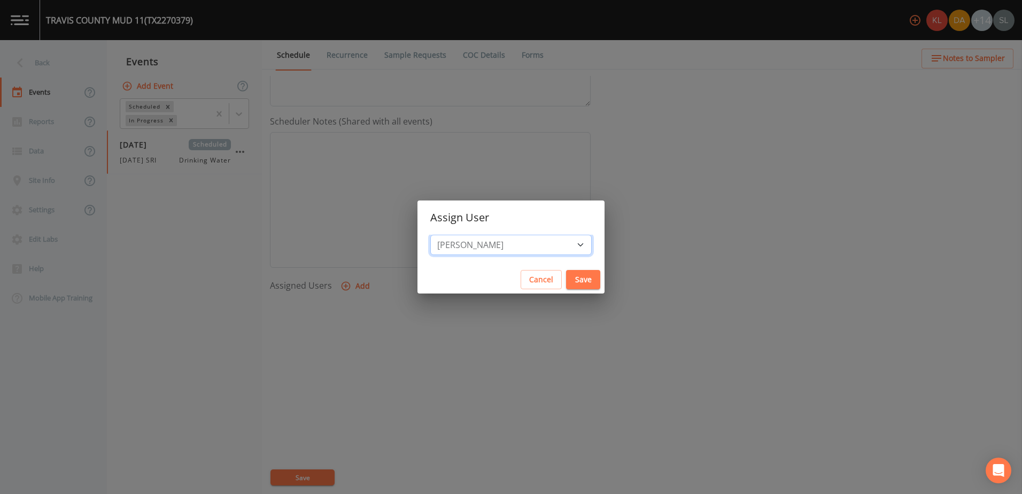
click at [459, 235] on select "Select User Kler Teran David Weber Joshua gere Paul Mike Franklin Rodolfo Ramir…" at bounding box center [510, 245] width 161 height 20
click at [566, 284] on button "Save" at bounding box center [583, 280] width 34 height 20
select select
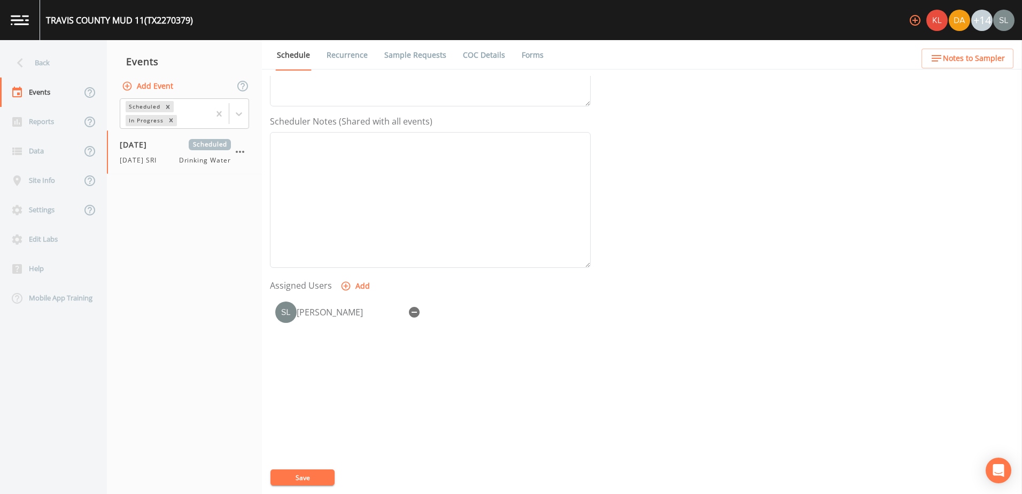
click at [319, 477] on button "Save" at bounding box center [302, 477] width 64 height 16
click at [80, 63] on div "Back" at bounding box center [48, 62] width 96 height 29
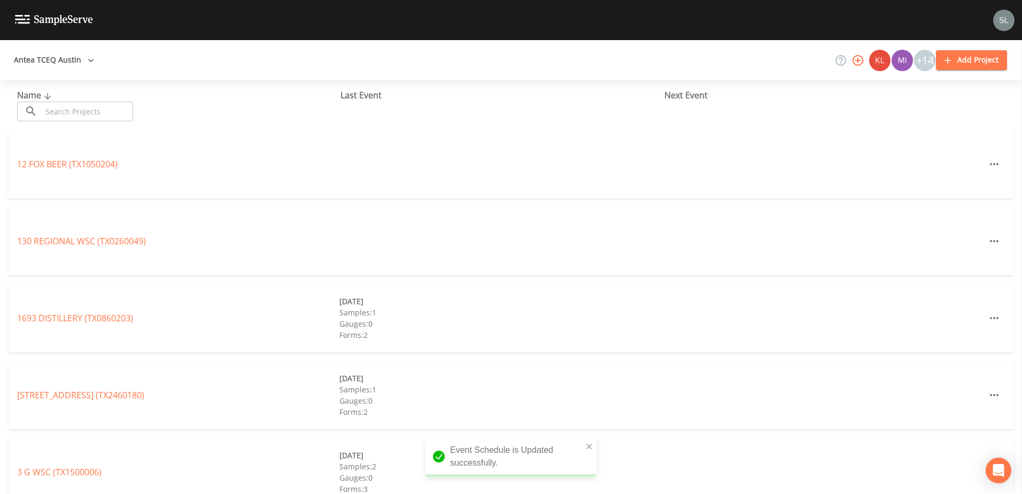
click at [104, 102] on input "text" at bounding box center [87, 112] width 91 height 20
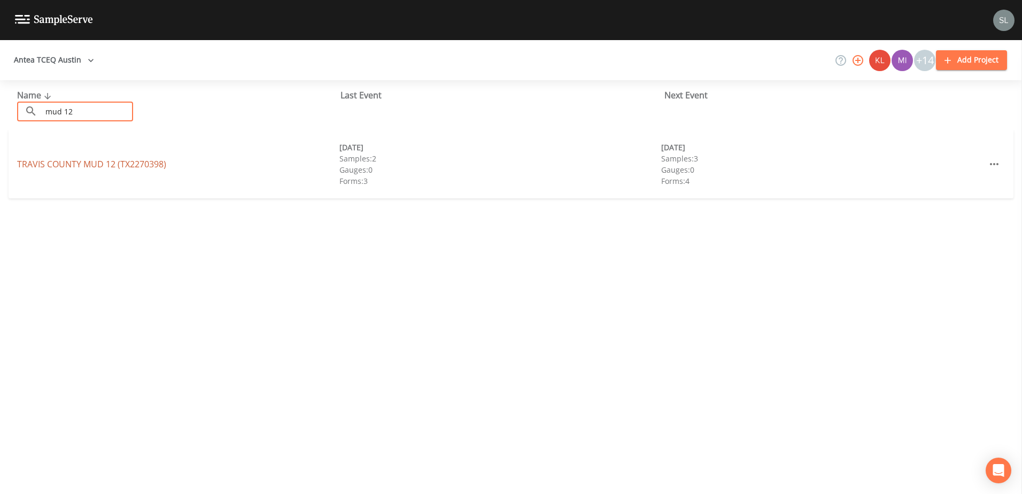
type input "mud 12"
click at [119, 165] on link "TRAVIS COUNTY MUD 12 (TX2270398)" at bounding box center [91, 164] width 149 height 12
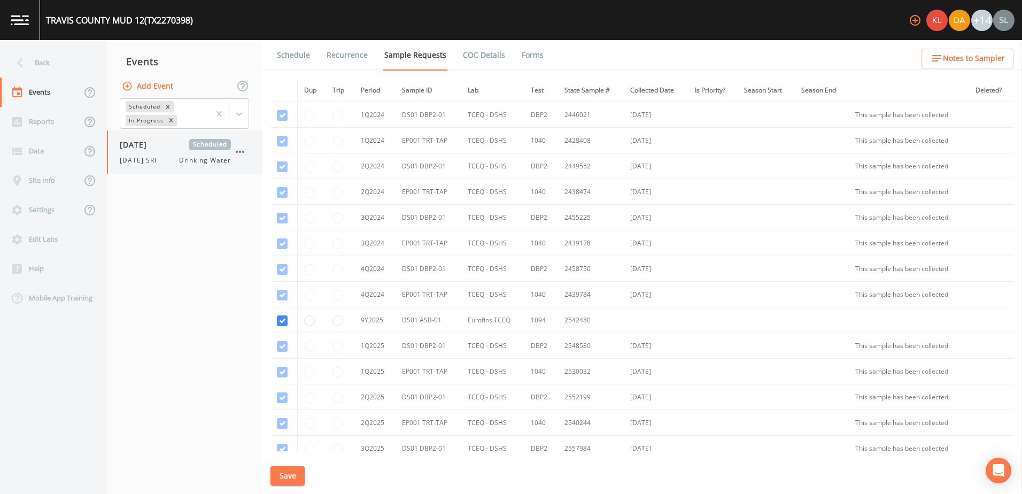
click at [152, 144] on span "10/02/2025" at bounding box center [137, 144] width 35 height 11
click at [300, 48] on link "Schedule" at bounding box center [293, 55] width 36 height 30
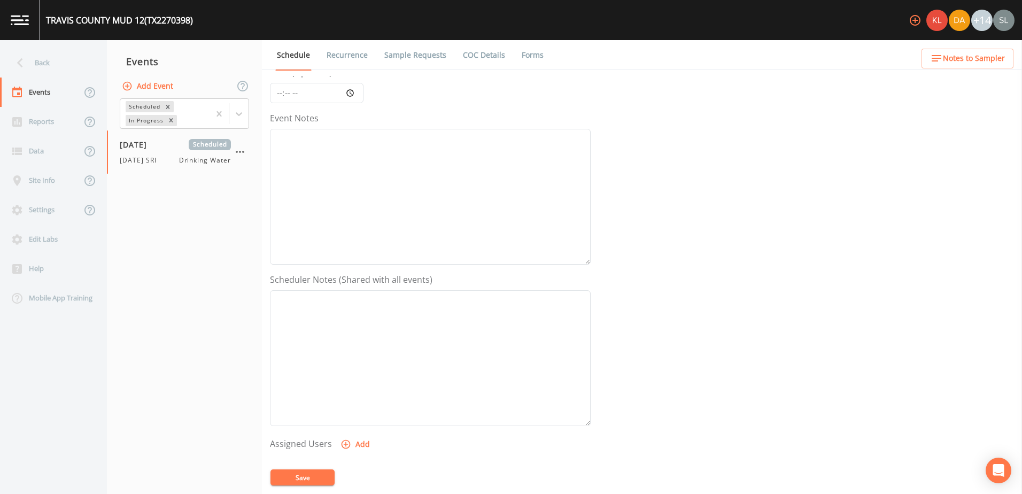
scroll to position [260, 0]
click at [370, 285] on button "Add" at bounding box center [356, 286] width 36 height 20
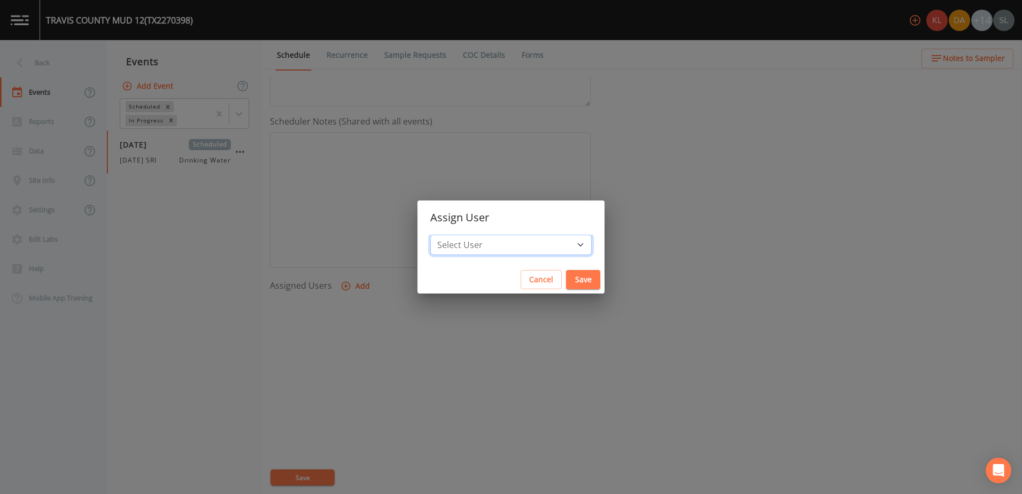
click at [484, 244] on select "Select User Kler Teran David Weber Joshua gere Paul Mike Franklin Rodolfo Ramir…" at bounding box center [510, 245] width 161 height 20
click at [510, 237] on select "Select User Kler Teran David Weber Joshua gere Paul Mike Franklin Rodolfo Ramir…" at bounding box center [510, 245] width 161 height 20
select select "ec903c3e-23b8-4790-bf81-d04851916195"
click at [459, 235] on select "Select User Kler Teran David Weber Joshua gere Paul Mike Franklin Rodolfo Ramir…" at bounding box center [510, 245] width 161 height 20
click at [566, 279] on button "Save" at bounding box center [583, 280] width 34 height 20
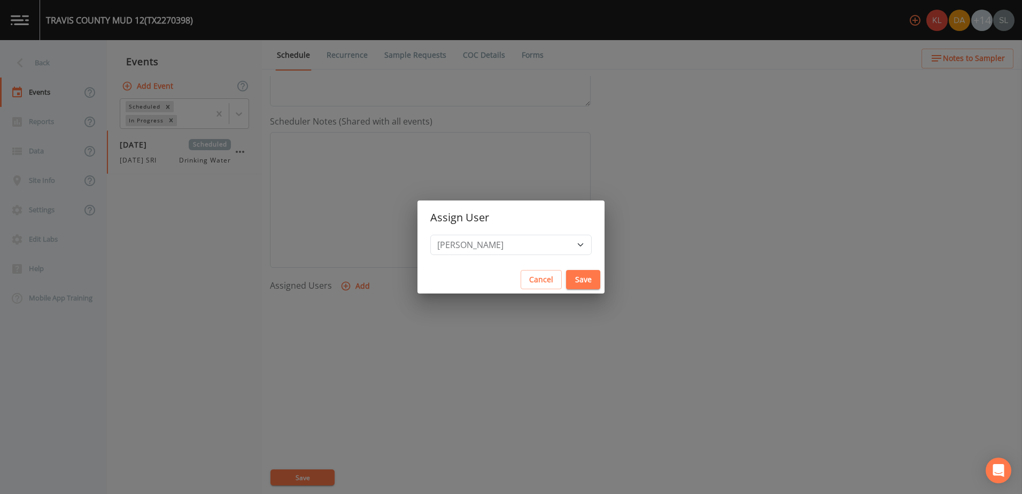
select select
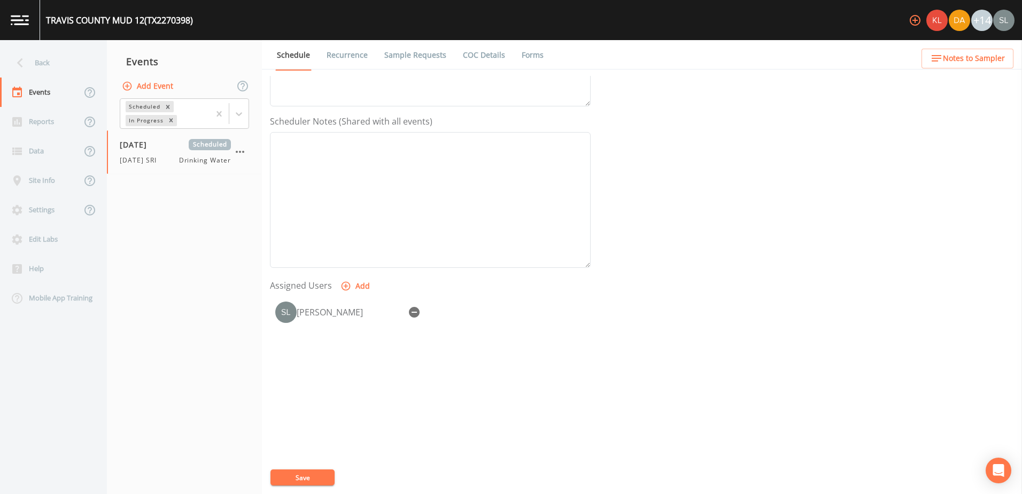
click at [319, 482] on button "Save" at bounding box center [302, 477] width 64 height 16
click at [67, 60] on div "Back" at bounding box center [48, 62] width 96 height 29
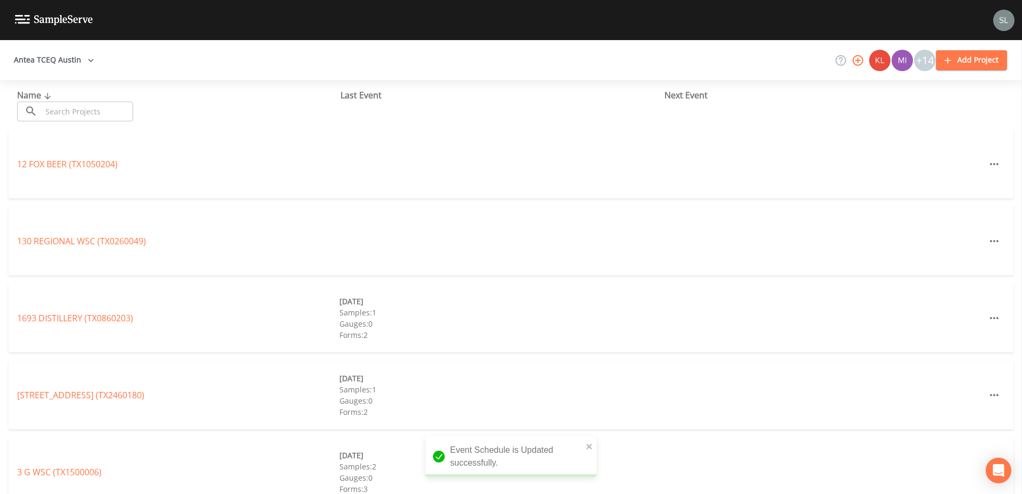
click at [93, 108] on input "text" at bounding box center [87, 112] width 91 height 20
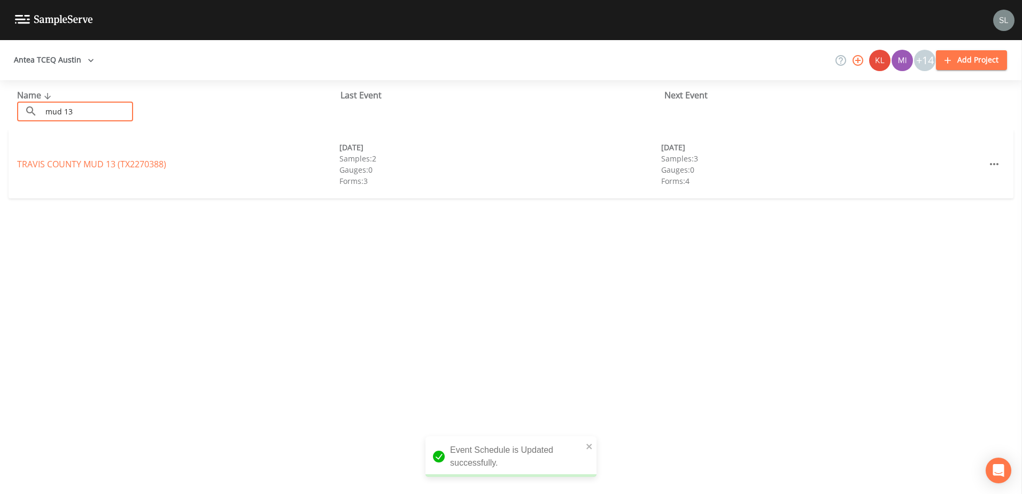
type input "mud 13"
click at [98, 160] on link "TRAVIS COUNTY MUD 13 (TX2270388)" at bounding box center [91, 164] width 149 height 12
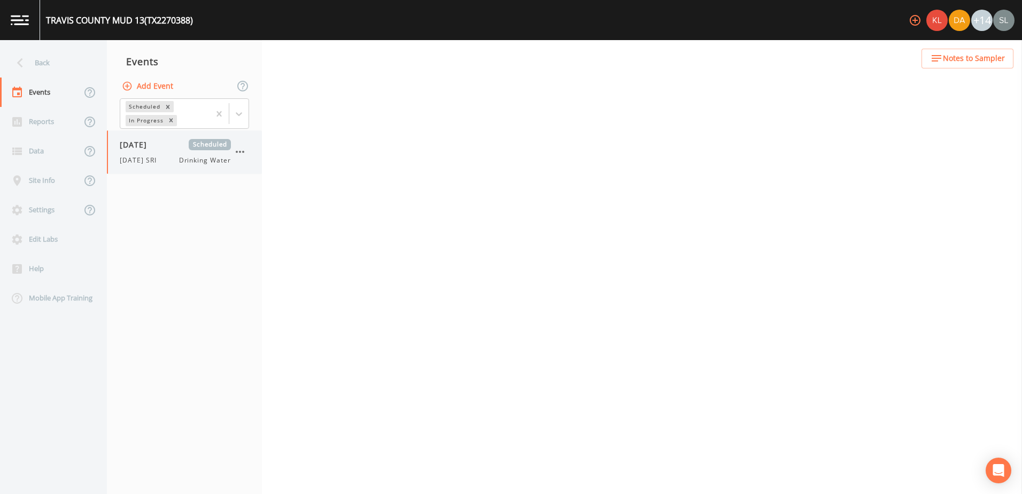
click at [168, 150] on div "10/02/2025 Scheduled 10/2/25 SRI Drinking Water" at bounding box center [175, 152] width 111 height 26
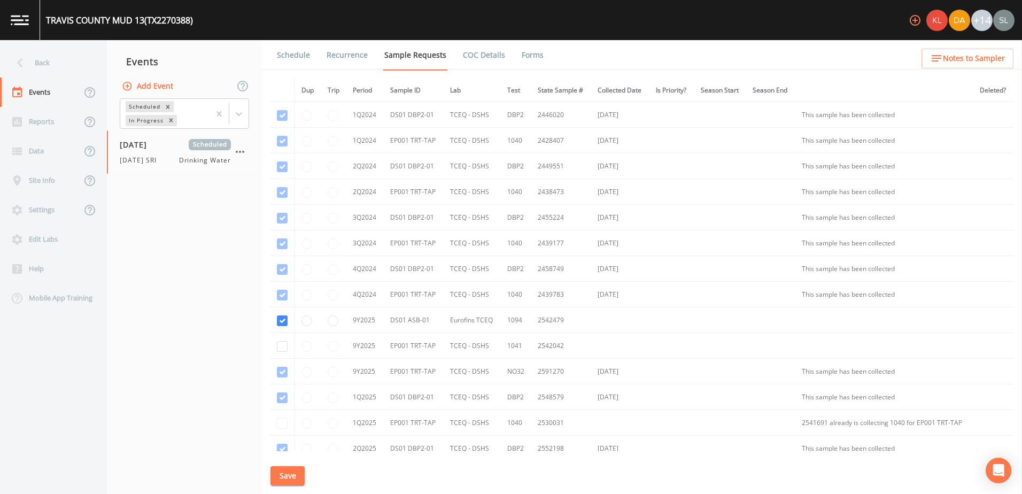
click at [300, 59] on link "Schedule" at bounding box center [293, 55] width 36 height 30
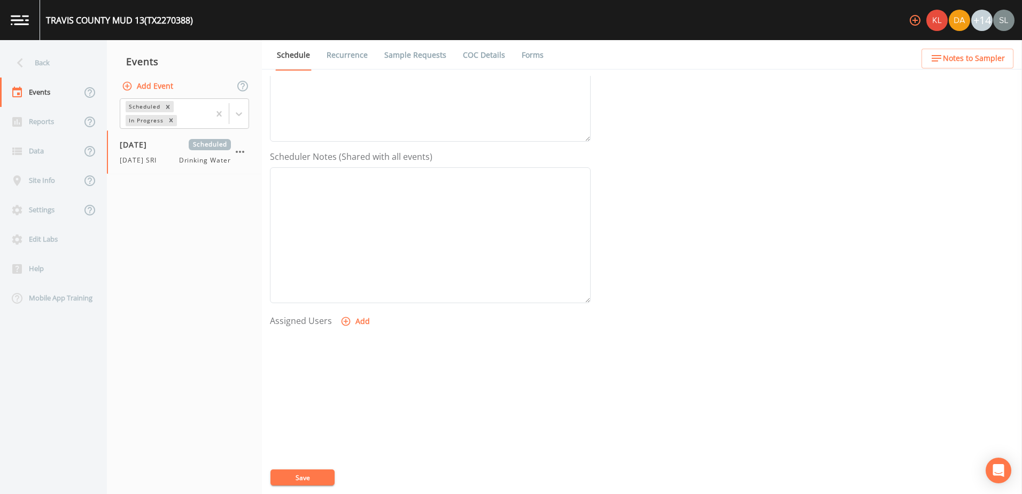
scroll to position [260, 0]
click at [359, 286] on button "Add" at bounding box center [356, 286] width 36 height 20
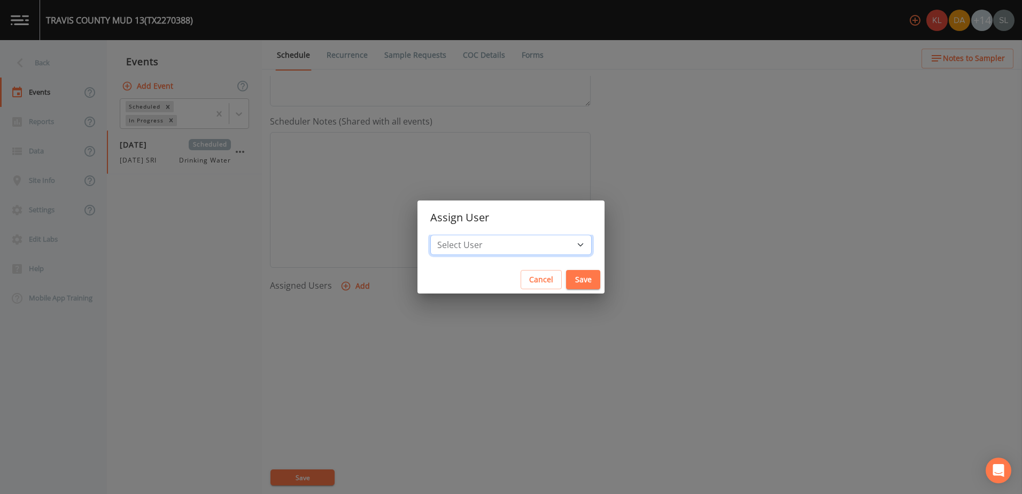
click at [487, 242] on select "Select User Kler Teran David Weber Joshua gere Paul Mike Franklin Rodolfo Ramir…" at bounding box center [510, 245] width 161 height 20
click at [512, 247] on select "Select User Kler Teran David Weber Joshua gere Paul Mike Franklin Rodolfo Ramir…" at bounding box center [510, 245] width 161 height 20
select select "ec903c3e-23b8-4790-bf81-d04851916195"
click at [459, 235] on select "Select User Kler Teran David Weber Joshua gere Paul Mike Franklin Rodolfo Ramir…" at bounding box center [510, 245] width 161 height 20
click at [566, 280] on button "Save" at bounding box center [583, 280] width 34 height 20
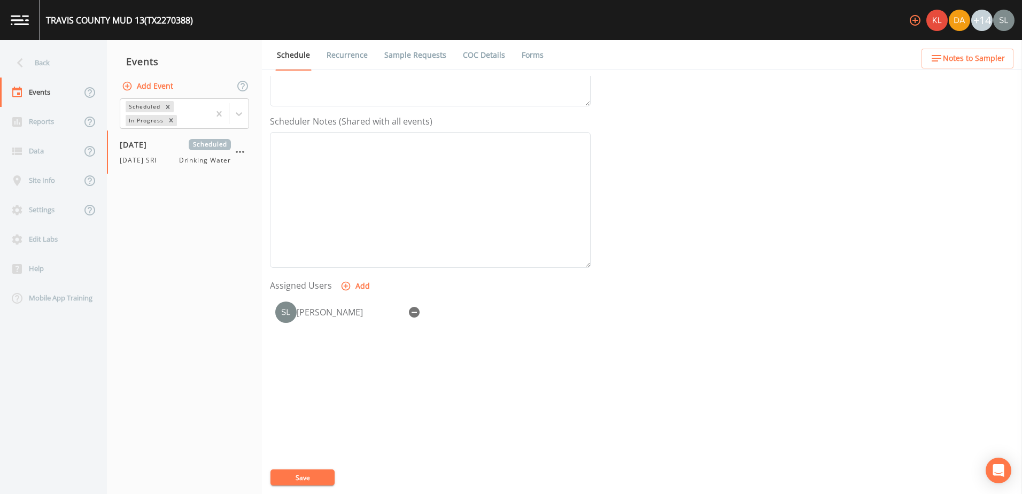
select select
click at [308, 480] on button "Save" at bounding box center [302, 477] width 64 height 16
click at [72, 66] on div "Back" at bounding box center [48, 62] width 96 height 29
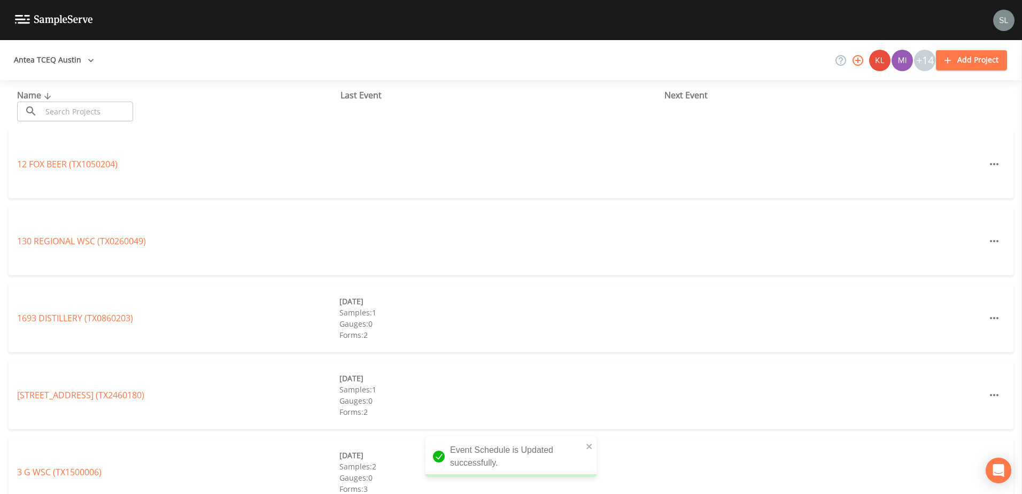
click at [91, 114] on input "text" at bounding box center [87, 112] width 91 height 20
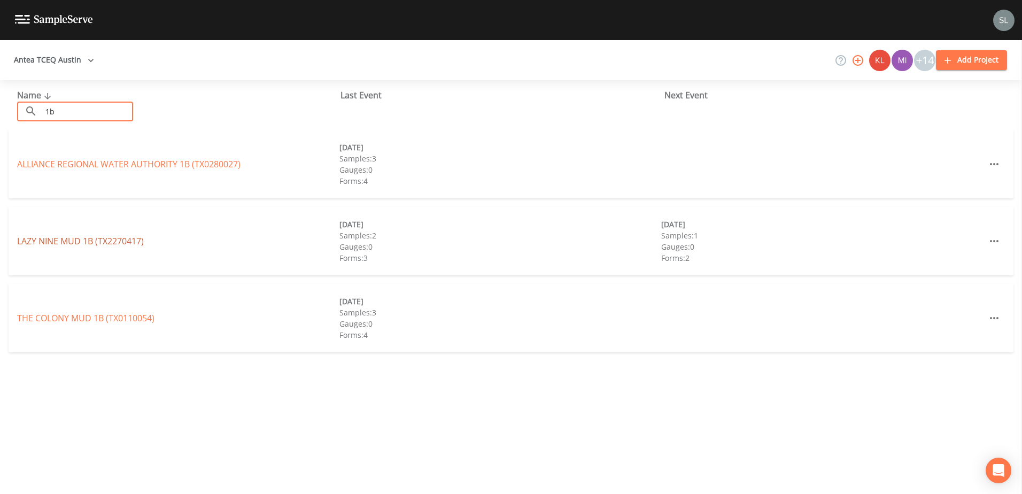
type input "1b"
click at [128, 241] on link "LAZY NINE MUD 1B (TX2270417)" at bounding box center [80, 241] width 127 height 12
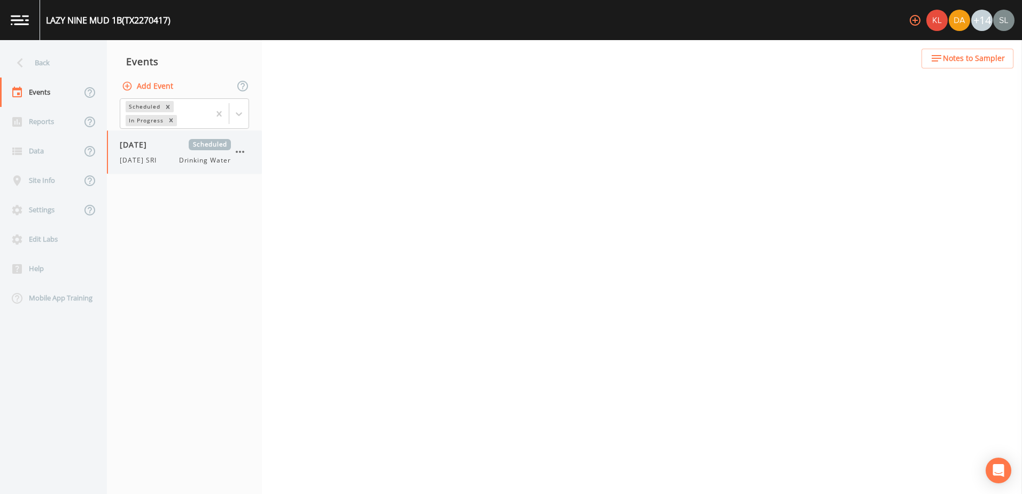
click at [151, 153] on div "10/02/2025 Scheduled 10/2/25 SRI Drinking Water" at bounding box center [175, 152] width 111 height 26
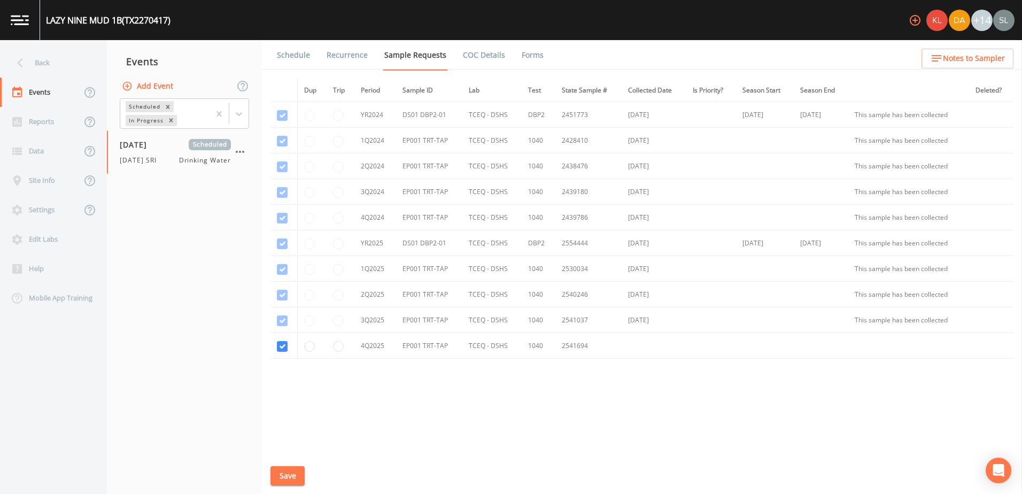
click at [284, 57] on link "Schedule" at bounding box center [293, 55] width 36 height 30
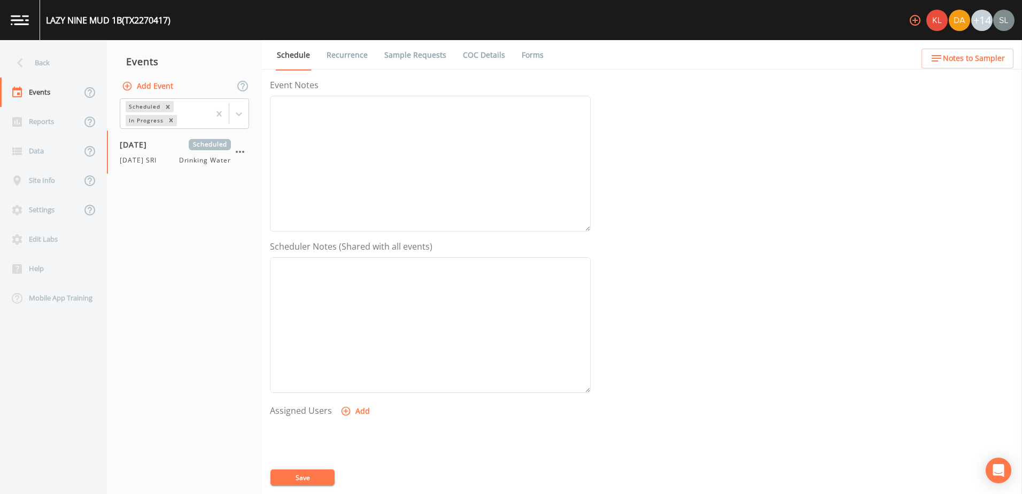
scroll to position [260, 0]
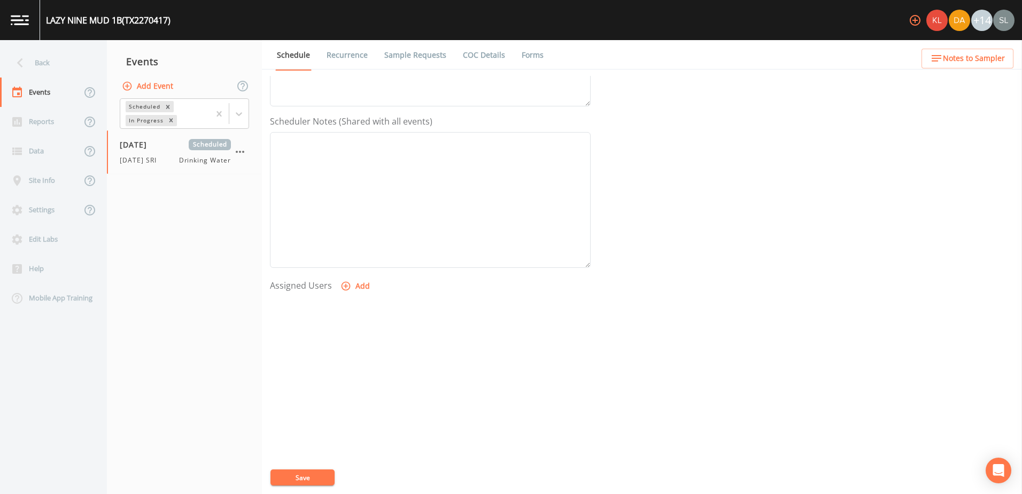
click at [356, 288] on button "Add" at bounding box center [356, 286] width 36 height 20
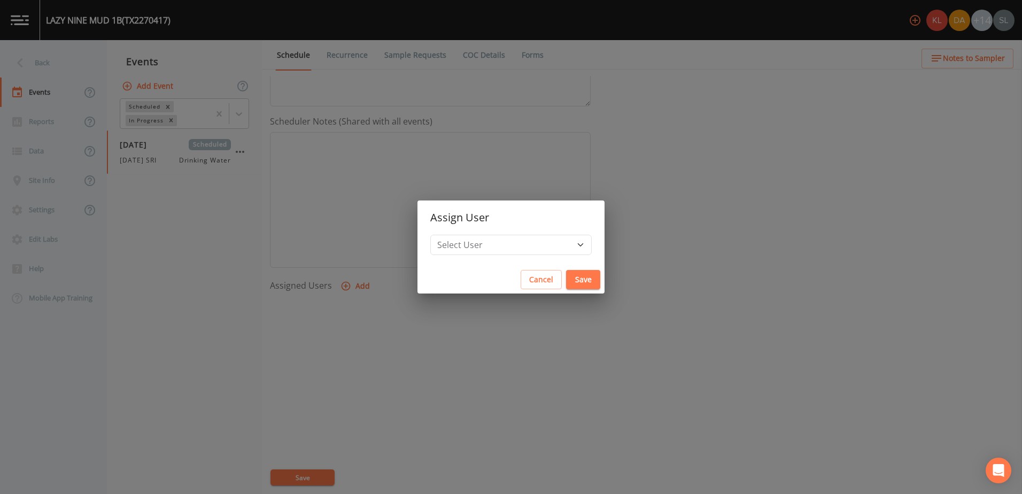
click at [501, 231] on h2 "Assign User" at bounding box center [510, 217] width 187 height 34
click at [508, 243] on select "Select User Kler Teran David Weber Joshua gere Paul Mike Franklin Rodolfo Ramir…" at bounding box center [510, 245] width 161 height 20
select select "ec903c3e-23b8-4790-bf81-d04851916195"
click at [459, 235] on select "Select User Kler Teran David Weber Joshua gere Paul Mike Franklin Rodolfo Ramir…" at bounding box center [510, 245] width 161 height 20
click at [566, 274] on button "Save" at bounding box center [583, 280] width 34 height 20
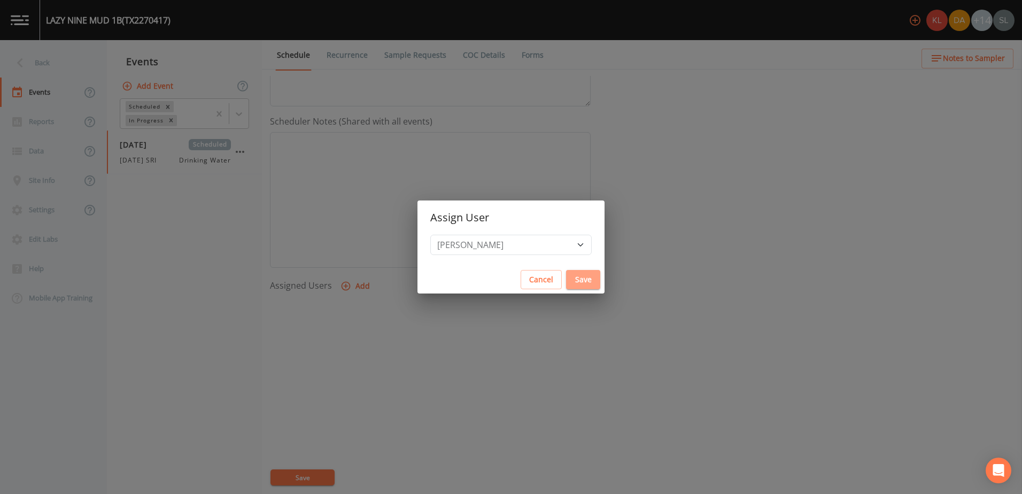
select select
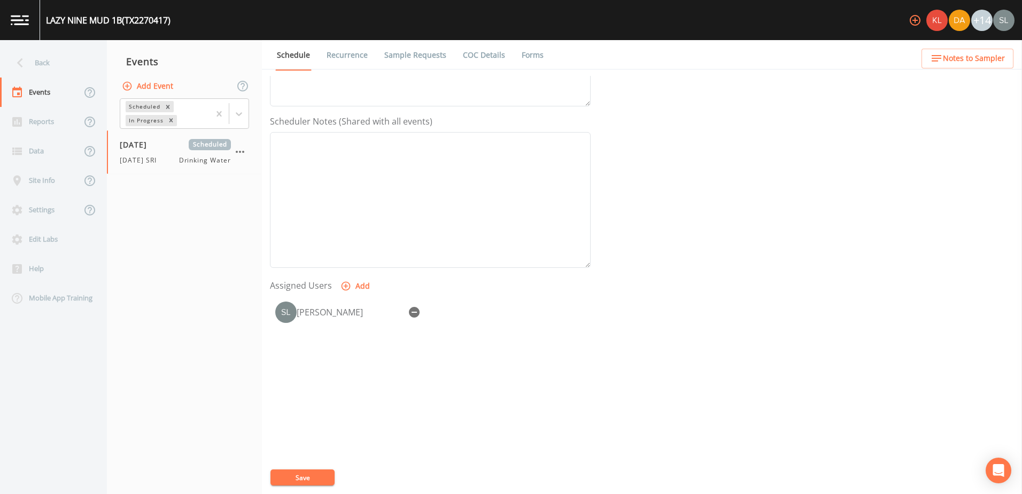
click at [316, 485] on div "Event Name 10/2/25 SRI Target Sampling Date 2025-10-02 Time (Optional) Event No…" at bounding box center [646, 285] width 752 height 418
click at [318, 477] on button "Save" at bounding box center [302, 477] width 64 height 16
click at [55, 62] on div "Back" at bounding box center [48, 62] width 96 height 29
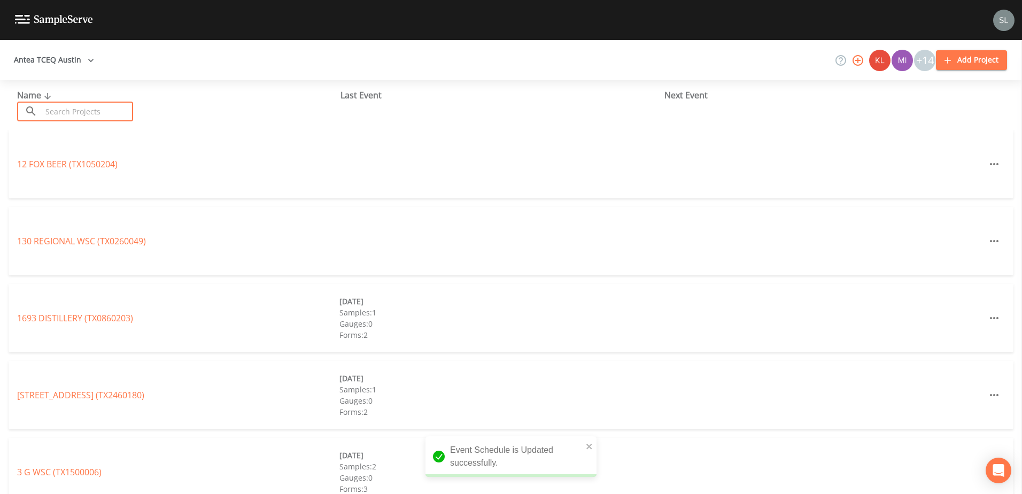
click at [123, 110] on input "text" at bounding box center [87, 112] width 91 height 20
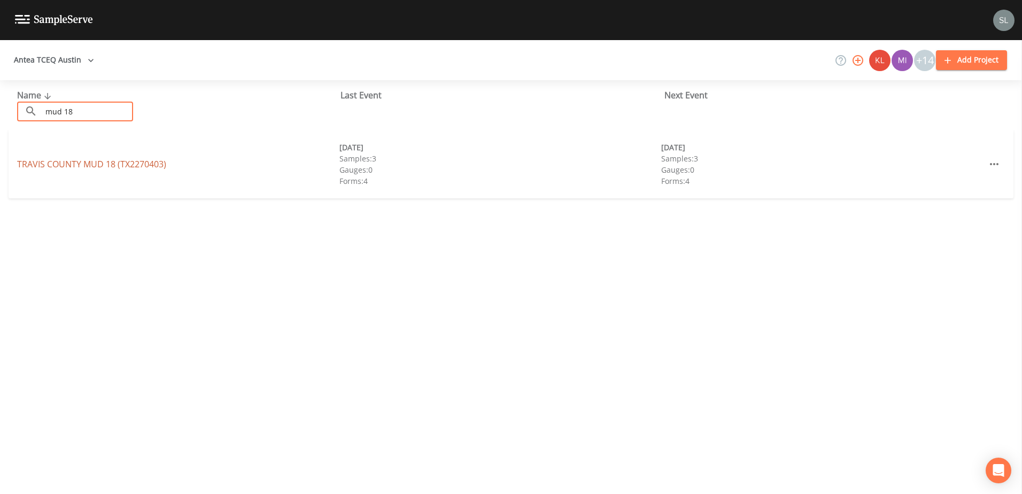
type input "mud 18"
click at [85, 162] on link "TRAVIS COUNTY MUD 18 (TX2270403)" at bounding box center [91, 164] width 149 height 12
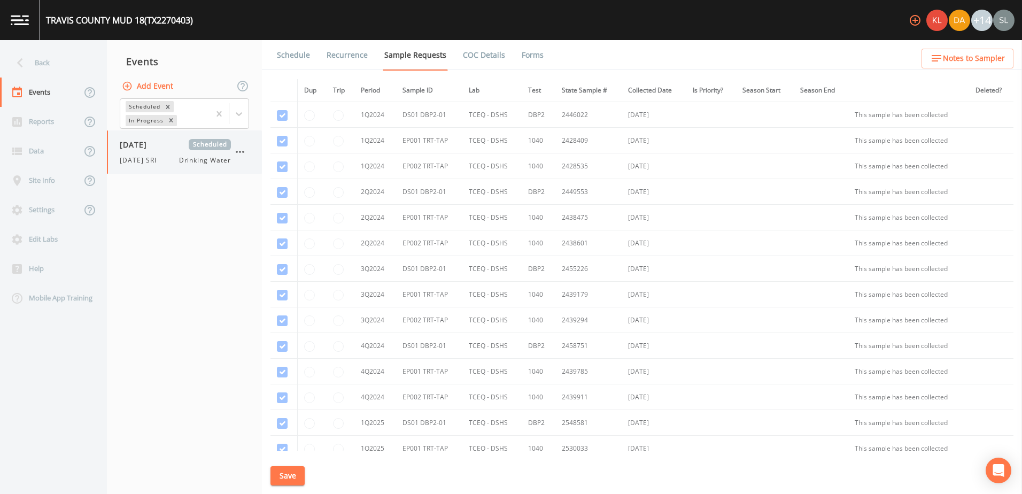
click at [135, 149] on span "10/02/2025" at bounding box center [137, 144] width 35 height 11
click at [290, 56] on link "Schedule" at bounding box center [293, 55] width 36 height 30
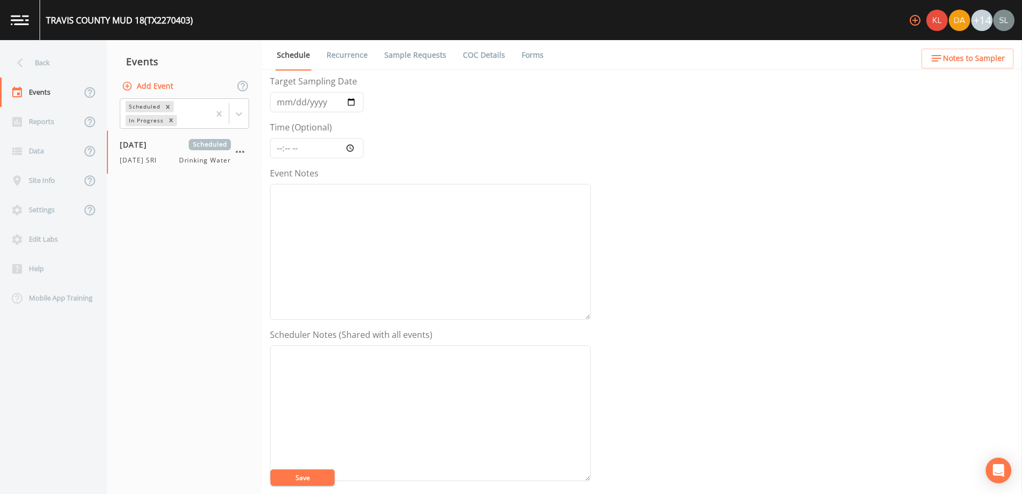
scroll to position [260, 0]
click at [358, 288] on button "Add" at bounding box center [356, 286] width 36 height 20
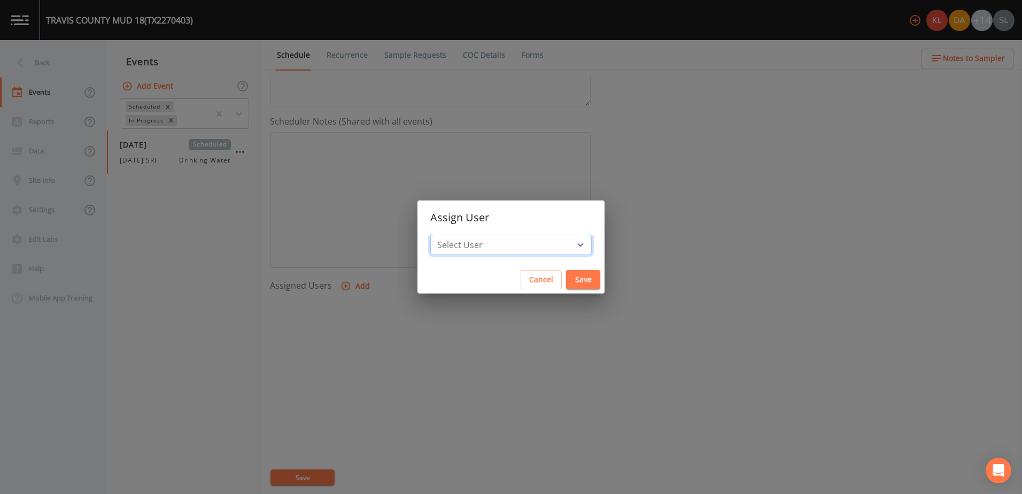
click at [507, 236] on select "Select User Kler Teran David Weber Joshua gere Paul Mike Franklin Rodolfo Ramir…" at bounding box center [510, 245] width 161 height 20
click at [508, 178] on div "Assign User Select User Kler Teran David Weber Joshua gere Paul Mike Franklin R…" at bounding box center [511, 247] width 1022 height 494
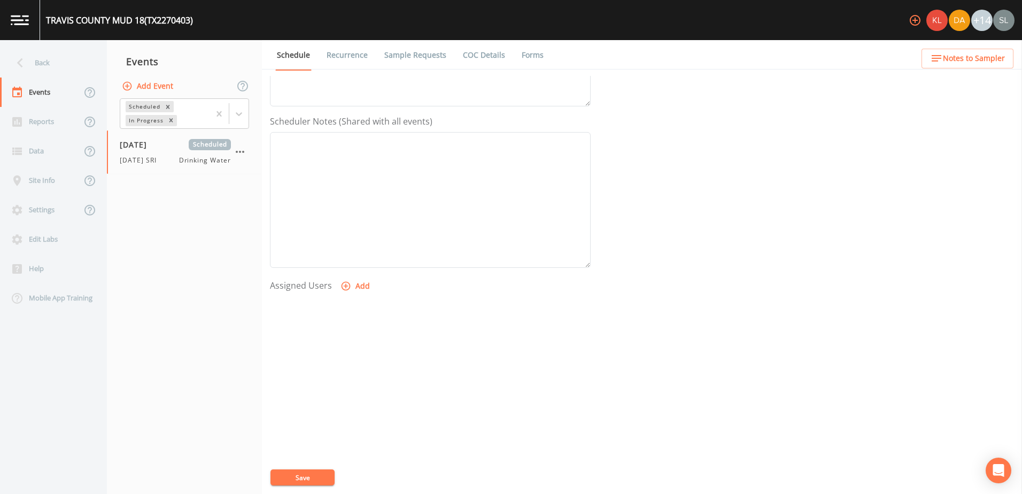
click at [352, 281] on button "Add" at bounding box center [356, 286] width 36 height 20
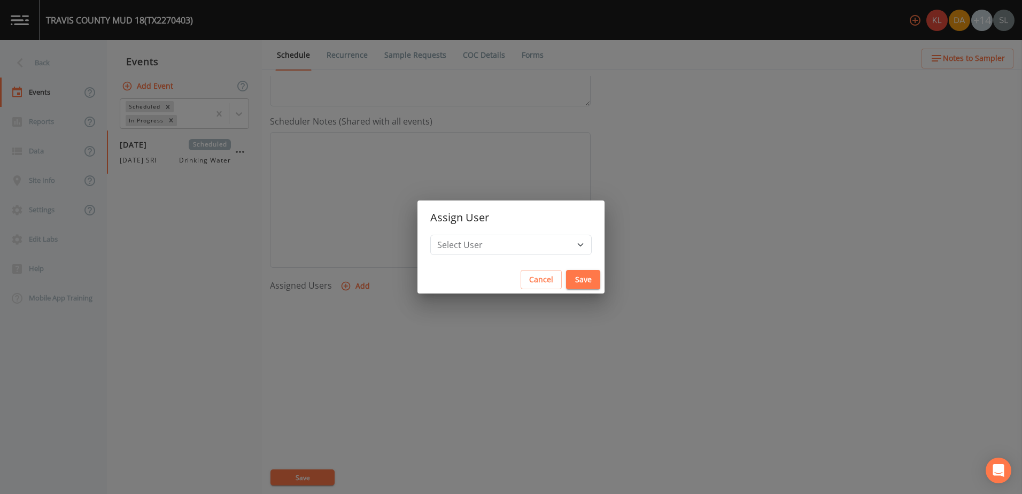
click at [479, 254] on div "Select User Kler Teran David Weber Joshua gere Paul Mike Franklin Rodolfo Ramir…" at bounding box center [510, 250] width 187 height 31
click at [489, 245] on select "Select User Kler Teran David Weber Joshua gere Paul Mike Franklin Rodolfo Ramir…" at bounding box center [510, 245] width 161 height 20
select select "ec903c3e-23b8-4790-bf81-d04851916195"
click at [459, 235] on select "Select User Kler Teran David Weber Joshua gere Paul Mike Franklin Rodolfo Ramir…" at bounding box center [510, 245] width 161 height 20
click at [566, 281] on button "Save" at bounding box center [583, 280] width 34 height 20
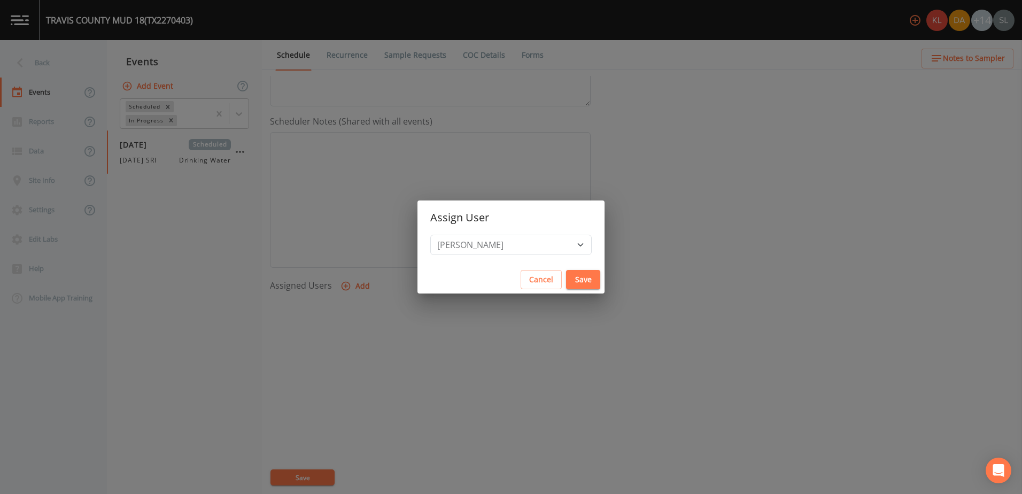
select select
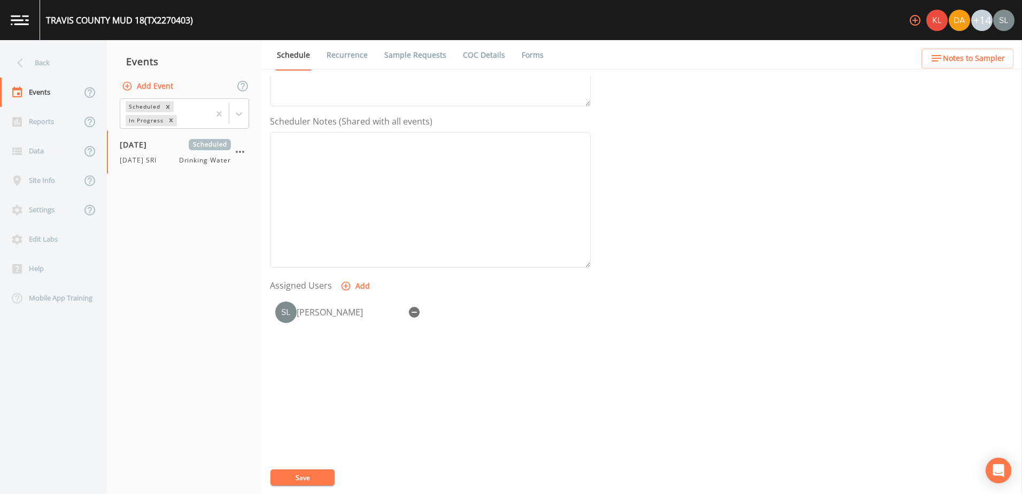
click at [319, 479] on button "Save" at bounding box center [302, 477] width 64 height 16
